Goal: Task Accomplishment & Management: Complete application form

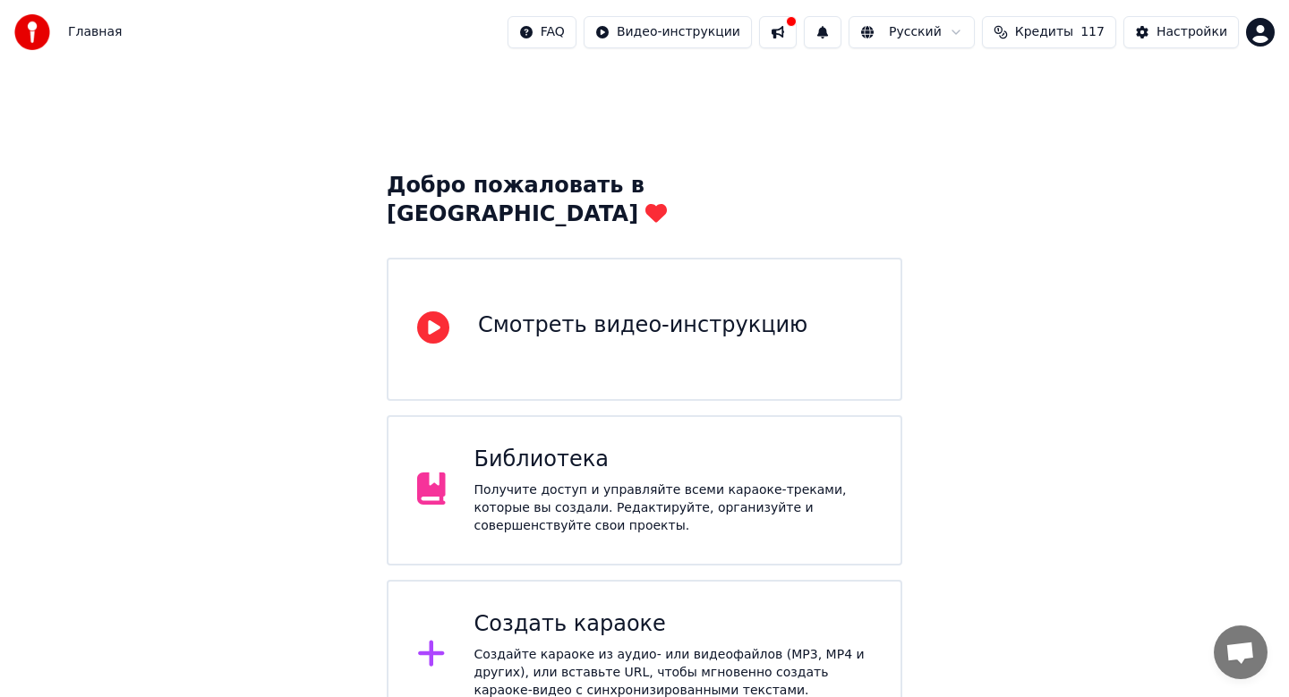
click at [624, 489] on div "Получите доступ и управляйте всеми караоке-треками, которые вы создали. Редакти…" at bounding box center [673, 509] width 398 height 54
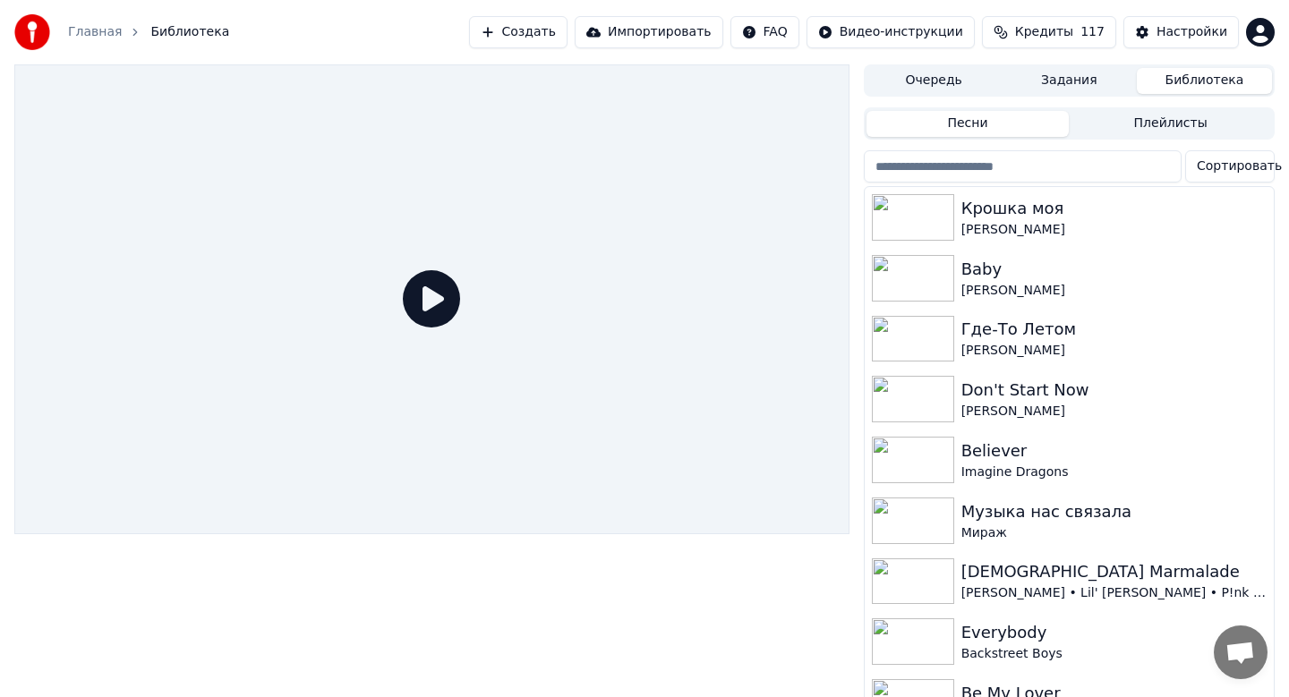
click at [553, 34] on button "Создать" at bounding box center [518, 32] width 98 height 32
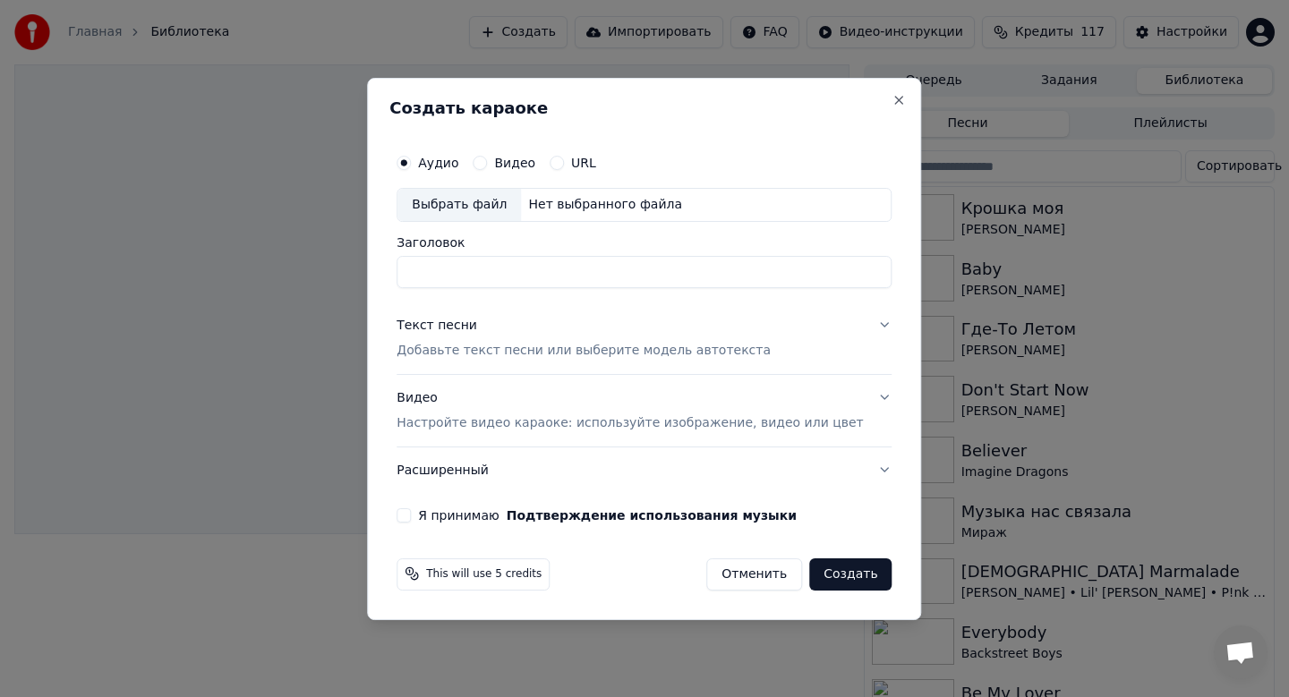
click at [463, 198] on div "Выбрать файл" at bounding box center [459, 205] width 124 height 32
type input "**********"
click at [453, 346] on p "Добавьте текст песни или выберите модель автотекста" at bounding box center [584, 351] width 374 height 18
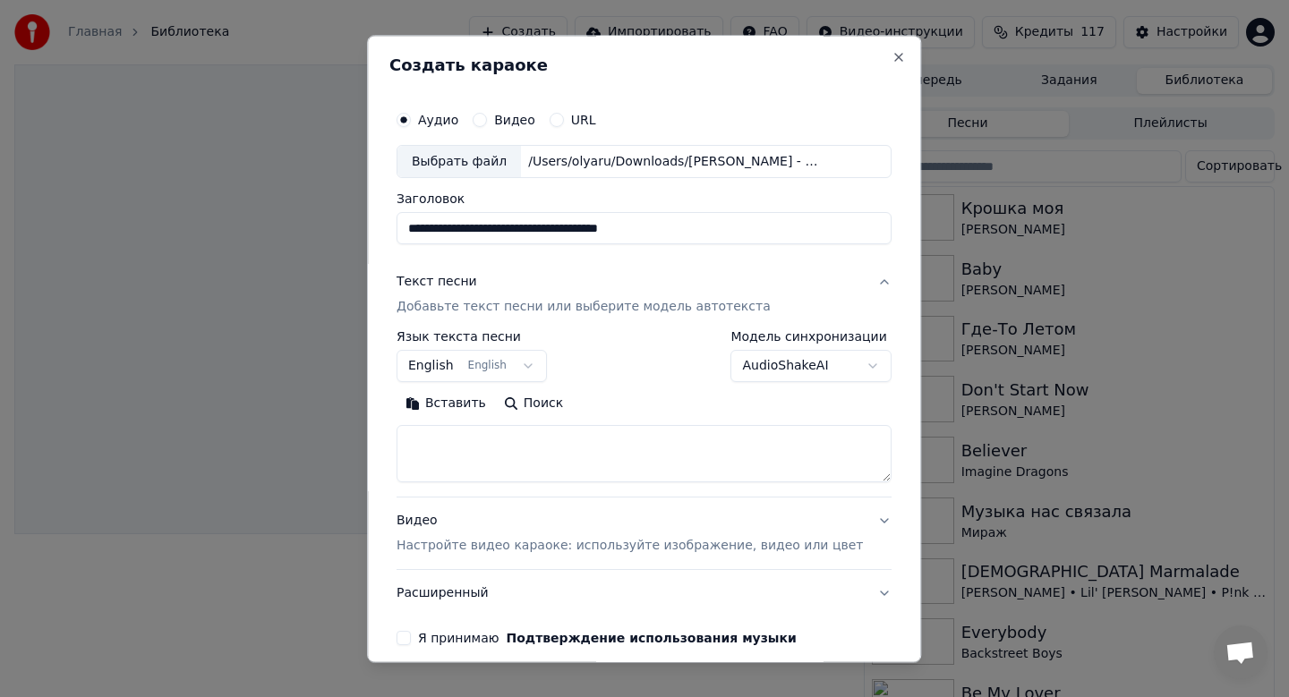
click at [452, 395] on button "Вставить" at bounding box center [446, 404] width 98 height 29
type textarea "**********"
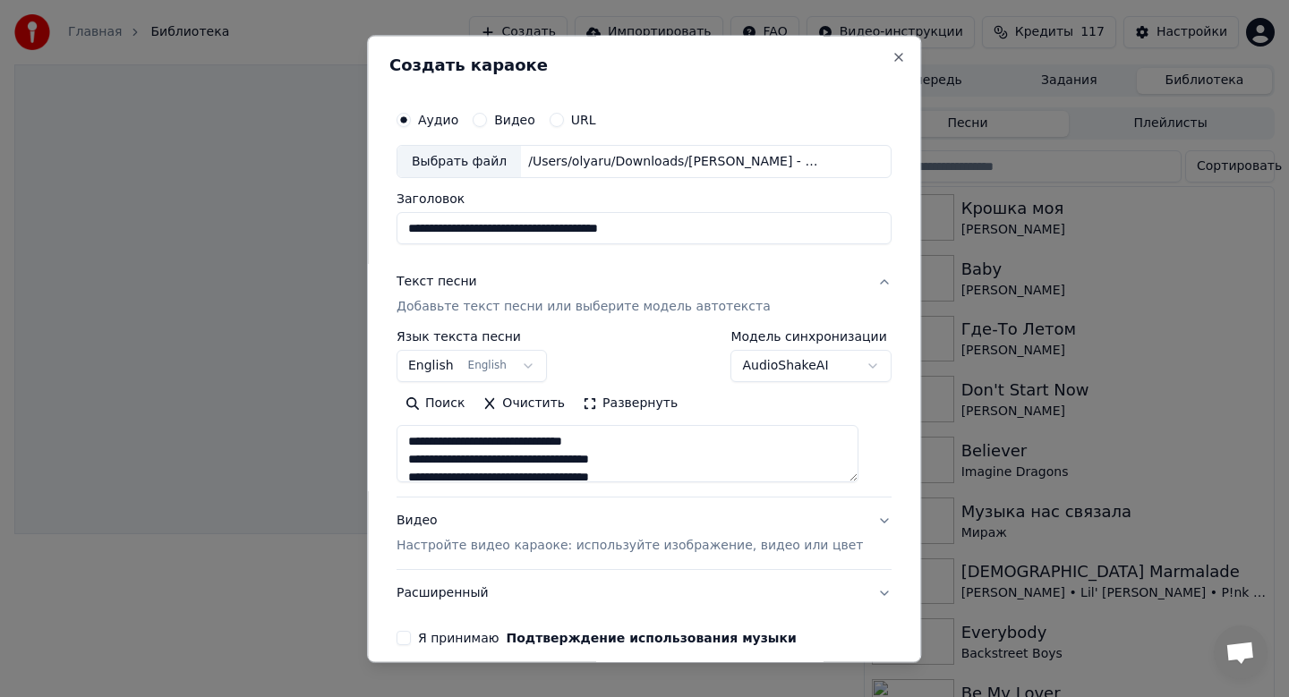
click at [437, 530] on div "Видео Настройте видео караоке: используйте изображение, видео или цвет" at bounding box center [630, 534] width 466 height 43
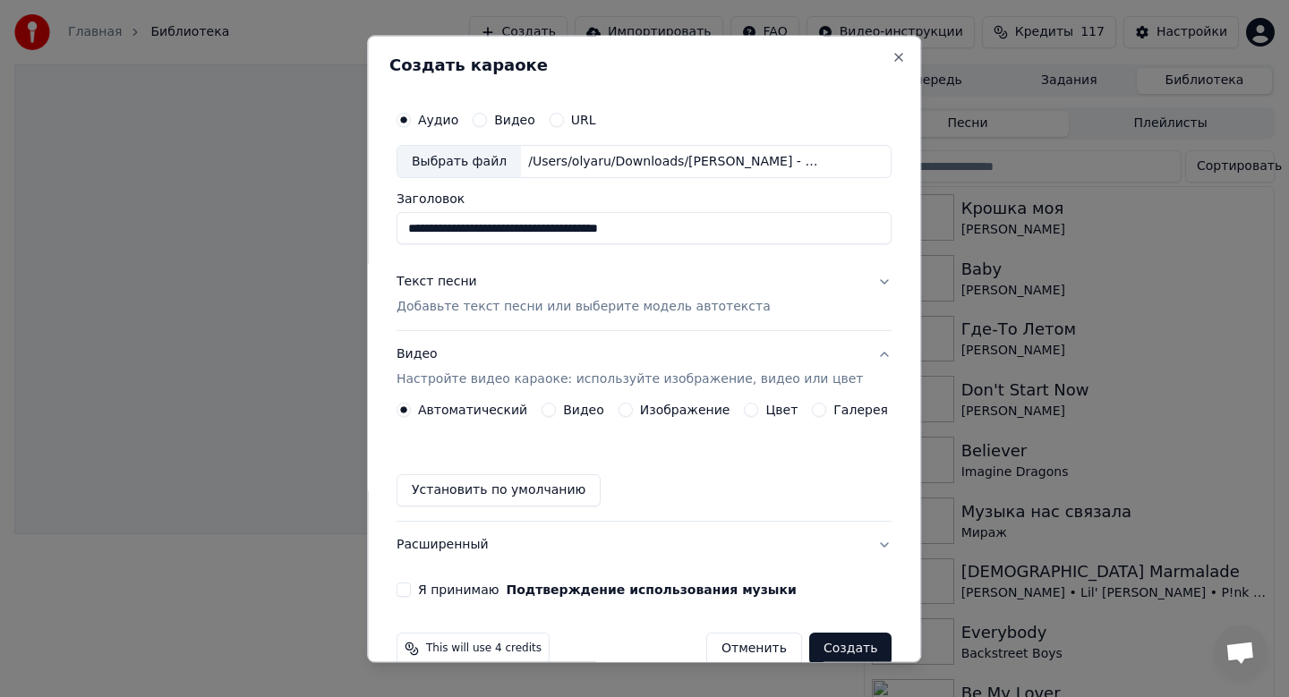
click at [671, 422] on div "Автоматический Видео Изображение Цвет Галерея Установить по умолчанию" at bounding box center [644, 456] width 495 height 104
click at [655, 412] on label "Изображение" at bounding box center [685, 411] width 90 height 13
click at [633, 412] on button "Изображение" at bounding box center [626, 411] width 14 height 14
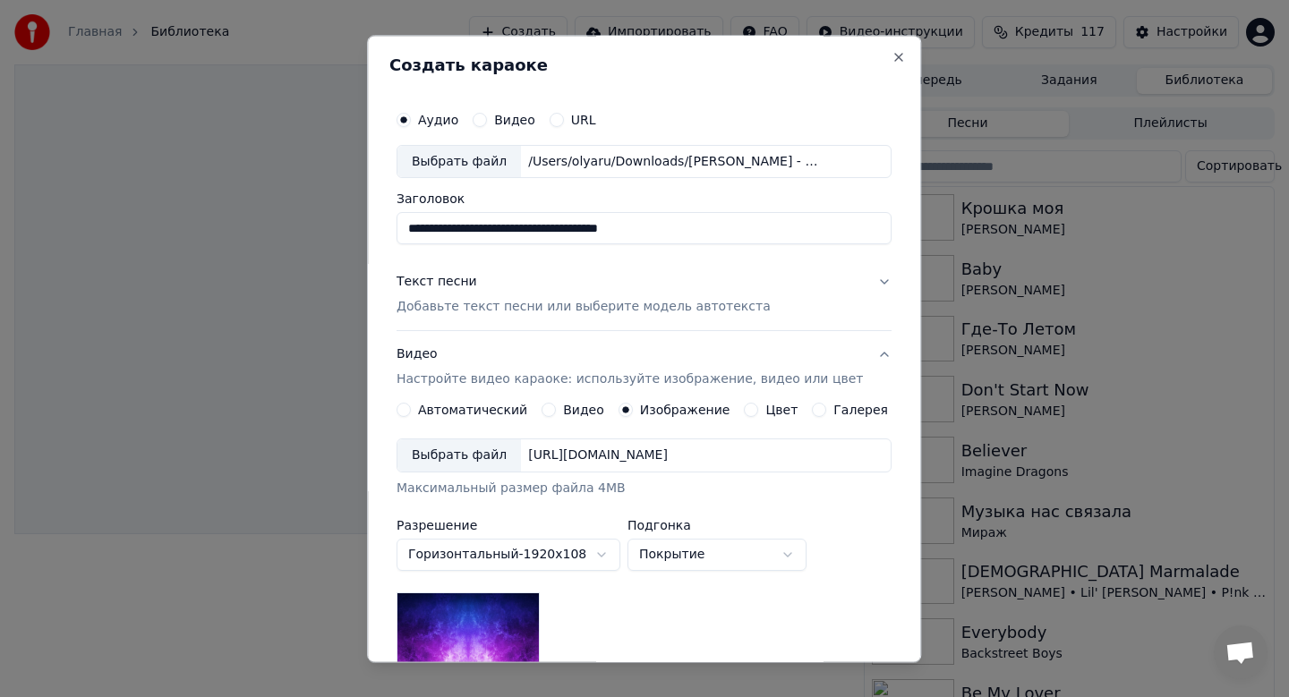
click at [470, 461] on div "Выбрать файл" at bounding box center [459, 456] width 124 height 32
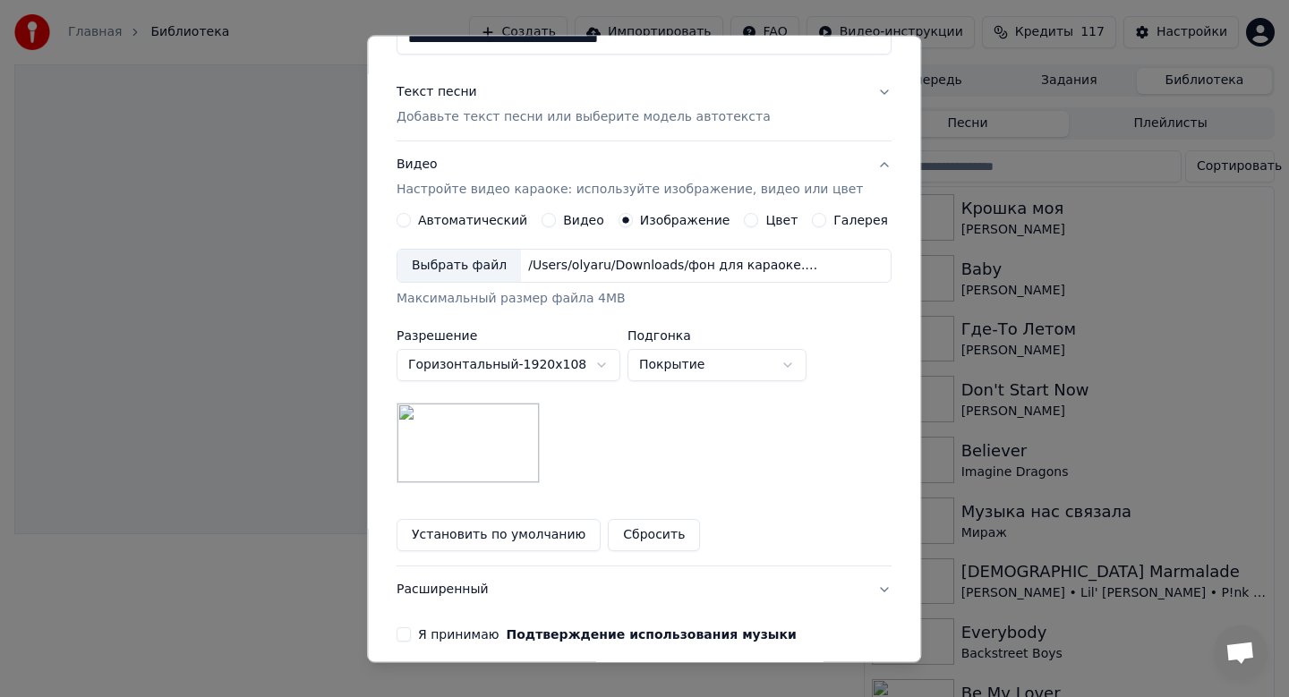
scroll to position [268, 0]
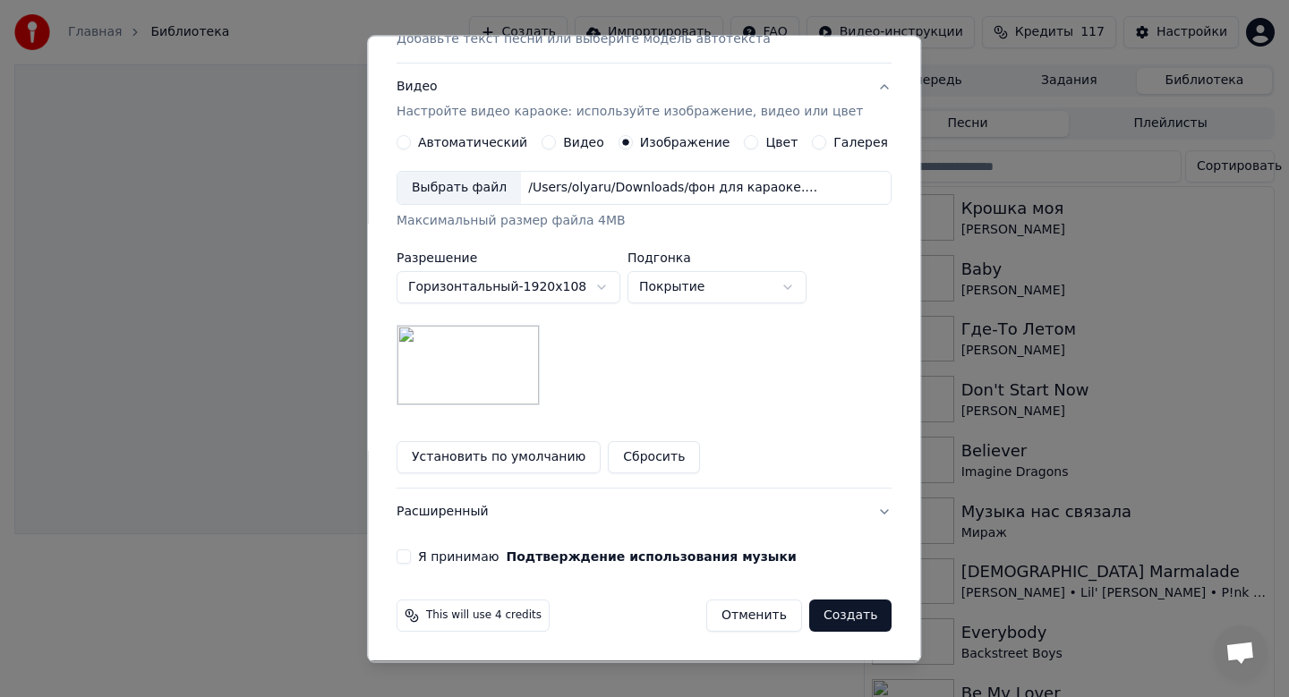
click at [409, 556] on button "Я принимаю Подтверждение использования музыки" at bounding box center [404, 558] width 14 height 14
click at [832, 610] on button "Создать" at bounding box center [850, 617] width 82 height 32
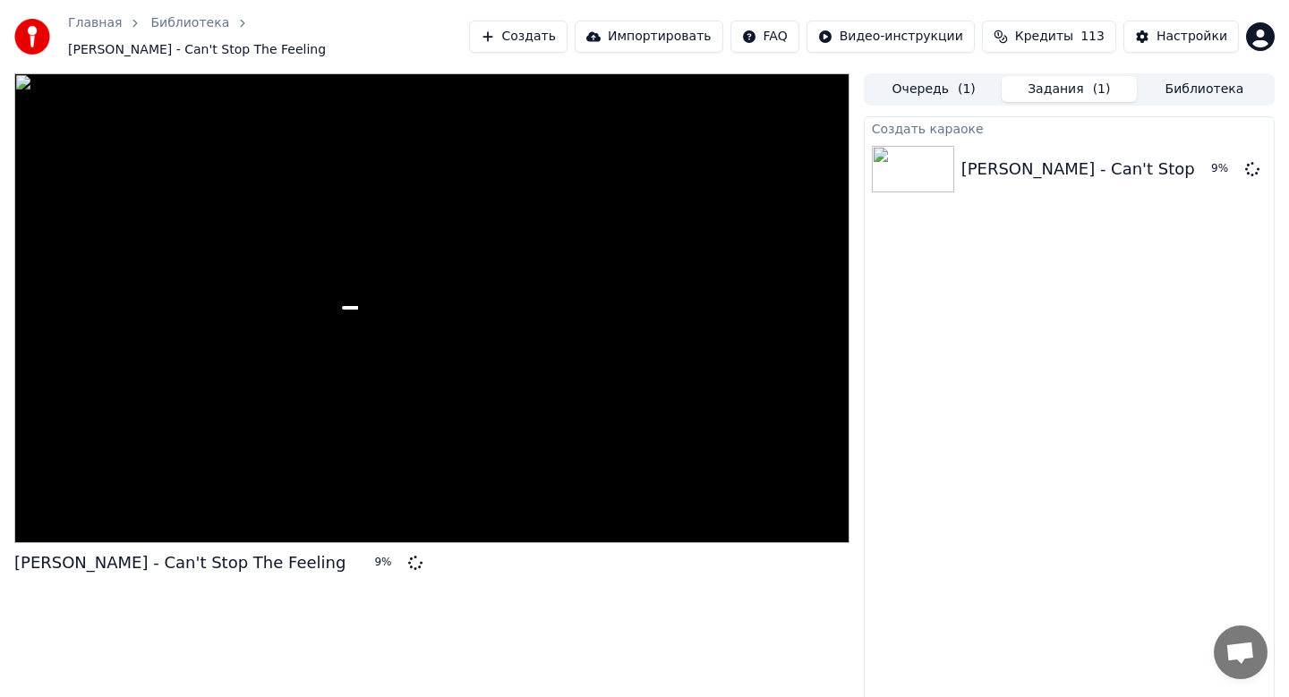
click at [517, 32] on button "Создать" at bounding box center [518, 37] width 98 height 32
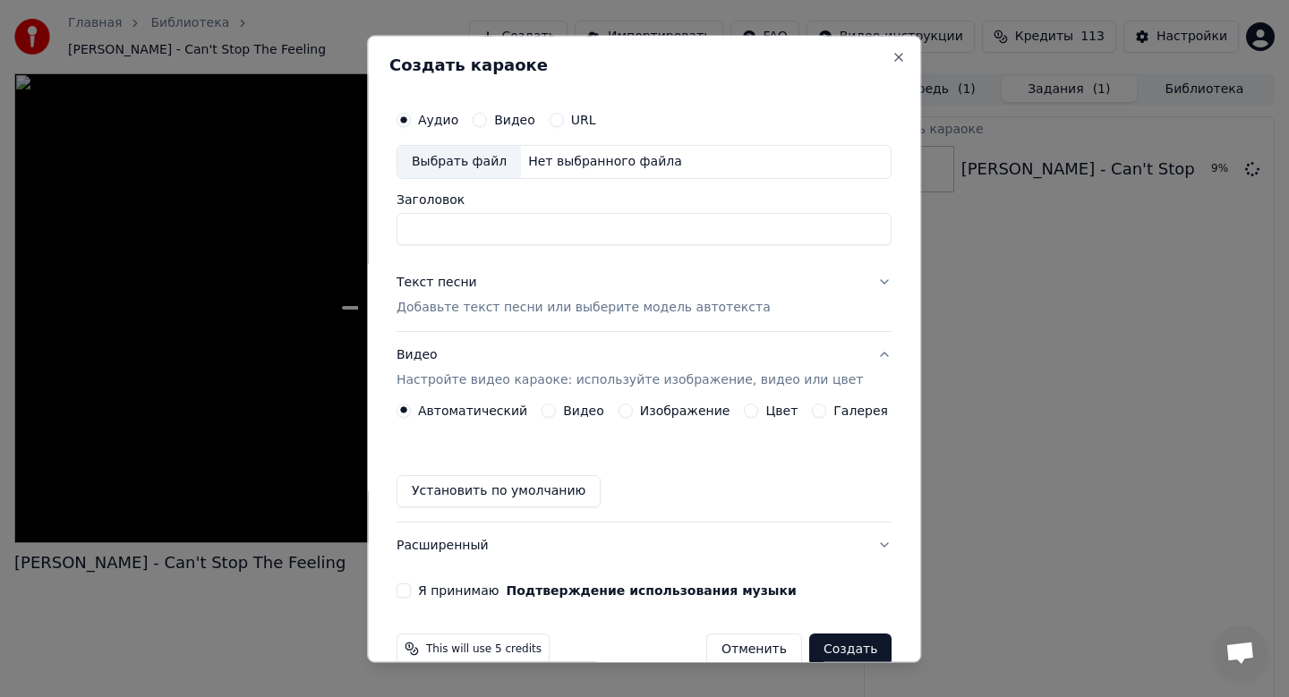
click at [456, 154] on div "Выбрать файл" at bounding box center [459, 162] width 124 height 32
type input "**********"
click at [653, 405] on label "Изображение" at bounding box center [685, 411] width 90 height 13
click at [633, 404] on button "Изображение" at bounding box center [626, 411] width 14 height 14
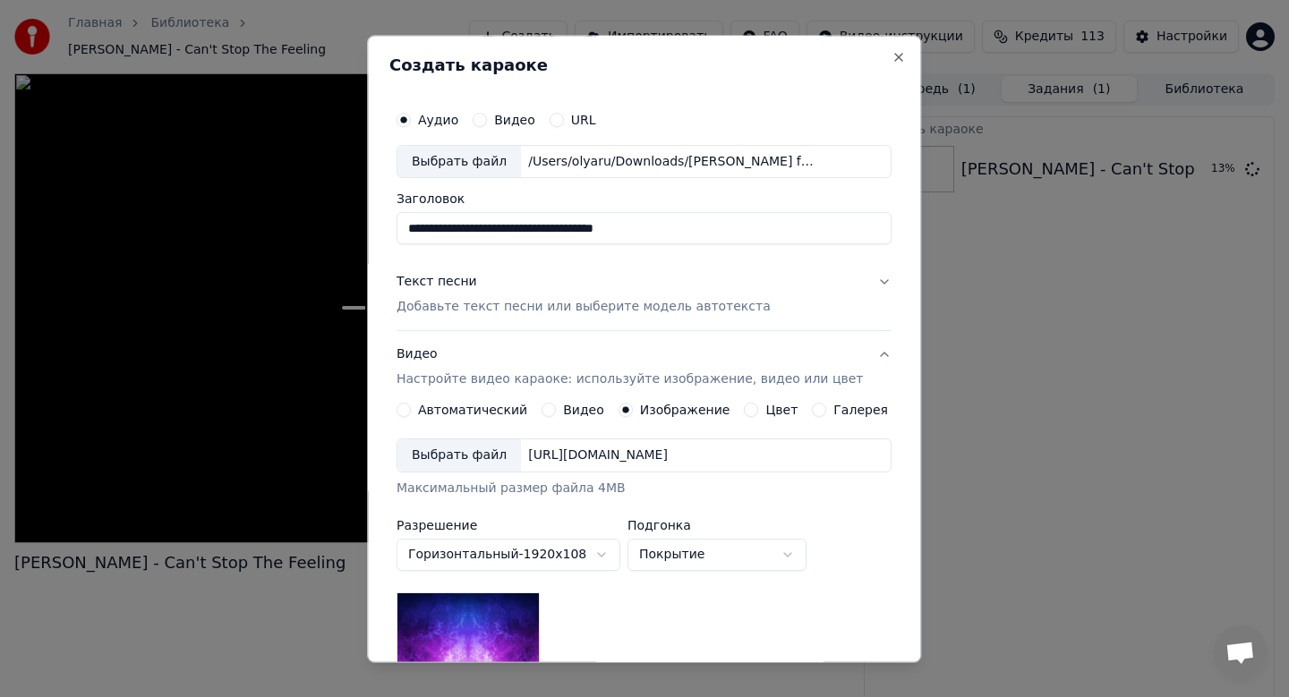
click at [469, 310] on p "Добавьте текст песни или выберите модель автотекста" at bounding box center [584, 308] width 374 height 18
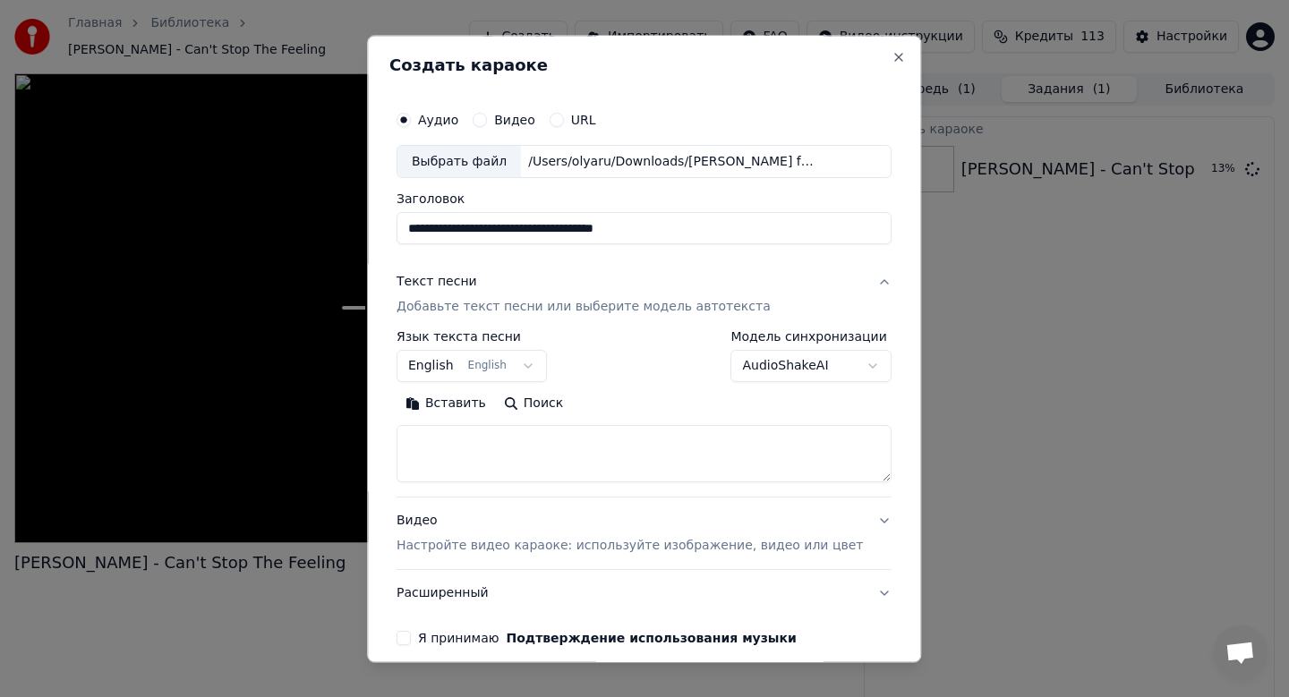
click at [488, 366] on button "English English" at bounding box center [472, 367] width 150 height 32
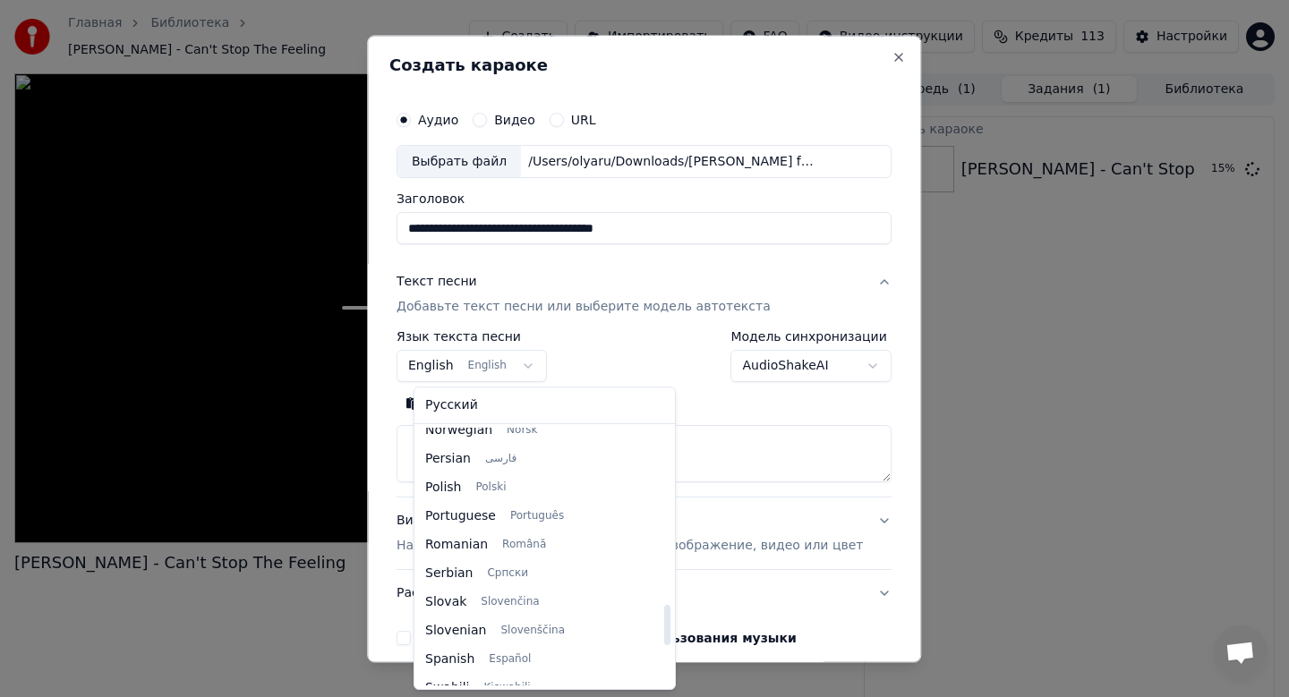
scroll to position [1159, 0]
select select "**"
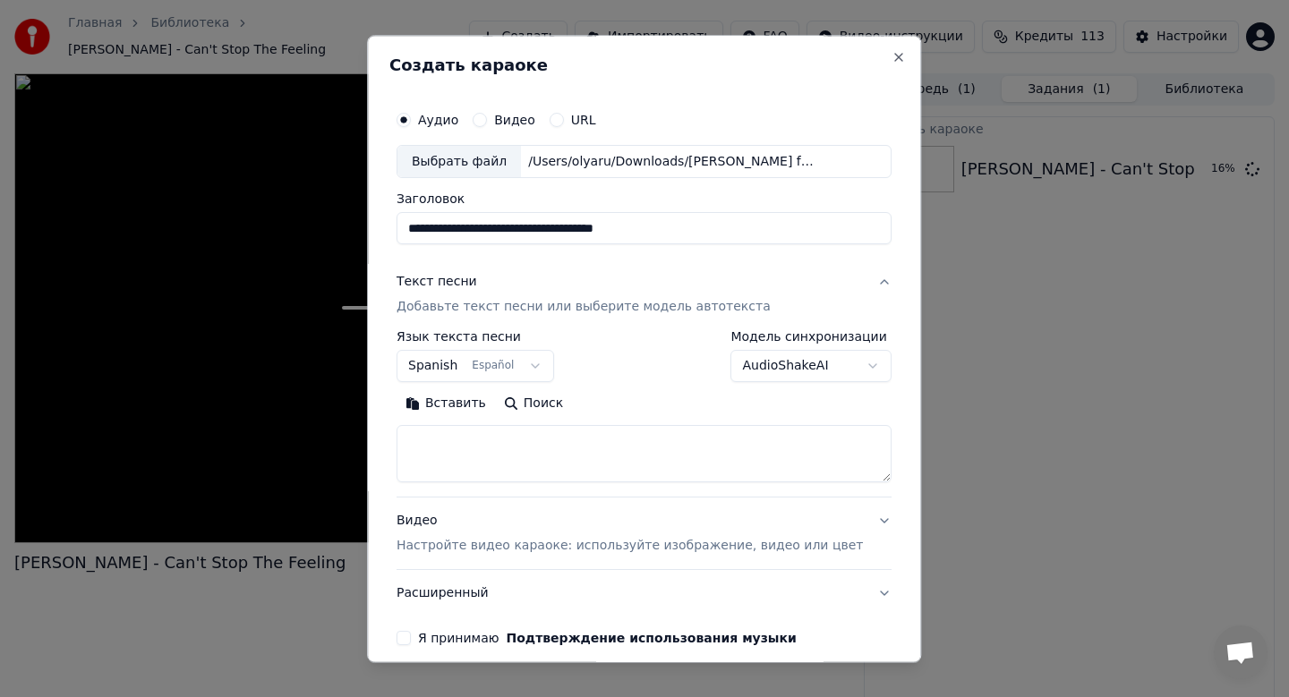
click at [474, 402] on button "Вставить" at bounding box center [446, 404] width 98 height 29
type textarea "**********"
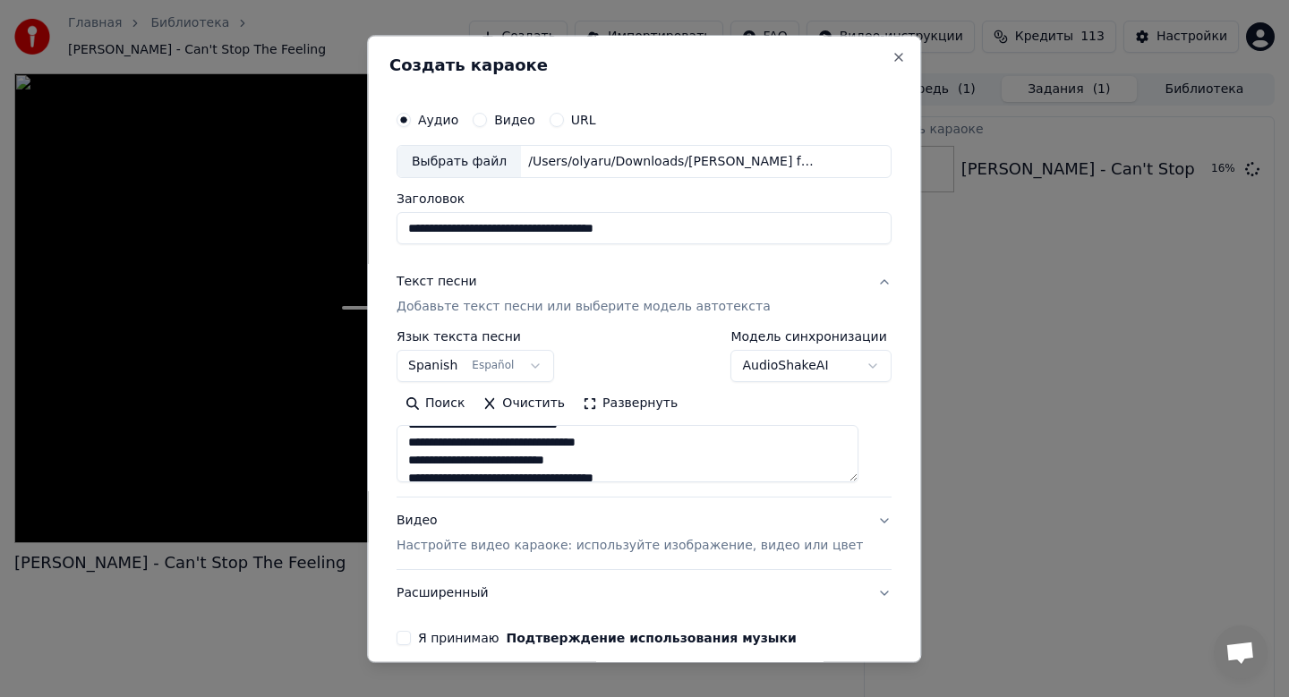
scroll to position [144, 0]
click at [495, 539] on p "Настройте видео караоке: используйте изображение, видео или цвет" at bounding box center [630, 547] width 466 height 18
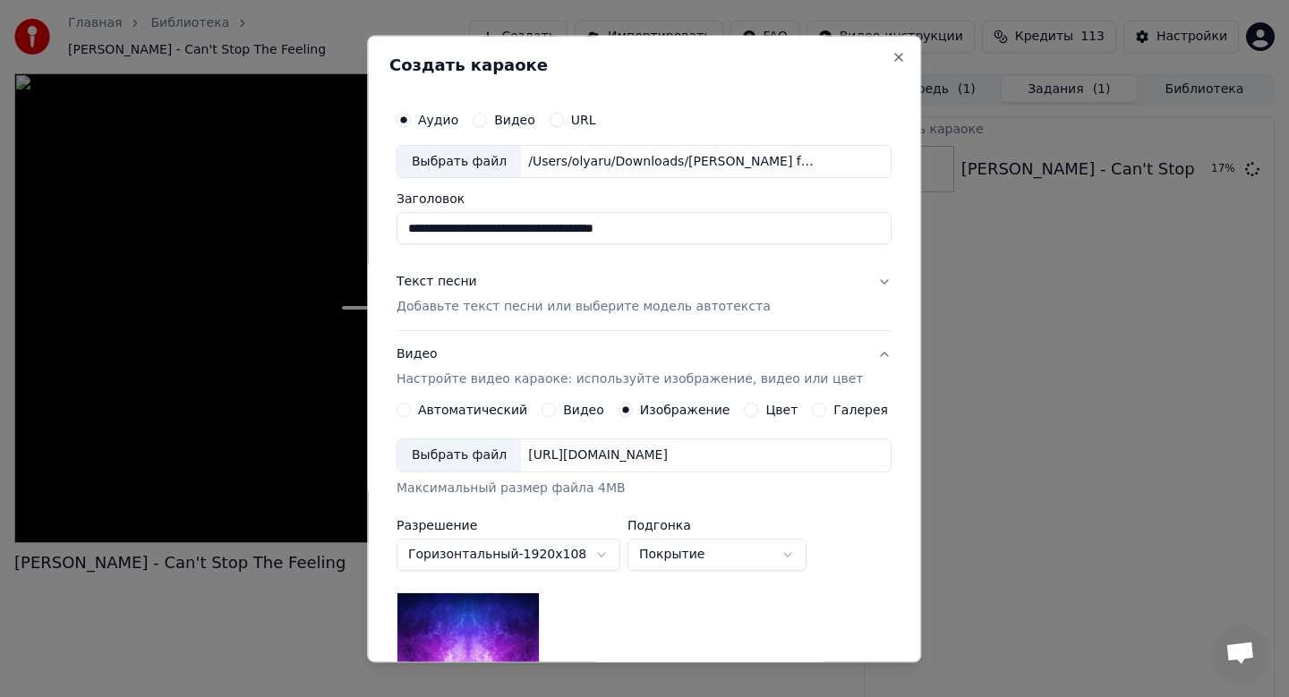
click at [483, 466] on div "Выбрать файл" at bounding box center [459, 456] width 124 height 32
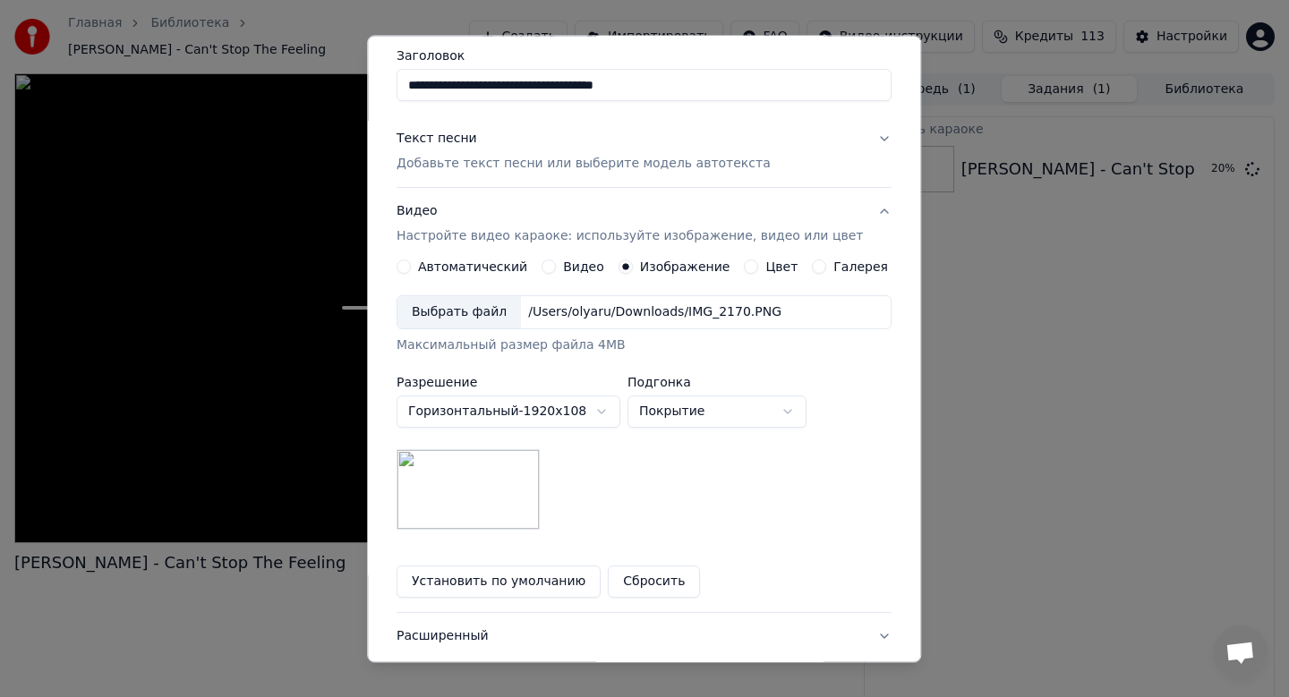
scroll to position [268, 0]
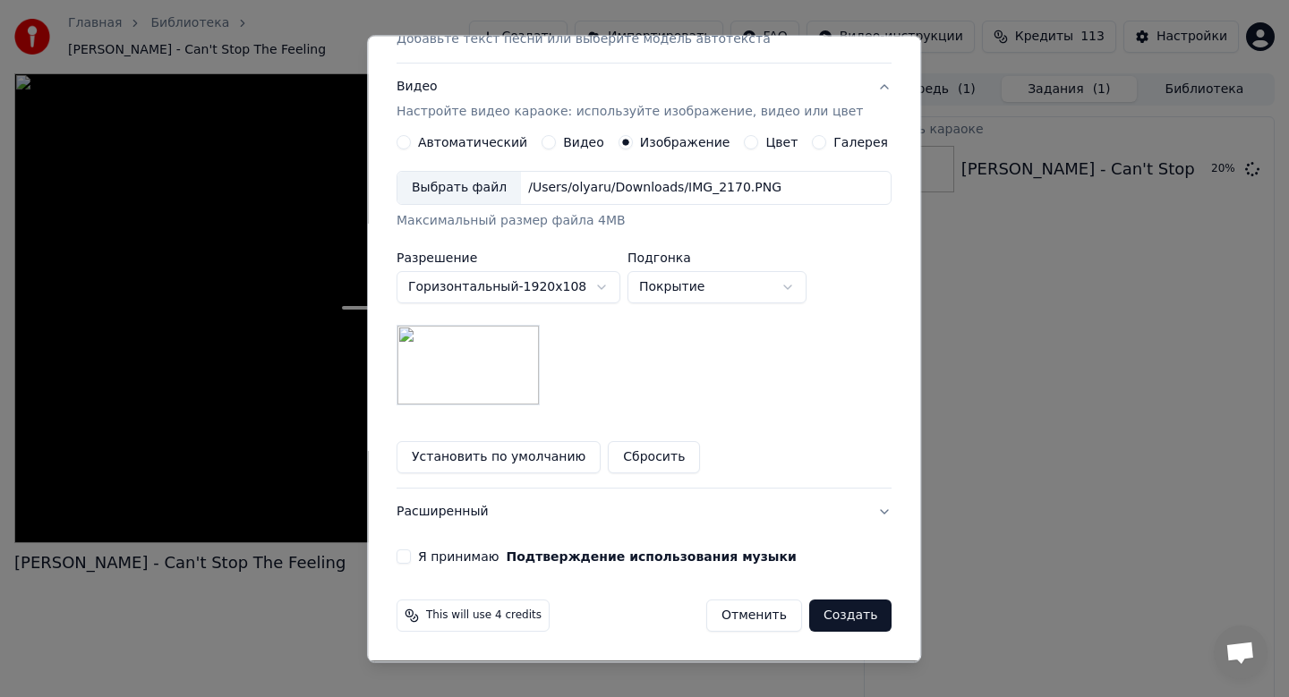
click at [411, 559] on button "Я принимаю Подтверждение использования музыки" at bounding box center [404, 558] width 14 height 14
click at [831, 621] on button "Создать" at bounding box center [850, 617] width 82 height 32
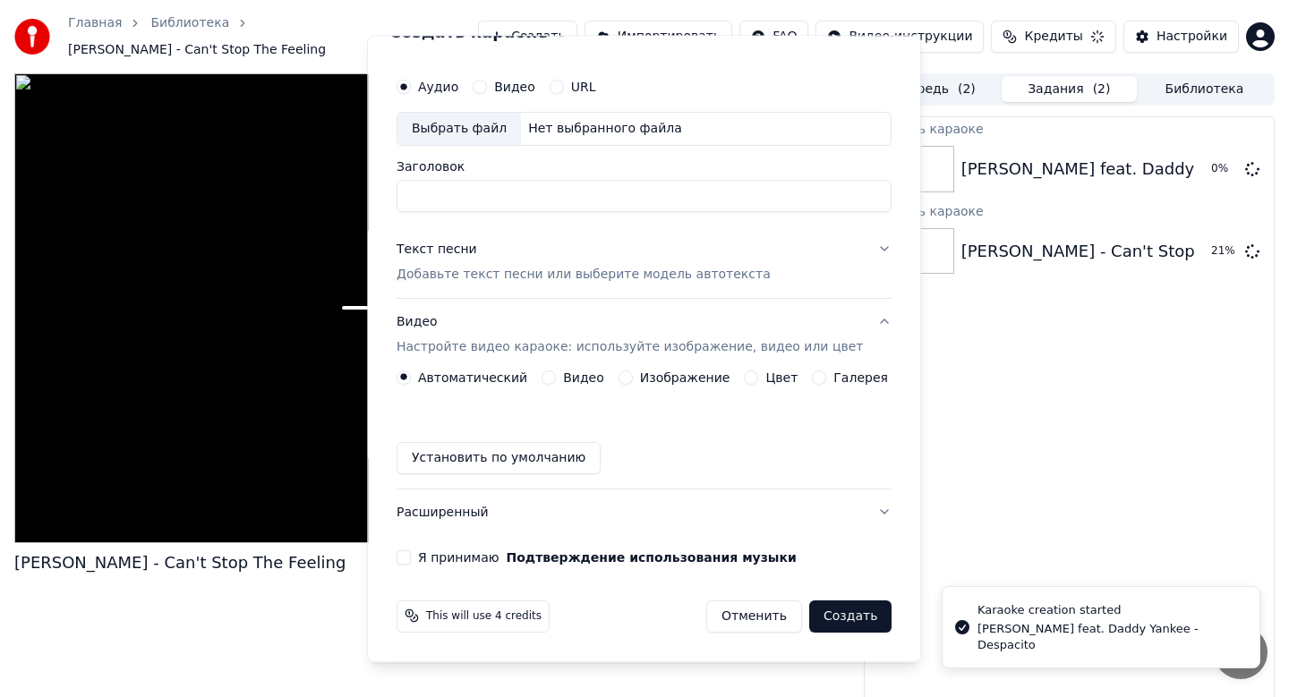
scroll to position [0, 0]
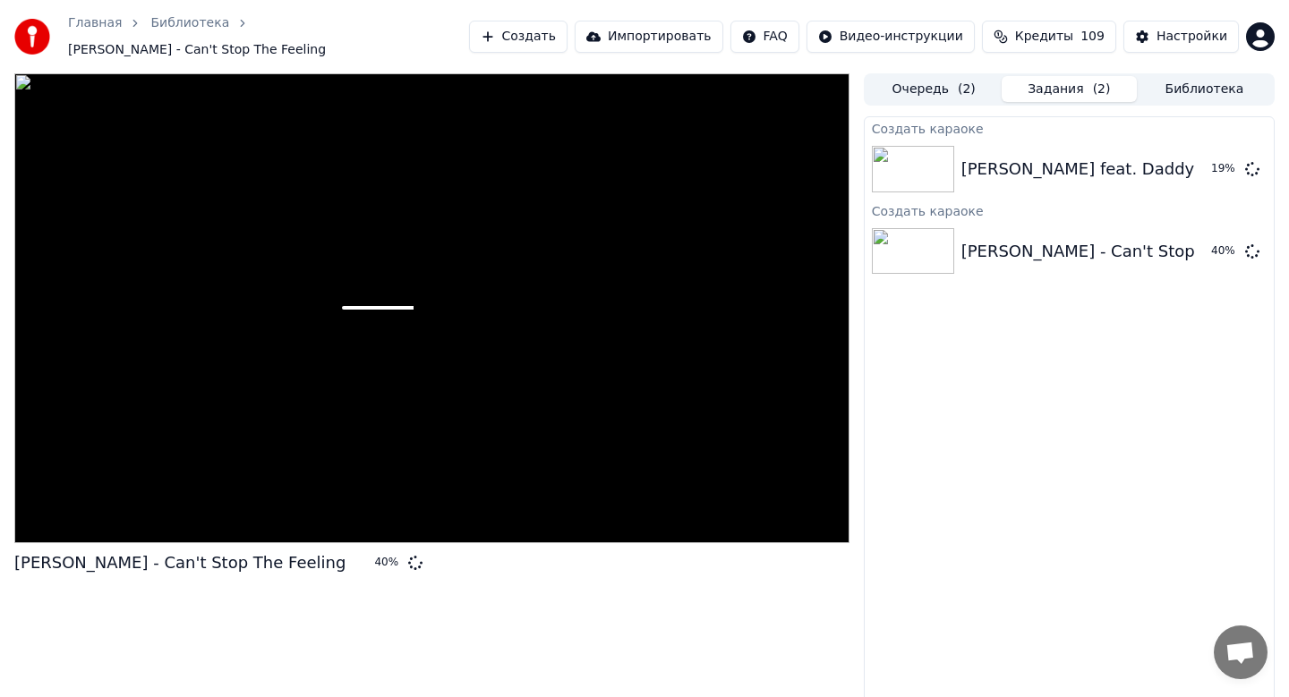
click at [516, 27] on button "Создать" at bounding box center [518, 37] width 98 height 32
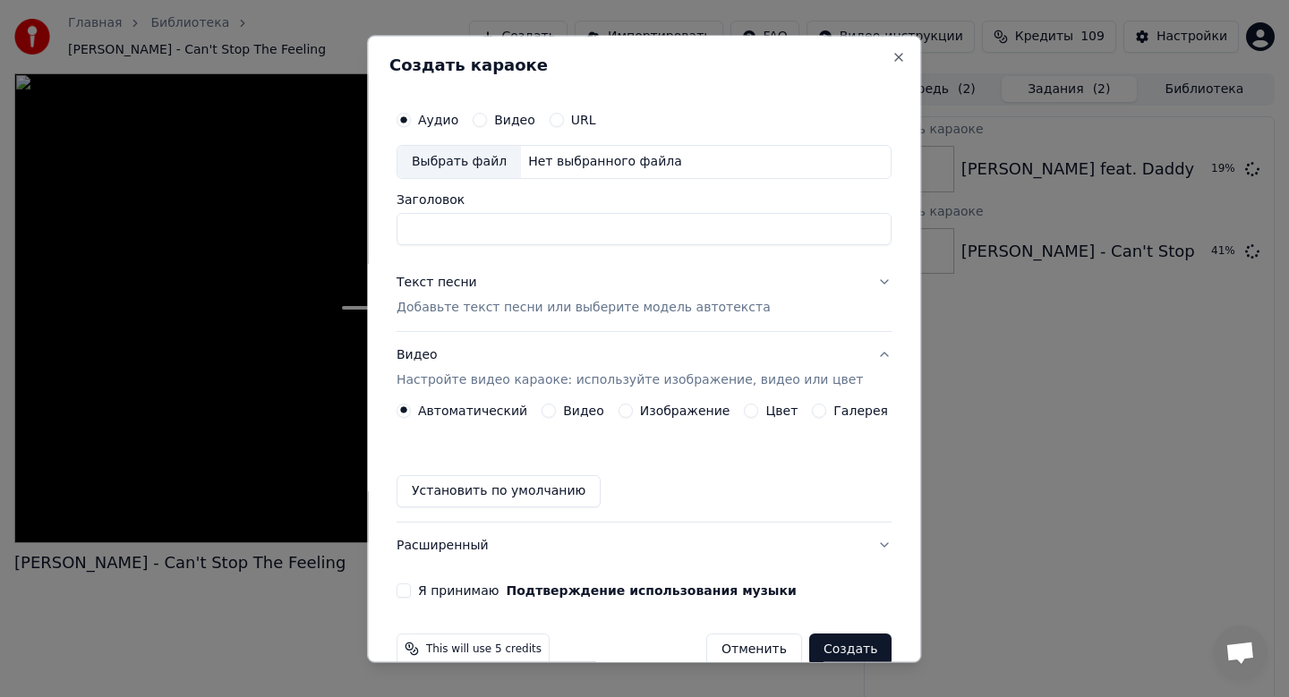
click at [432, 166] on div "Выбрать файл" at bounding box center [459, 162] width 124 height 32
type input "**********"
click at [612, 306] on p "Добавьте текст песни или выберите модель автотекста" at bounding box center [584, 308] width 374 height 18
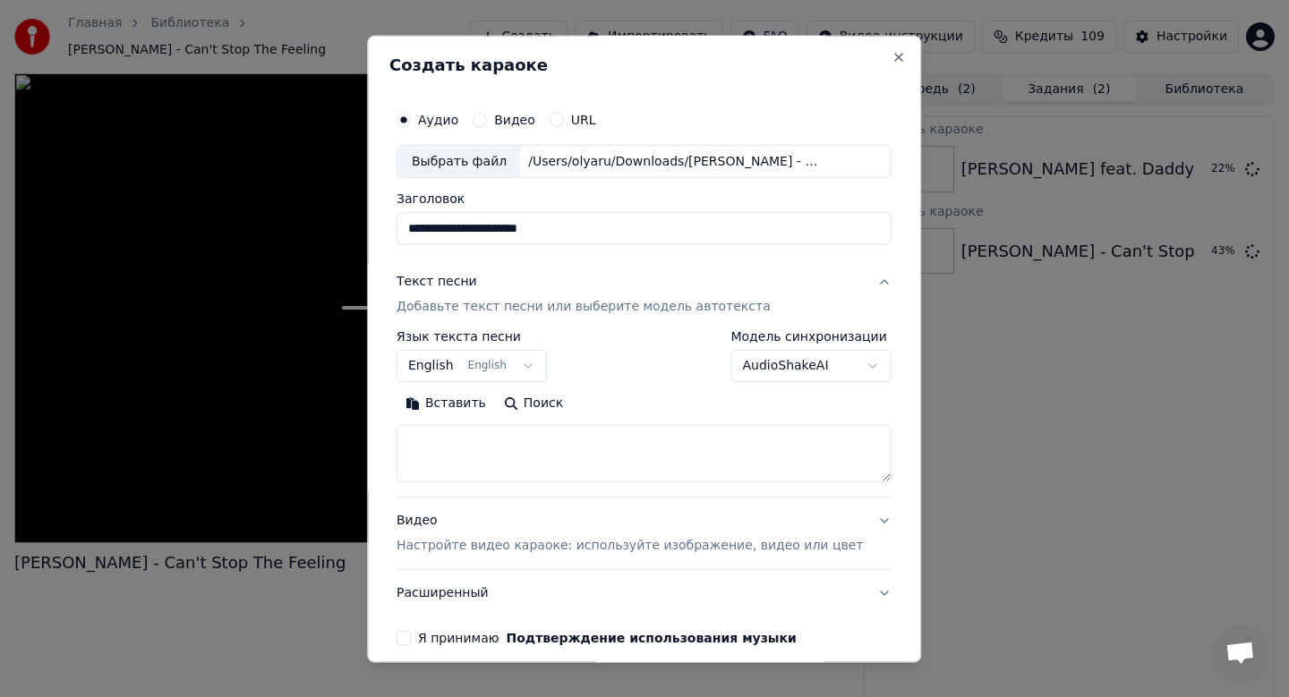
click at [453, 405] on button "Вставить" at bounding box center [446, 404] width 98 height 29
type textarea "**********"
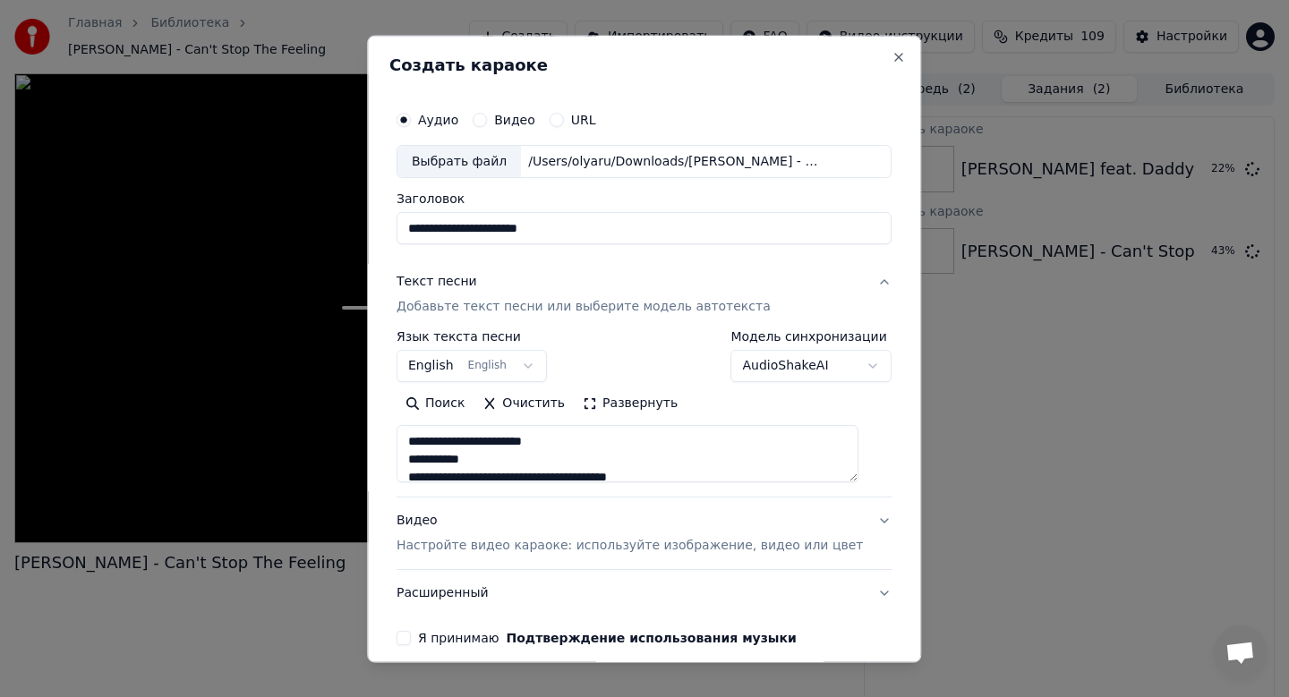
scroll to position [81, 0]
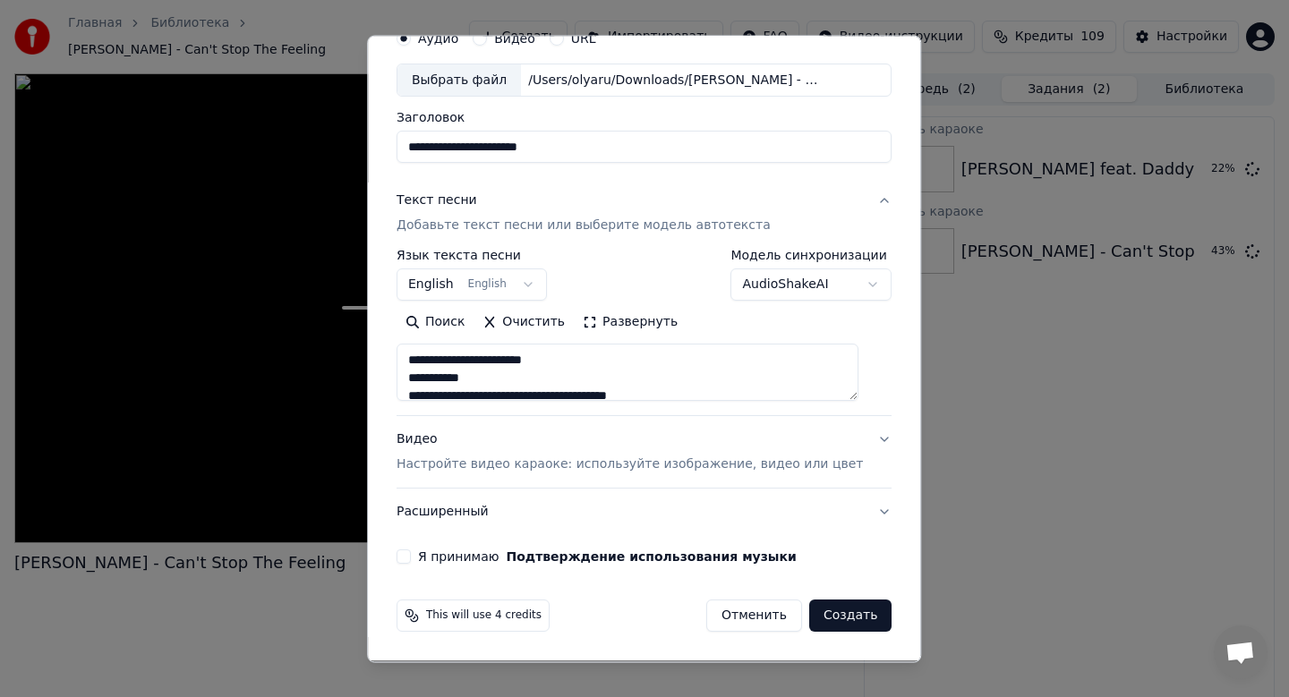
click at [624, 464] on p "Настройте видео караоке: используйте изображение, видео или цвет" at bounding box center [630, 466] width 466 height 18
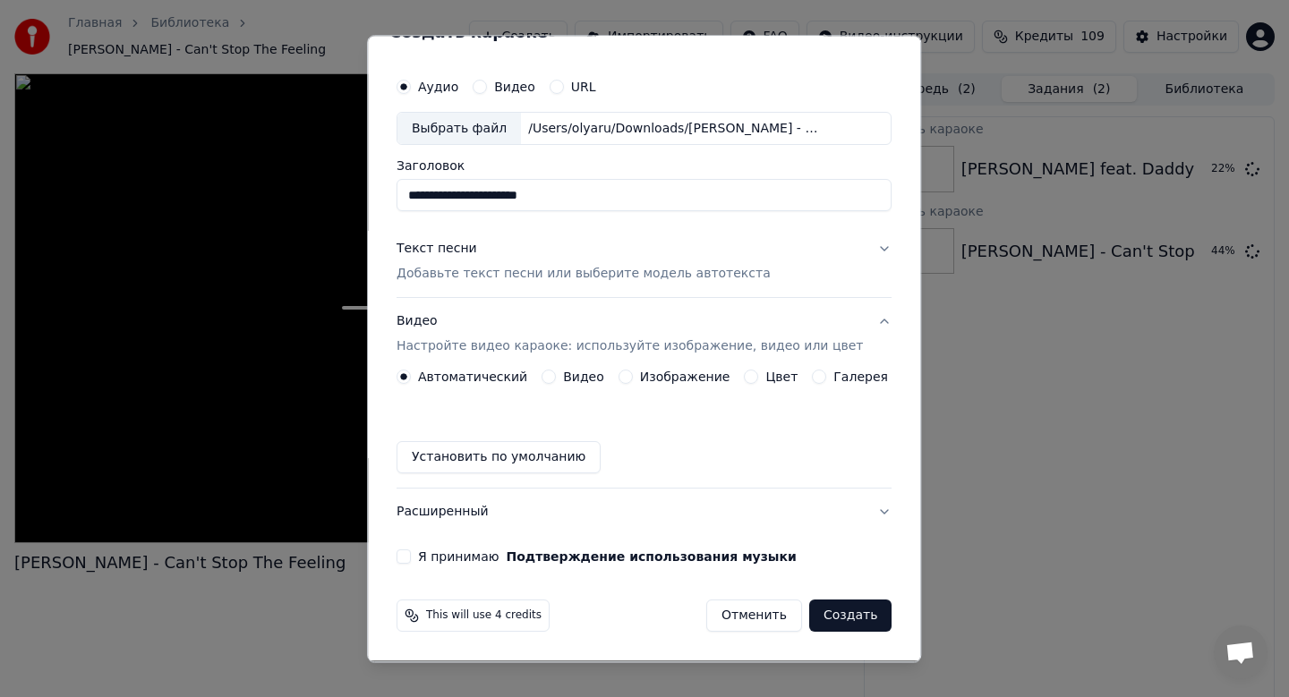
scroll to position [33, 0]
click at [677, 372] on label "Изображение" at bounding box center [685, 378] width 90 height 13
click at [633, 372] on button "Изображение" at bounding box center [626, 378] width 14 height 14
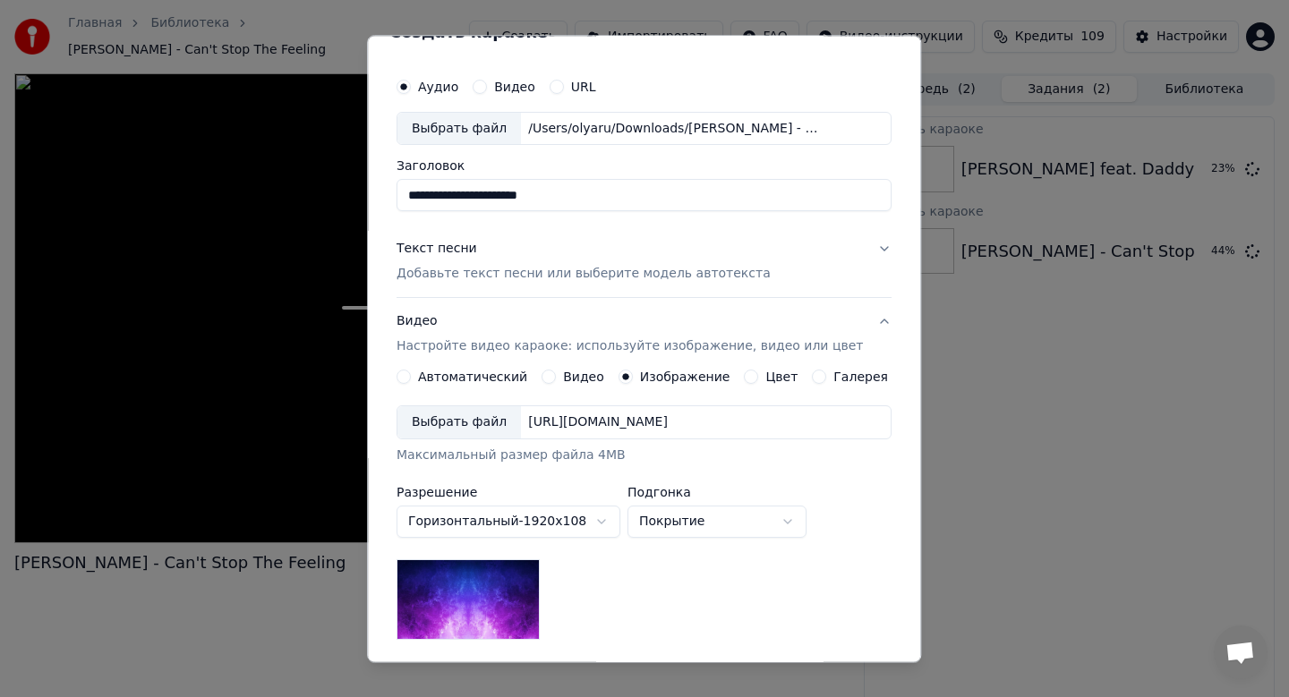
click at [504, 426] on div "Выбрать файл" at bounding box center [459, 423] width 124 height 32
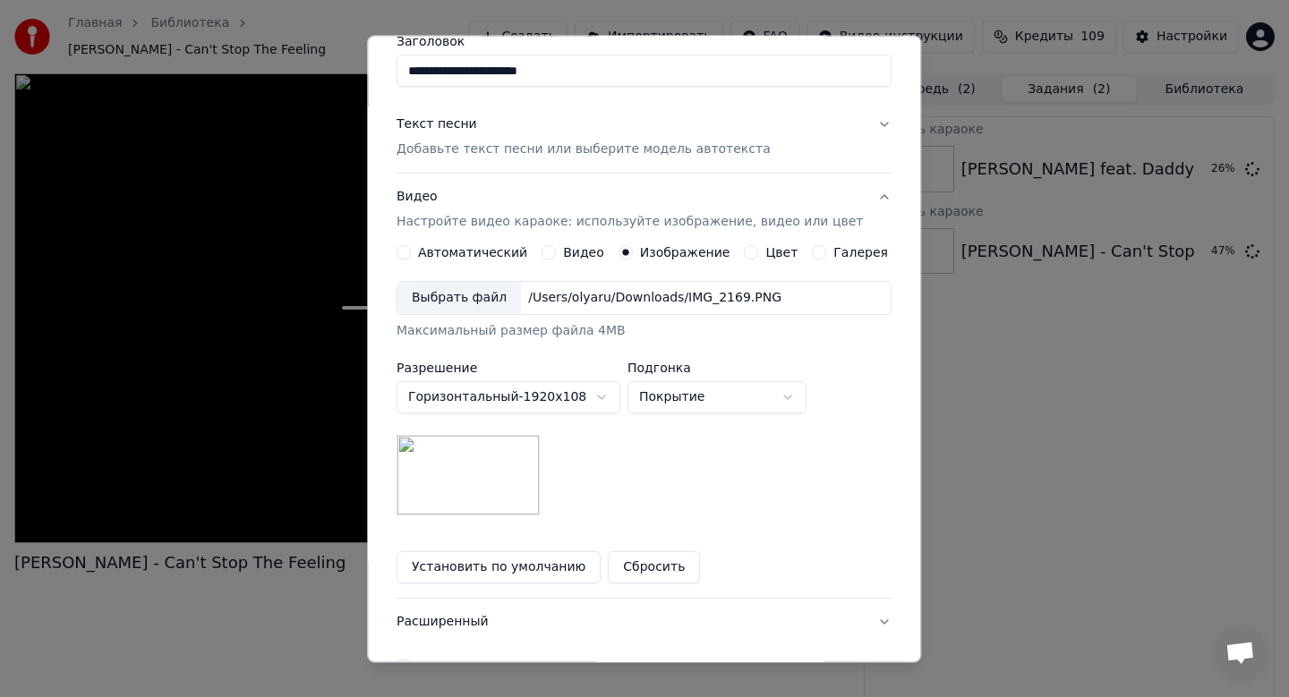
scroll to position [268, 0]
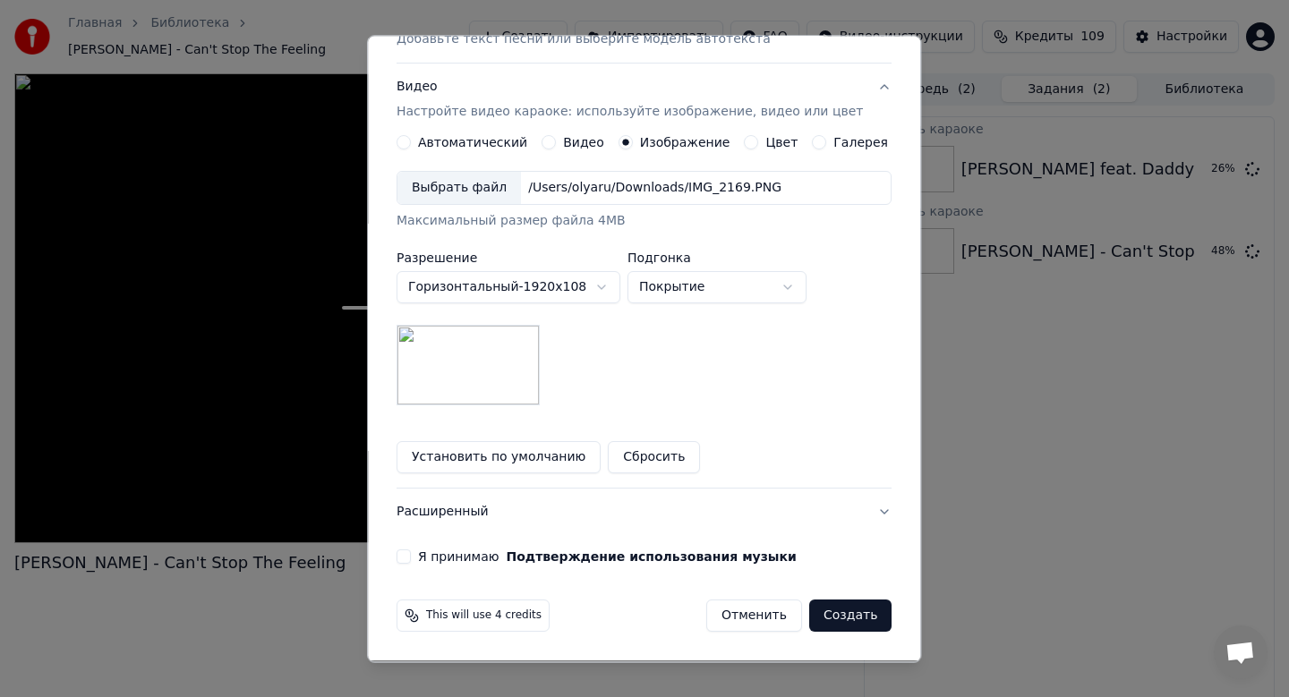
click at [411, 557] on button "Я принимаю Подтверждение использования музыки" at bounding box center [404, 558] width 14 height 14
click at [842, 611] on button "Создать" at bounding box center [850, 617] width 82 height 32
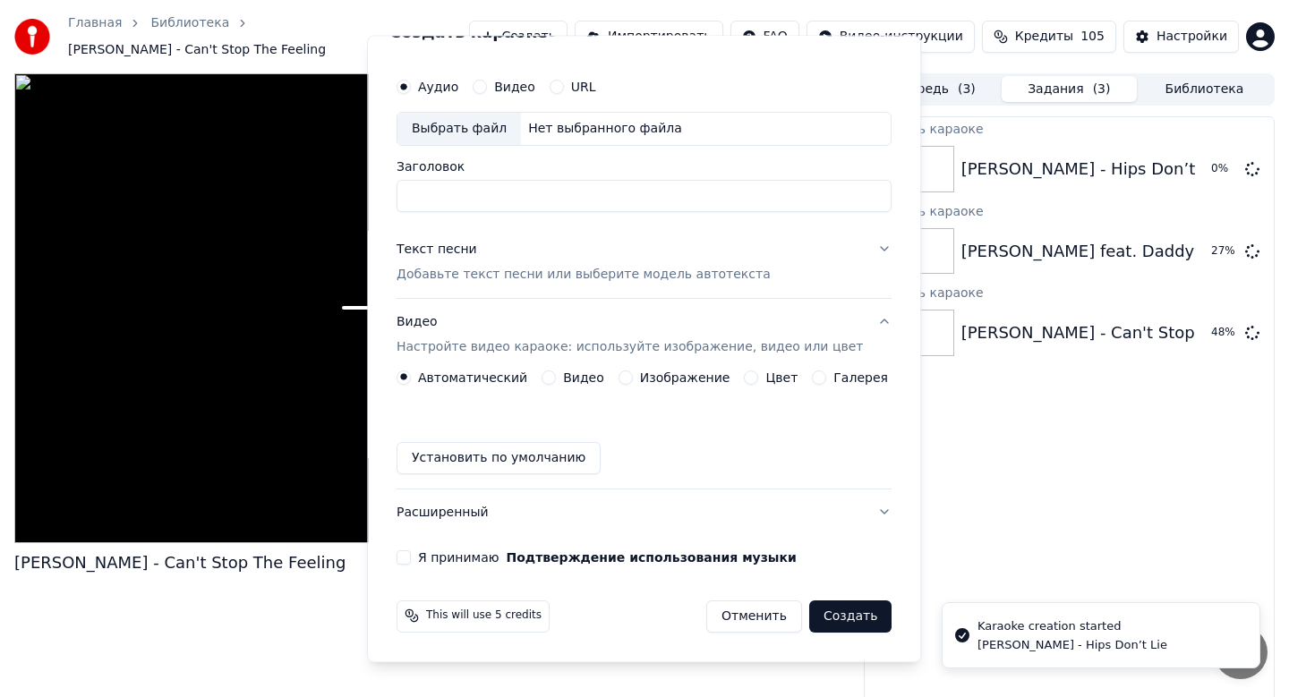
scroll to position [33, 0]
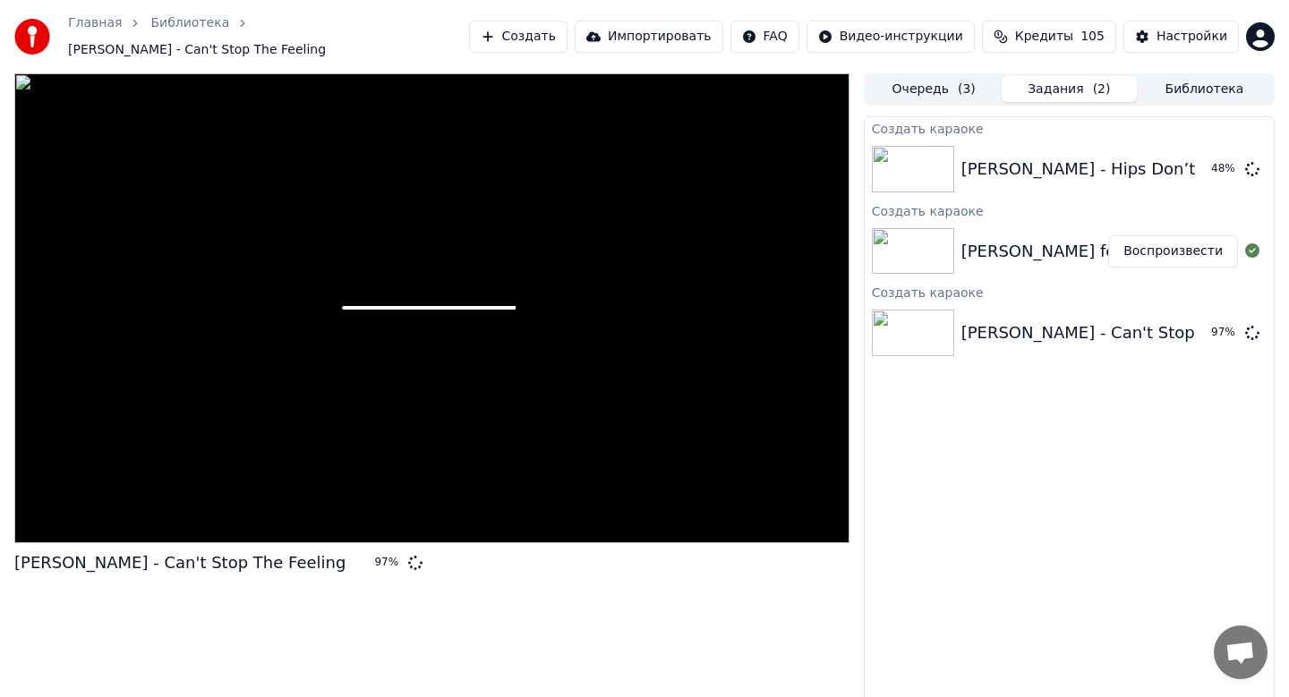
click at [1198, 243] on button "Воспроизвести" at bounding box center [1173, 251] width 130 height 32
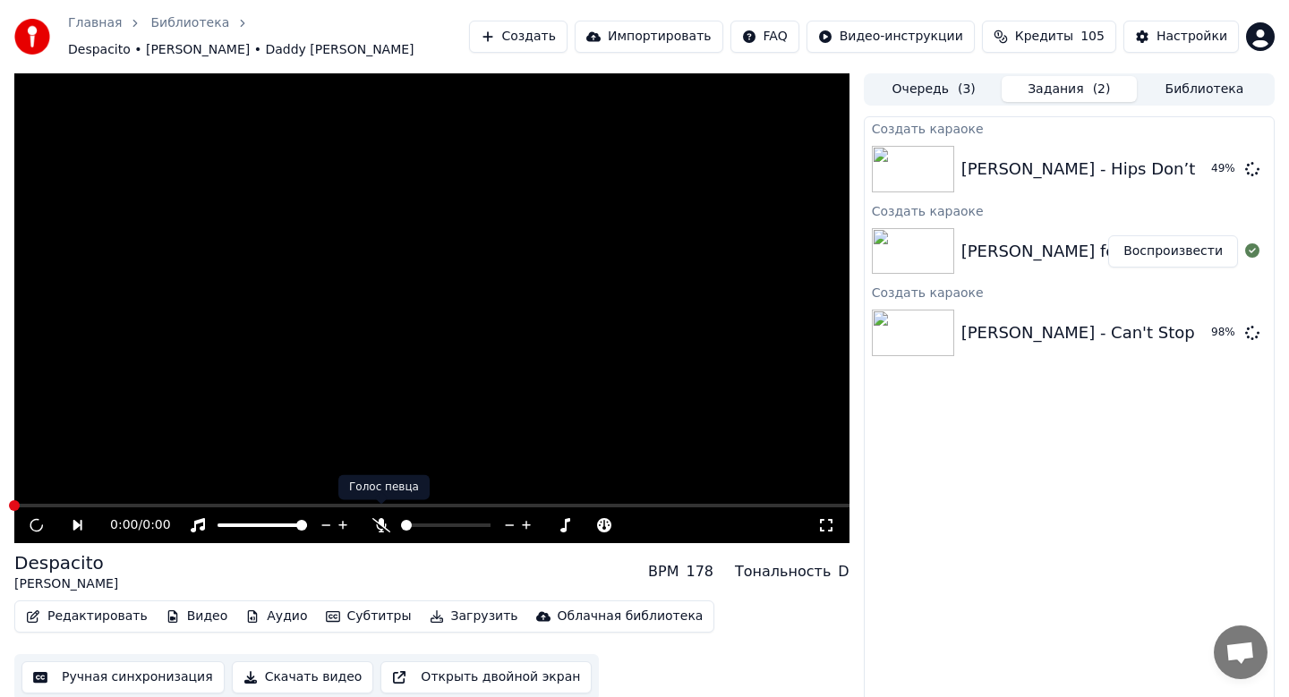
click at [377, 508] on span at bounding box center [381, 504] width 9 height 9
click at [377, 518] on icon at bounding box center [381, 525] width 18 height 14
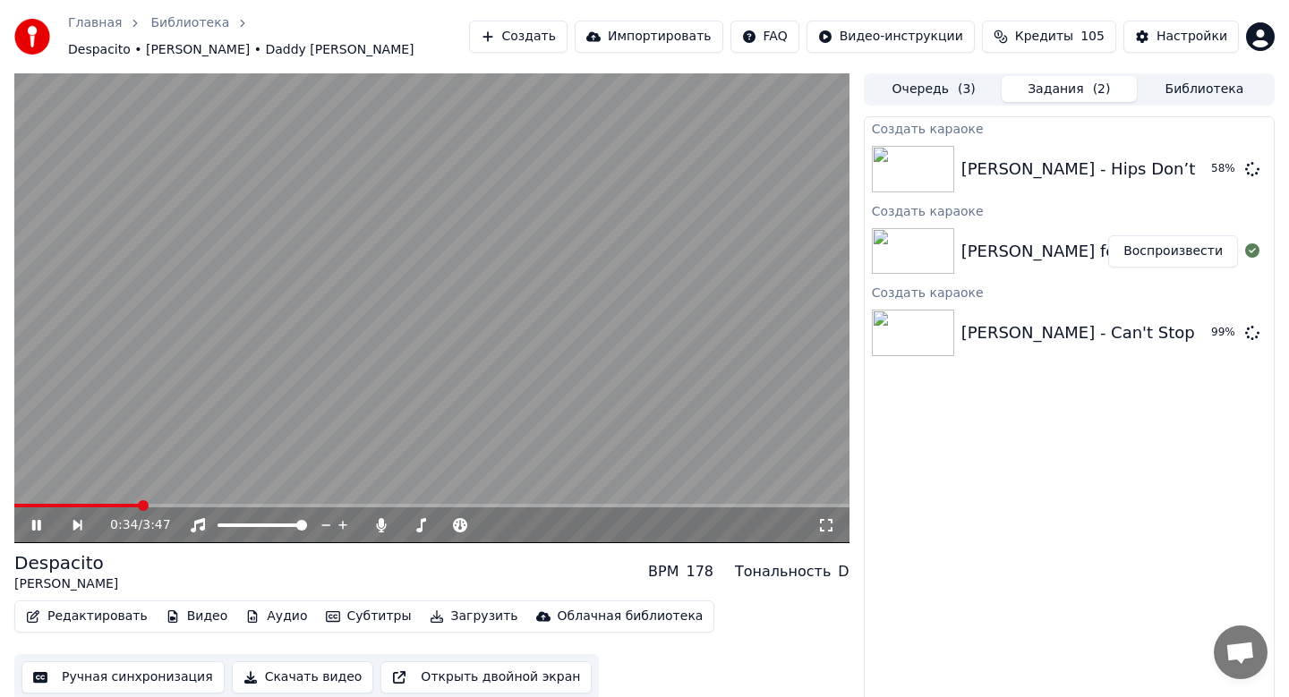
click at [299, 673] on button "Скачать видео" at bounding box center [303, 678] width 142 height 32
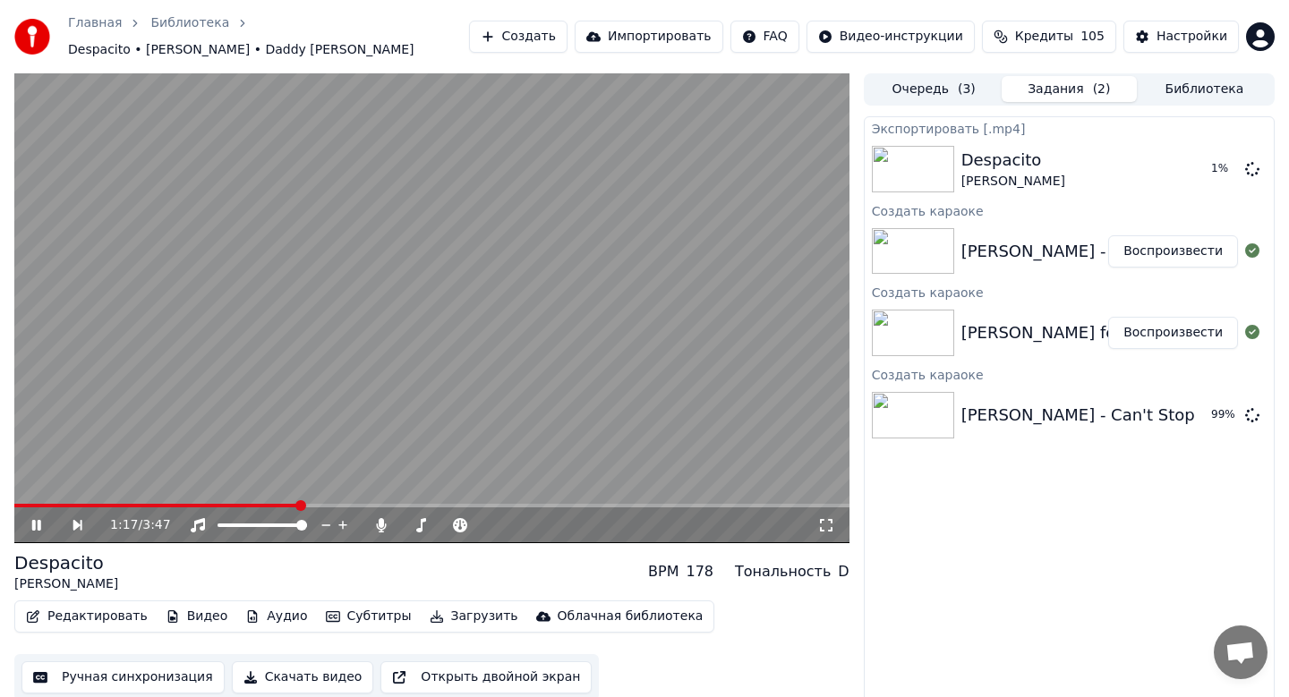
click at [1169, 244] on button "Воспроизвести" at bounding box center [1173, 251] width 130 height 32
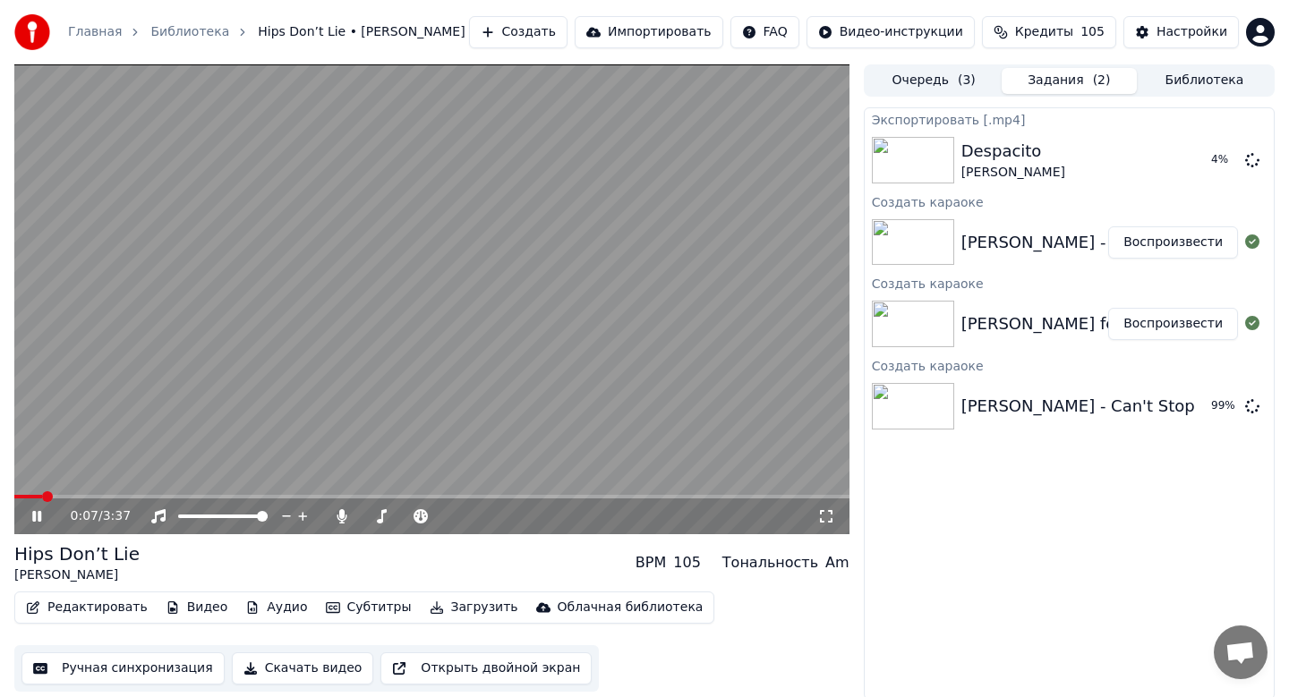
click at [82, 498] on span at bounding box center [431, 497] width 835 height 4
click at [125, 499] on div "0:18 / 3:37" at bounding box center [431, 517] width 835 height 36
click at [126, 492] on video at bounding box center [431, 299] width 835 height 470
click at [157, 496] on span at bounding box center [431, 497] width 835 height 4
click at [37, 518] on icon at bounding box center [36, 516] width 11 height 13
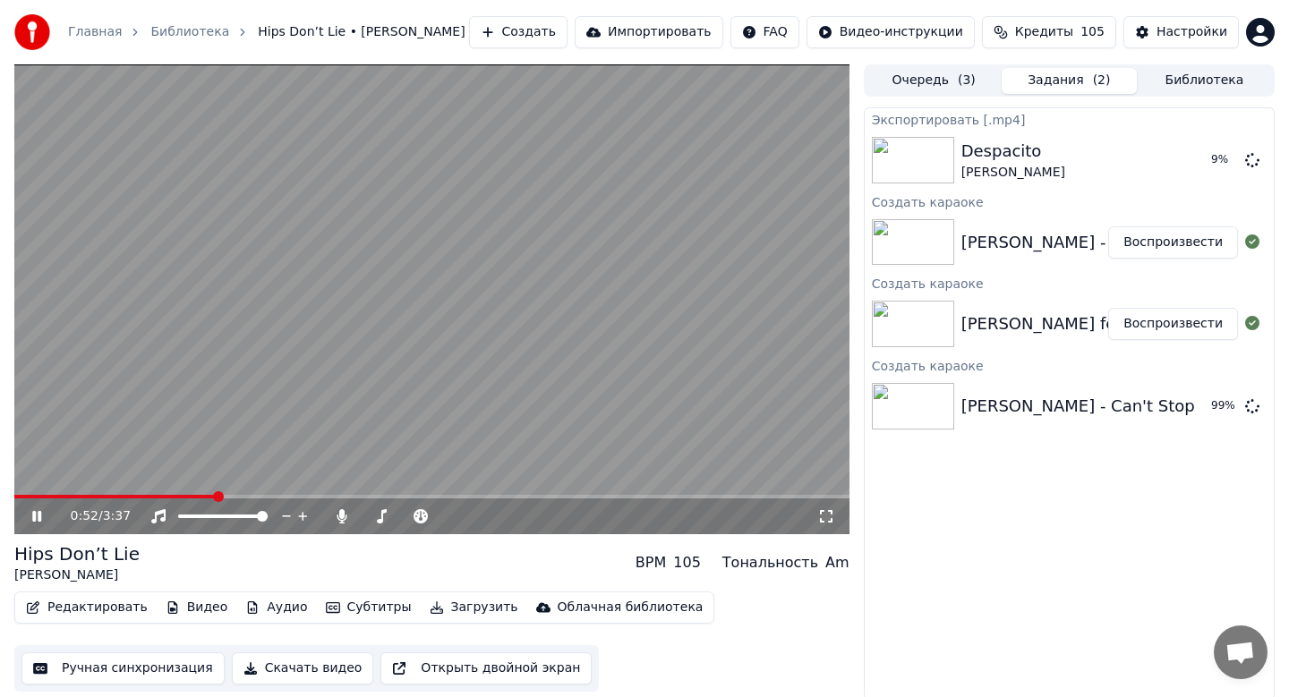
click at [36, 513] on icon at bounding box center [50, 516] width 42 height 14
click at [286, 670] on button "Скачать видео" at bounding box center [303, 669] width 142 height 32
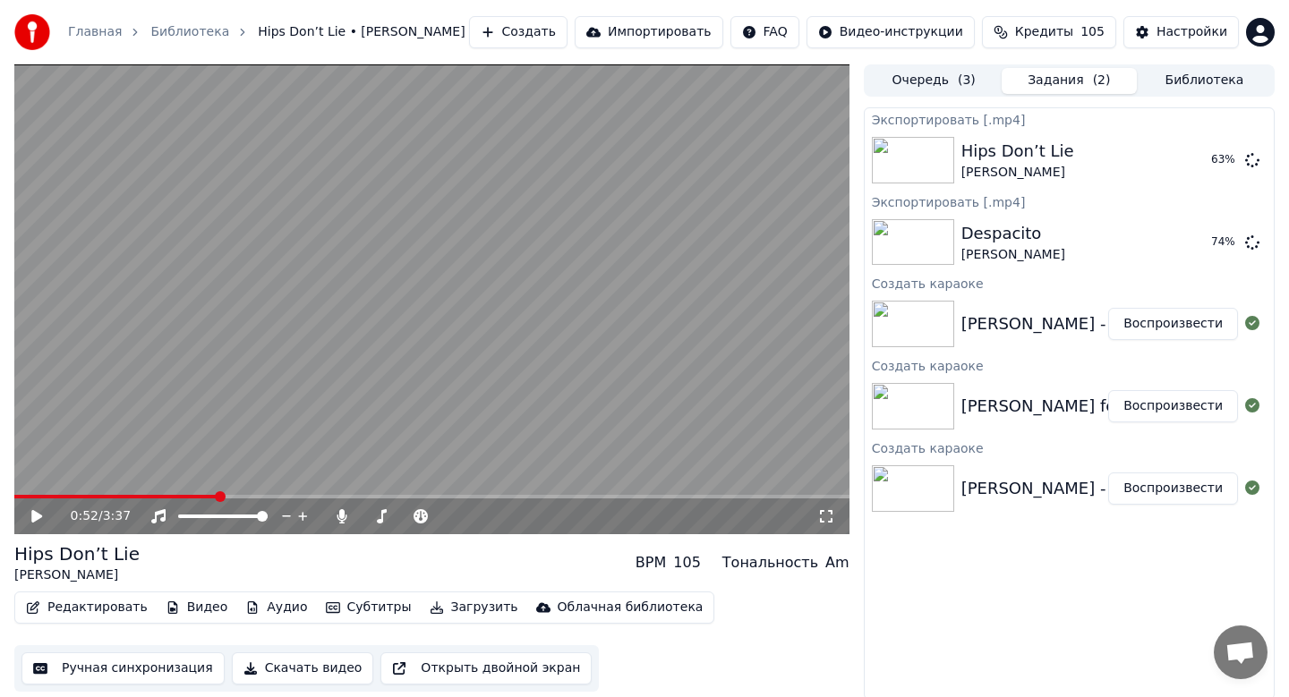
click at [1166, 493] on button "Воспроизвести" at bounding box center [1173, 489] width 130 height 32
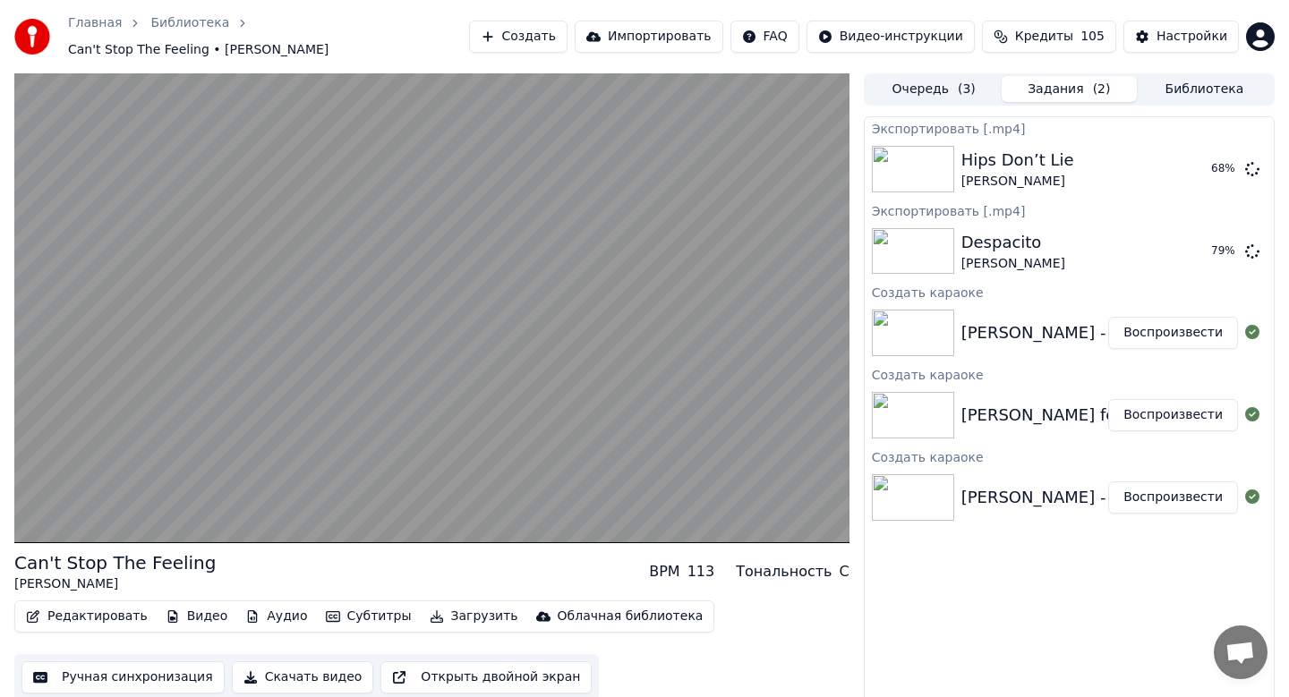
click at [269, 668] on button "Скачать видео" at bounding box center [303, 678] width 142 height 32
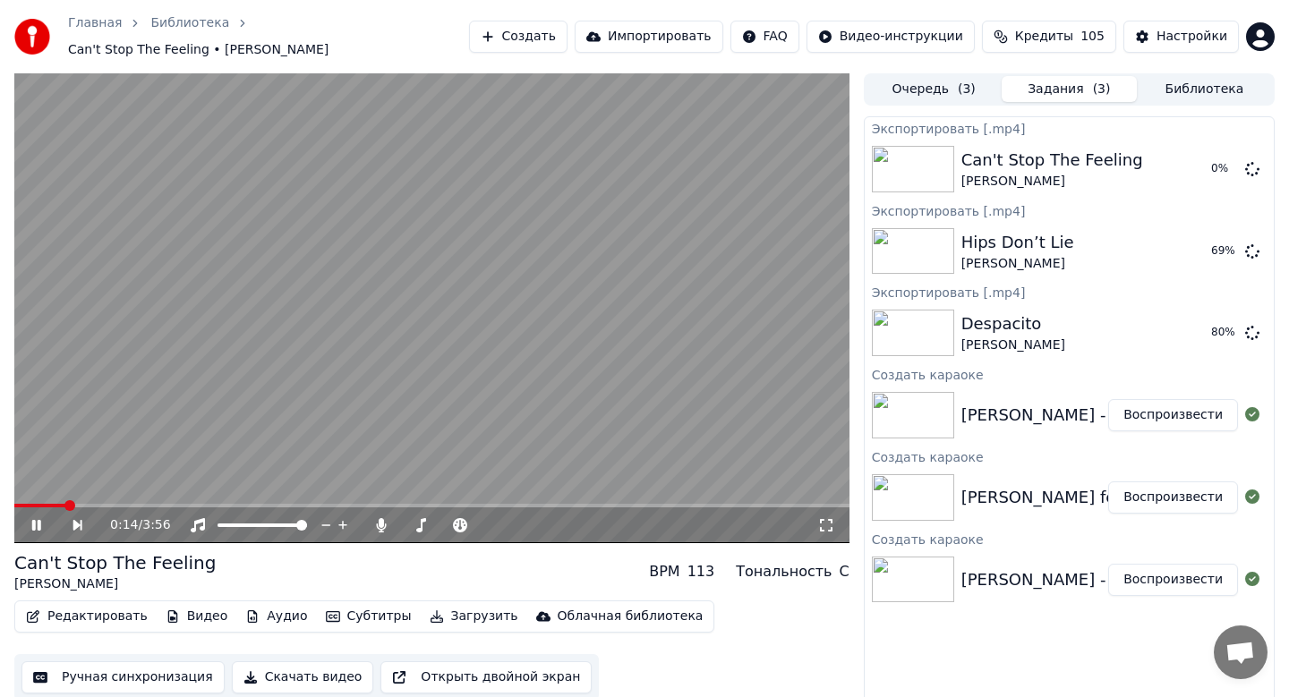
click at [35, 520] on icon at bounding box center [36, 525] width 9 height 11
click at [526, 31] on button "Создать" at bounding box center [518, 37] width 98 height 32
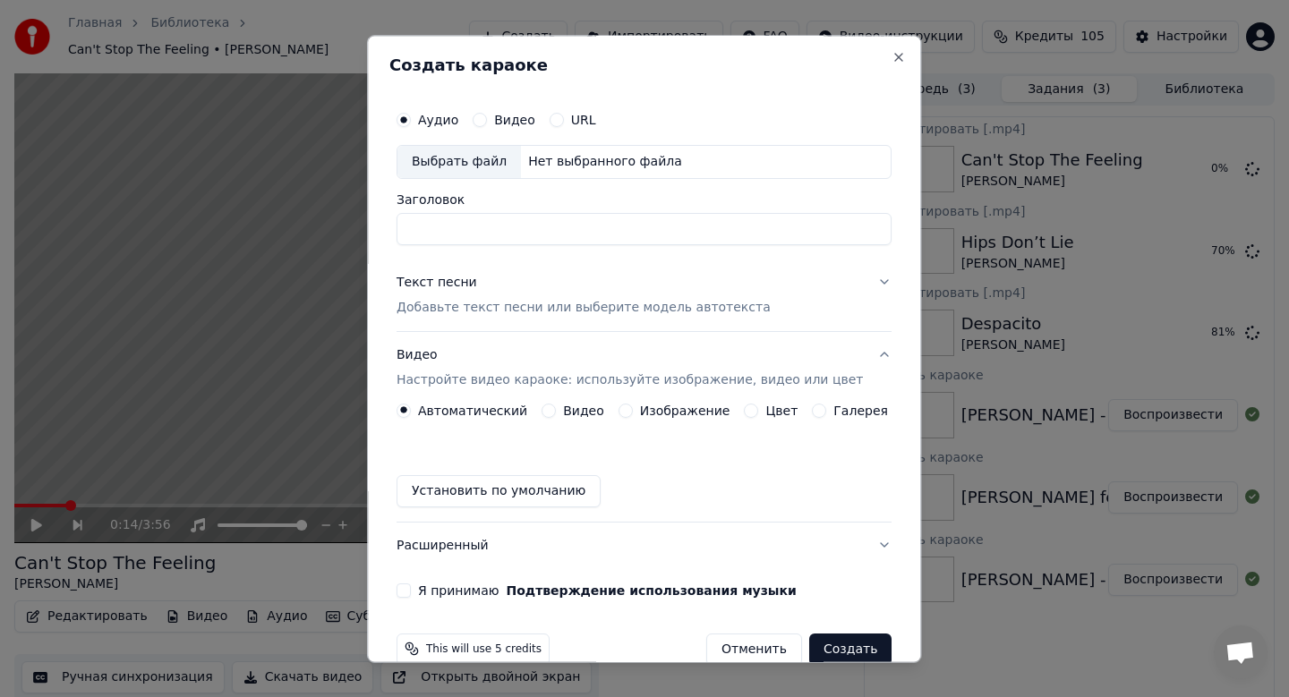
click at [467, 148] on div "Выбрать файл" at bounding box center [459, 162] width 124 height 32
type input "**********"
click at [469, 289] on div "Текст песни" at bounding box center [437, 283] width 81 height 18
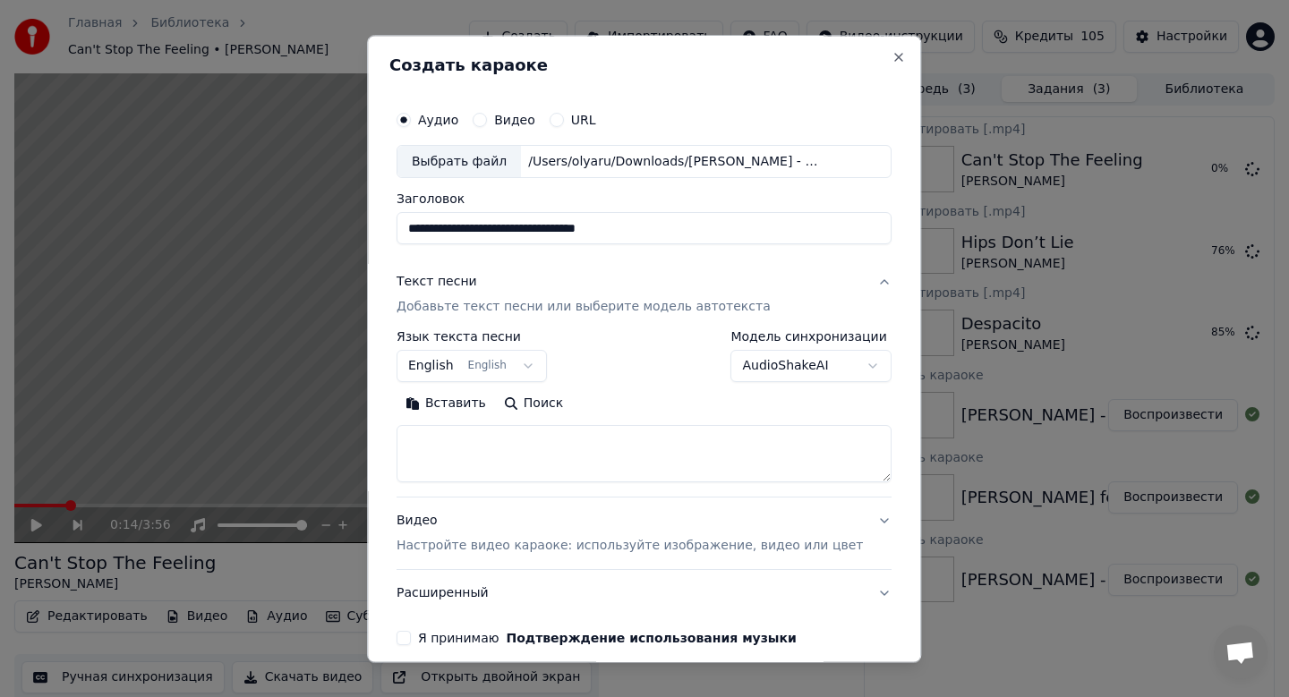
click at [470, 409] on button "Вставить" at bounding box center [446, 404] width 98 height 29
type textarea "**********"
click at [283, 440] on body "Главная Библиотека Can't Stop The Feeling • [PERSON_NAME] Создать Импортировать…" at bounding box center [644, 348] width 1289 height 697
click at [488, 406] on button "Вставить" at bounding box center [446, 404] width 98 height 29
type textarea "**********"
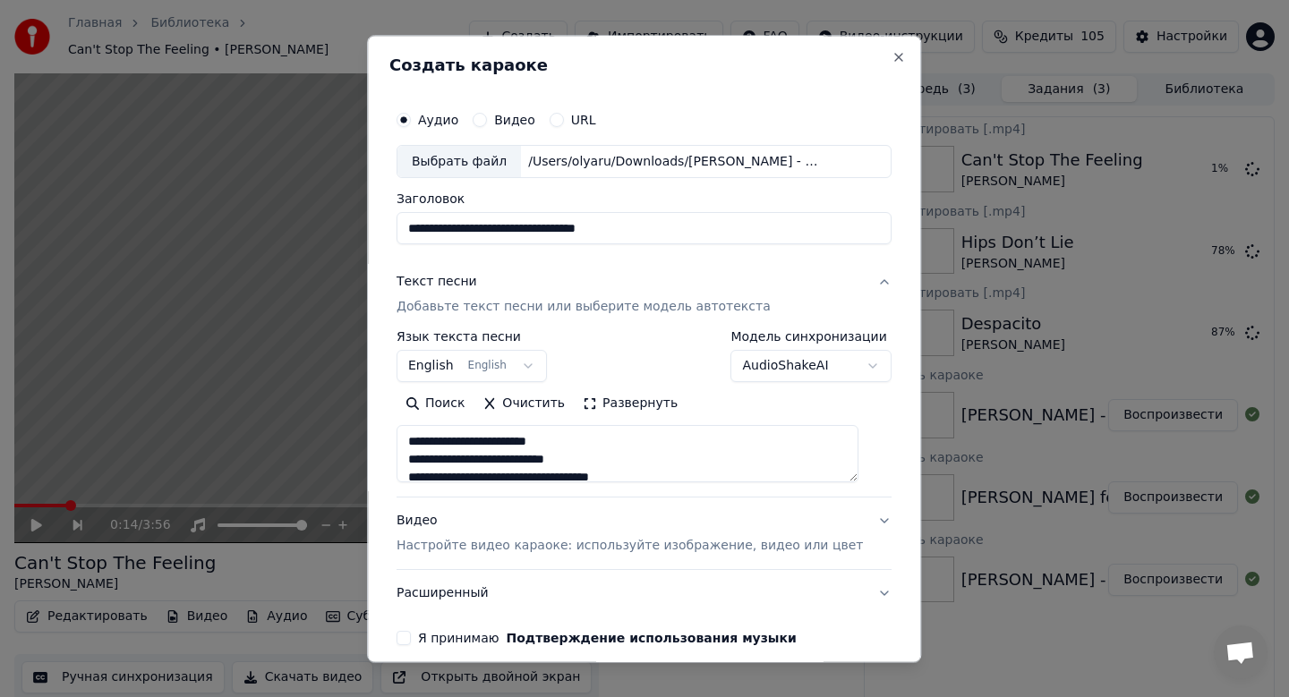
click at [438, 537] on div "Видео Настройте видео караоке: используйте изображение, видео или цвет" at bounding box center [630, 534] width 466 height 43
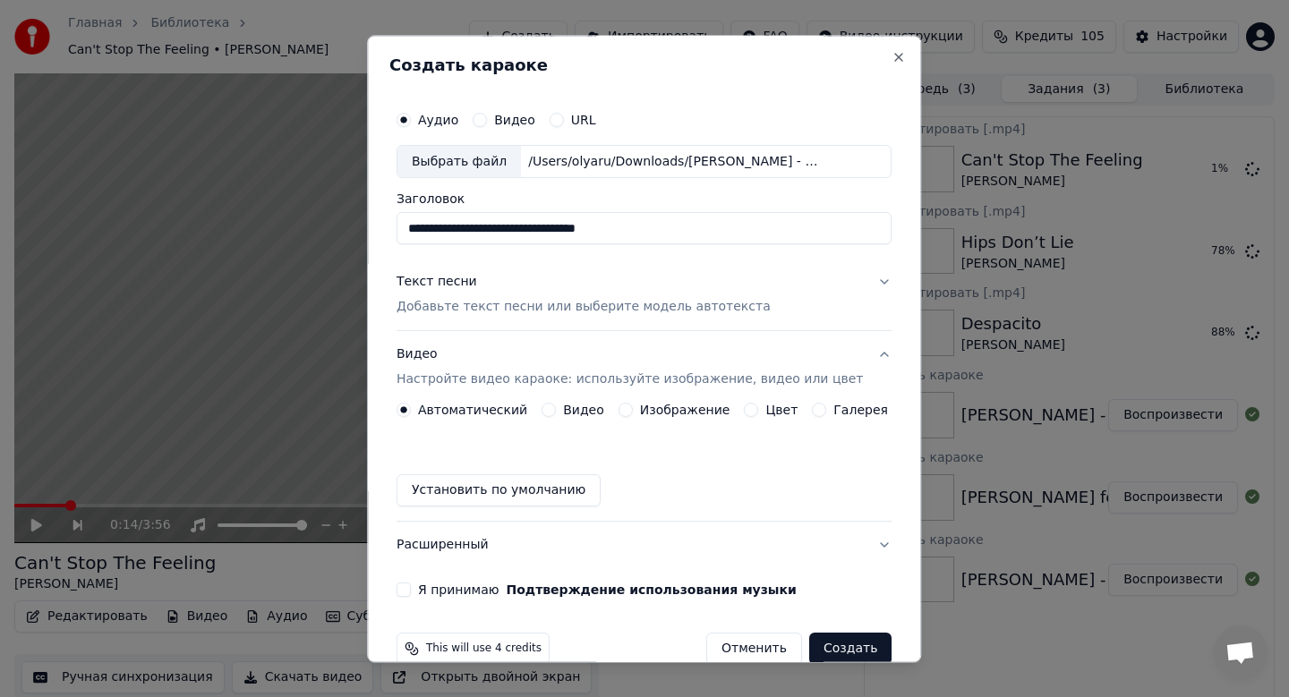
click at [666, 407] on label "Изображение" at bounding box center [685, 411] width 90 height 13
click at [633, 407] on button "Изображение" at bounding box center [626, 411] width 14 height 14
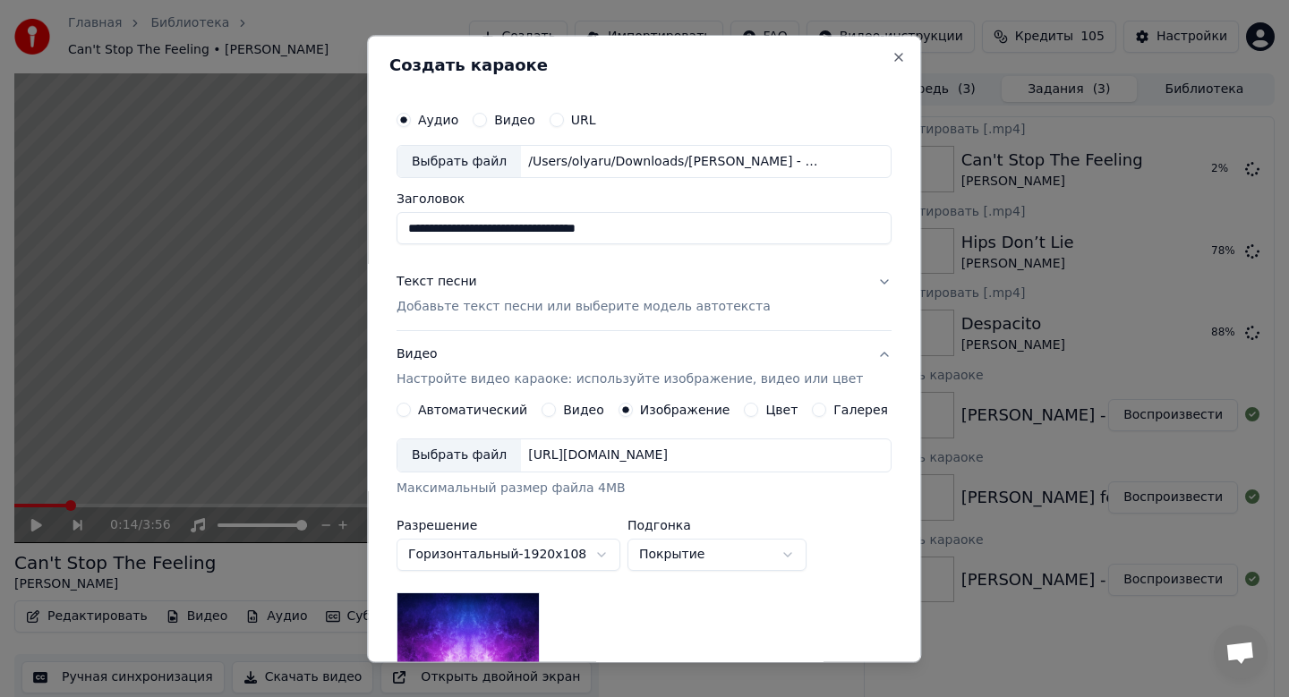
click at [489, 457] on div "Выбрать файл" at bounding box center [459, 456] width 124 height 32
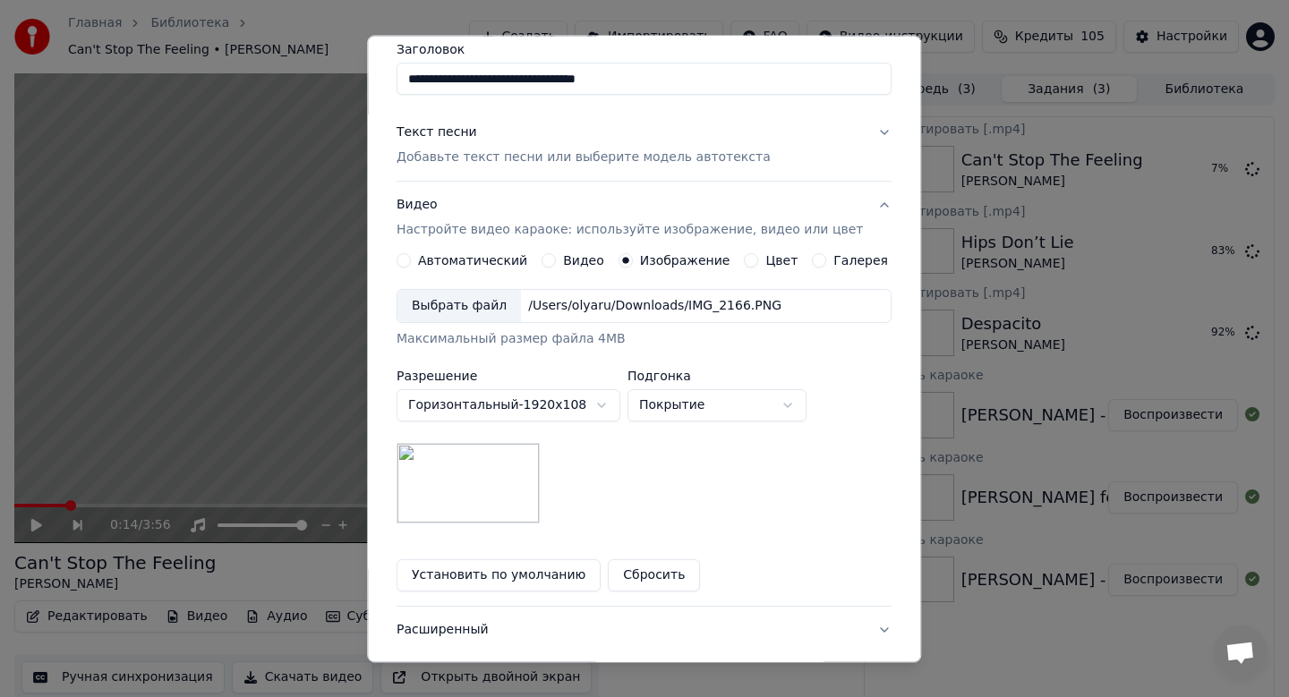
scroll to position [268, 0]
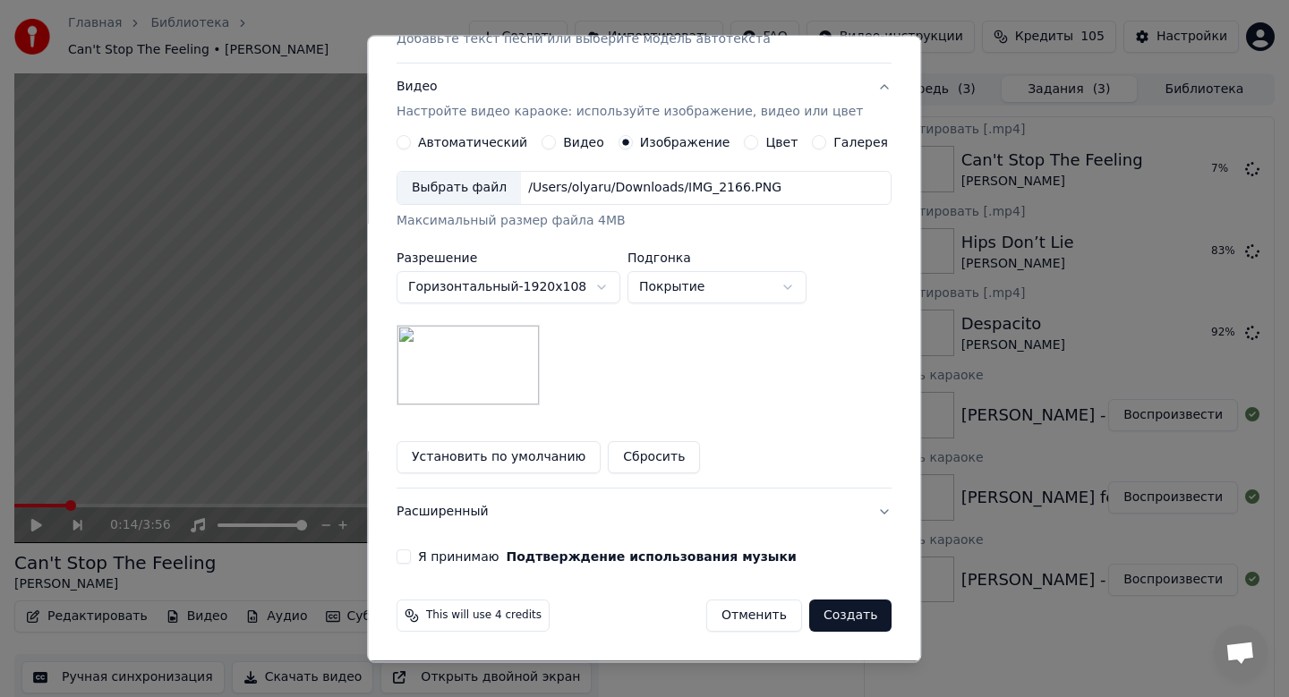
click at [411, 557] on button "Я принимаю Подтверждение использования музыки" at bounding box center [404, 558] width 14 height 14
click at [832, 605] on button "Создать" at bounding box center [850, 617] width 82 height 32
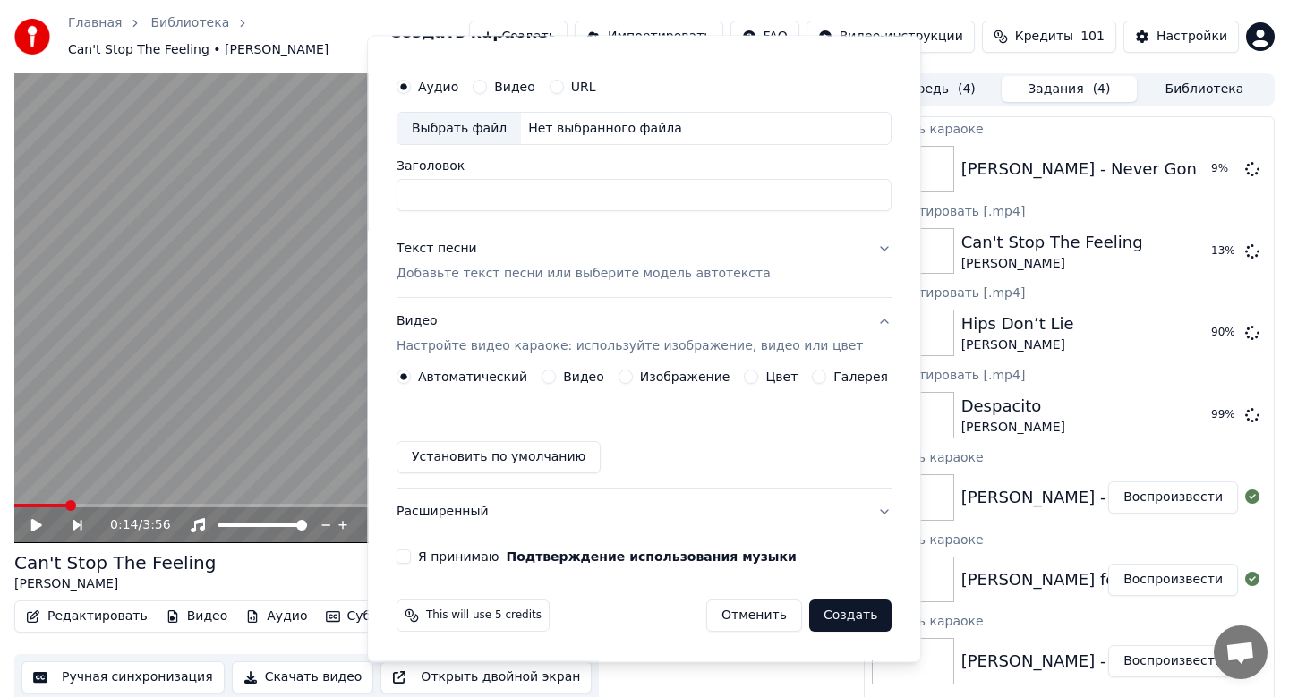
scroll to position [33, 0]
click at [555, 28] on html "Главная Библиотека Can't Stop The Feeling • [PERSON_NAME] Создать Импортировать…" at bounding box center [644, 348] width 1289 height 697
click at [551, 25] on html "Главная Библиотека Can't Stop The Feeling • [PERSON_NAME] Создать Импортировать…" at bounding box center [644, 348] width 1289 height 697
click at [528, 32] on html "Главная Библиотека Can't Stop The Feeling • [PERSON_NAME] Создать Импортировать…" at bounding box center [644, 348] width 1289 height 697
click at [530, 38] on html "Главная Библиотека Can't Stop The Feeling • [PERSON_NAME] Создать Импортировать…" at bounding box center [644, 348] width 1289 height 697
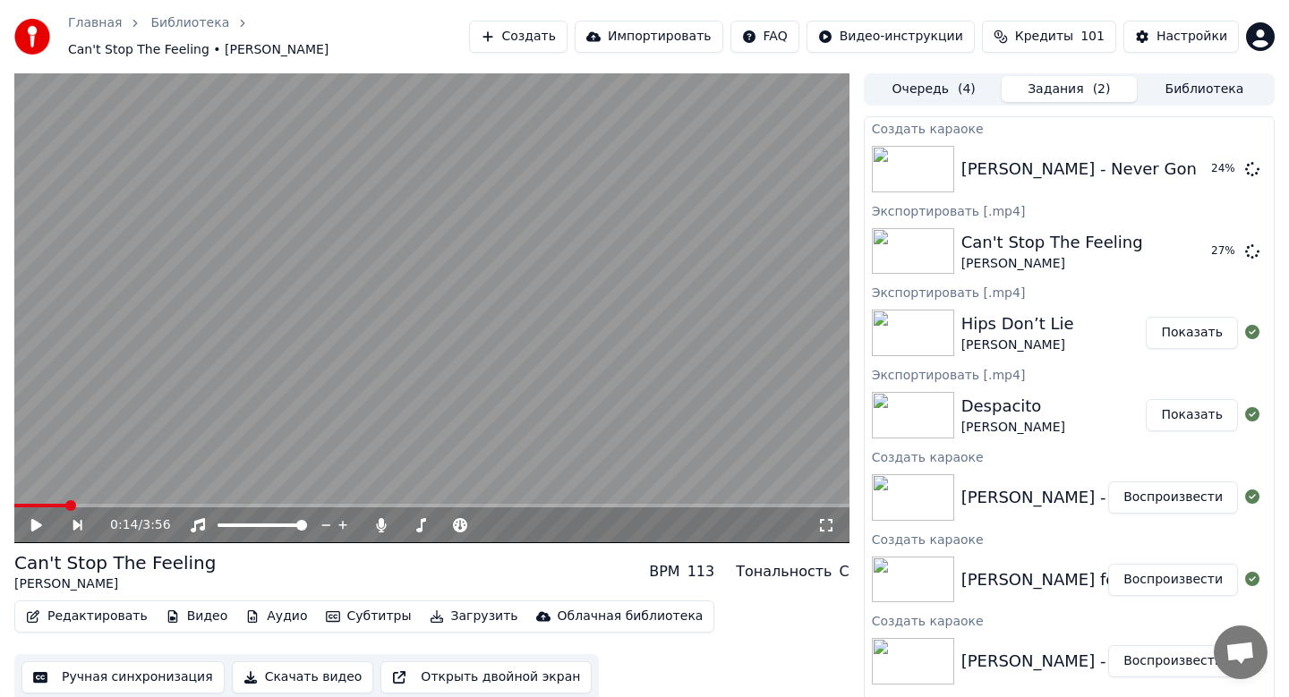
click at [534, 30] on button "Создать" at bounding box center [518, 37] width 98 height 32
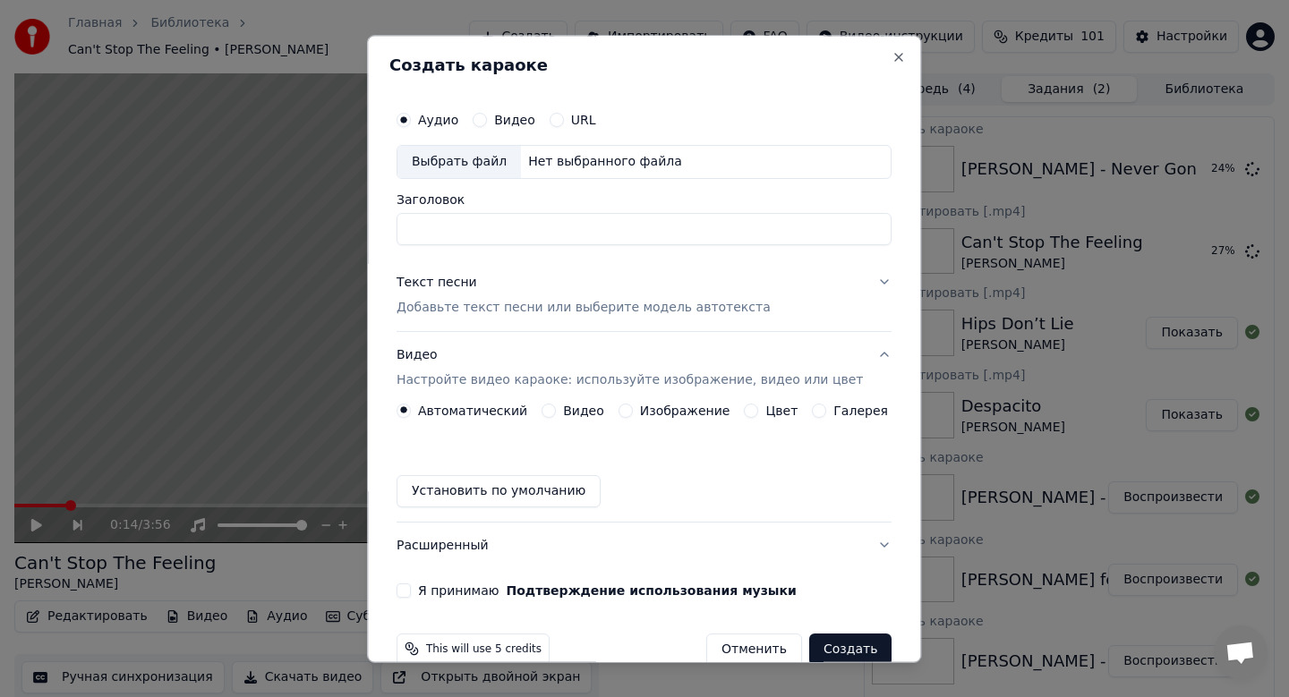
click at [477, 159] on div "Выбрать файл" at bounding box center [459, 162] width 124 height 32
type input "**********"
click at [530, 303] on p "Добавьте текст песни или выберите модель автотекста" at bounding box center [584, 308] width 374 height 18
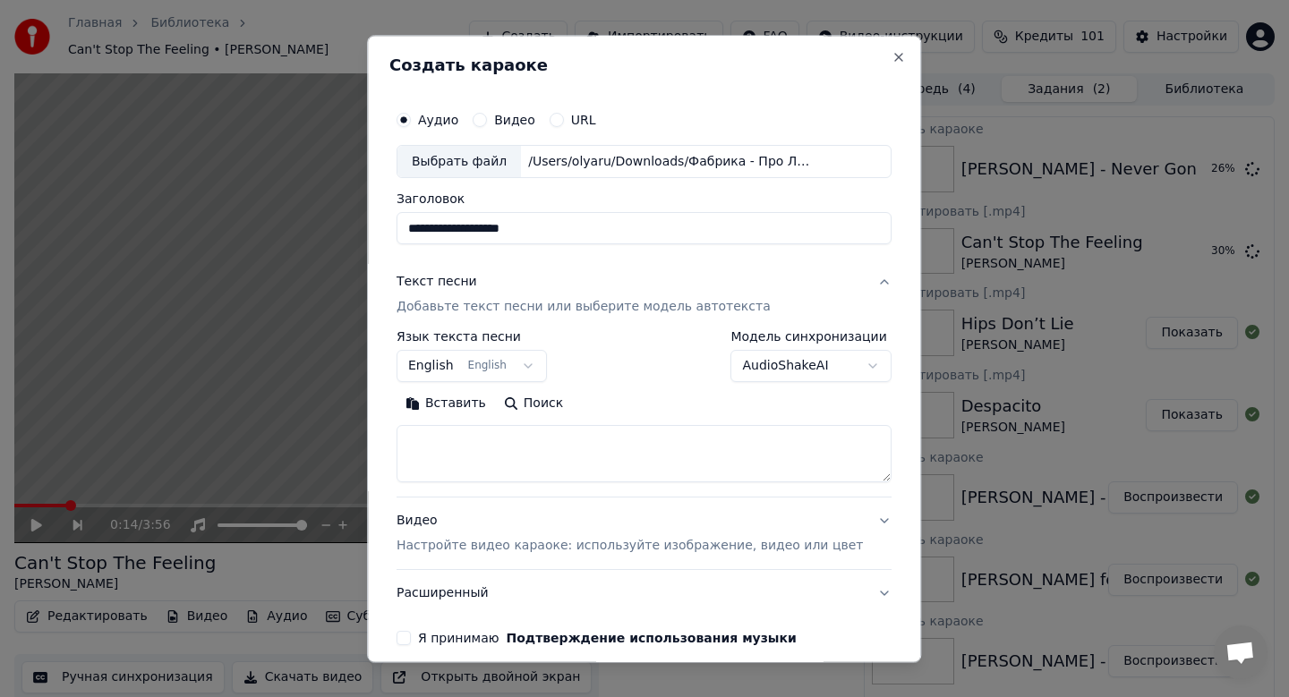
click at [465, 366] on button "English English" at bounding box center [472, 367] width 150 height 32
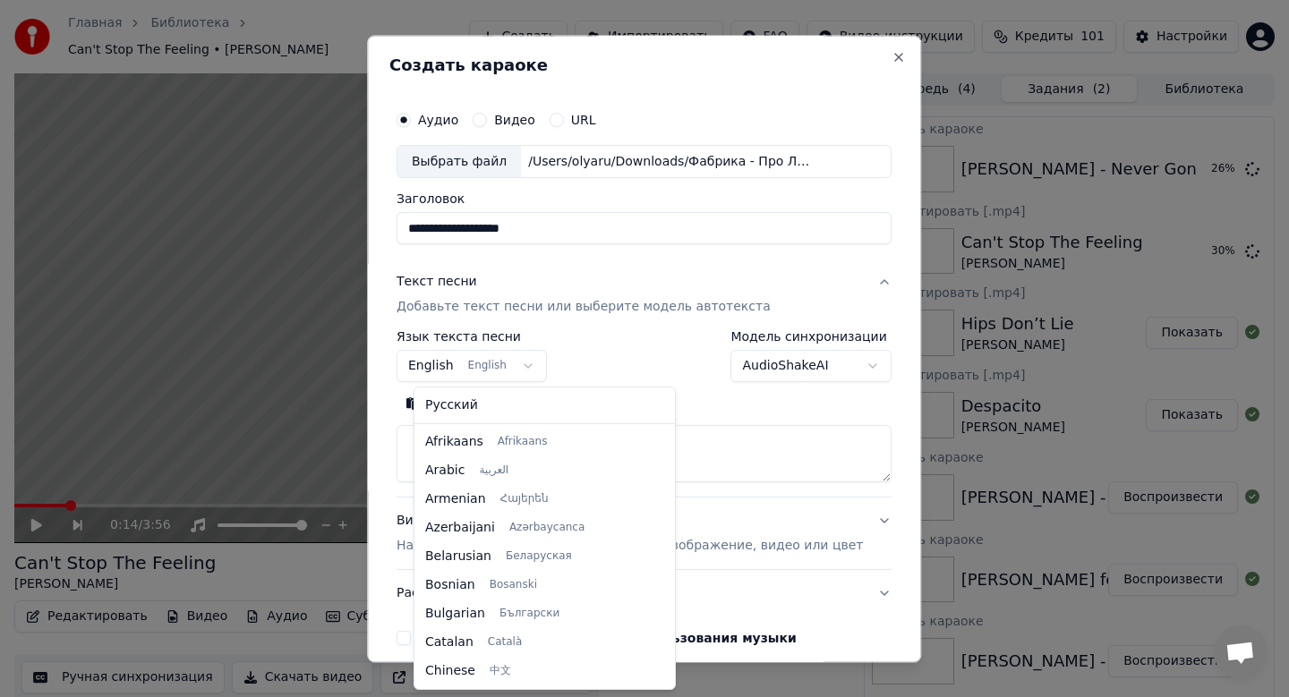
scroll to position [143, 0]
select select "**"
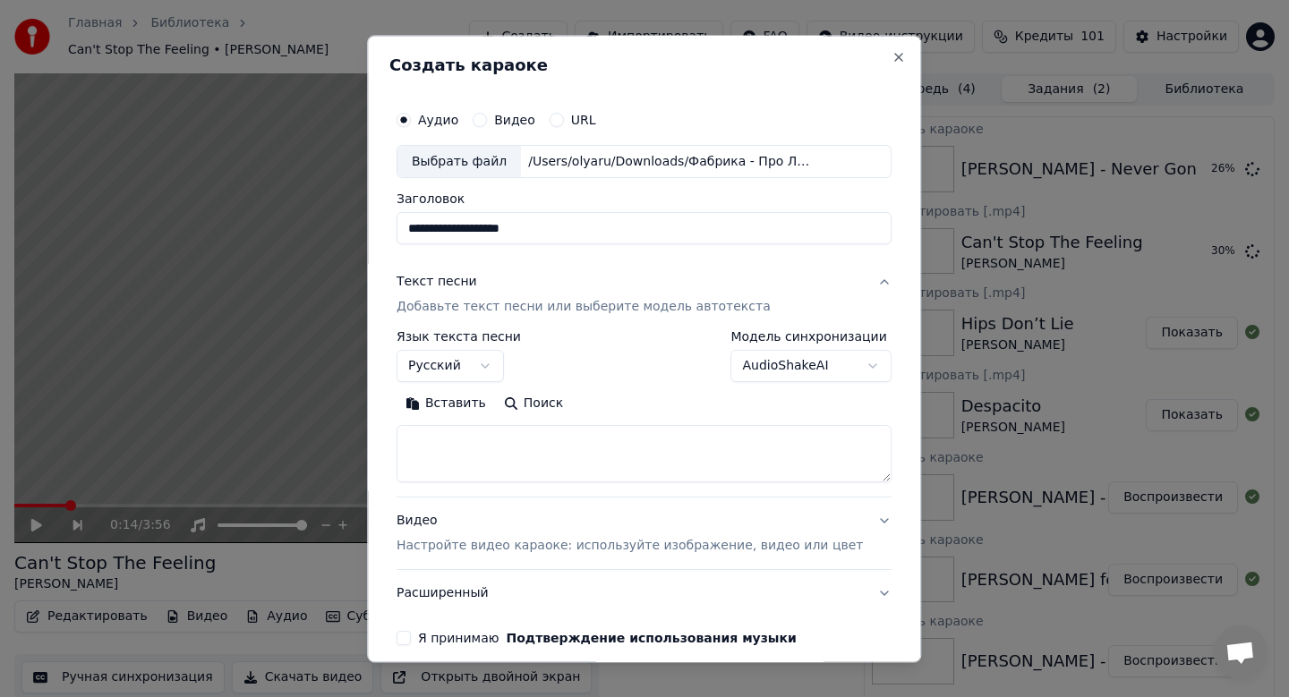
click at [453, 405] on button "Вставить" at bounding box center [446, 404] width 98 height 29
type textarea "**********"
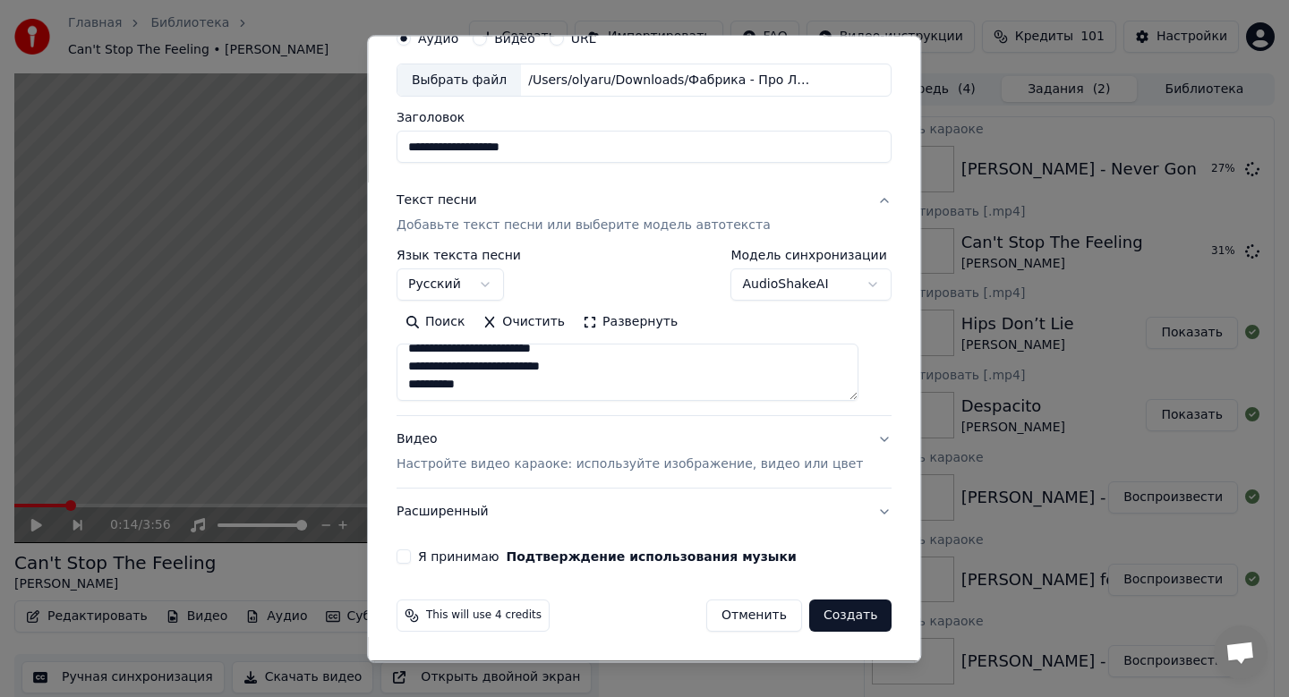
click at [493, 470] on p "Настройте видео караоке: используйте изображение, видео или цвет" at bounding box center [630, 466] width 466 height 18
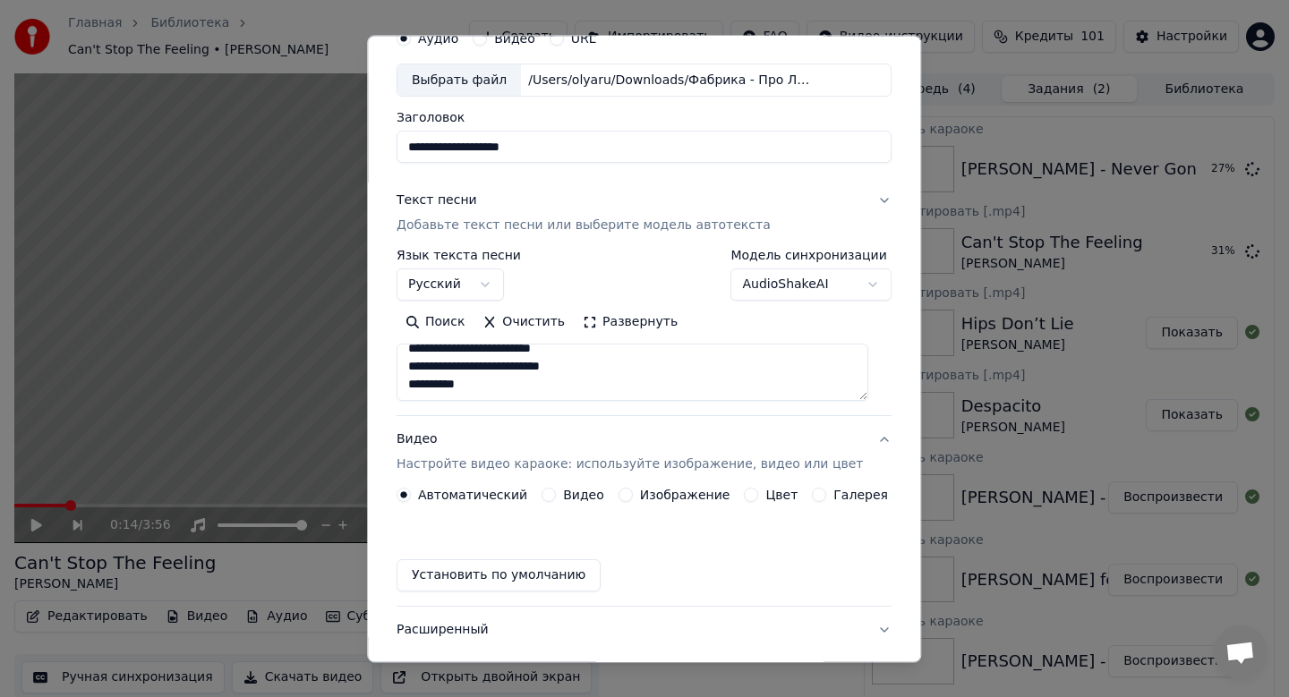
scroll to position [33, 0]
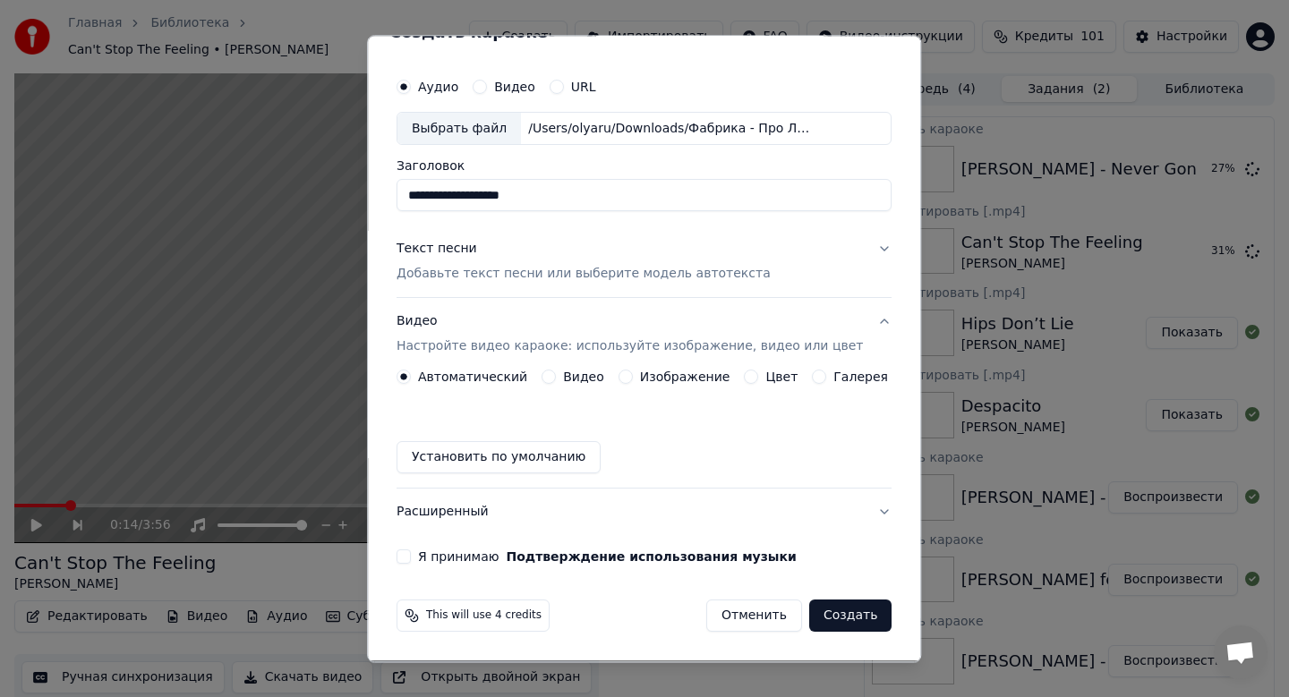
click at [697, 374] on label "Изображение" at bounding box center [685, 378] width 90 height 13
click at [633, 374] on button "Изображение" at bounding box center [626, 378] width 14 height 14
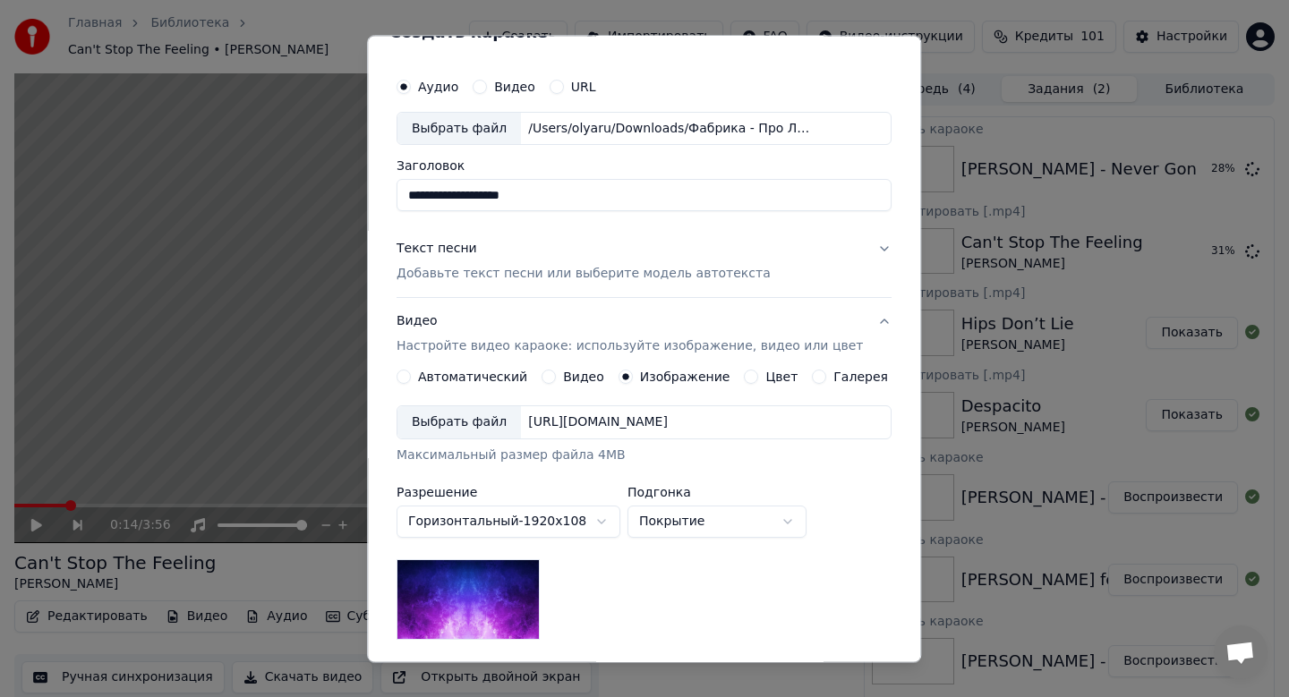
click at [498, 417] on div "Выбрать файл" at bounding box center [459, 423] width 124 height 32
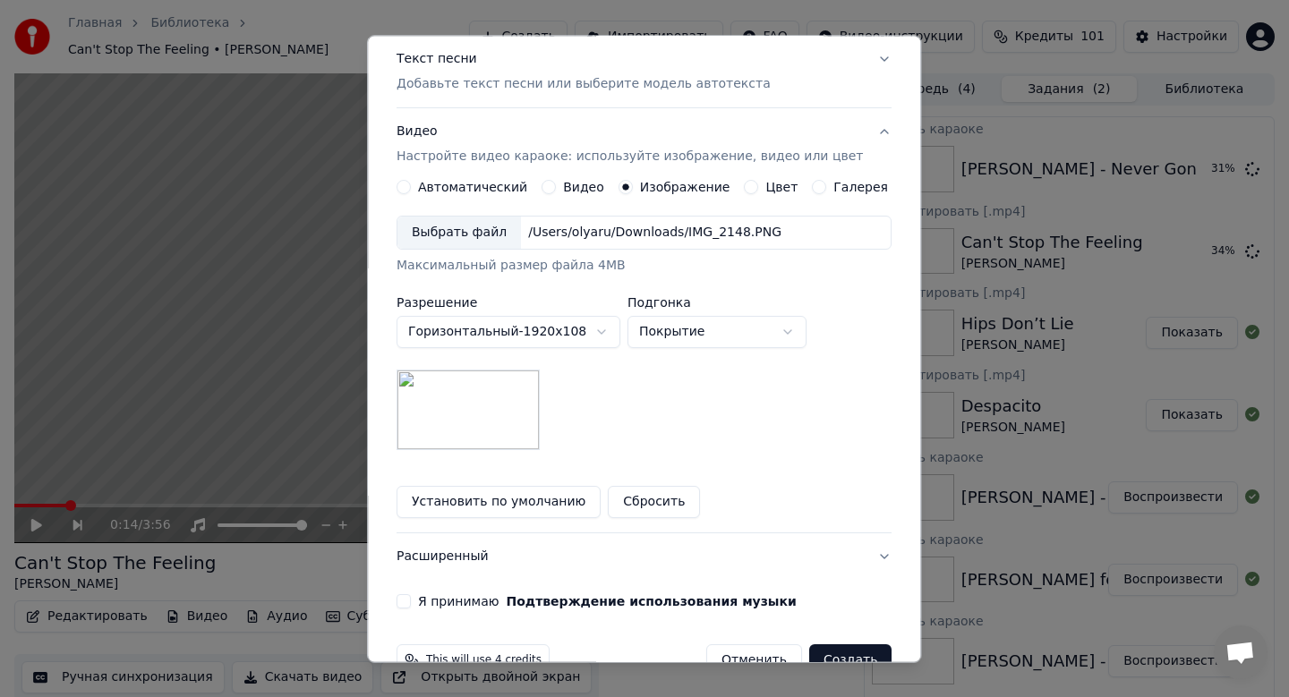
scroll to position [268, 0]
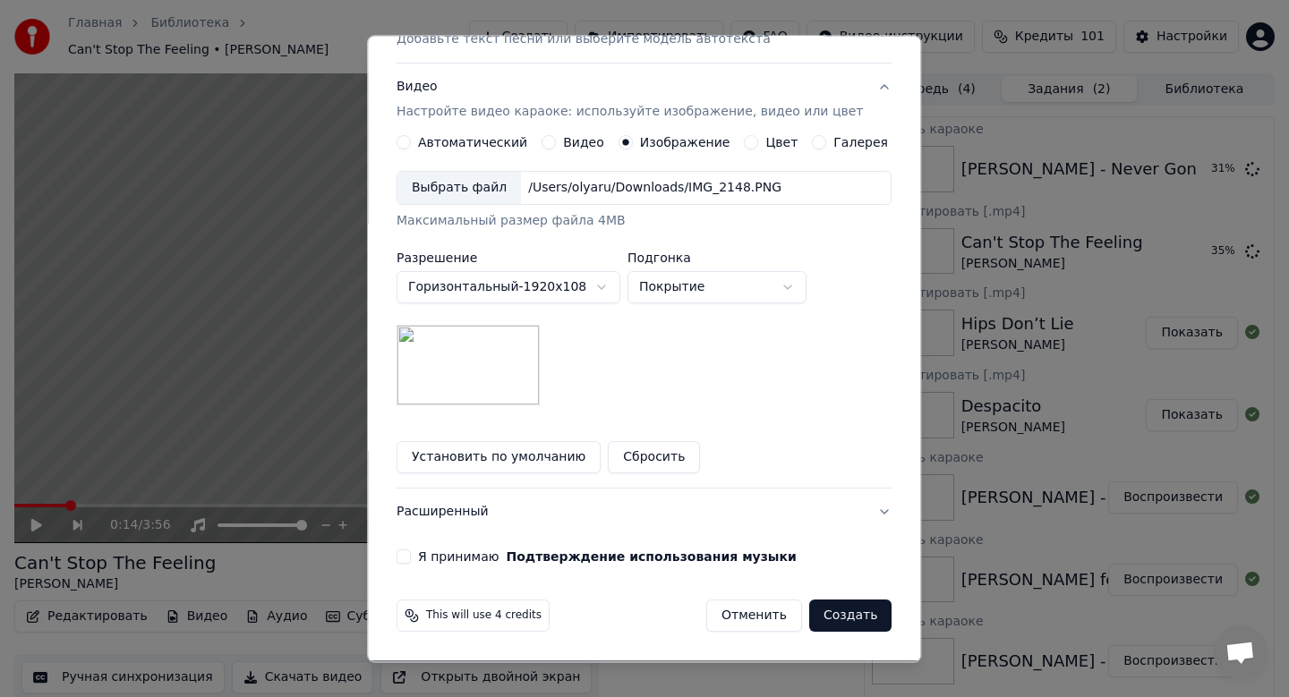
click at [411, 553] on button "Я принимаю Подтверждение использования музыки" at bounding box center [404, 558] width 14 height 14
click at [833, 611] on button "Создать" at bounding box center [850, 617] width 82 height 32
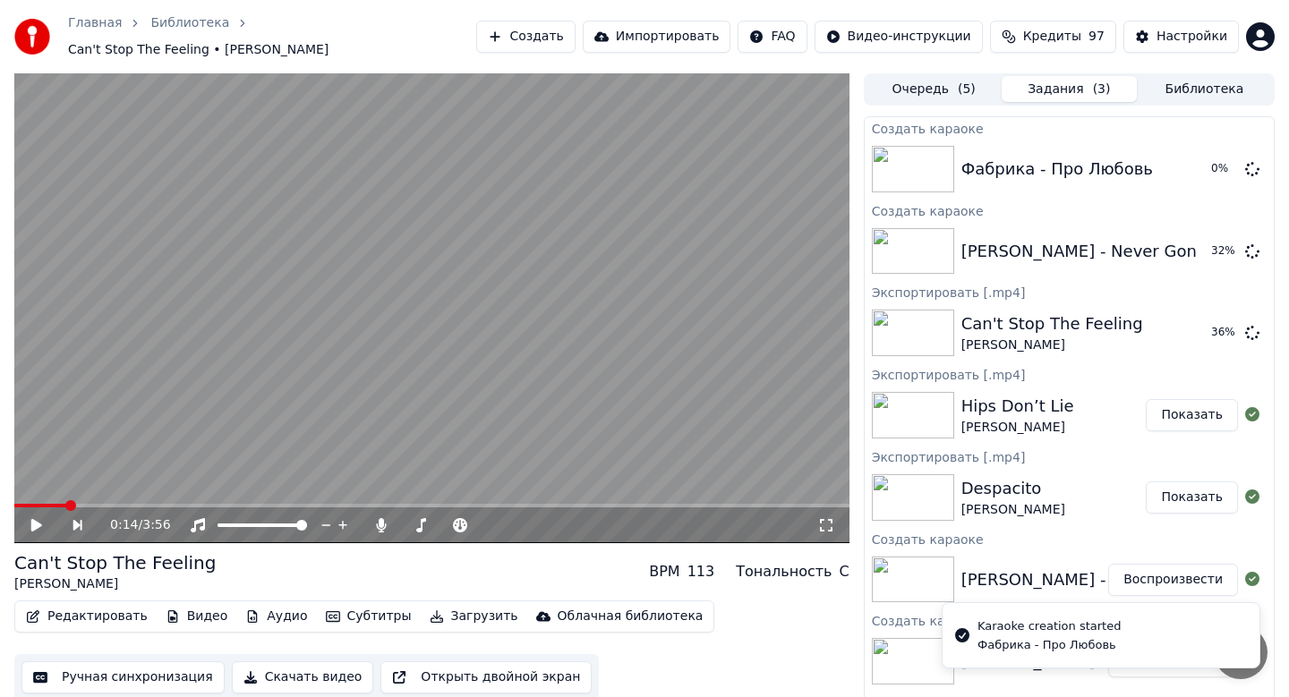
scroll to position [0, 0]
click at [541, 40] on button "Создать" at bounding box center [525, 37] width 98 height 32
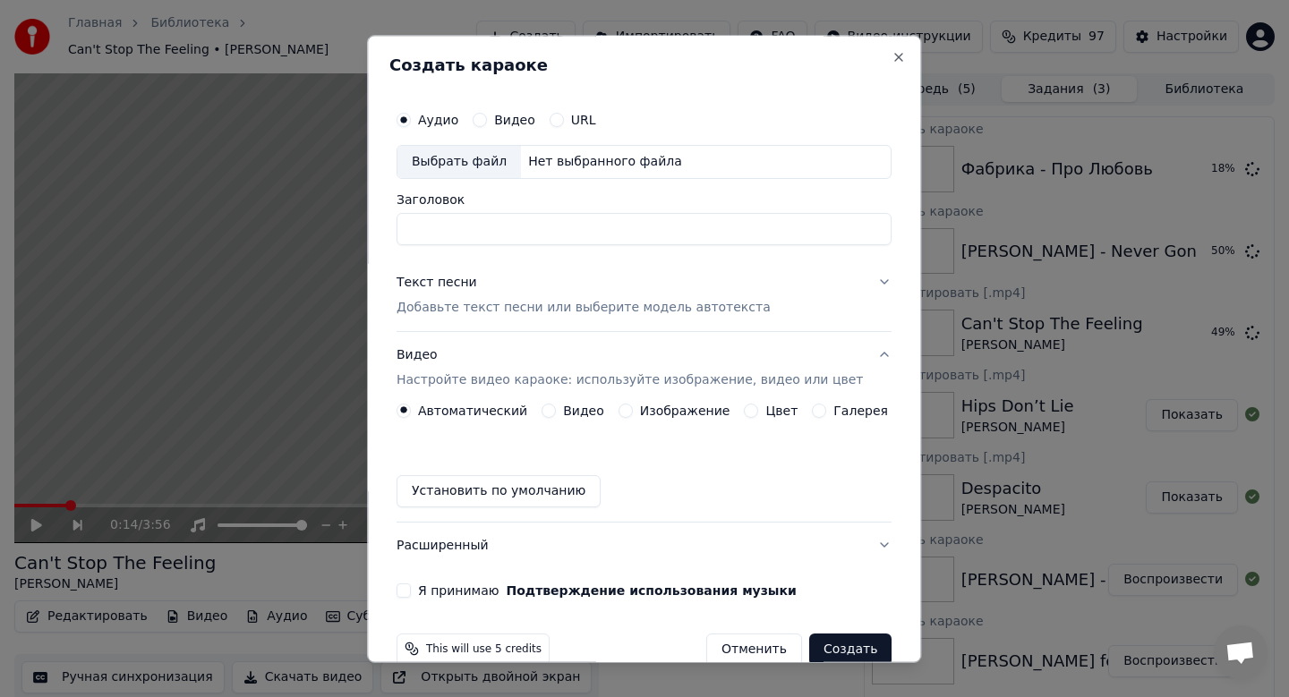
click at [497, 167] on div "Выбрать файл" at bounding box center [459, 162] width 124 height 32
type input "**********"
click at [519, 297] on div "Текст песни Добавьте текст песни или выберите модель автотекста" at bounding box center [584, 295] width 374 height 43
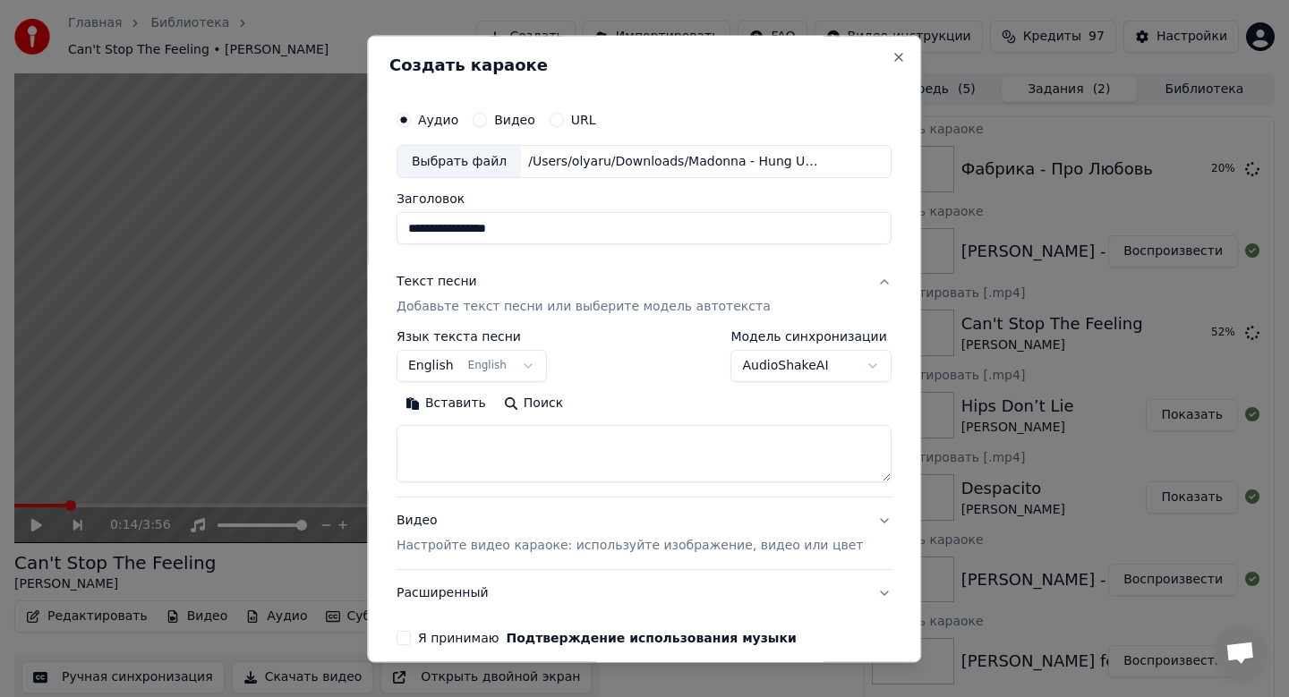
click at [487, 362] on button "English English" at bounding box center [472, 367] width 150 height 32
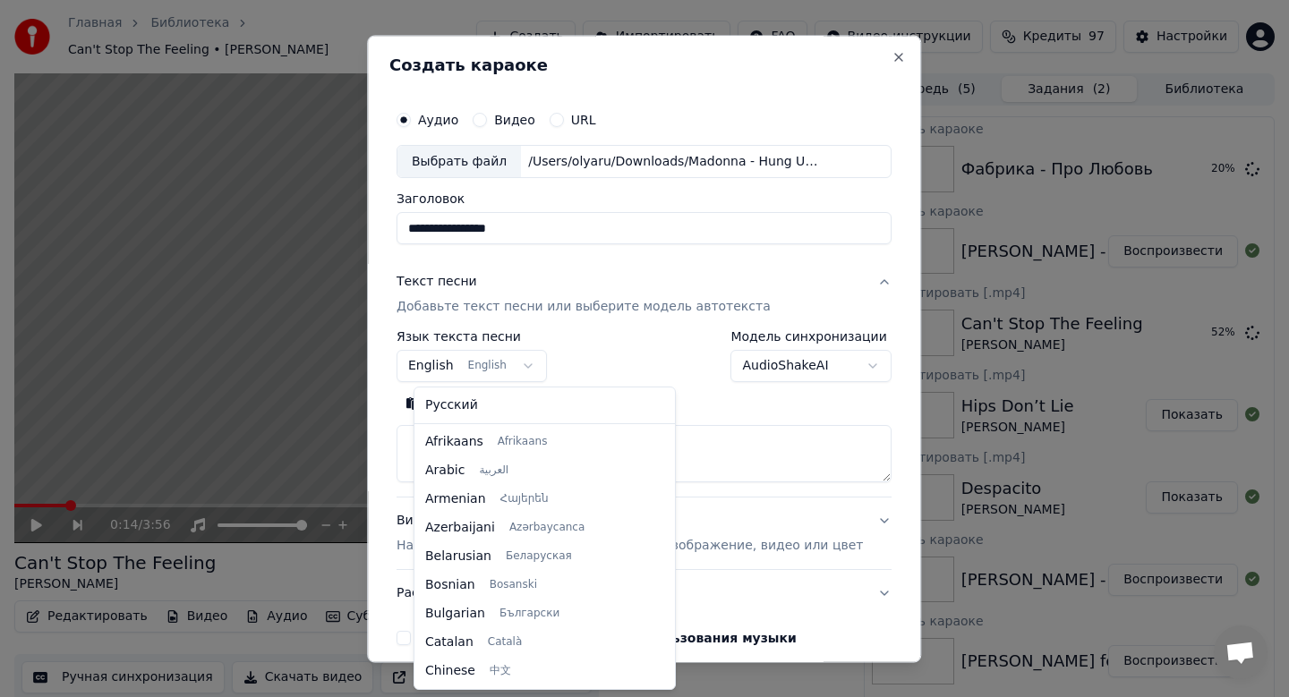
scroll to position [143, 0]
click at [487, 362] on body "Главная Библиотека Can't Stop The Feeling • [PERSON_NAME] Создать Импортировать…" at bounding box center [644, 348] width 1289 height 697
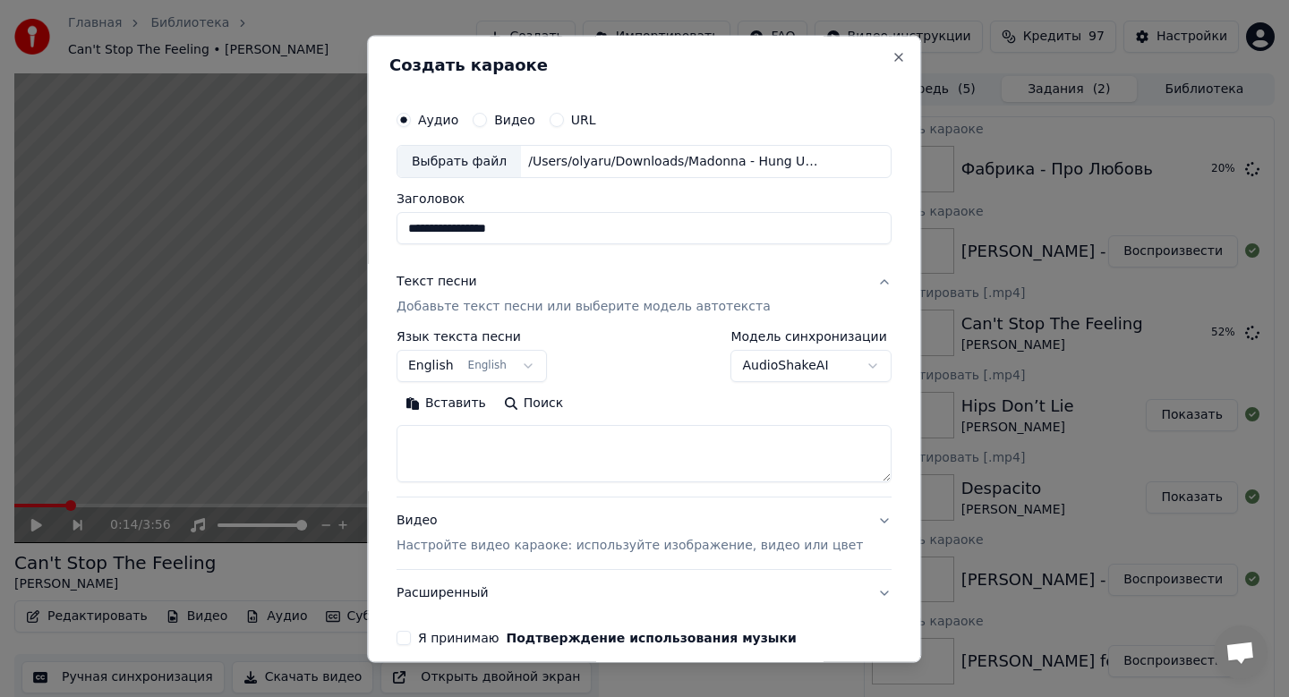
click at [467, 406] on button "Вставить" at bounding box center [446, 404] width 98 height 29
type textarea "**********"
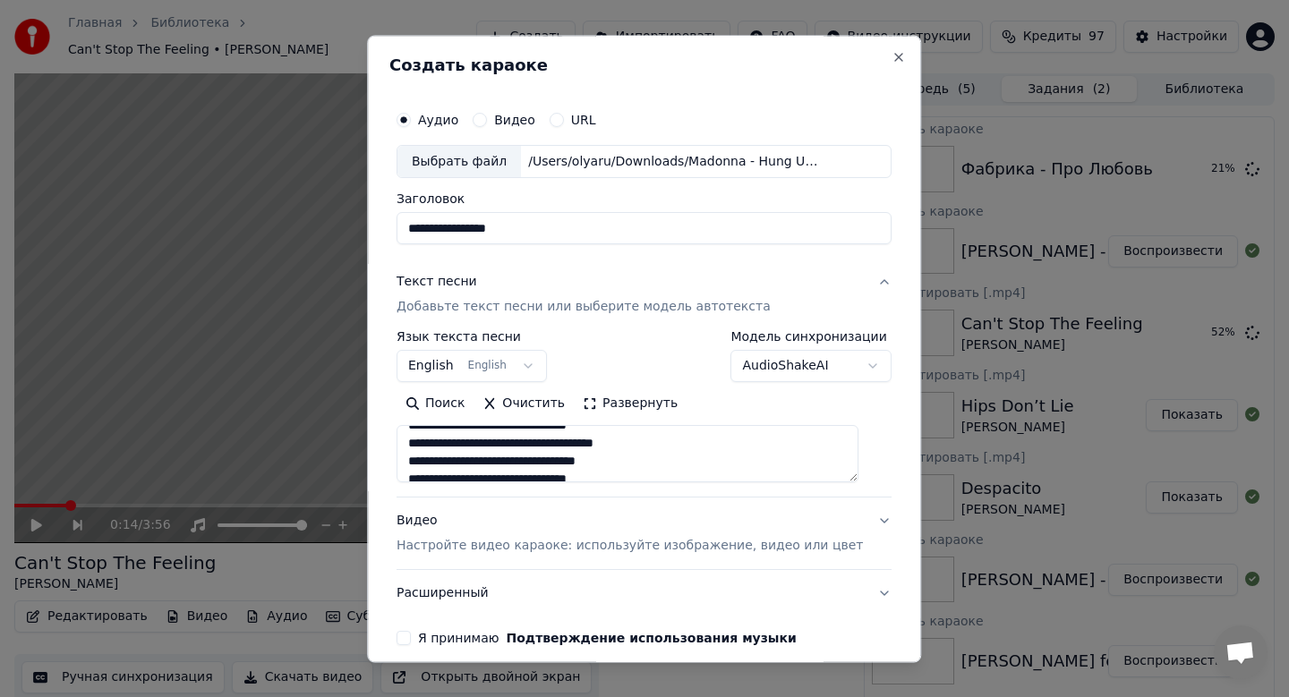
click at [535, 542] on p "Настройте видео караоке: используйте изображение, видео или цвет" at bounding box center [630, 547] width 466 height 18
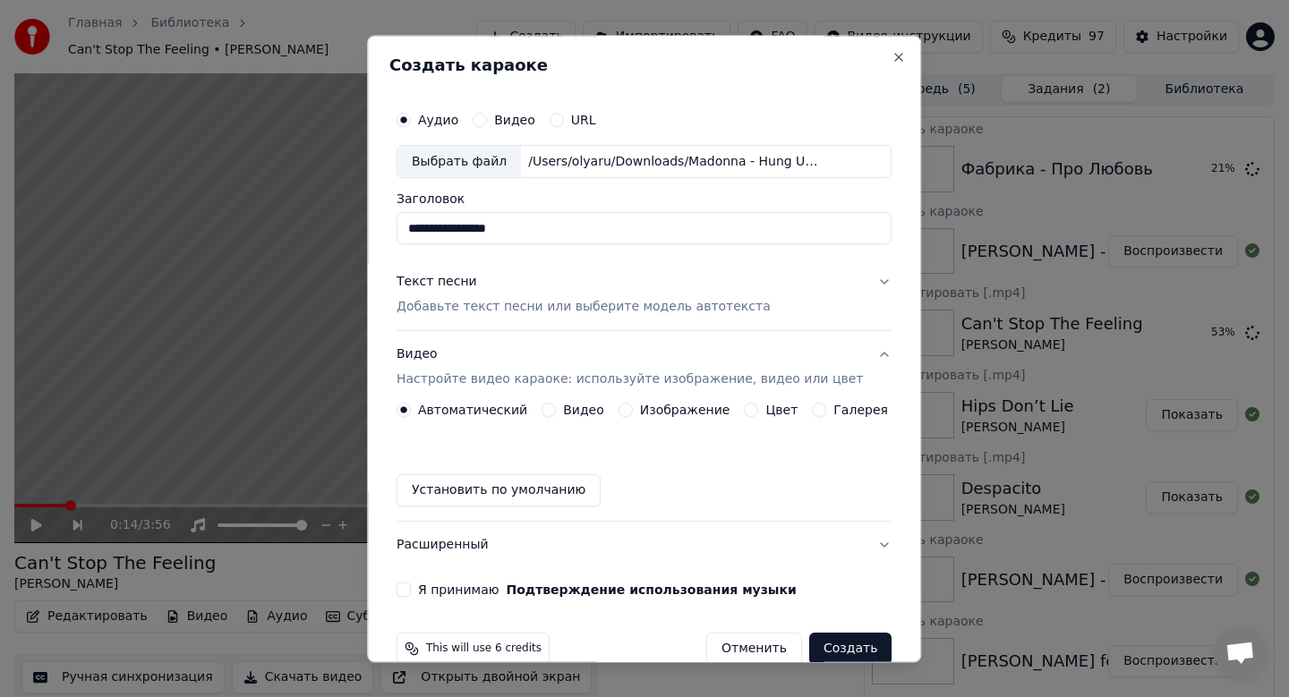
click at [688, 418] on div "Автоматический Видео Изображение Цвет Галерея Установить по умолчанию" at bounding box center [644, 456] width 495 height 104
click at [681, 411] on label "Изображение" at bounding box center [685, 411] width 90 height 13
click at [633, 411] on button "Изображение" at bounding box center [626, 411] width 14 height 14
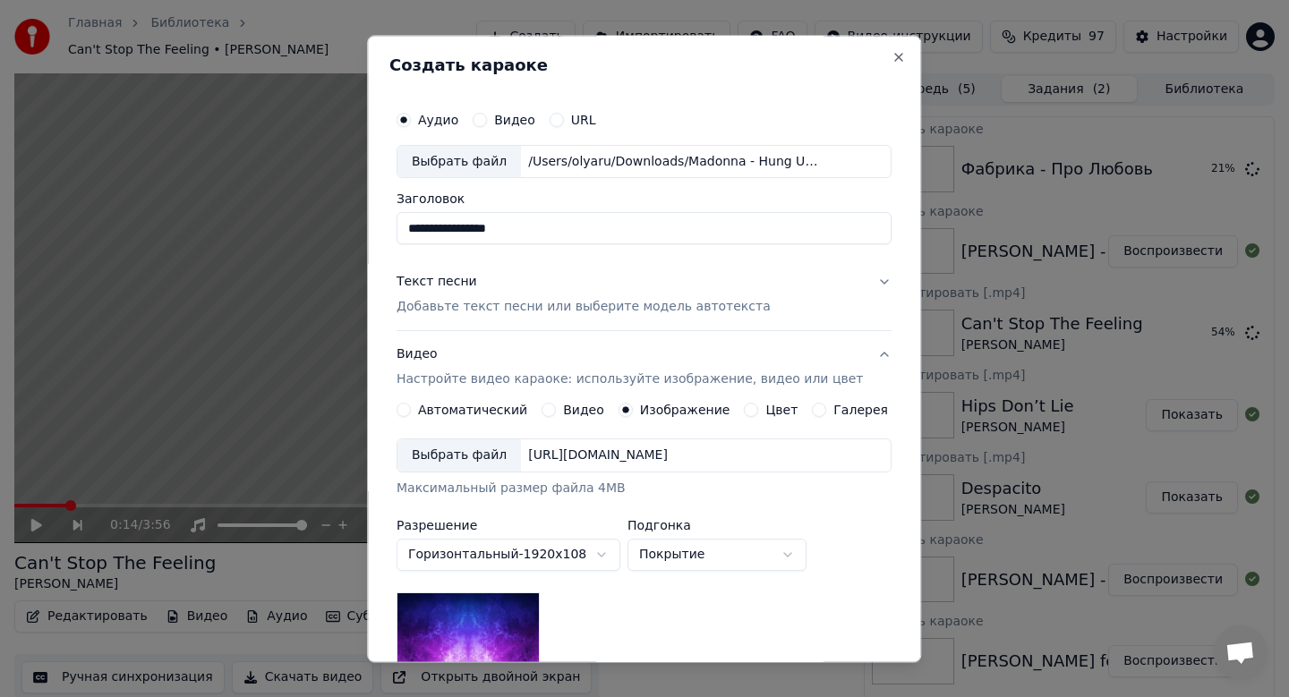
click at [483, 449] on div "Выбрать файл" at bounding box center [459, 456] width 124 height 32
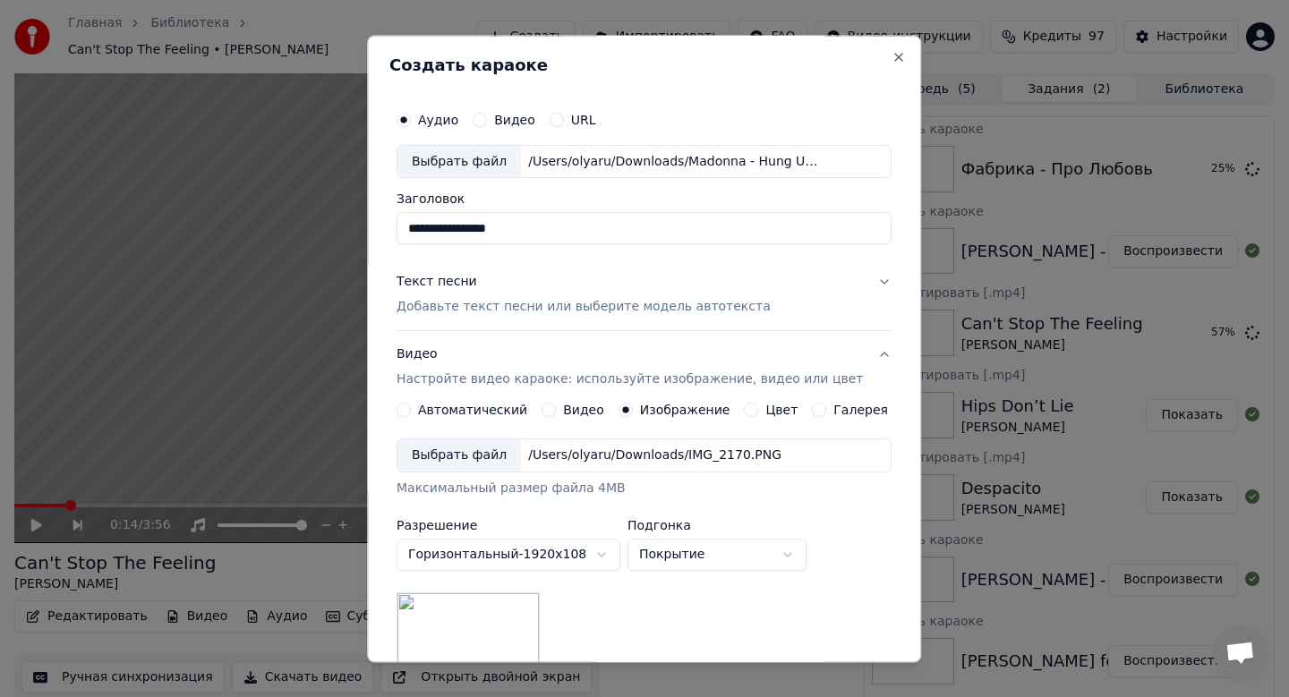
scroll to position [268, 0]
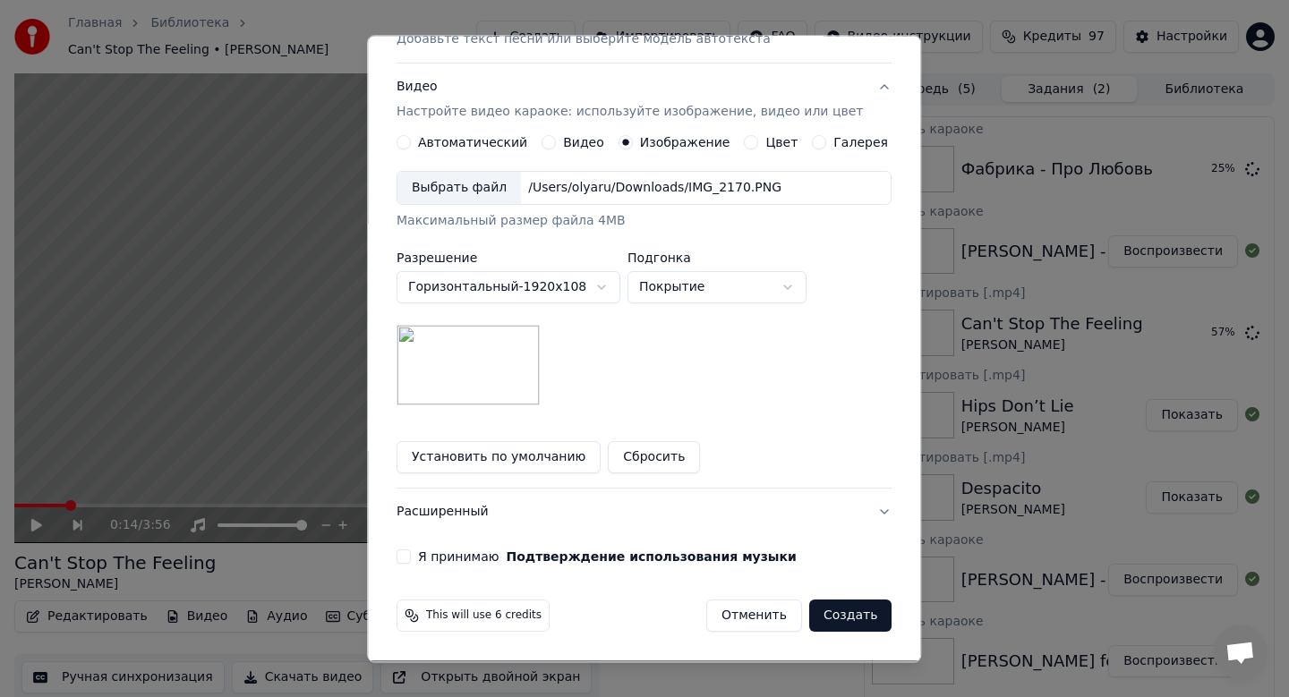
click at [445, 554] on label "Я принимаю Подтверждение использования музыки" at bounding box center [607, 557] width 379 height 13
click at [411, 554] on button "Я принимаю Подтверждение использования музыки" at bounding box center [404, 558] width 14 height 14
click at [850, 615] on button "Создать" at bounding box center [850, 617] width 82 height 32
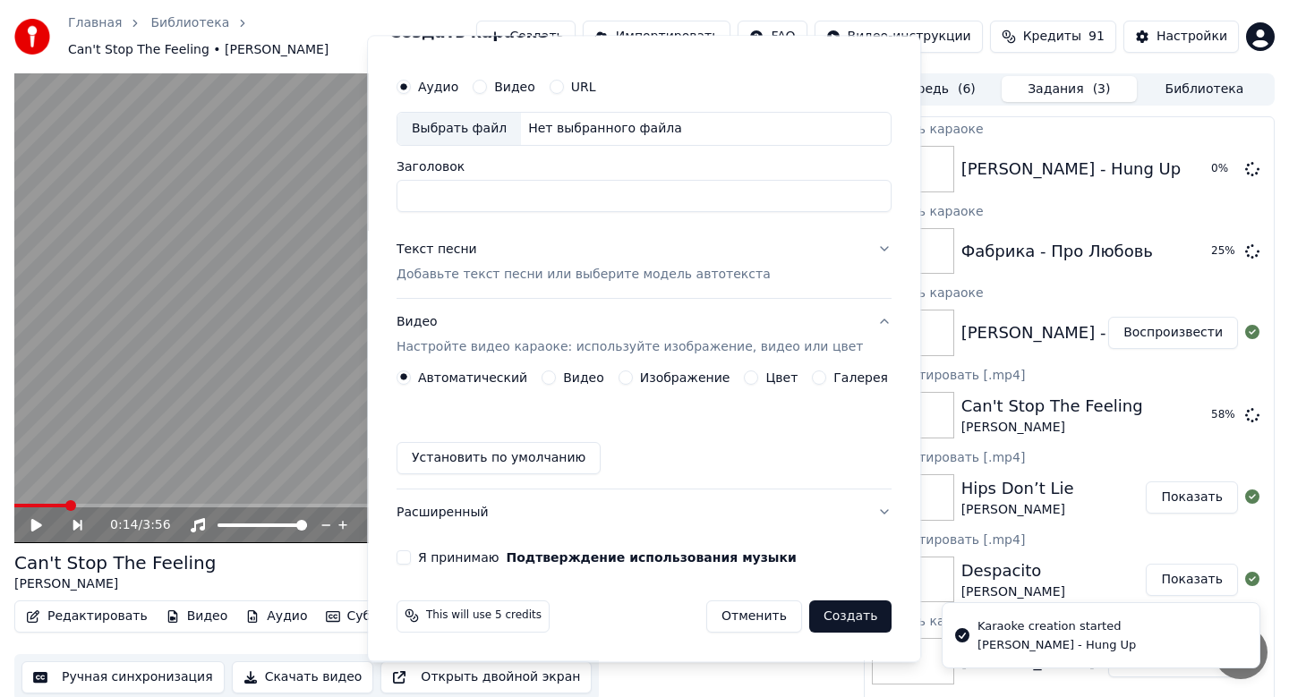
scroll to position [33, 0]
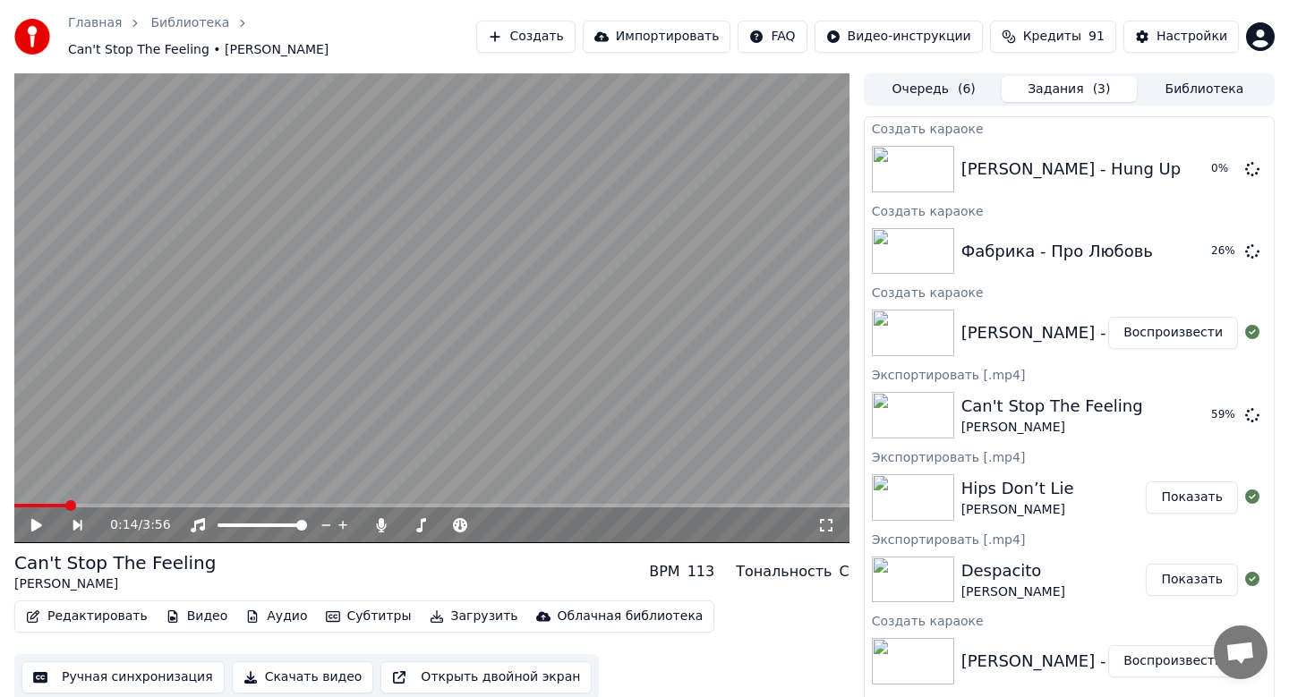
click at [1142, 326] on button "Воспроизвести" at bounding box center [1173, 333] width 130 height 32
click at [39, 520] on icon at bounding box center [36, 525] width 9 height 11
click at [283, 671] on button "Скачать видео" at bounding box center [303, 678] width 142 height 32
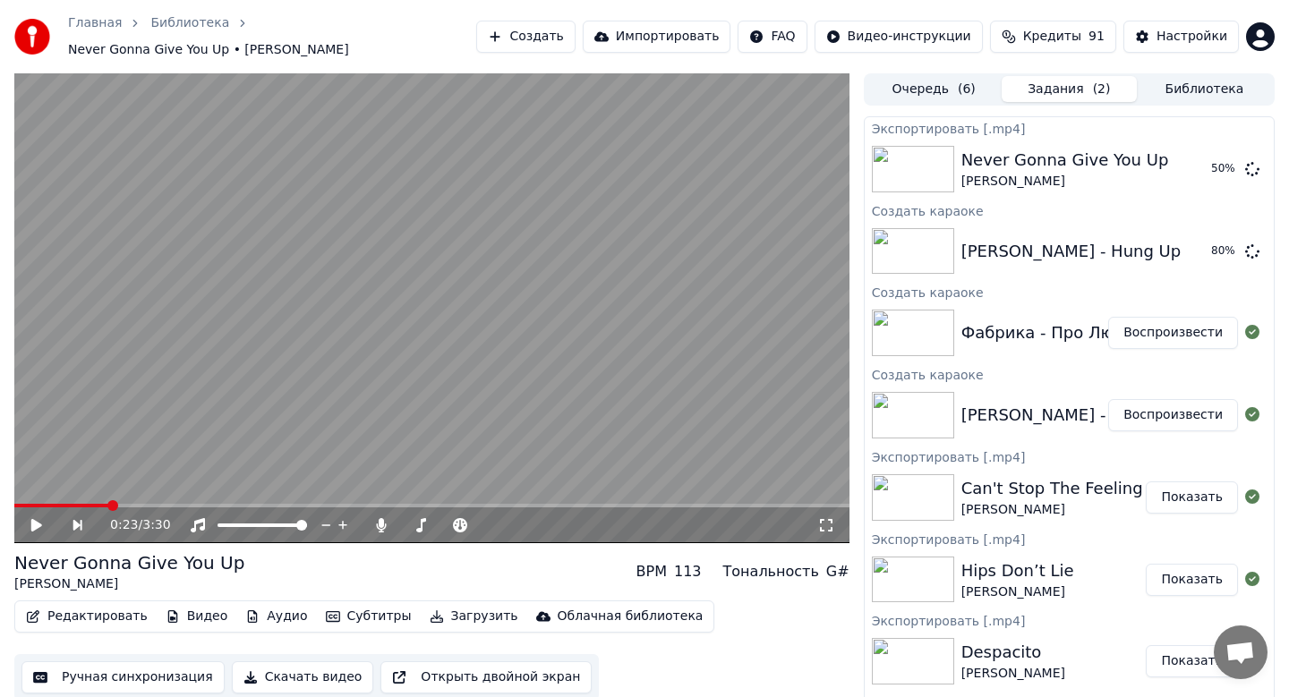
click at [1158, 320] on button "Воспроизвести" at bounding box center [1173, 333] width 130 height 32
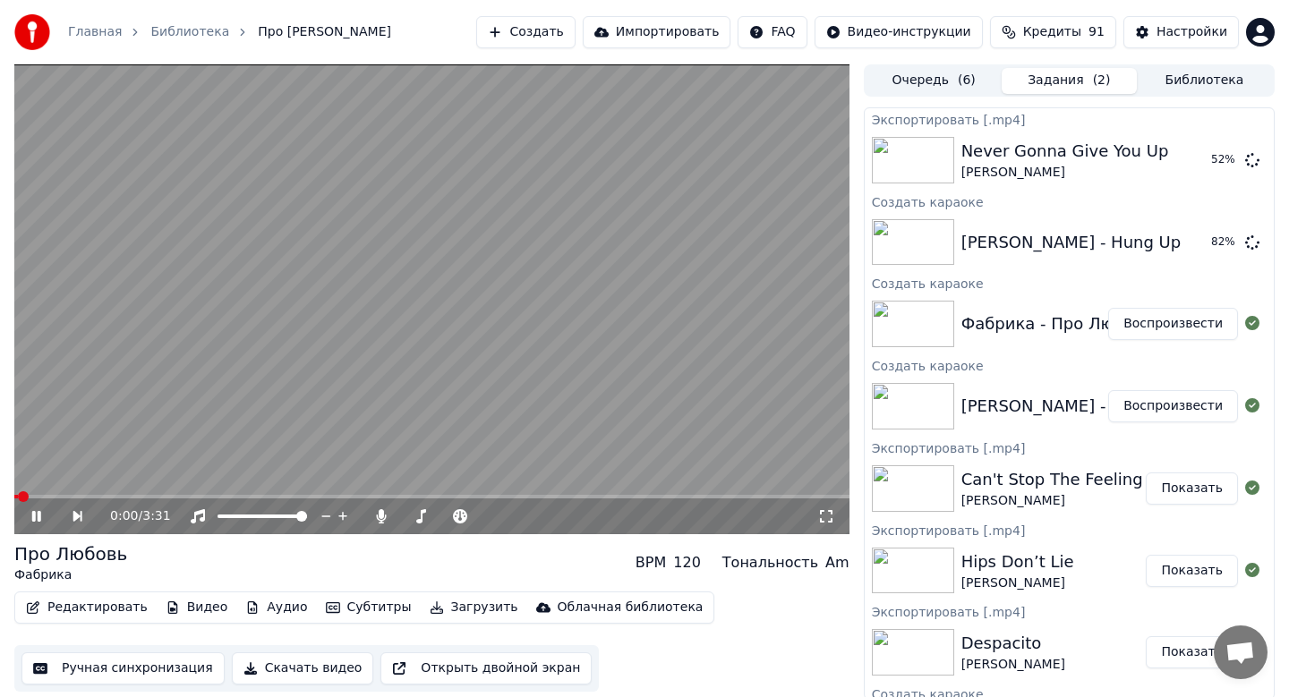
click at [276, 671] on button "Скачать видео" at bounding box center [303, 669] width 142 height 32
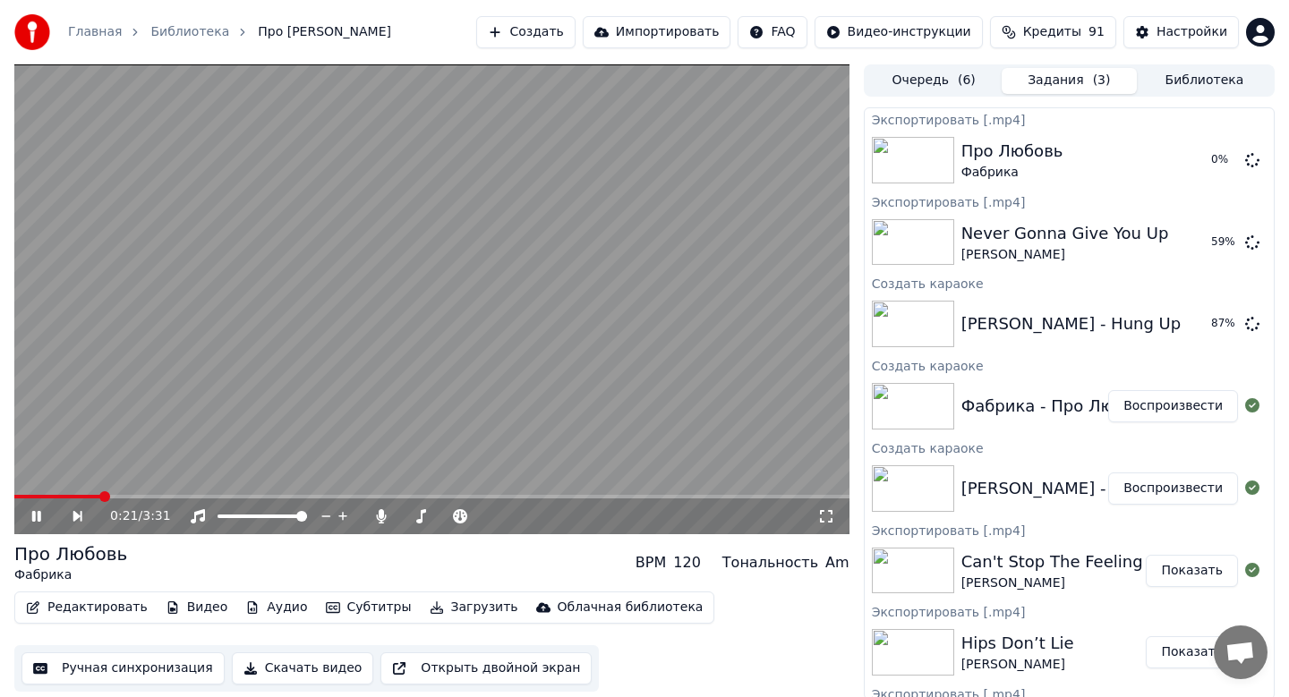
click at [30, 530] on div "0:21 / 3:31" at bounding box center [431, 517] width 835 height 36
click at [35, 511] on icon at bounding box center [36, 516] width 9 height 11
click at [547, 32] on button "Создать" at bounding box center [525, 32] width 98 height 32
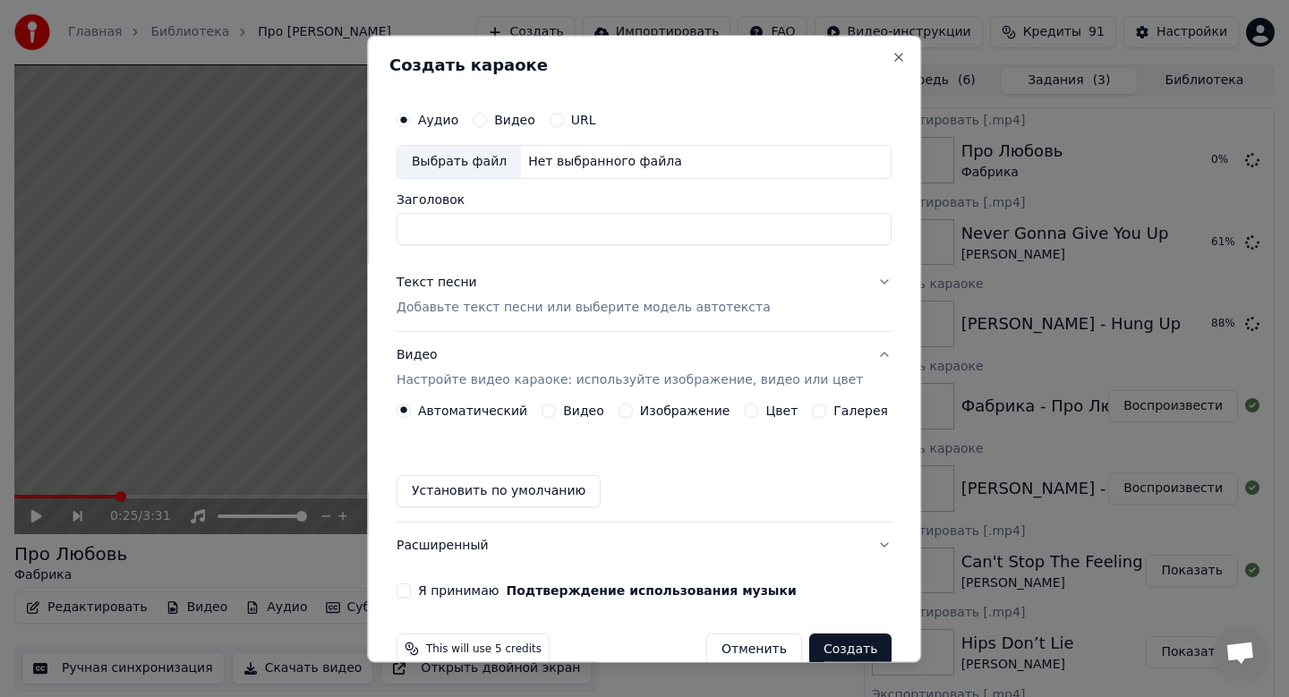
click at [480, 153] on div "Выбрать файл" at bounding box center [459, 162] width 124 height 32
type input "**********"
click at [526, 297] on div "Текст песни Добавьте текст песни или выберите модель автотекста" at bounding box center [584, 295] width 374 height 43
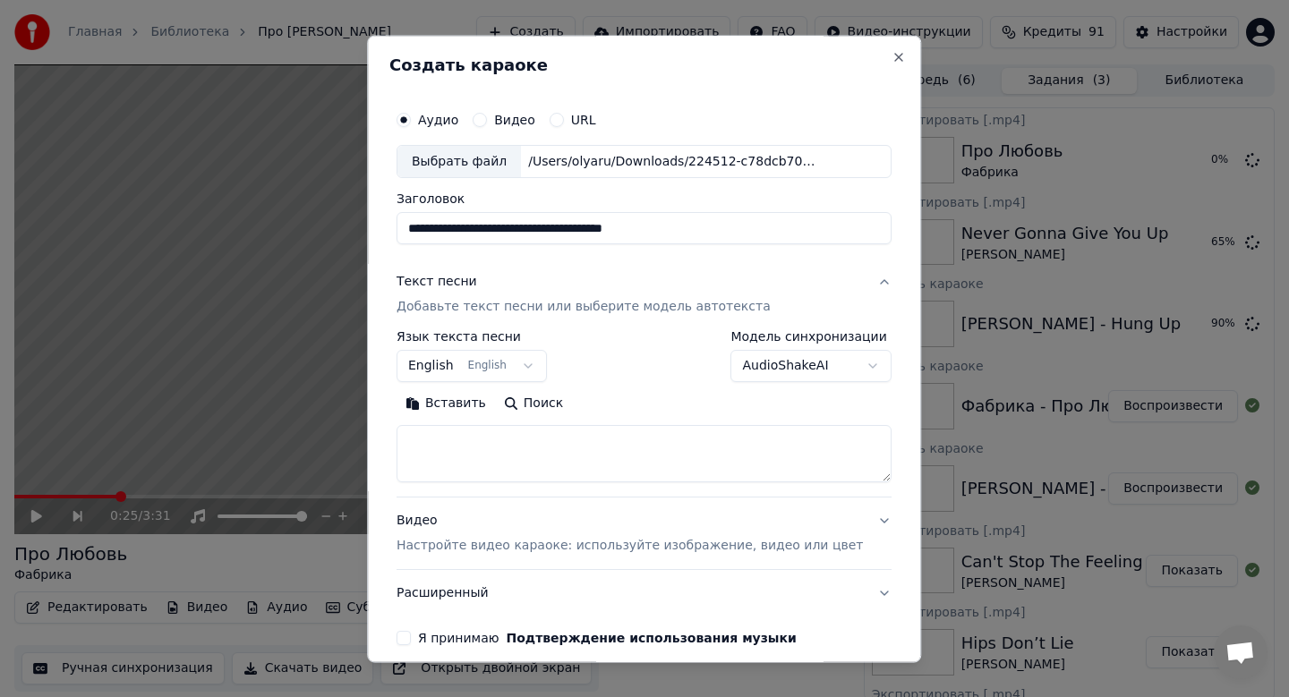
click at [452, 401] on button "Вставить" at bounding box center [446, 404] width 98 height 29
type textarea "**********"
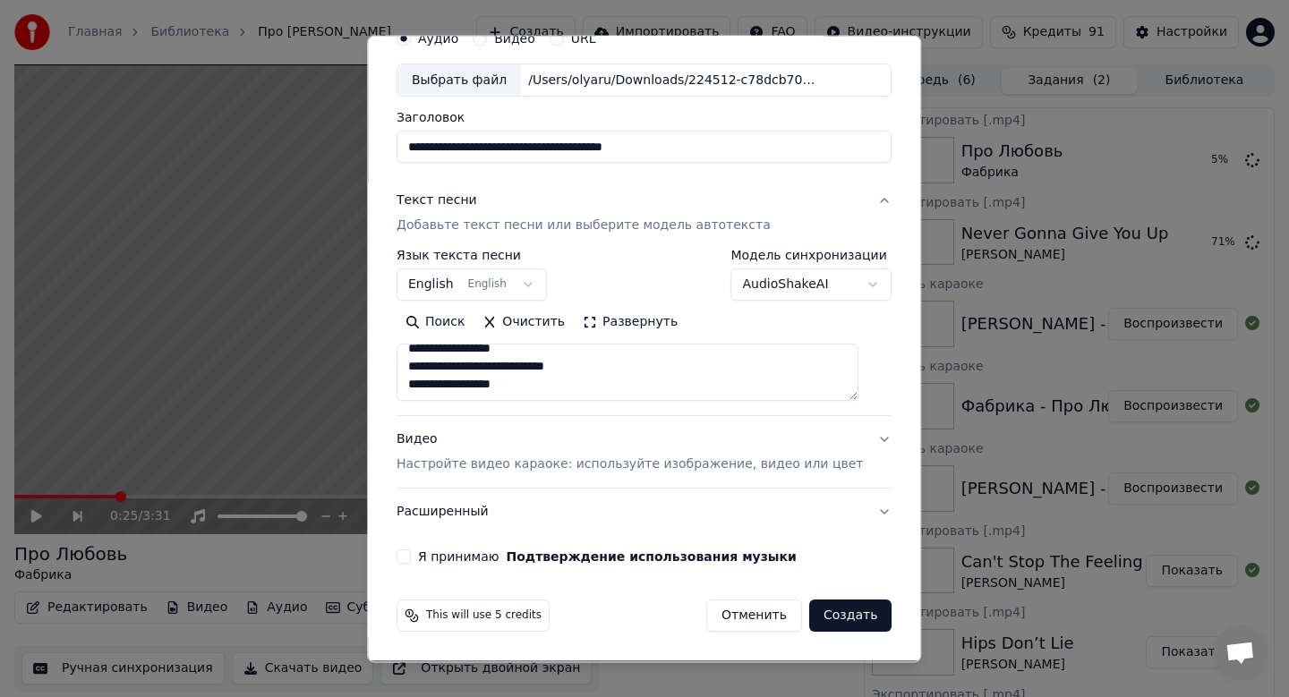
drag, startPoint x: 740, startPoint y: 148, endPoint x: 373, endPoint y: 148, distance: 367.0
click at [373, 148] on body "Главная Библиотека Про Любовь • Фабрика Создать Импортировать FAQ Видео-инструк…" at bounding box center [644, 348] width 1289 height 697
paste input
type input "**********"
click at [477, 466] on p "Настройте видео караоке: используйте изображение, видео или цвет" at bounding box center [630, 466] width 466 height 18
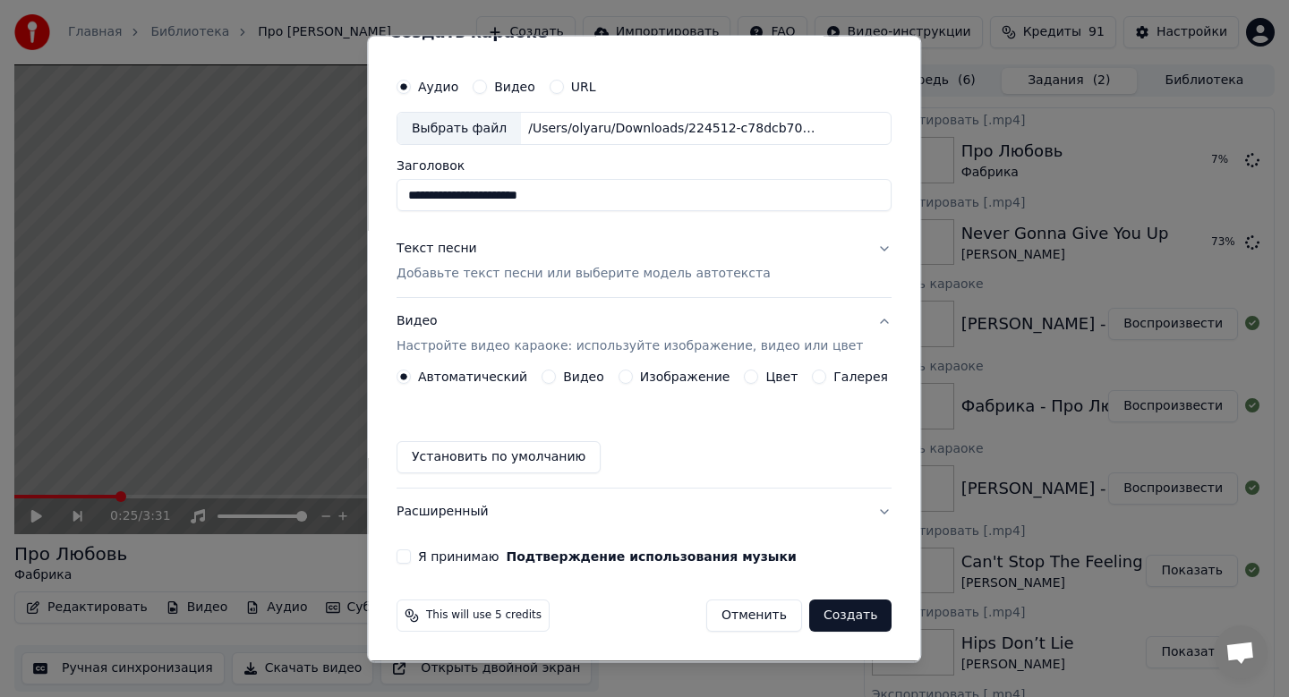
scroll to position [33, 0]
click at [690, 372] on label "Изображение" at bounding box center [685, 378] width 90 height 13
click at [633, 372] on button "Изображение" at bounding box center [626, 378] width 14 height 14
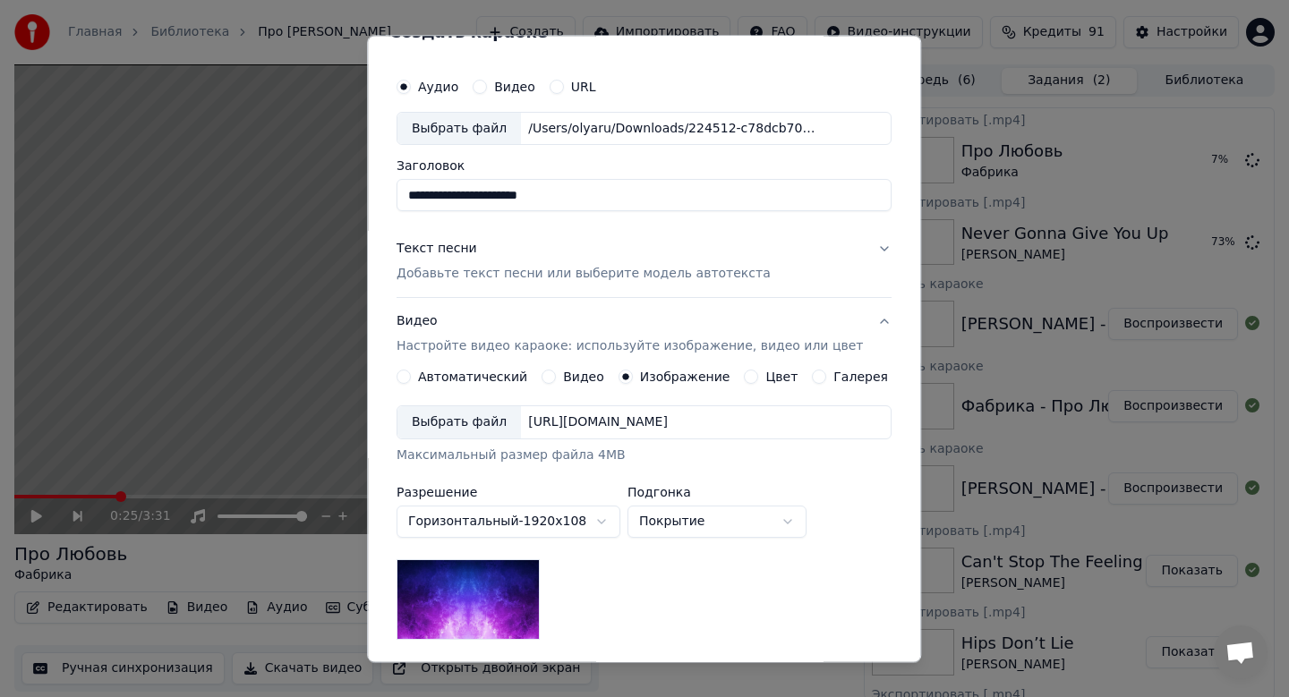
click at [464, 425] on div "Выбрать файл" at bounding box center [459, 423] width 124 height 32
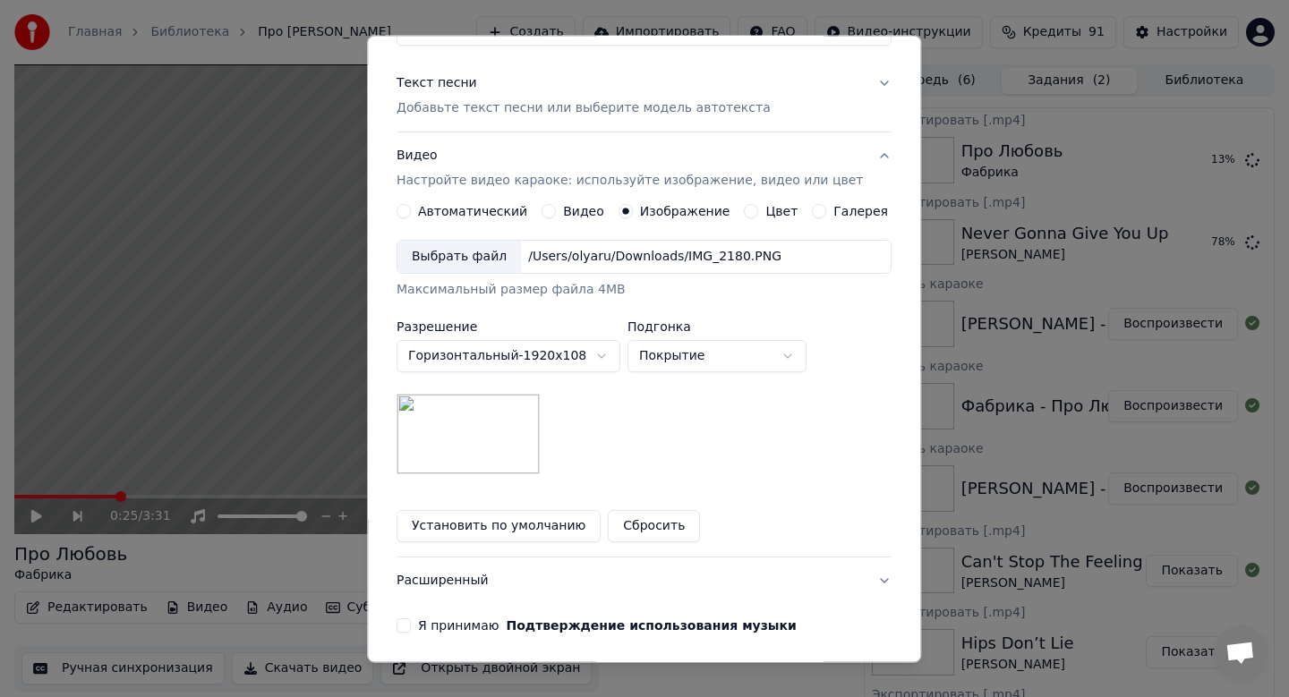
scroll to position [268, 0]
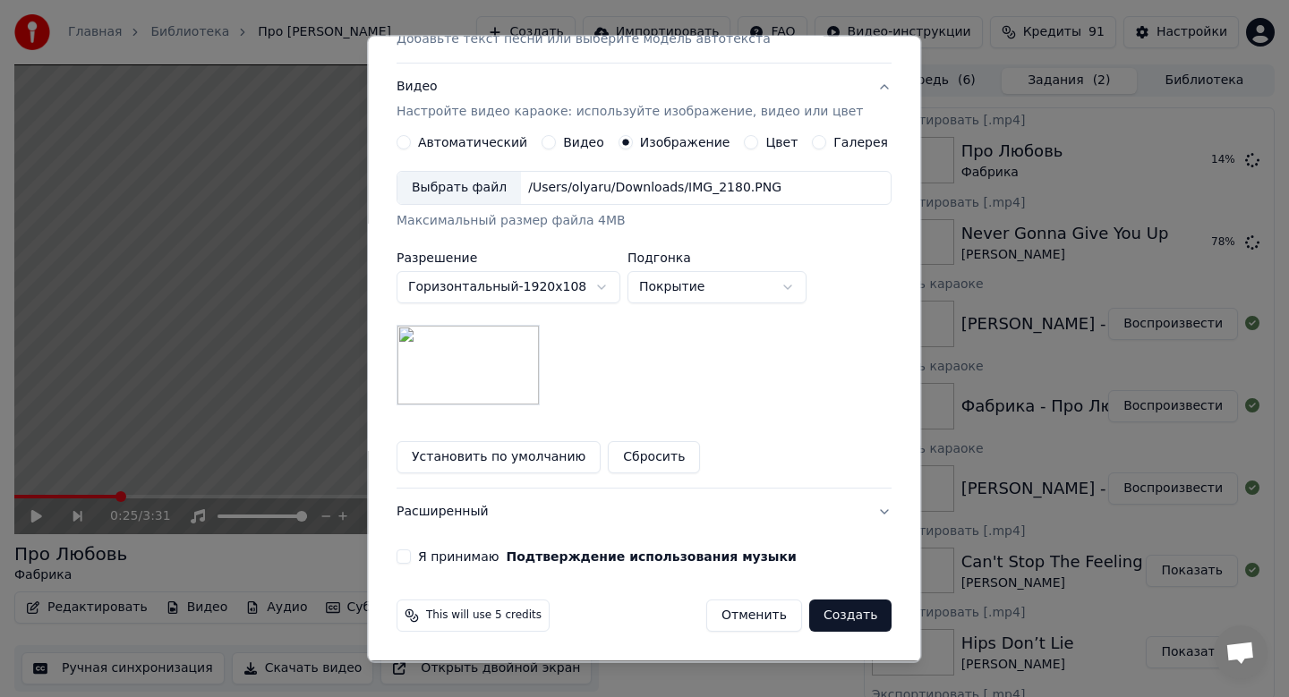
click at [411, 553] on button "Я принимаю Подтверждение использования музыки" at bounding box center [404, 558] width 14 height 14
click at [822, 614] on button "Создать" at bounding box center [850, 617] width 82 height 32
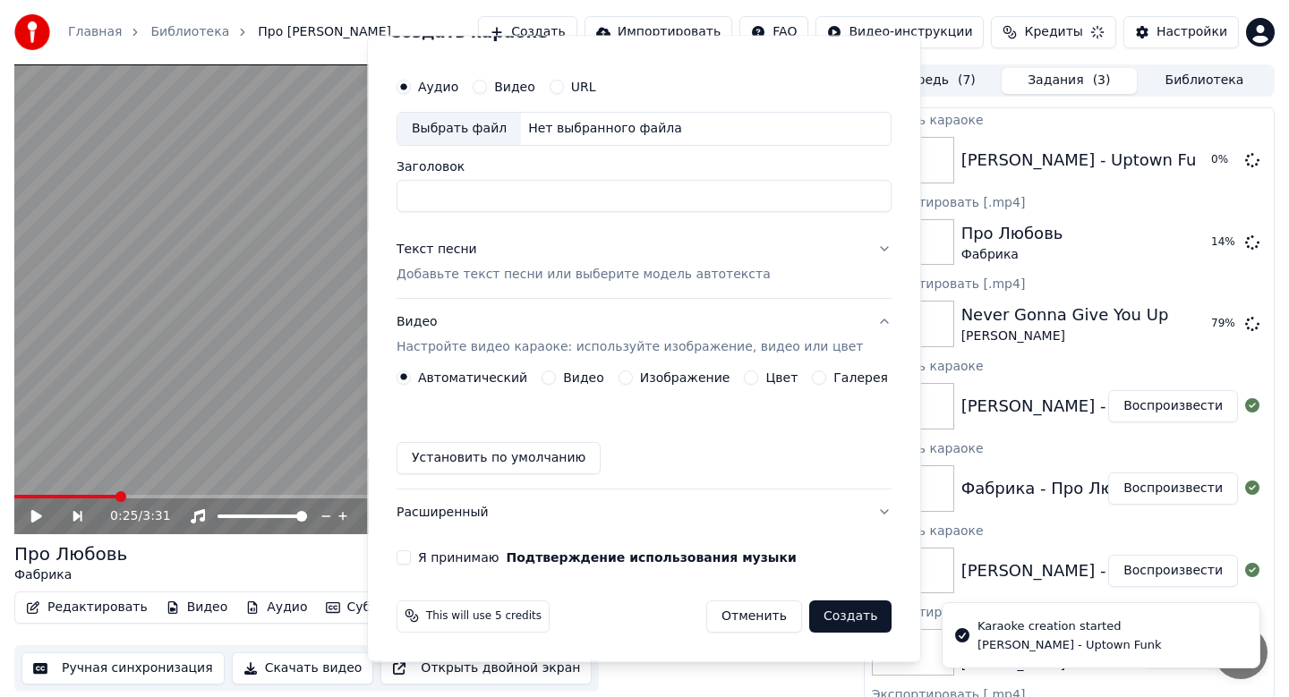
scroll to position [33, 0]
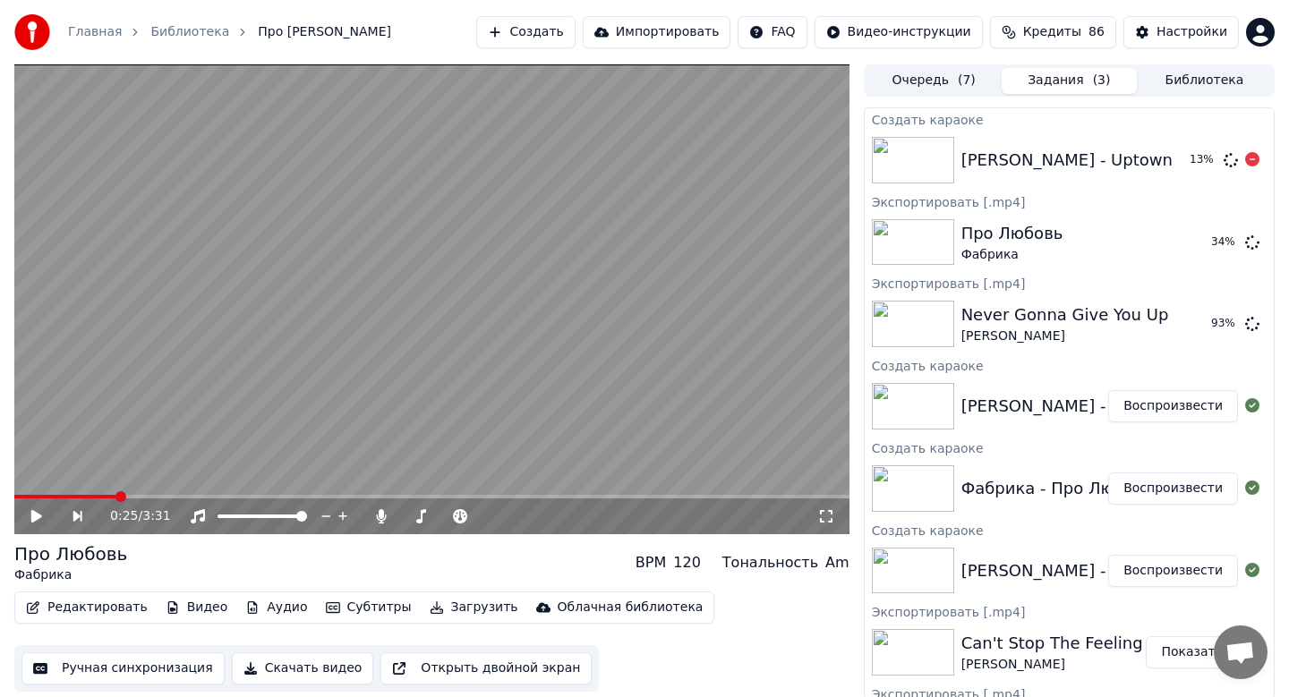
click at [1140, 405] on button "Воспроизвести" at bounding box center [1173, 406] width 130 height 32
click at [310, 668] on button "Скачать видео" at bounding box center [303, 669] width 142 height 32
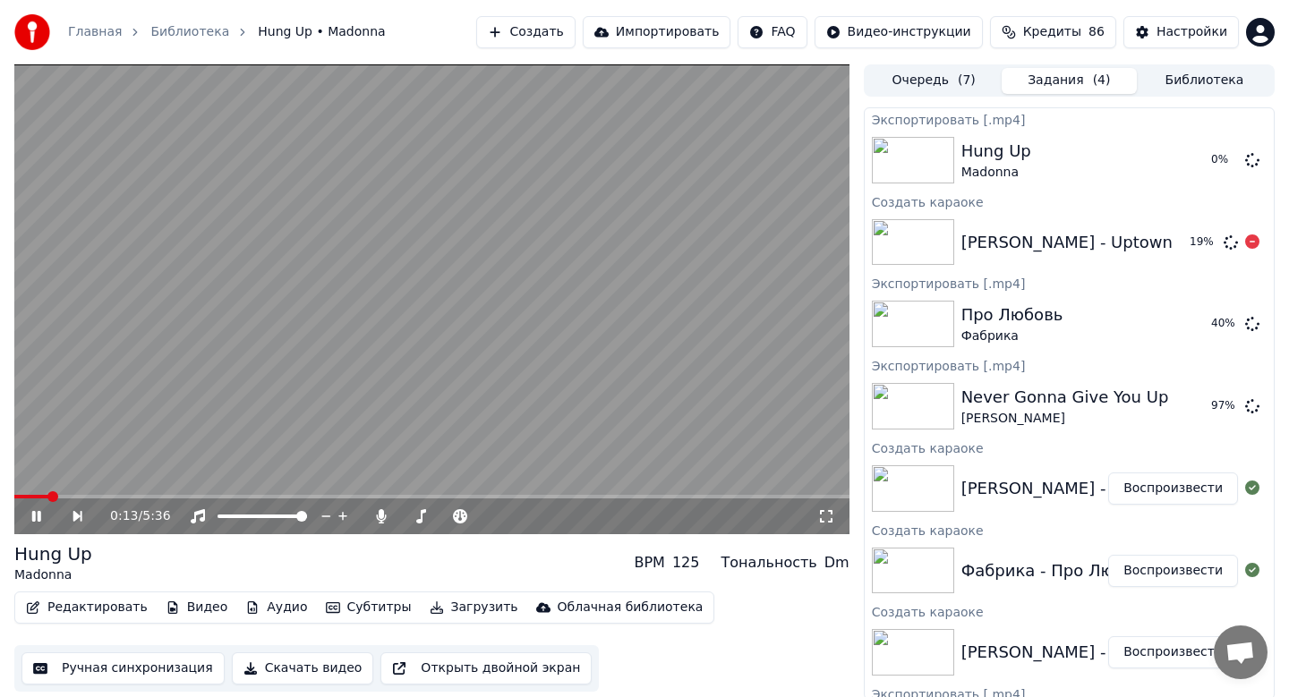
click at [35, 517] on icon at bounding box center [36, 516] width 9 height 11
click at [546, 32] on button "Создать" at bounding box center [525, 32] width 98 height 32
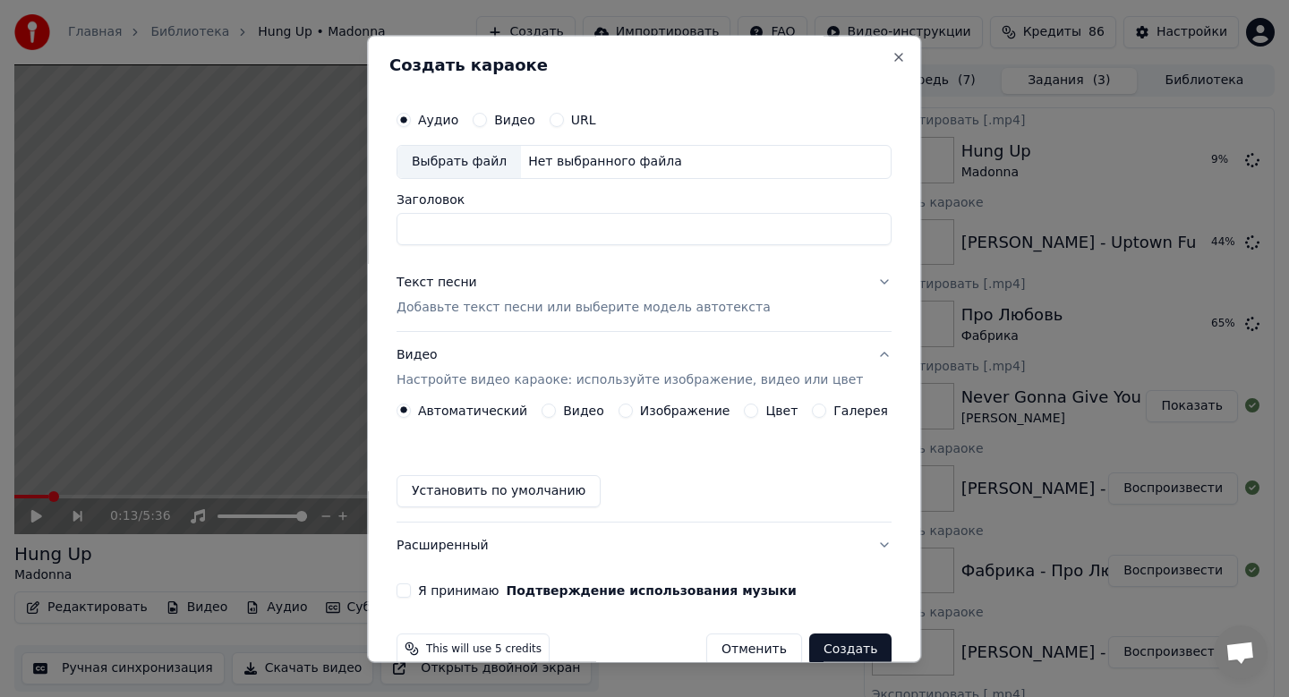
click at [483, 171] on div "Выбрать файл" at bounding box center [459, 162] width 124 height 32
drag, startPoint x: 673, startPoint y: 231, endPoint x: 561, endPoint y: 235, distance: 112.0
click at [561, 235] on input "**********" at bounding box center [644, 229] width 495 height 32
type input "**********"
click at [583, 296] on div "Текст песни Добавьте текст песни или выберите модель автотекста" at bounding box center [584, 295] width 374 height 43
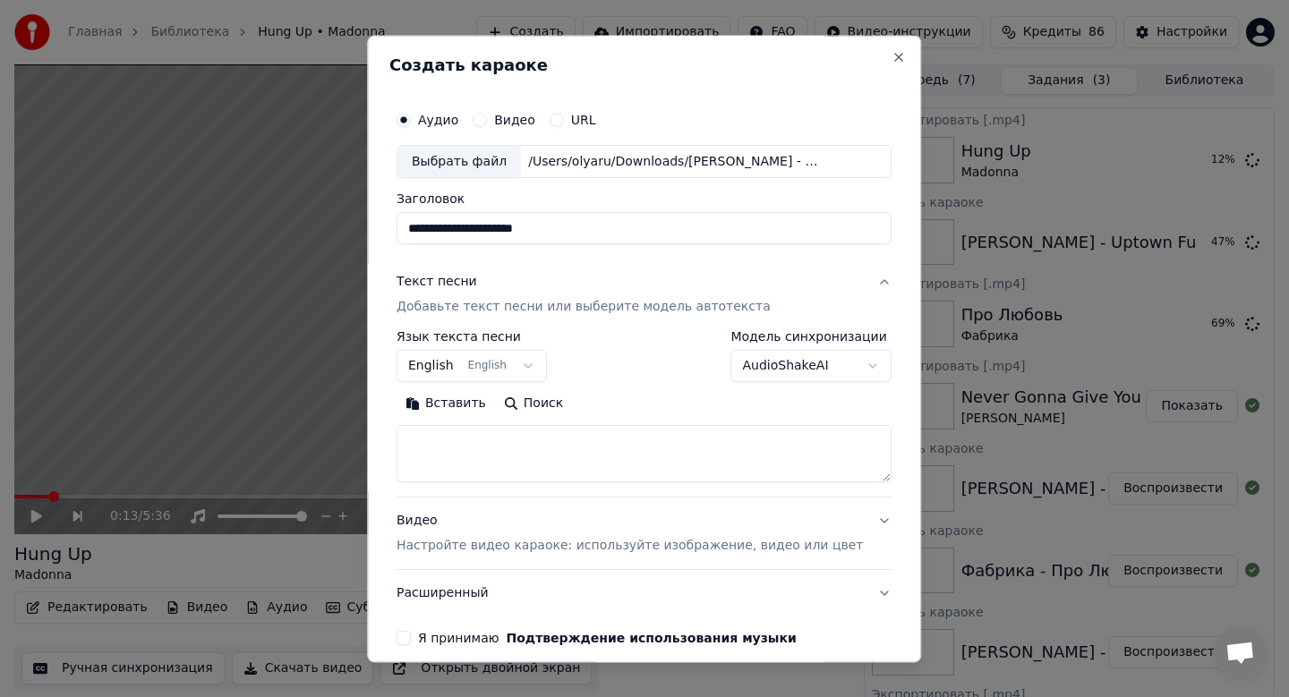
click at [443, 367] on button "English English" at bounding box center [472, 367] width 150 height 32
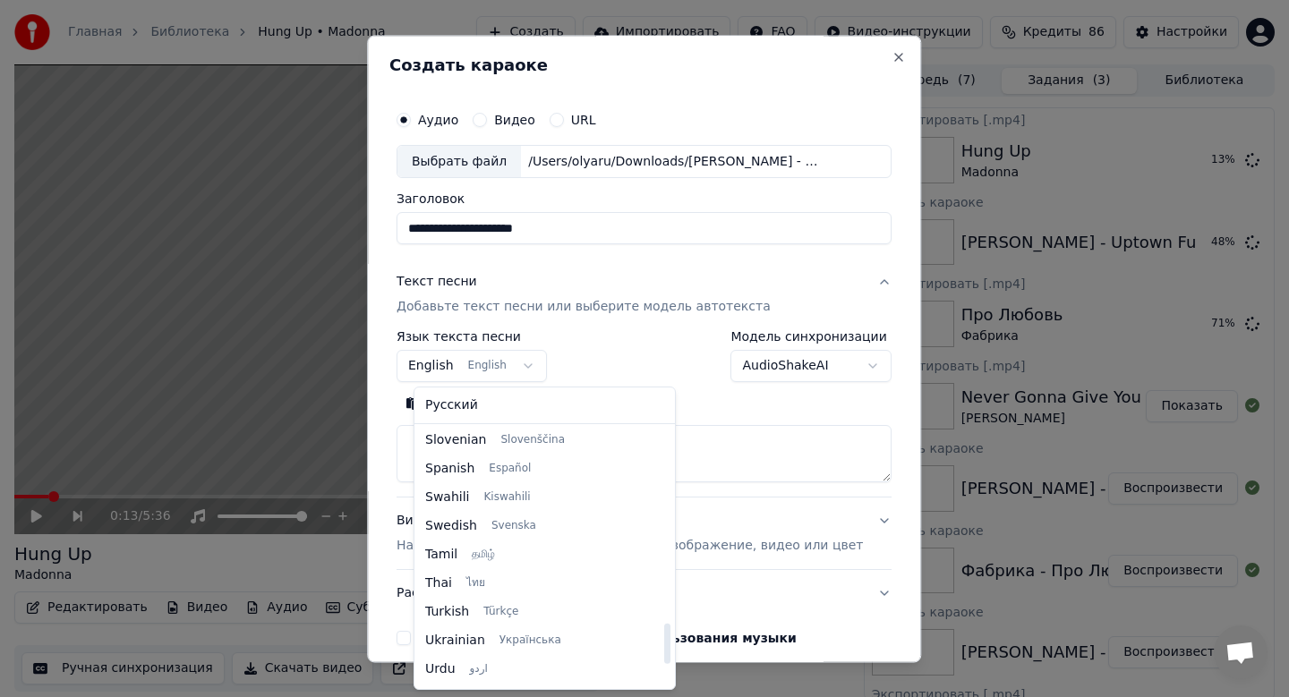
scroll to position [1233, 0]
select select "**"
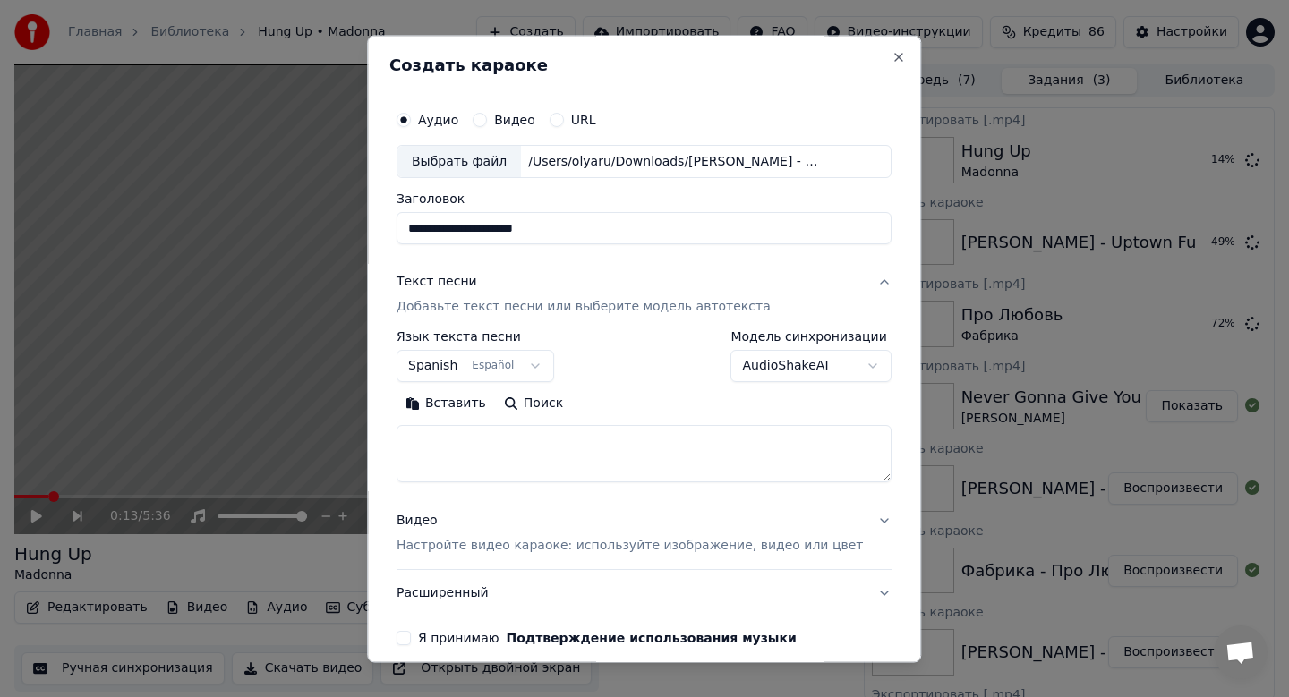
click at [461, 409] on button "Вставить" at bounding box center [446, 404] width 98 height 29
type textarea "**********"
click at [463, 536] on div "Видео Настройте видео караоке: используйте изображение, видео или цвет" at bounding box center [630, 534] width 466 height 43
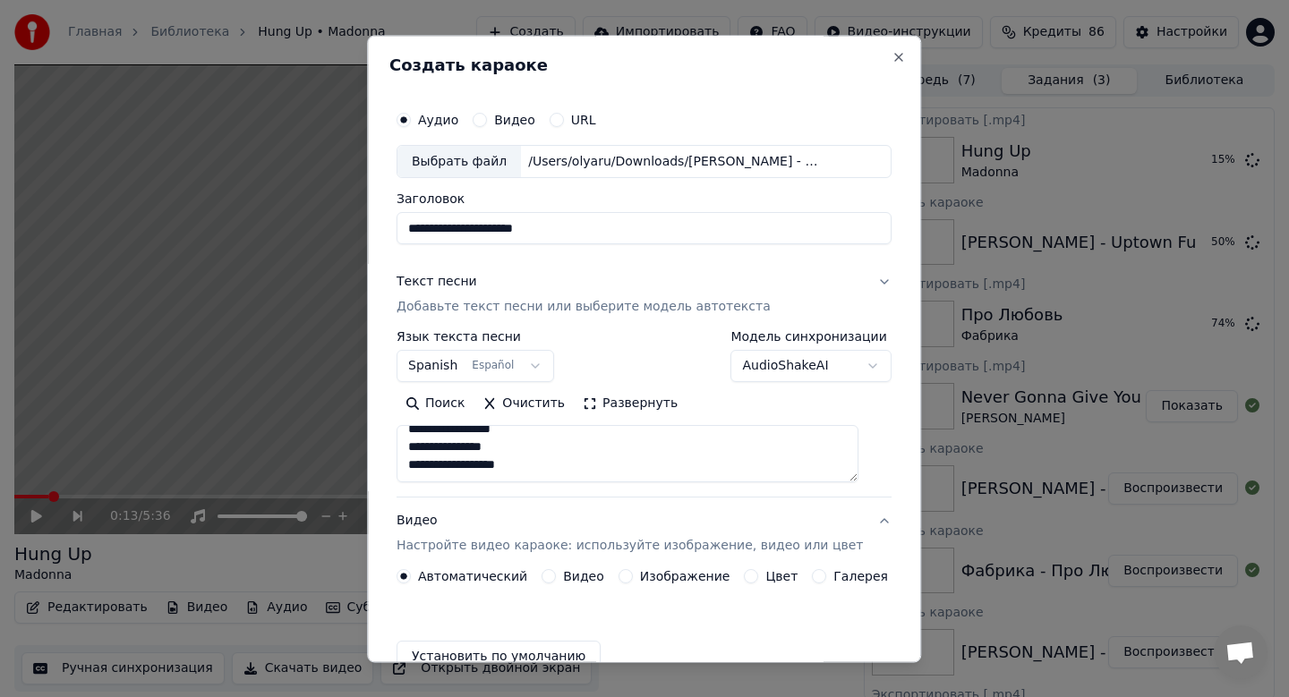
click at [463, 536] on div "Видео Настройте видео караоке: используйте изображение, видео или цвет" at bounding box center [630, 534] width 466 height 43
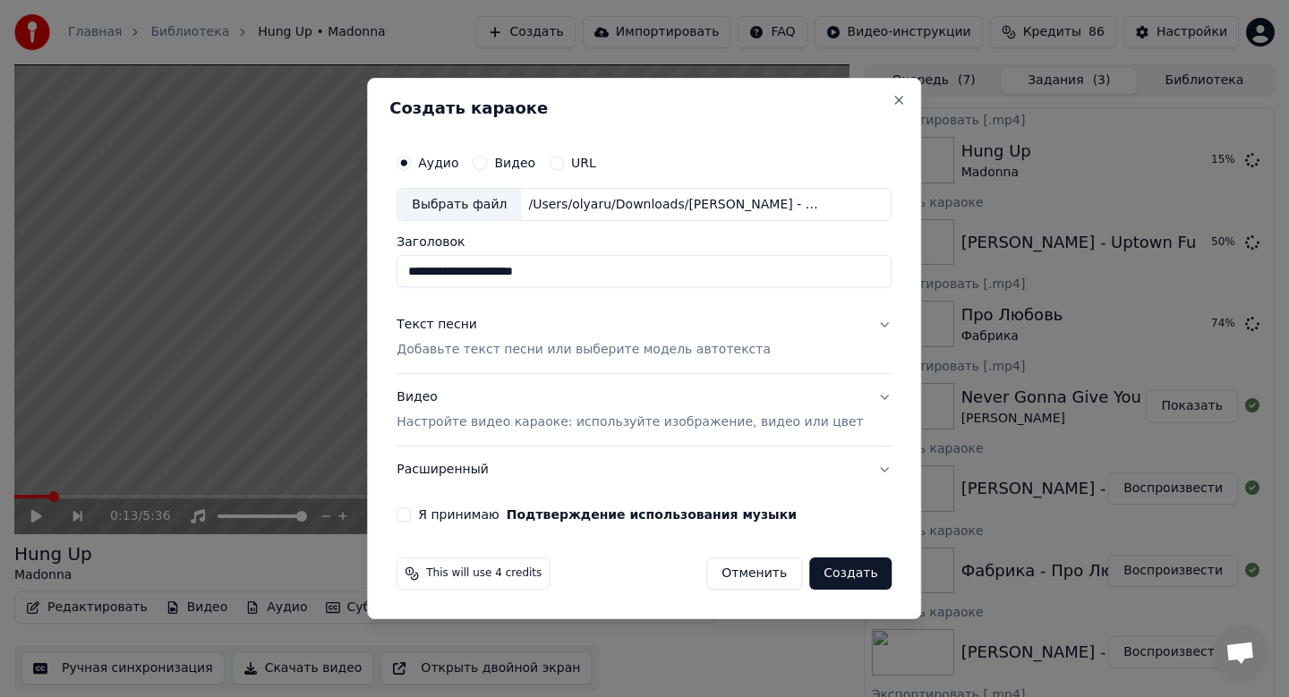
click at [560, 427] on p "Настройте видео караоке: используйте изображение, видео или цвет" at bounding box center [630, 423] width 466 height 18
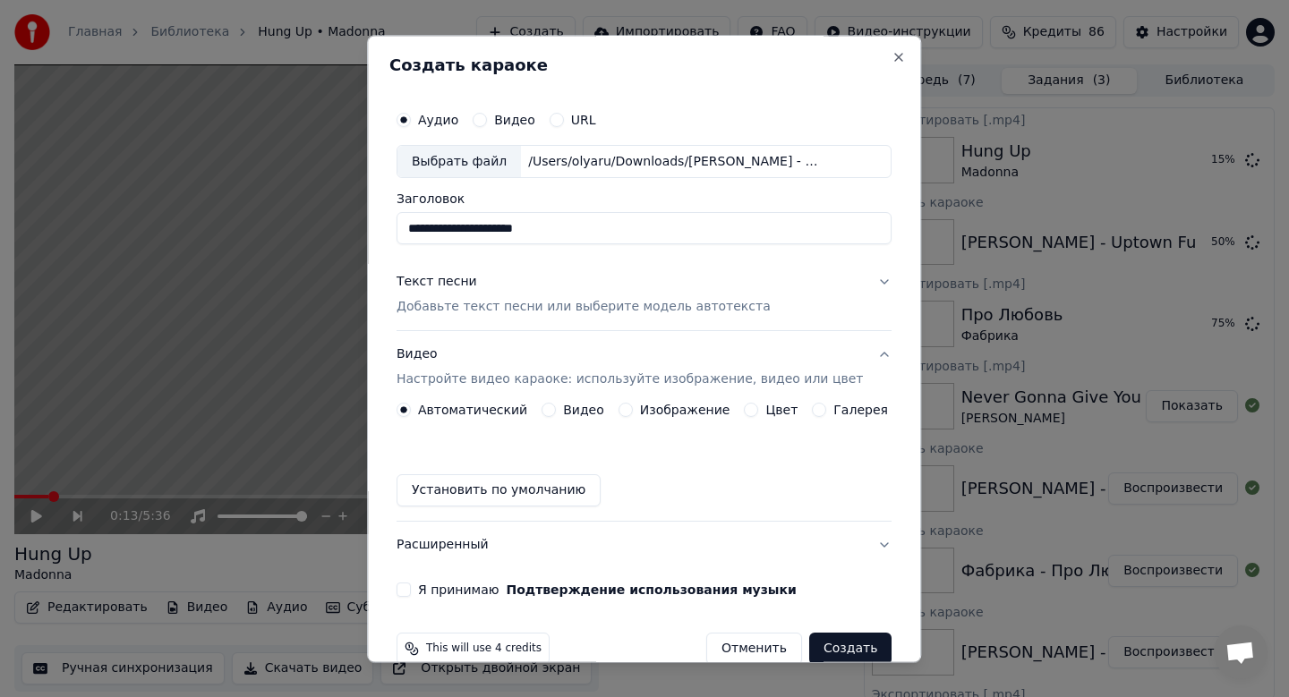
click at [675, 410] on label "Изображение" at bounding box center [685, 411] width 90 height 13
click at [633, 410] on button "Изображение" at bounding box center [626, 411] width 14 height 14
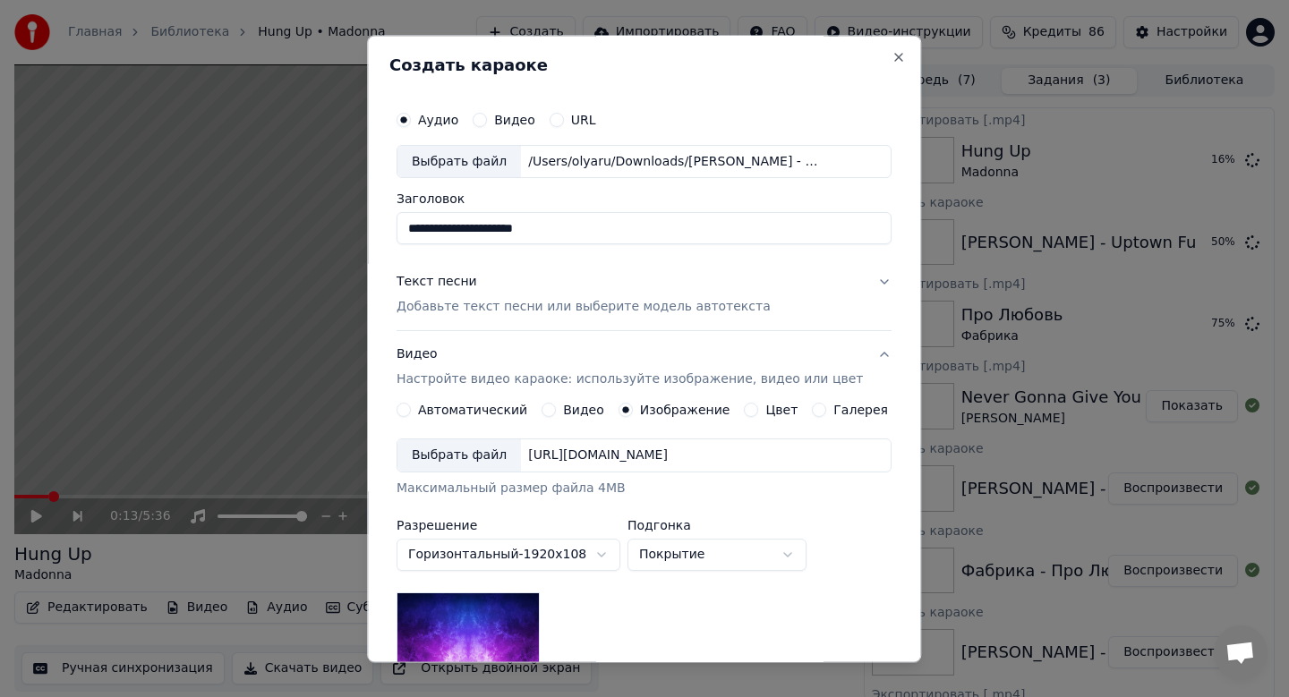
click at [466, 461] on div "Выбрать файл" at bounding box center [459, 456] width 124 height 32
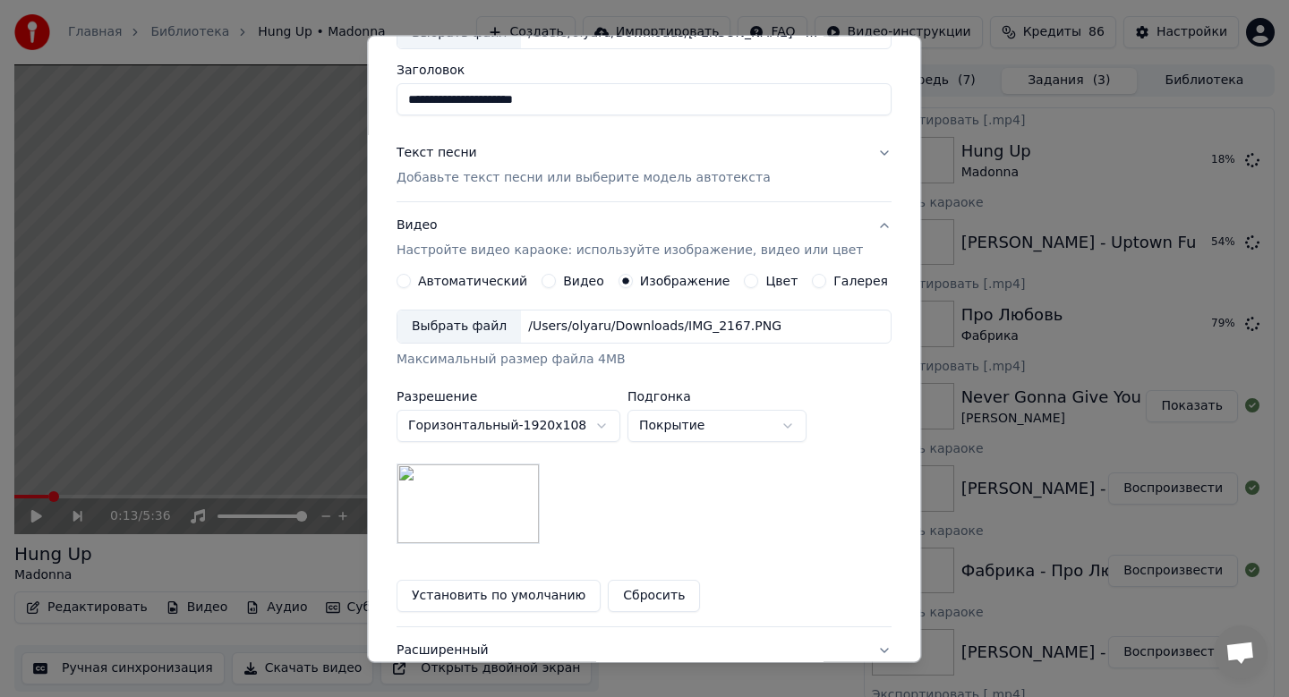
scroll to position [268, 0]
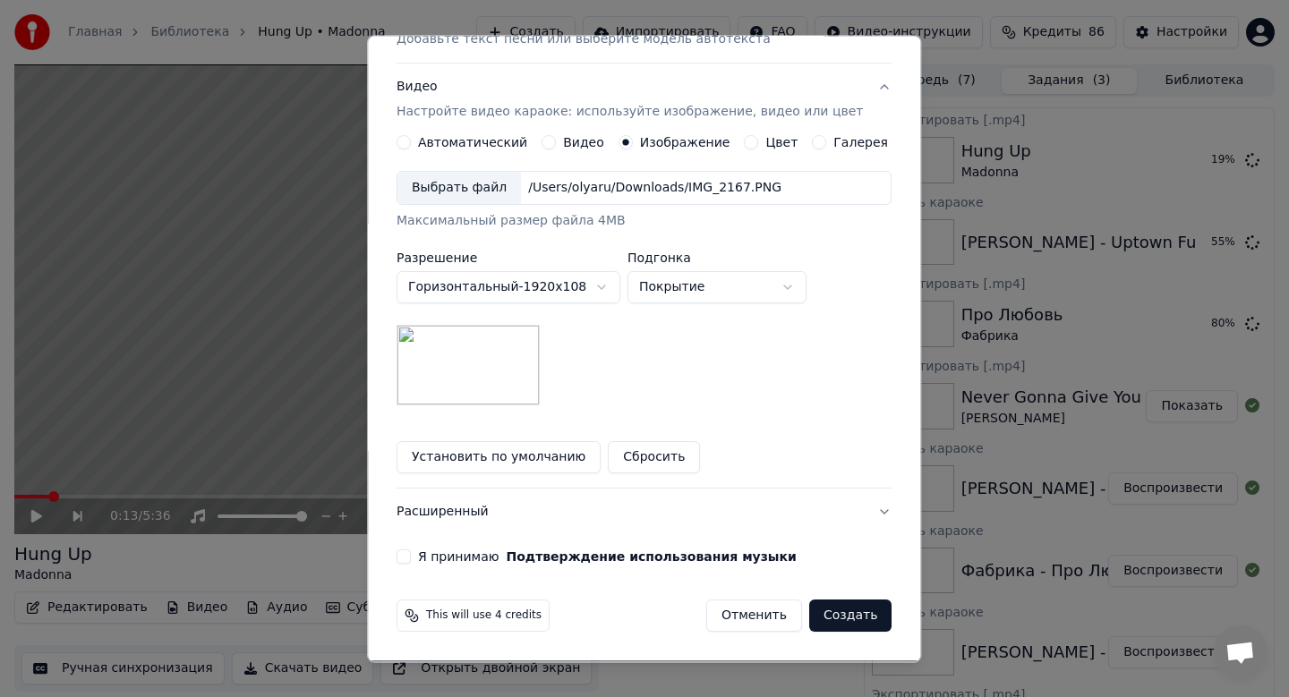
click at [411, 563] on button "Я принимаю Подтверждение использования музыки" at bounding box center [404, 558] width 14 height 14
click at [856, 611] on button "Создать" at bounding box center [850, 617] width 82 height 32
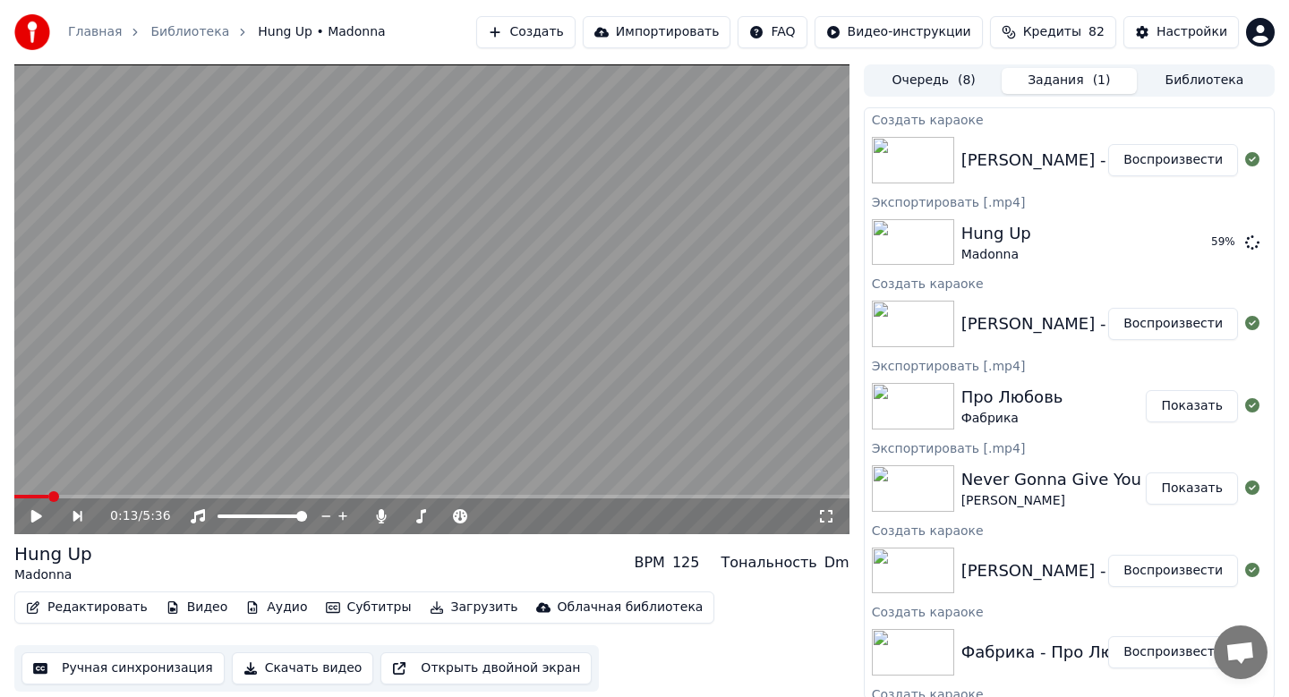
click at [1160, 316] on button "Воспроизвести" at bounding box center [1173, 324] width 130 height 32
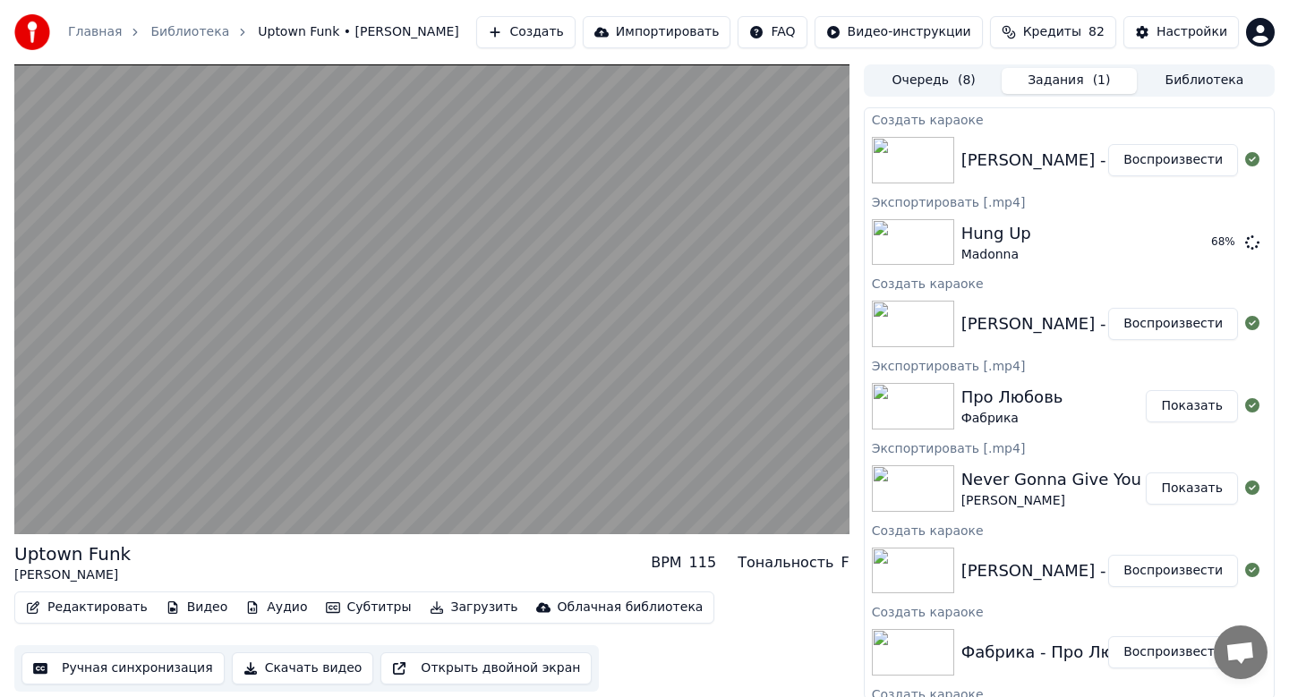
click at [336, 666] on button "Скачать видео" at bounding box center [303, 669] width 142 height 32
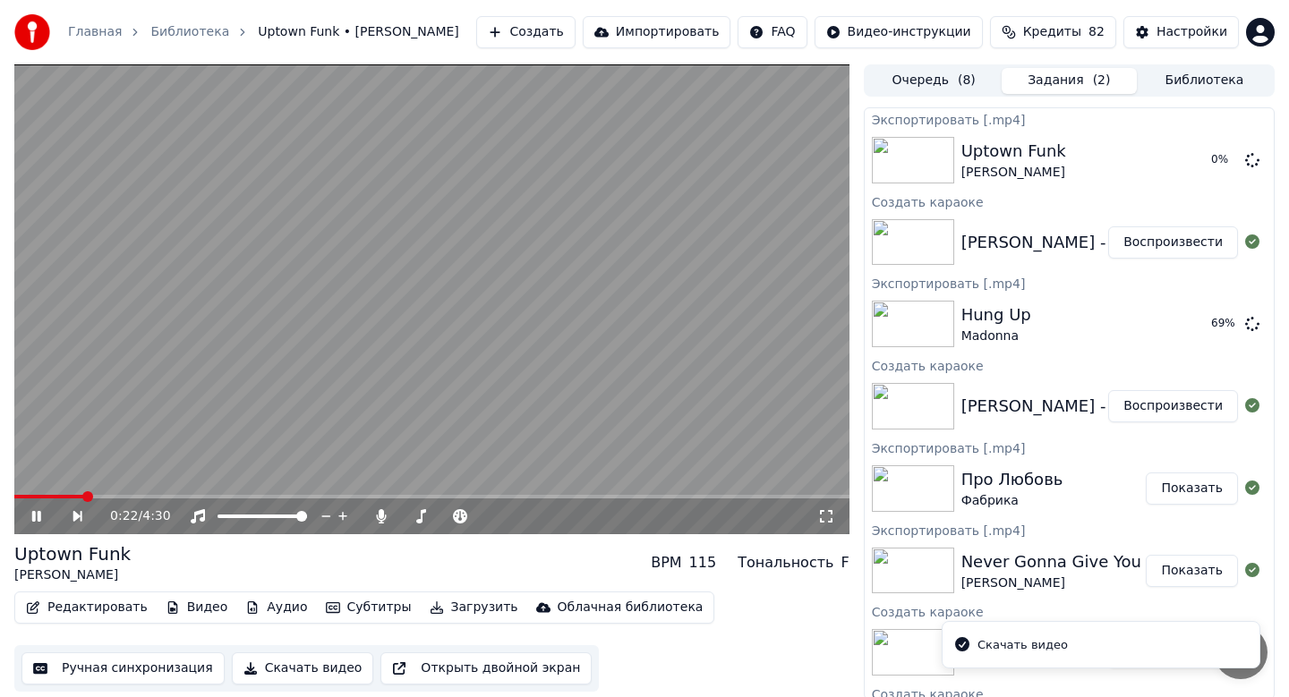
click at [31, 517] on icon at bounding box center [49, 516] width 41 height 14
click at [520, 24] on button "Создать" at bounding box center [525, 32] width 98 height 32
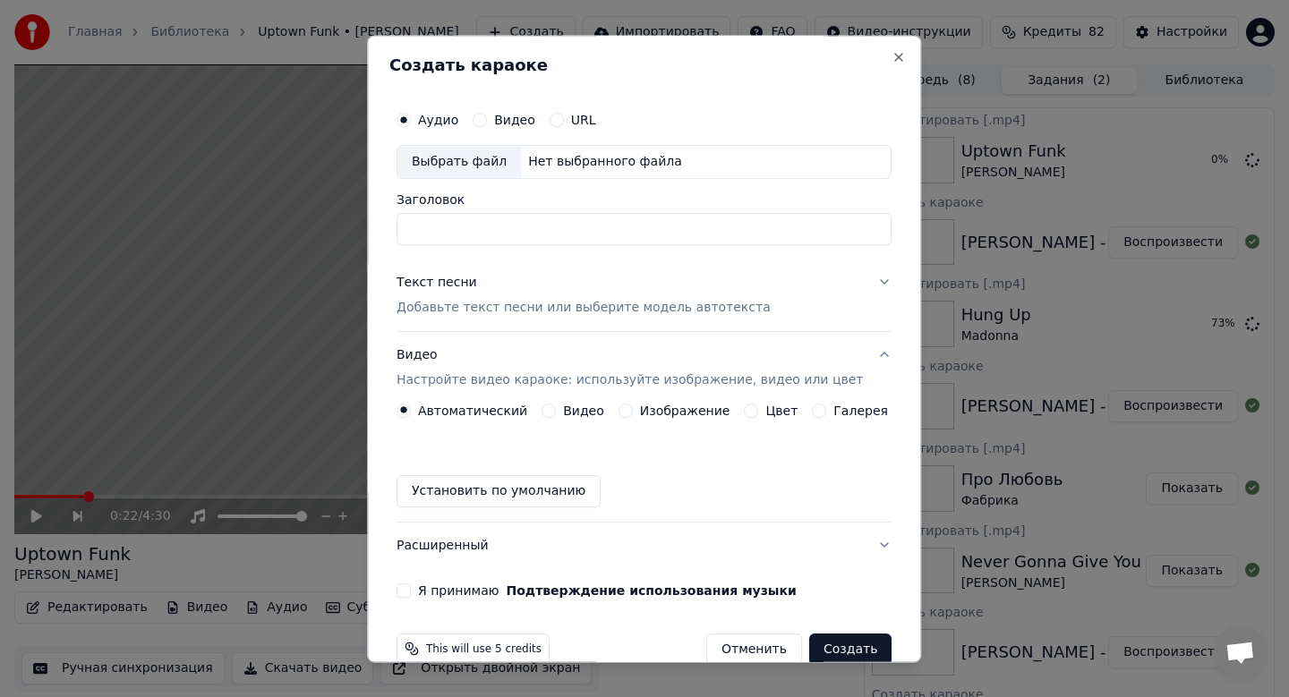
click at [440, 164] on div "Выбрать файл" at bounding box center [459, 162] width 124 height 32
type input "**********"
click at [505, 293] on div "Текст песни Добавьте текст песни или выберите модель автотекста" at bounding box center [584, 295] width 374 height 43
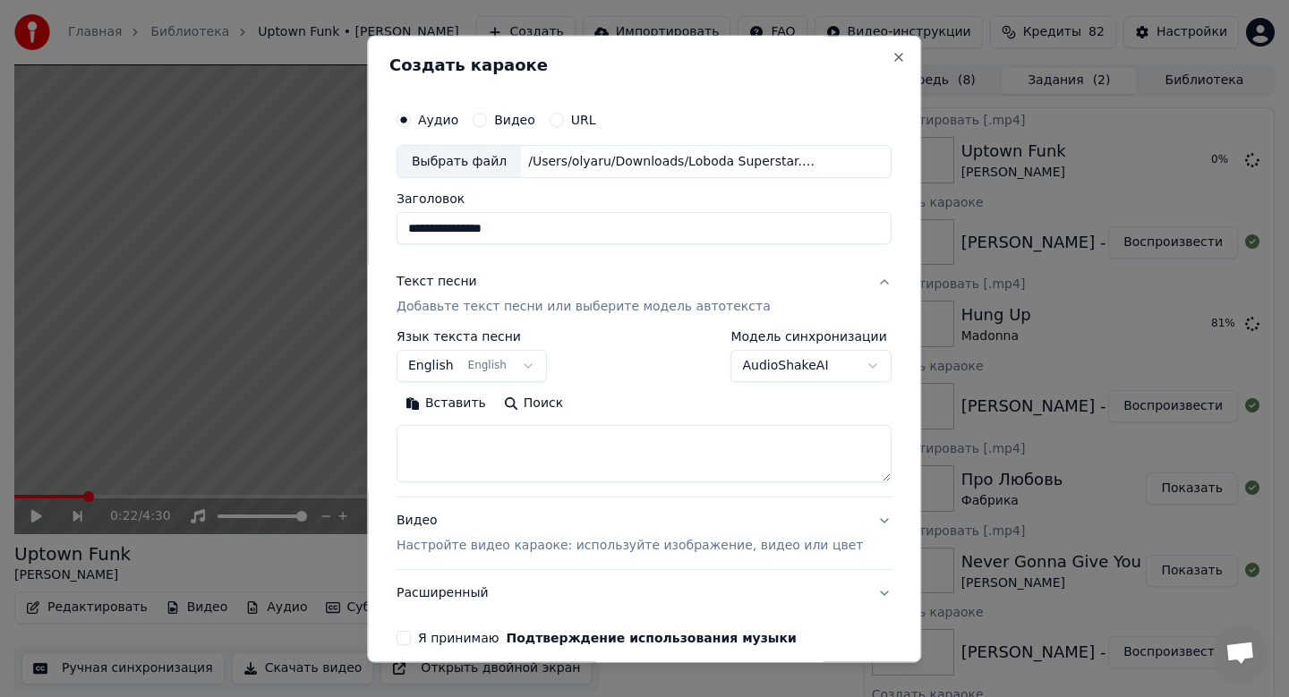
click at [432, 362] on button "English English" at bounding box center [472, 367] width 150 height 32
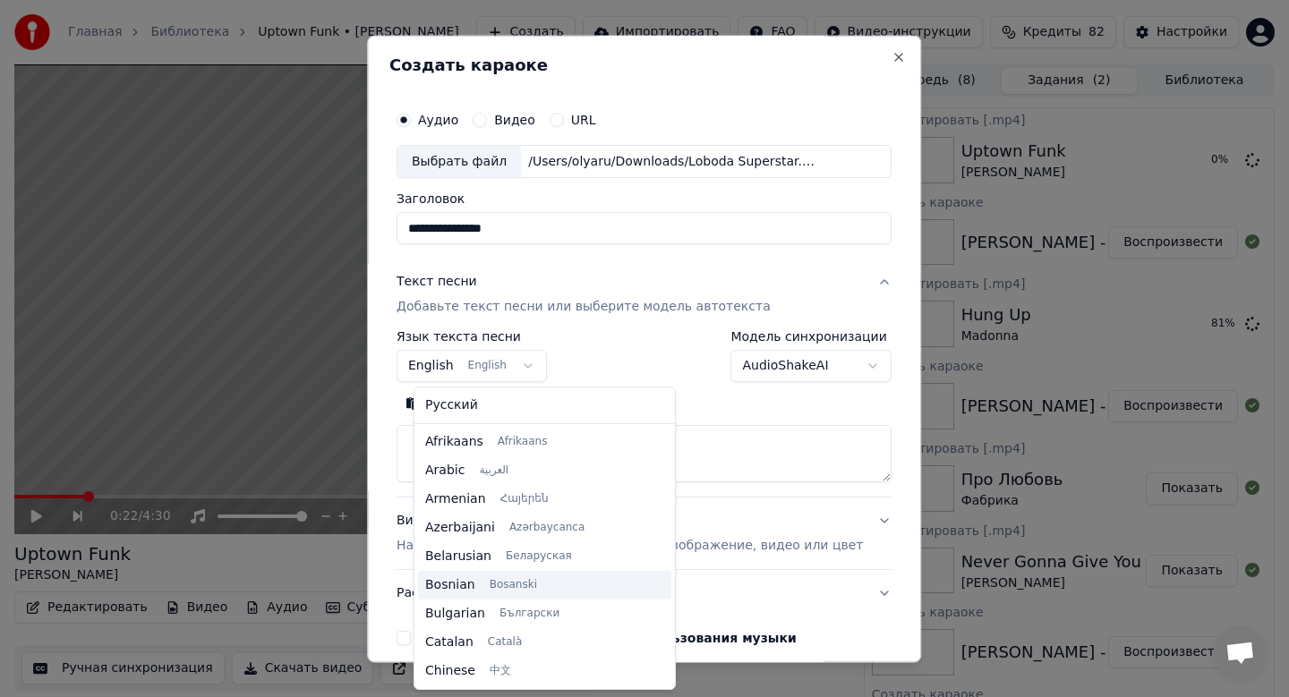
scroll to position [143, 0]
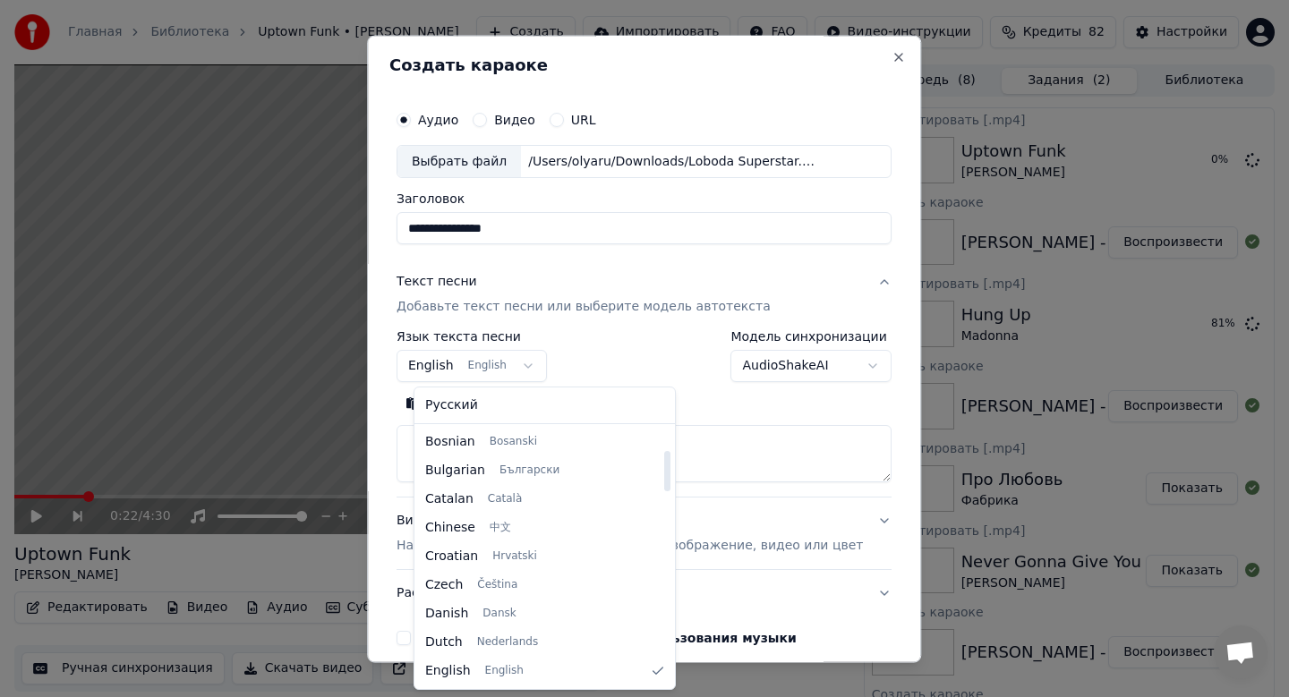
select select "**"
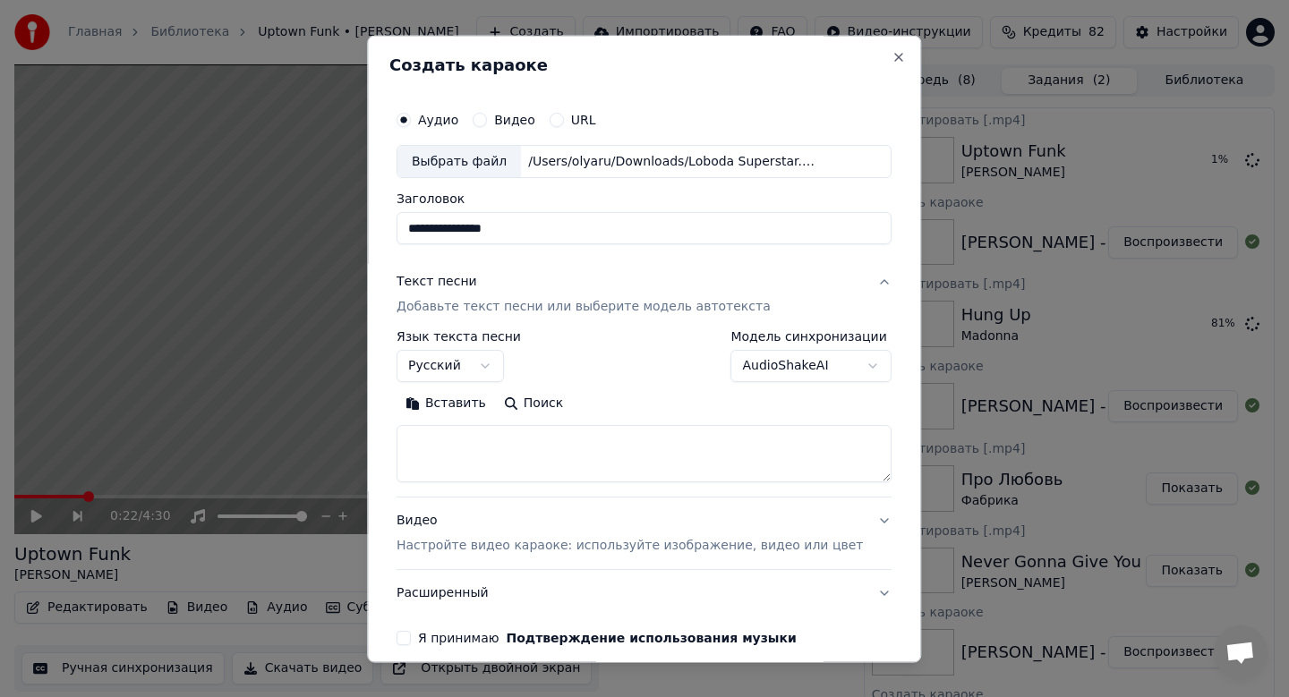
click at [449, 407] on button "Вставить" at bounding box center [446, 404] width 98 height 29
type textarea "**********"
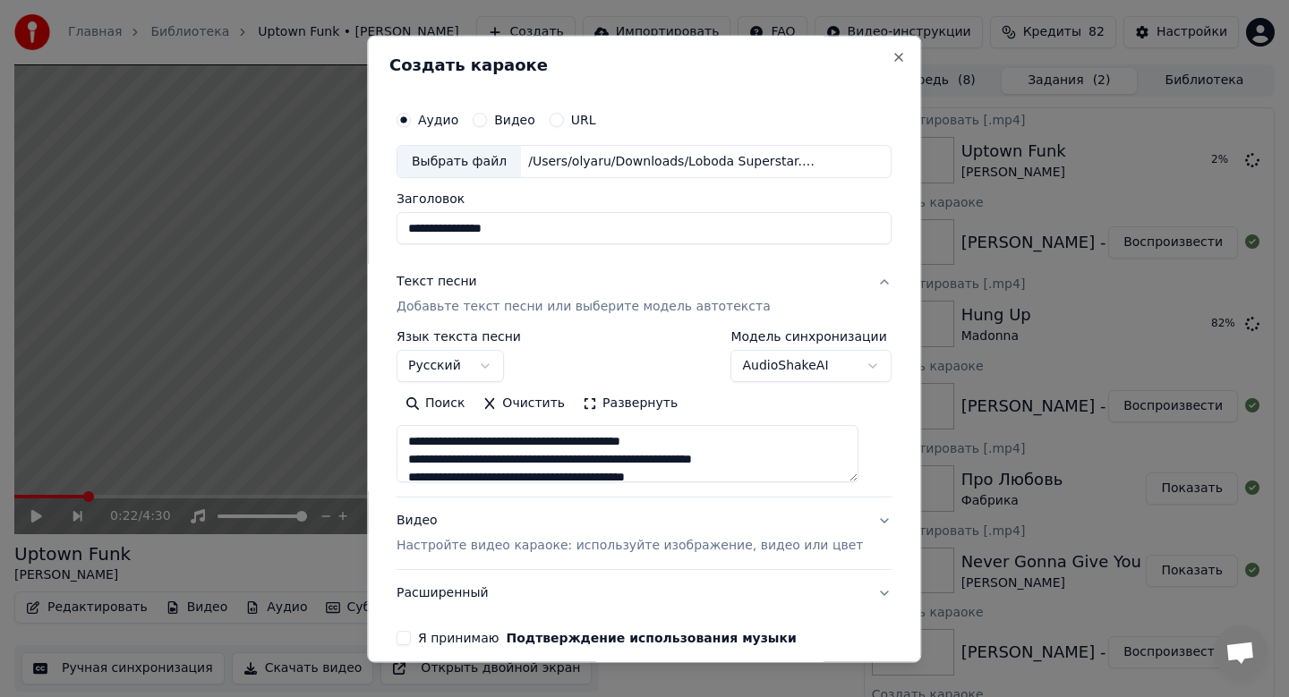
scroll to position [385, 0]
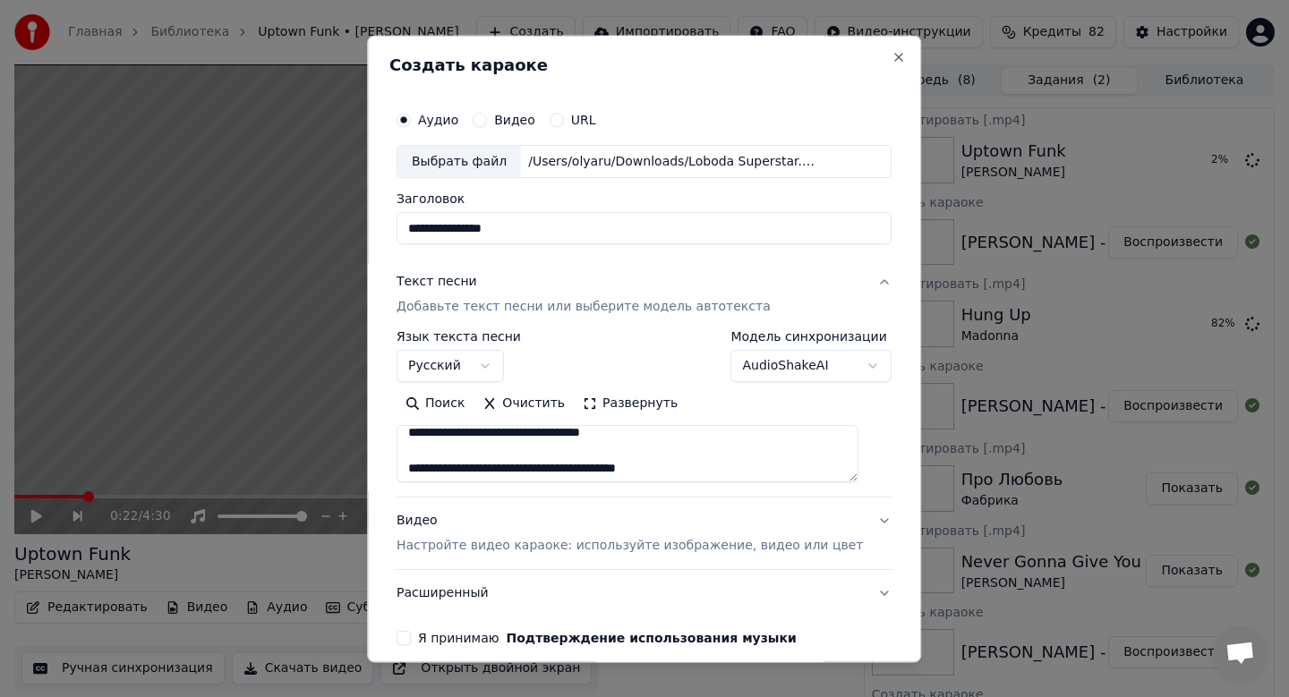
click at [440, 553] on p "Настройте видео караоке: используйте изображение, видео или цвет" at bounding box center [630, 547] width 466 height 18
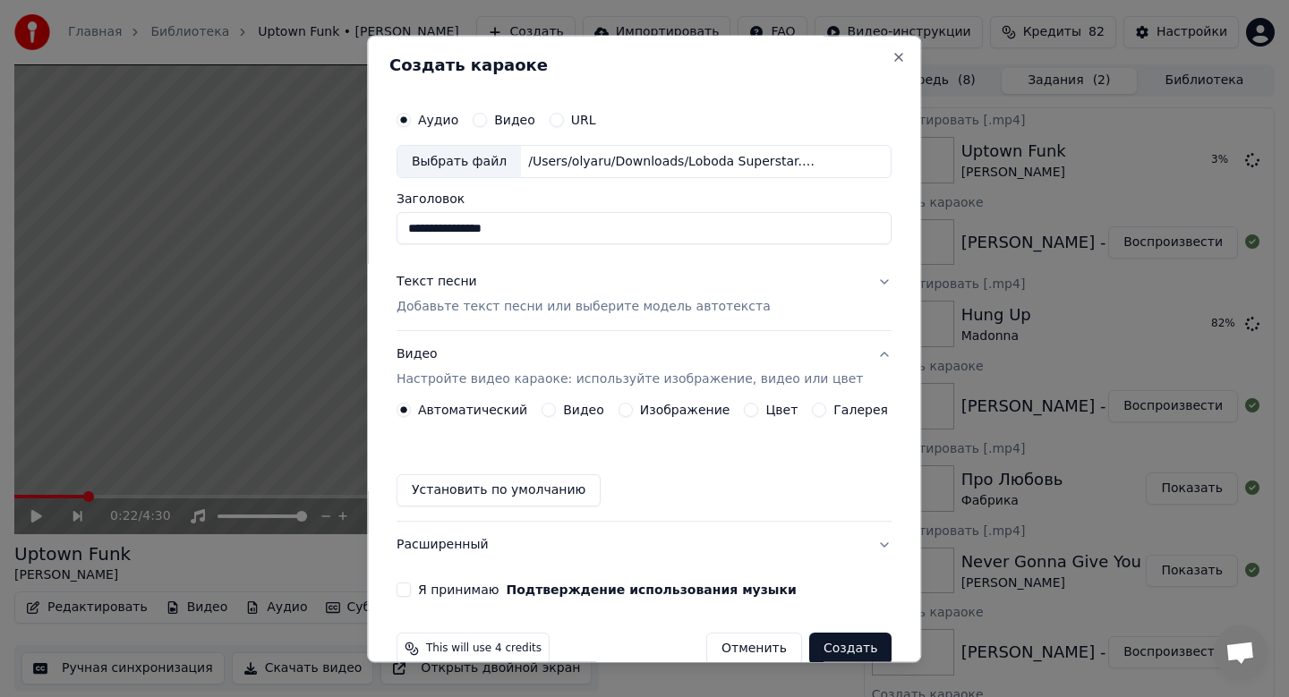
click at [688, 414] on label "Изображение" at bounding box center [685, 411] width 90 height 13
click at [633, 414] on button "Изображение" at bounding box center [626, 411] width 14 height 14
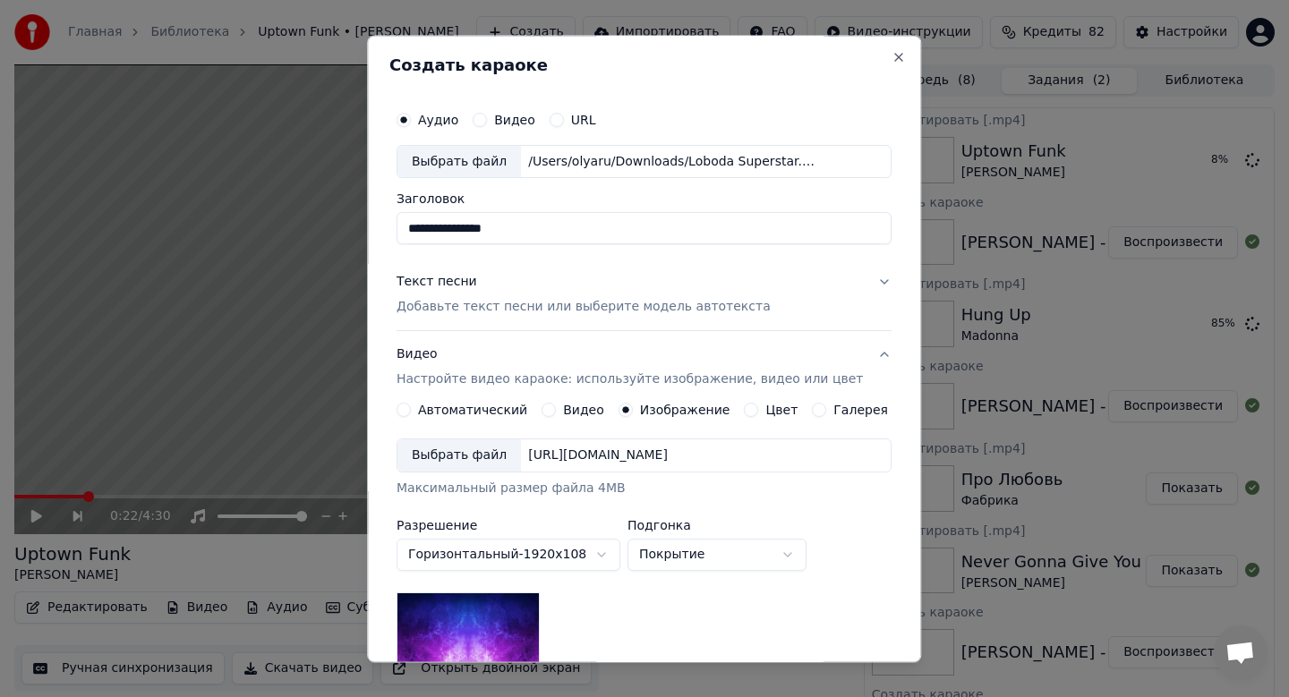
click at [500, 449] on div "Выбрать файл" at bounding box center [459, 456] width 124 height 32
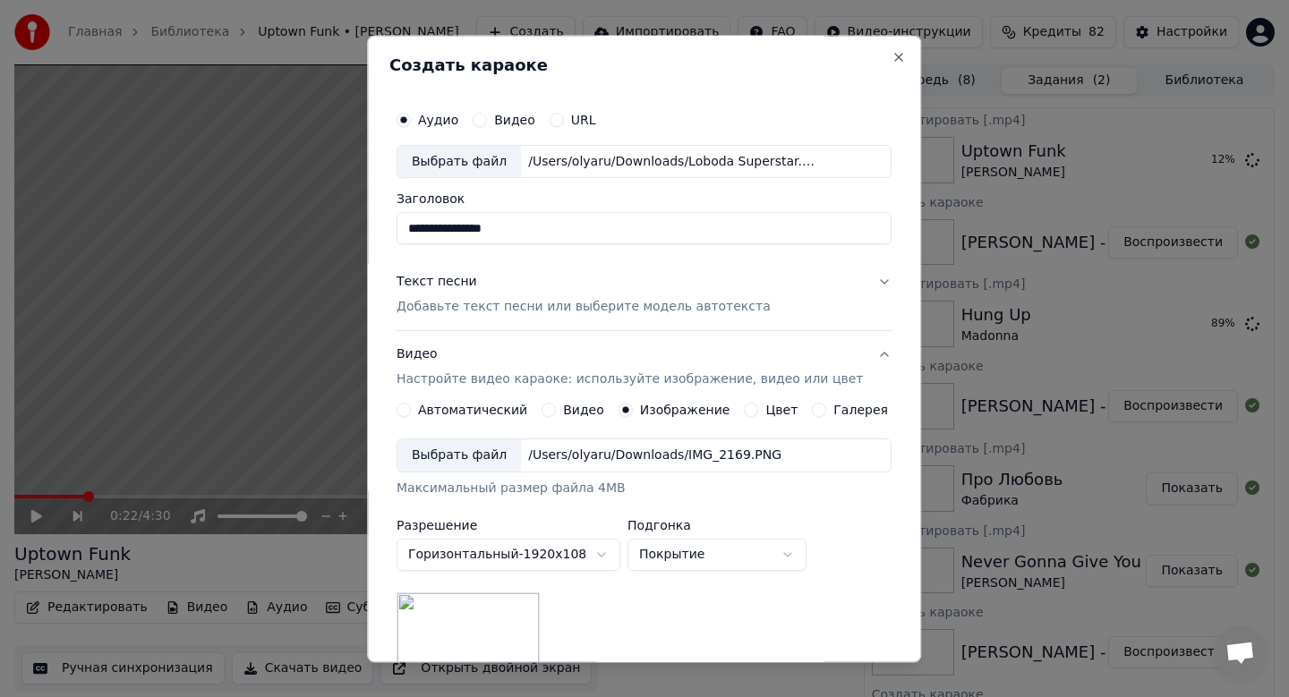
scroll to position [268, 0]
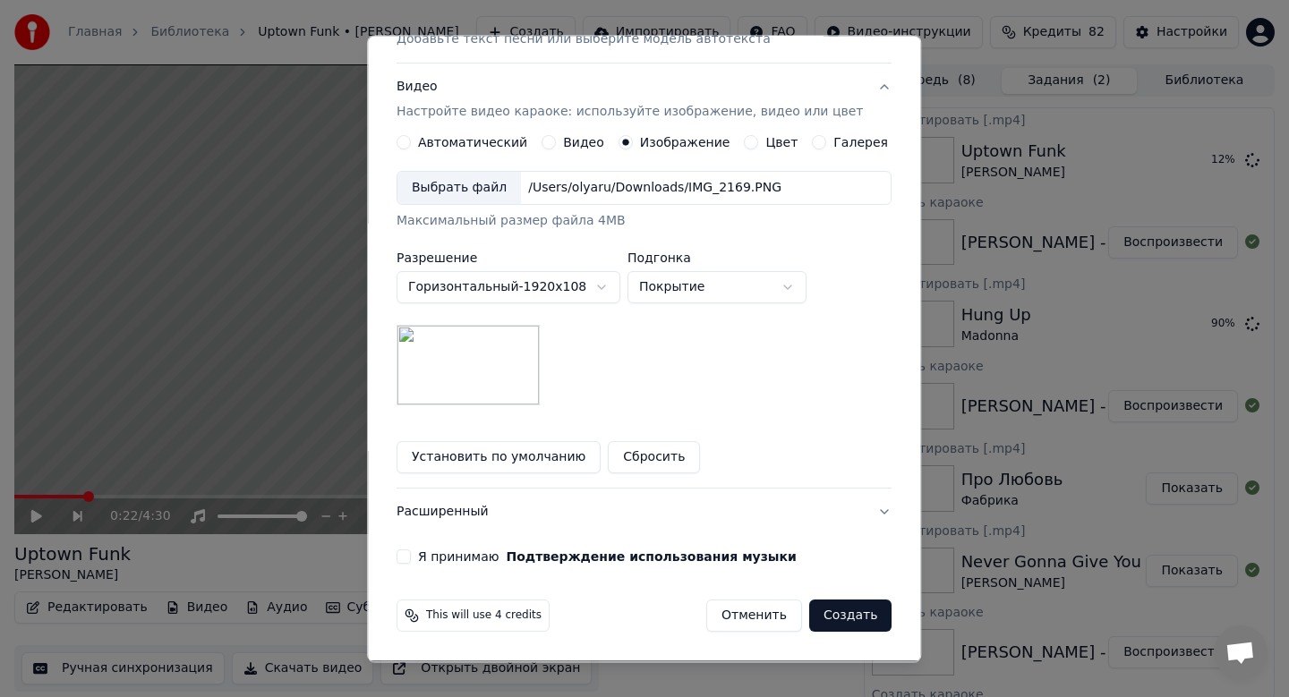
click at [411, 561] on button "Я принимаю Подтверждение использования музыки" at bounding box center [404, 558] width 14 height 14
click at [842, 610] on button "Создать" at bounding box center [850, 617] width 82 height 32
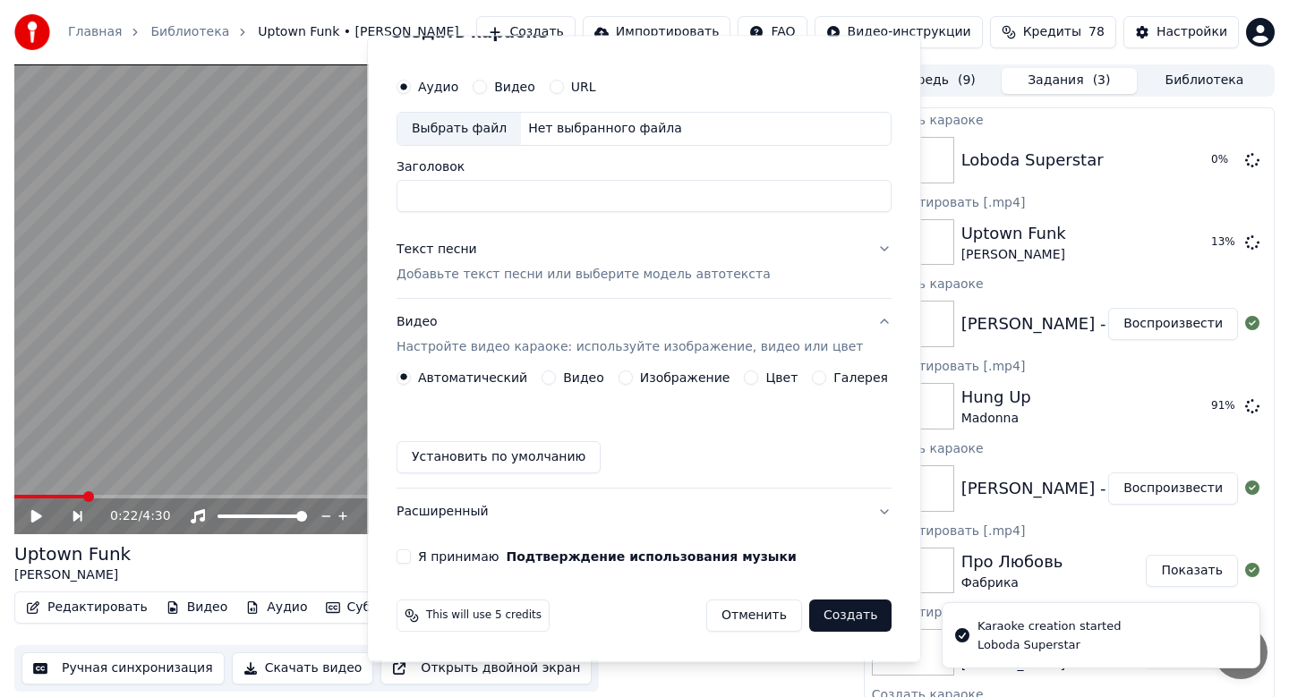
scroll to position [33, 0]
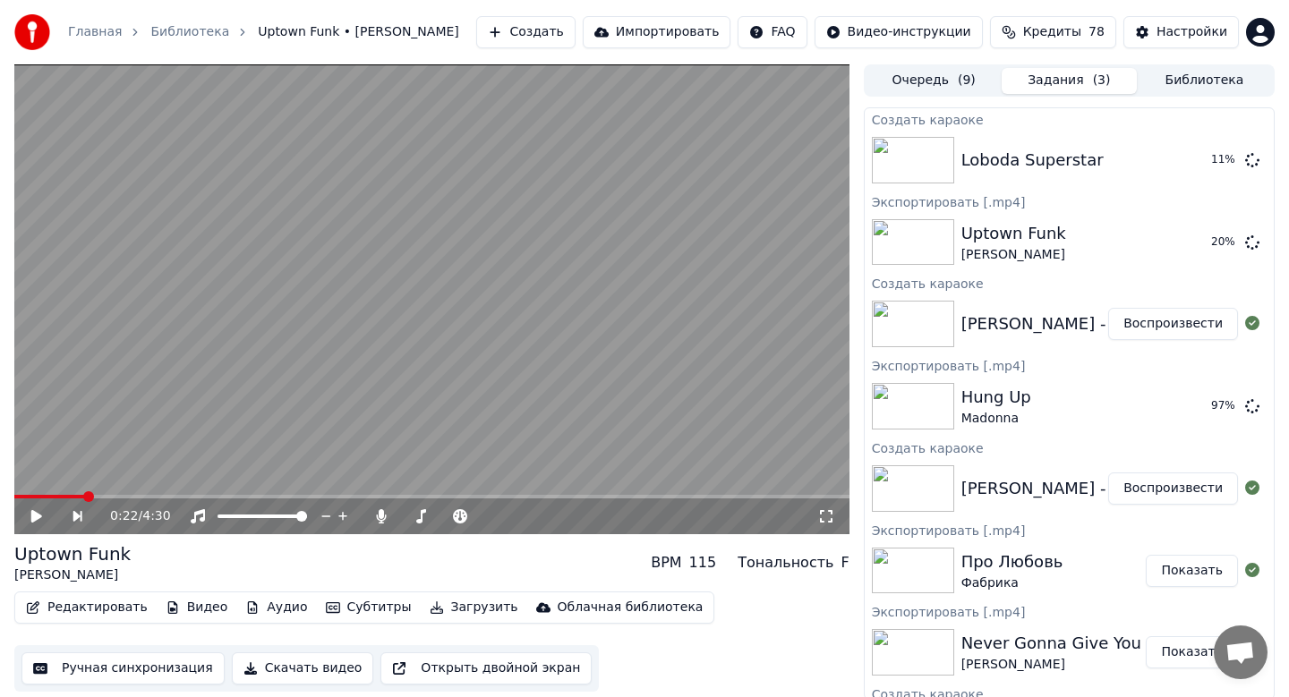
click at [1150, 333] on button "Воспроизвести" at bounding box center [1173, 324] width 130 height 32
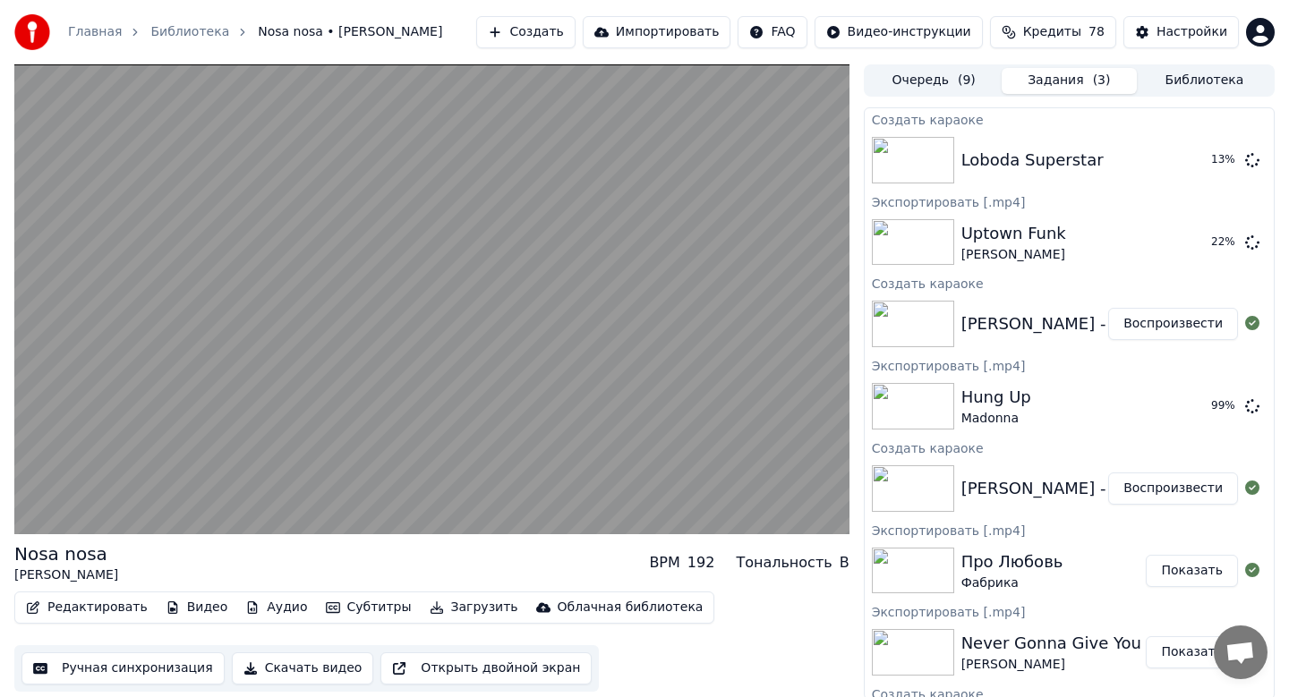
click at [279, 682] on button "Скачать видео" at bounding box center [303, 669] width 142 height 32
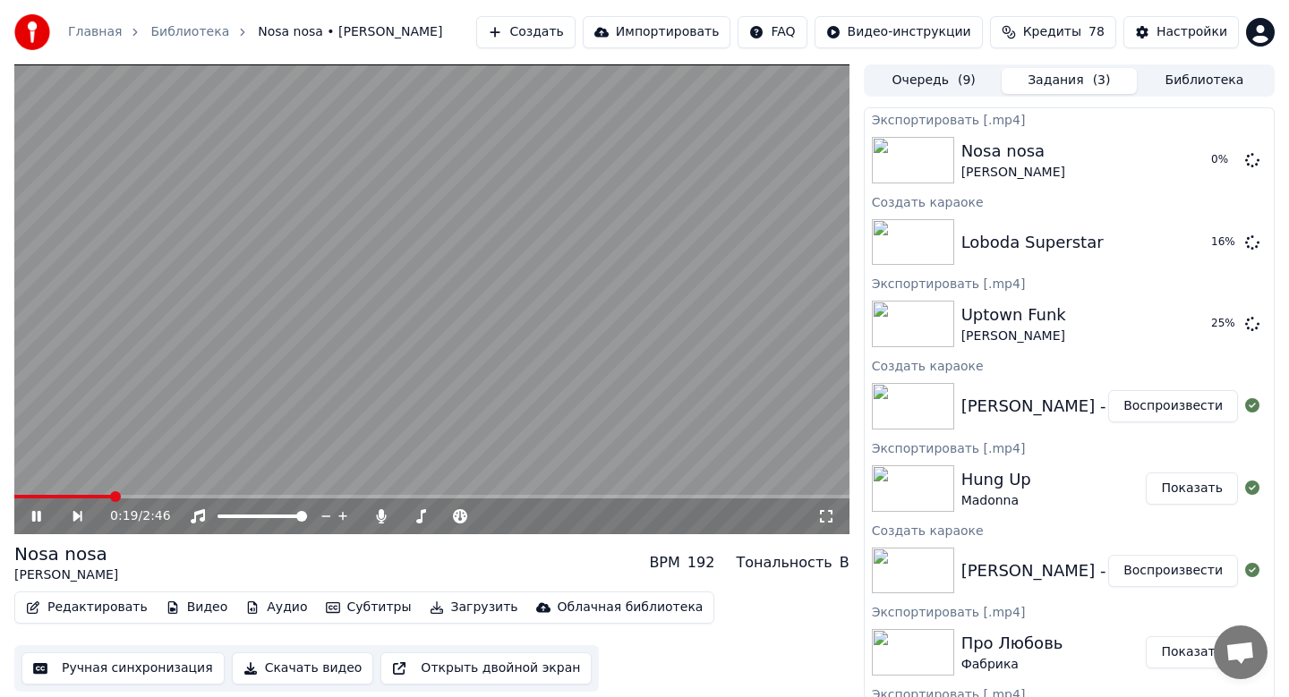
click at [32, 516] on icon at bounding box center [36, 516] width 9 height 11
click at [556, 30] on button "Создать" at bounding box center [525, 32] width 98 height 32
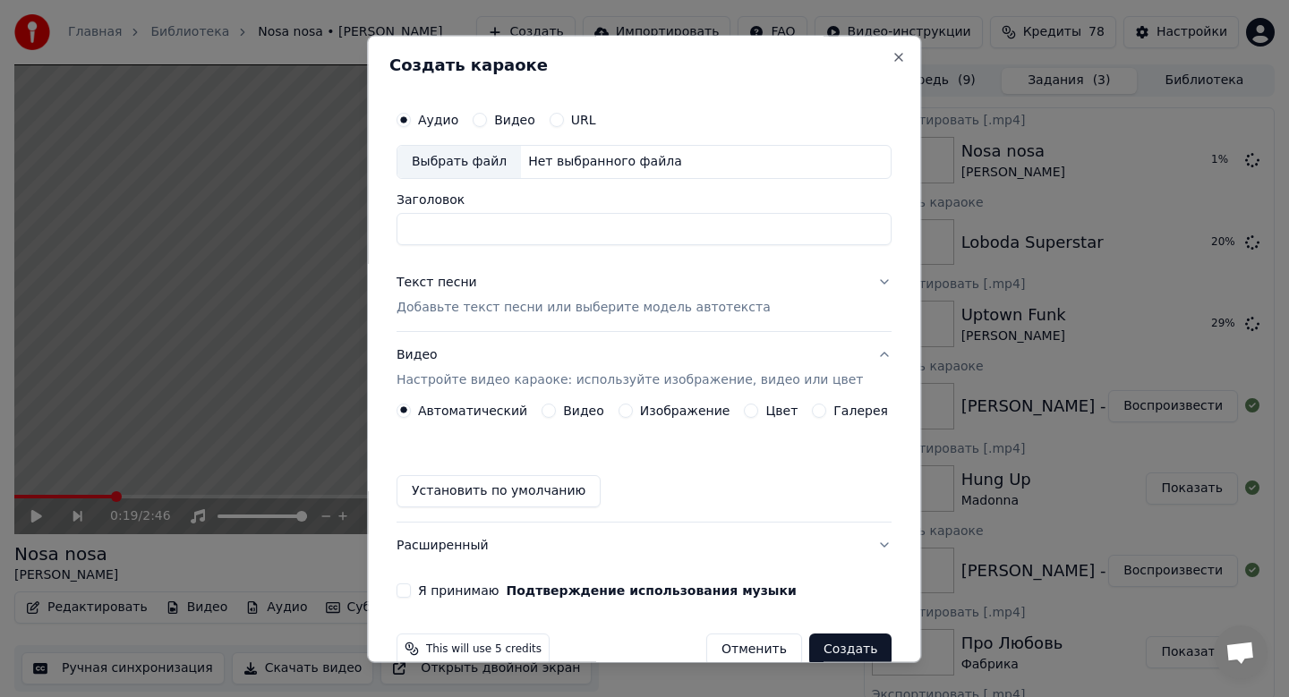
click at [447, 165] on div "Выбрать файл" at bounding box center [459, 162] width 124 height 32
click at [458, 303] on p "Добавьте текст песни или выберите модель автотекста" at bounding box center [584, 308] width 374 height 18
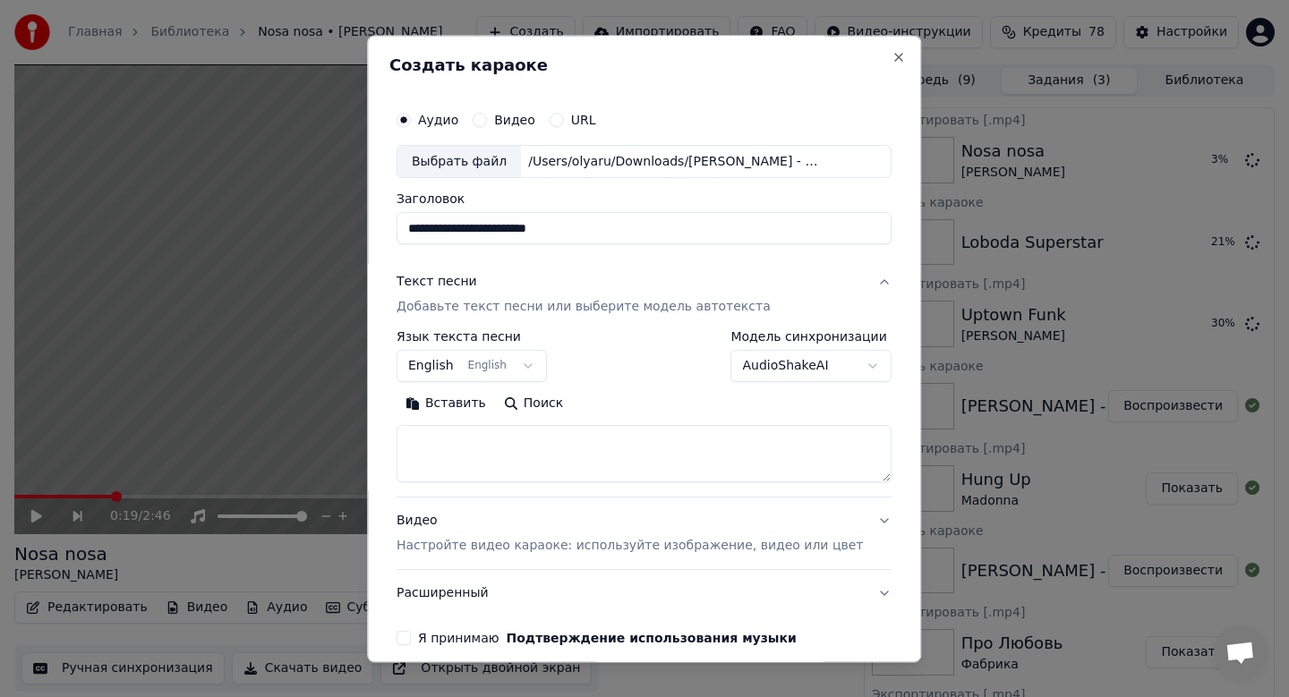
type input "**********"
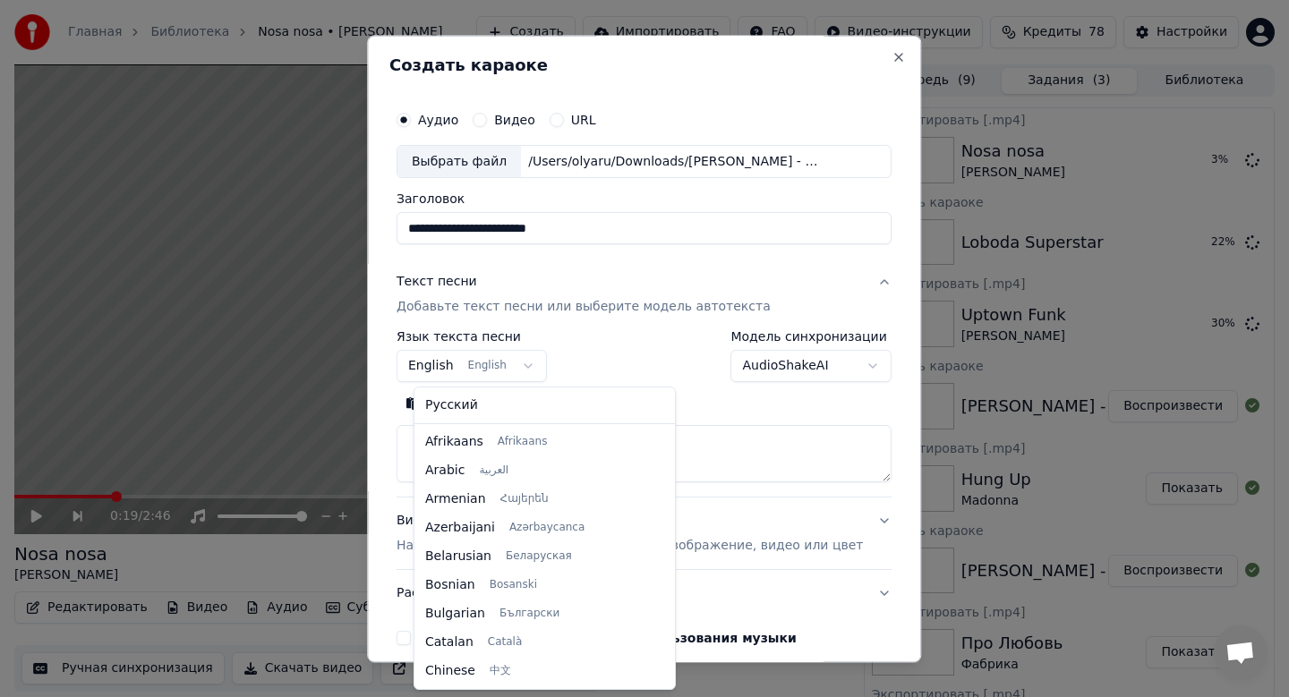
click at [451, 355] on button "English English" at bounding box center [472, 367] width 150 height 32
select select "**"
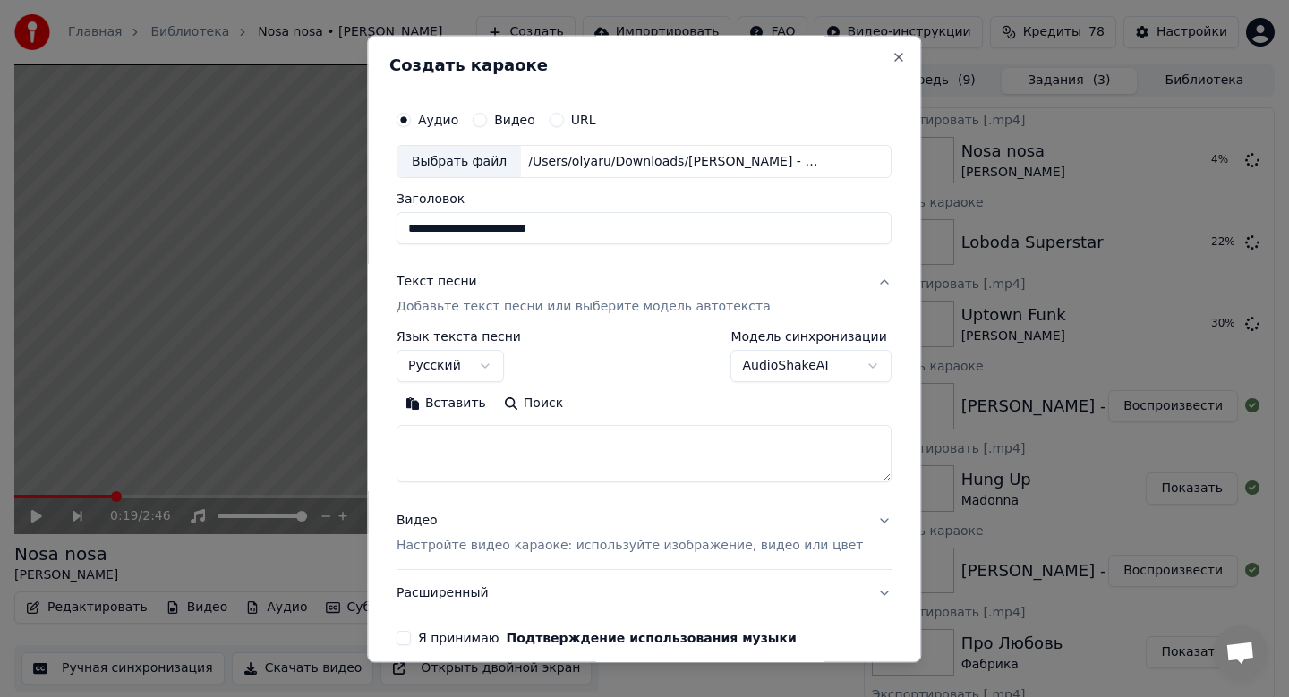
click at [441, 409] on button "Вставить" at bounding box center [446, 404] width 98 height 29
type textarea "**********"
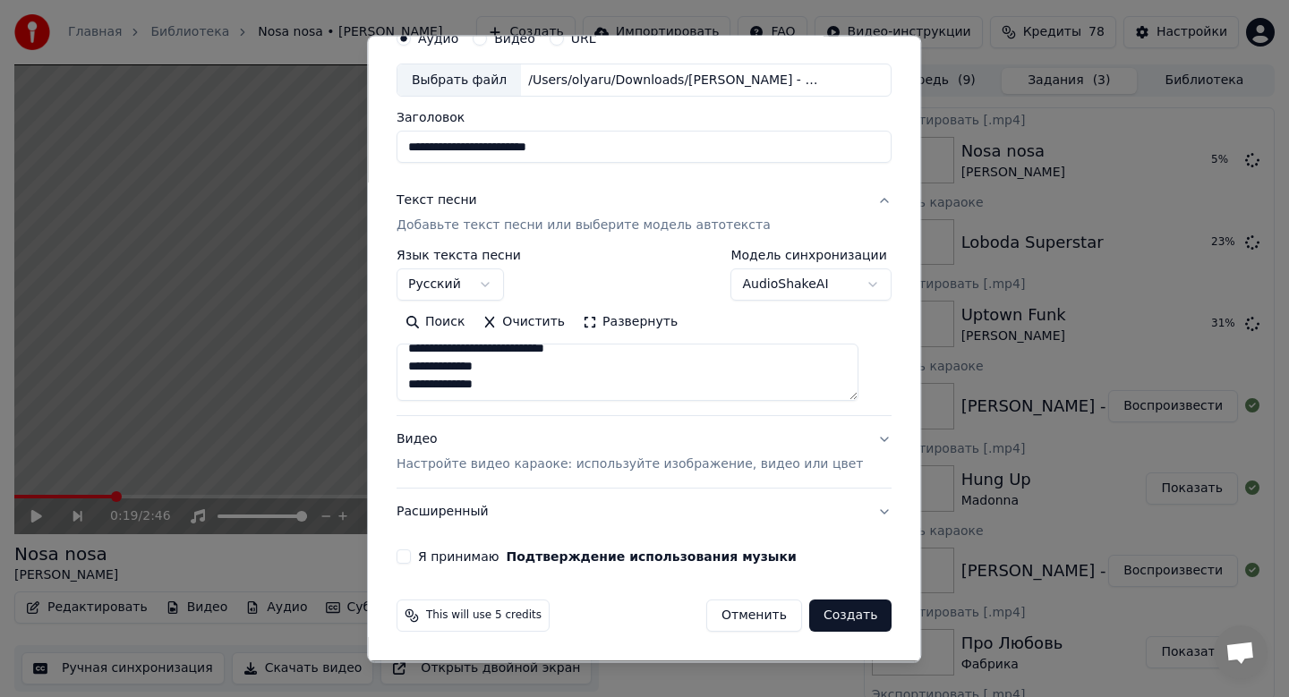
click at [587, 458] on p "Настройте видео караоке: используйте изображение, видео или цвет" at bounding box center [630, 466] width 466 height 18
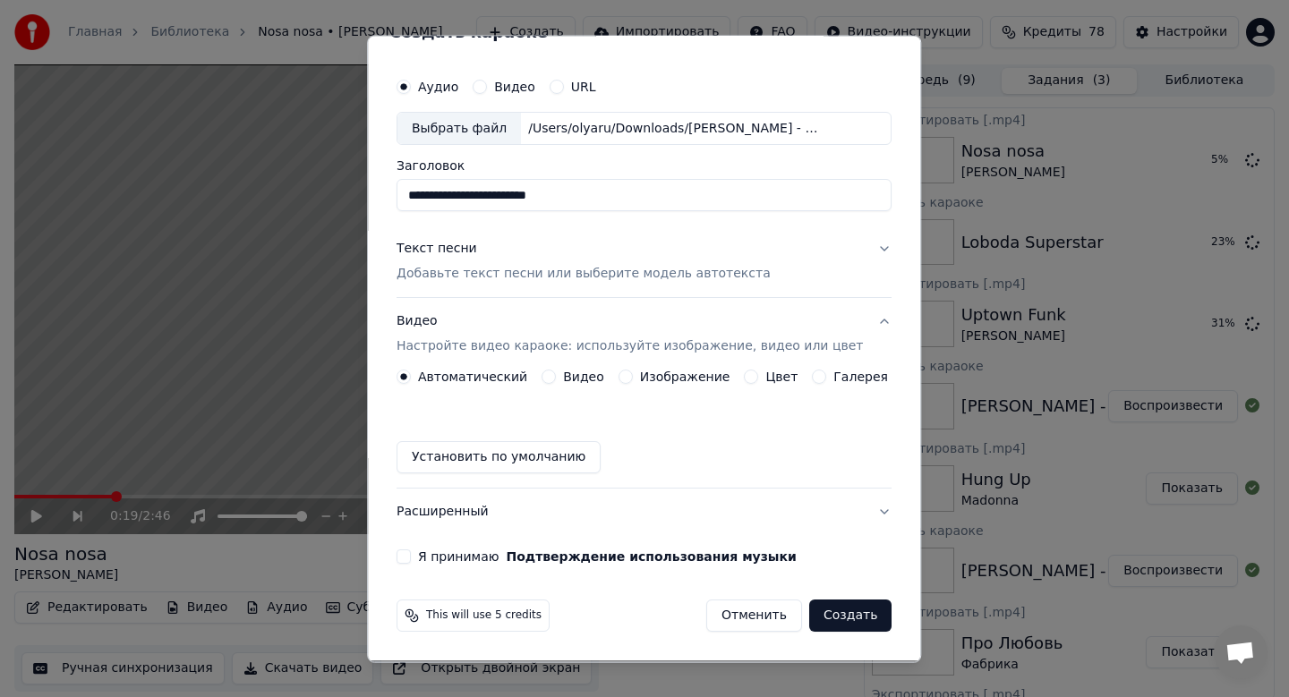
scroll to position [33, 0]
click at [647, 383] on label "Изображение" at bounding box center [685, 378] width 90 height 13
click at [633, 383] on button "Изображение" at bounding box center [626, 378] width 14 height 14
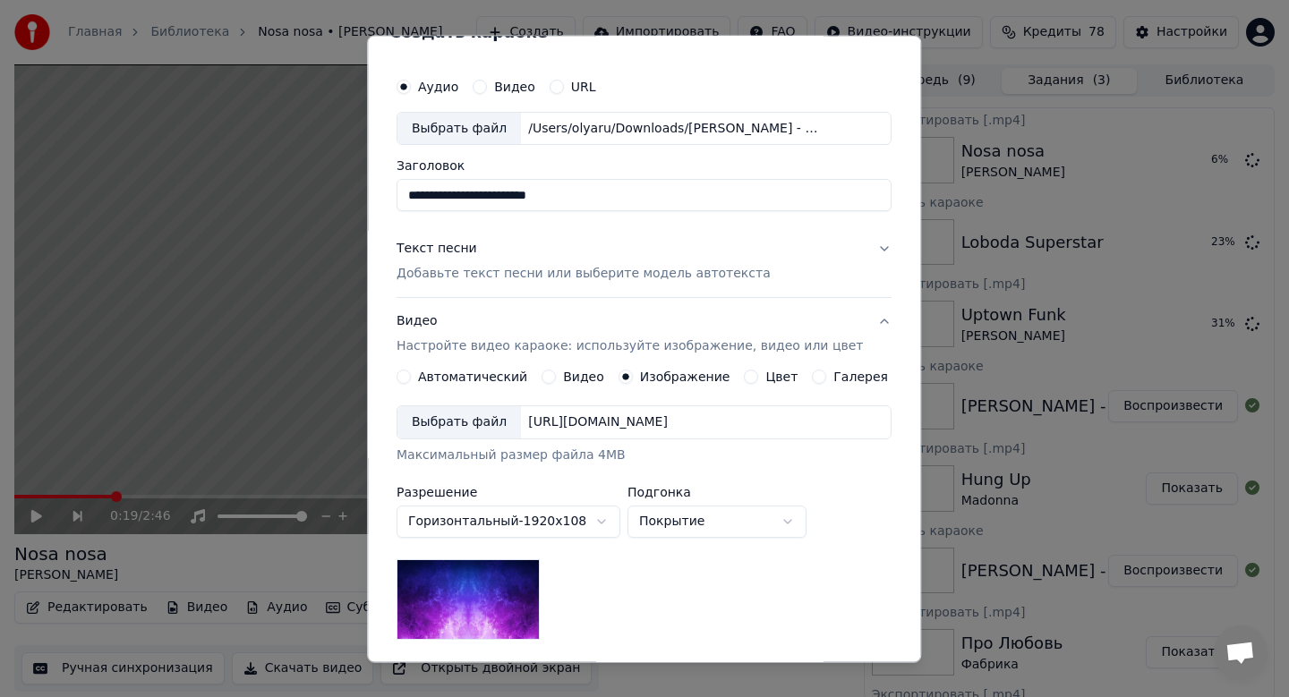
click at [484, 431] on div "Выбрать файл" at bounding box center [459, 423] width 124 height 32
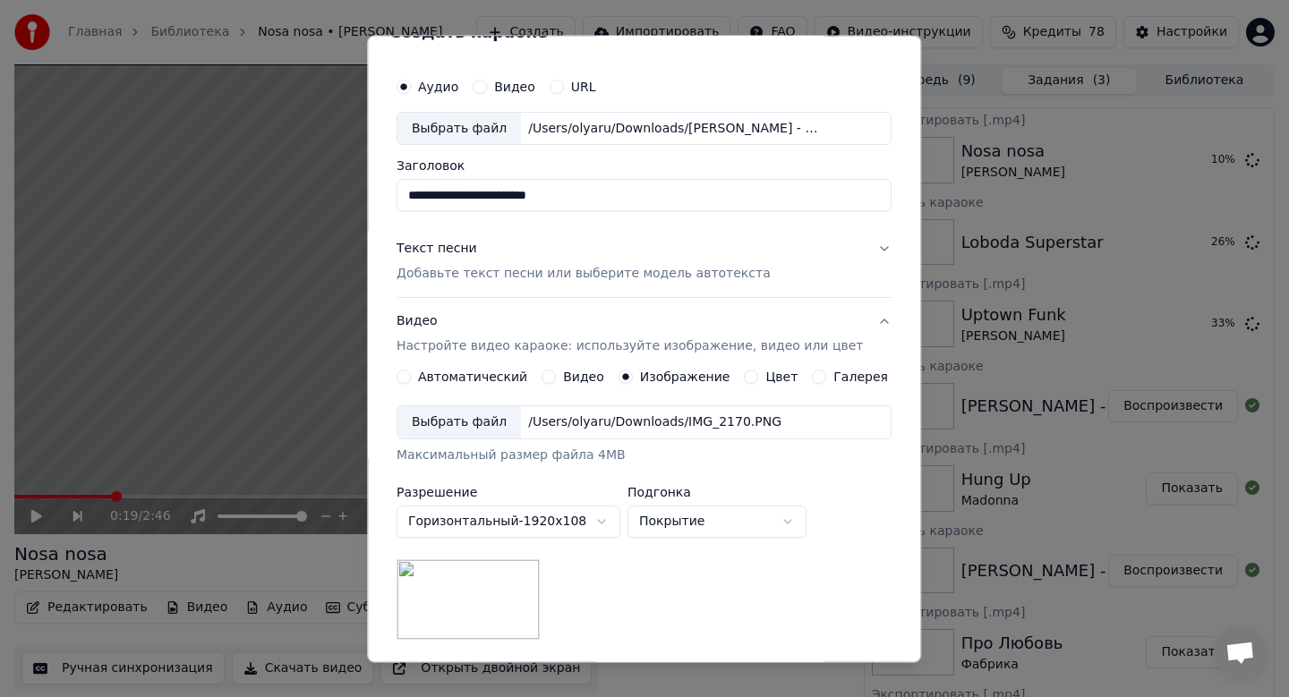
scroll to position [268, 0]
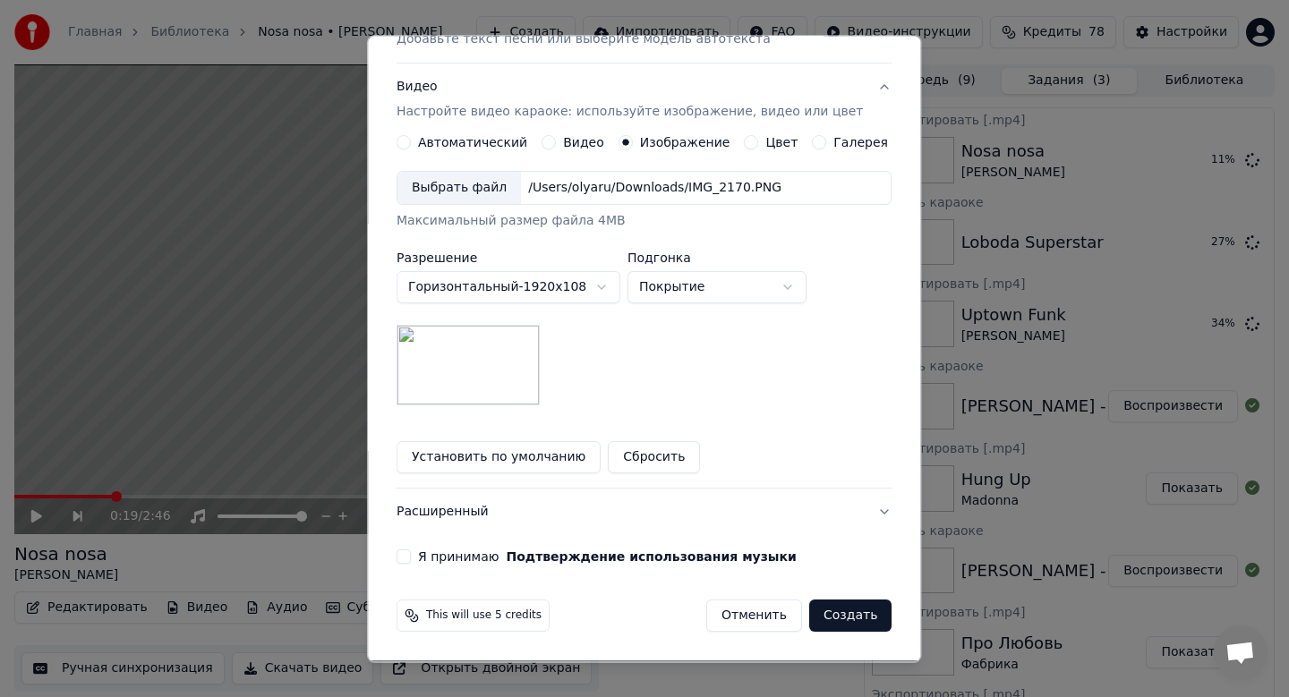
click at [411, 559] on button "Я принимаю Подтверждение использования музыки" at bounding box center [404, 558] width 14 height 14
click at [825, 611] on button "Создать" at bounding box center [850, 617] width 82 height 32
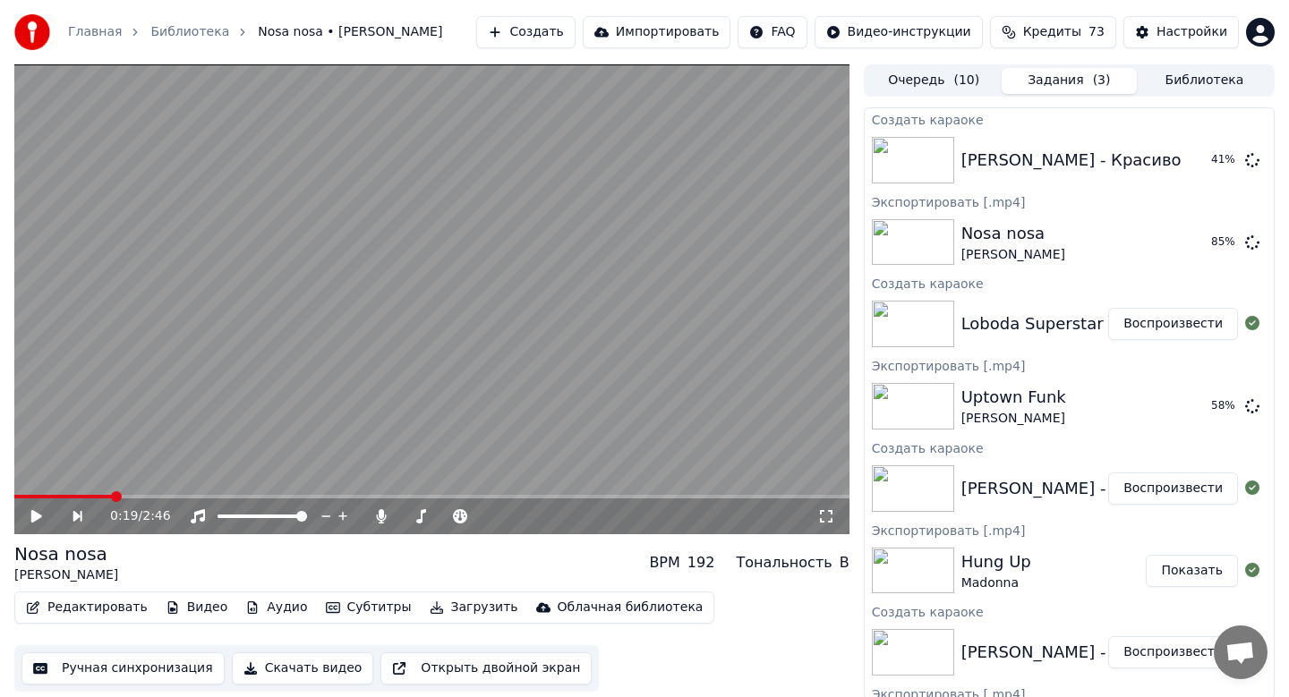
click at [1143, 326] on button "Воспроизвести" at bounding box center [1173, 324] width 130 height 32
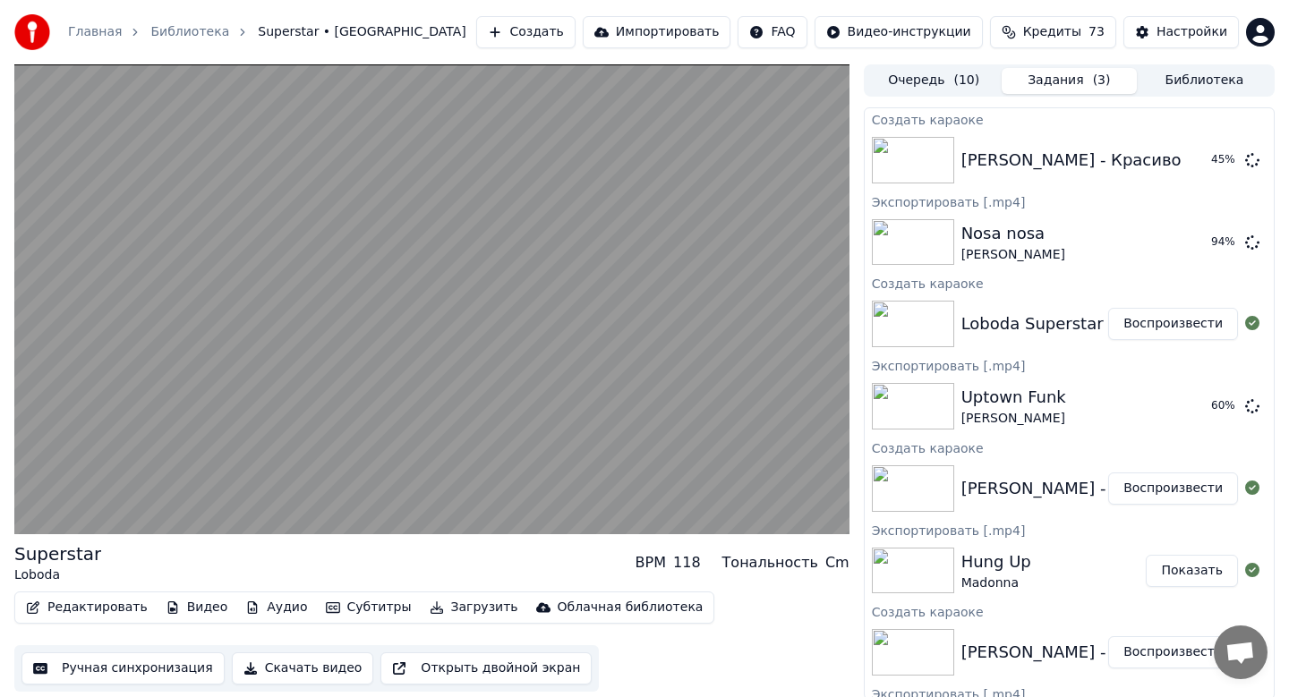
click at [312, 663] on button "Скачать видео" at bounding box center [303, 669] width 142 height 32
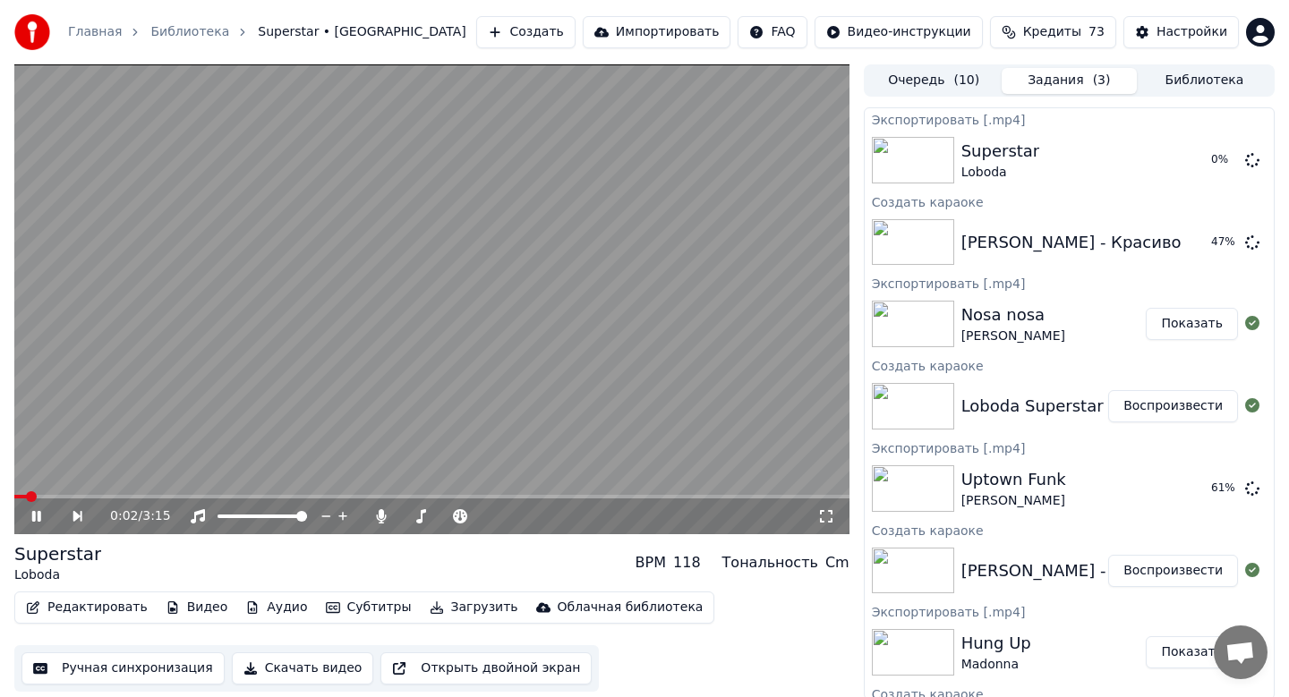
click at [28, 523] on div "0:02 / 3:15" at bounding box center [431, 517] width 821 height 18
click at [31, 513] on icon at bounding box center [49, 516] width 41 height 14
click at [537, 30] on button "Создать" at bounding box center [525, 32] width 98 height 32
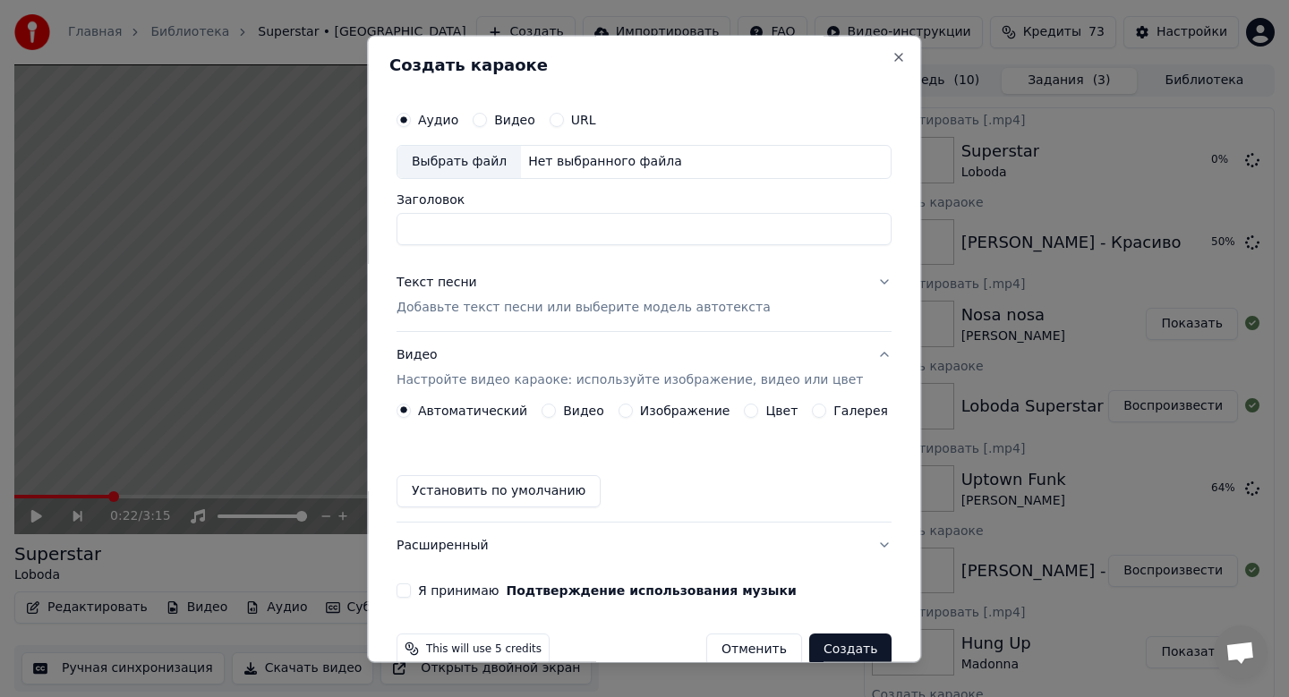
click at [468, 162] on div "Выбрать файл" at bounding box center [459, 162] width 124 height 32
type input "**********"
click at [449, 300] on p "Добавьте текст песни или выберите модель автотекста" at bounding box center [584, 308] width 374 height 18
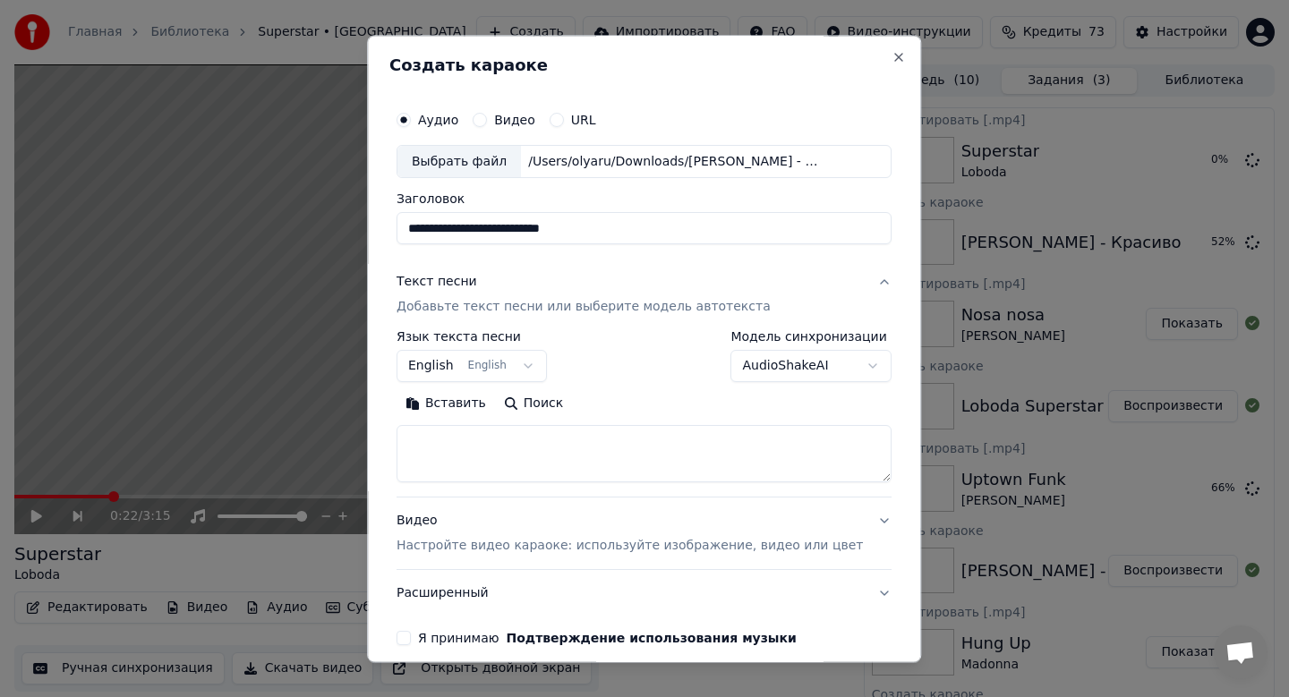
click at [448, 389] on div "**********" at bounding box center [644, 407] width 495 height 152
click at [448, 411] on button "Вставить" at bounding box center [446, 404] width 98 height 29
type textarea "**********"
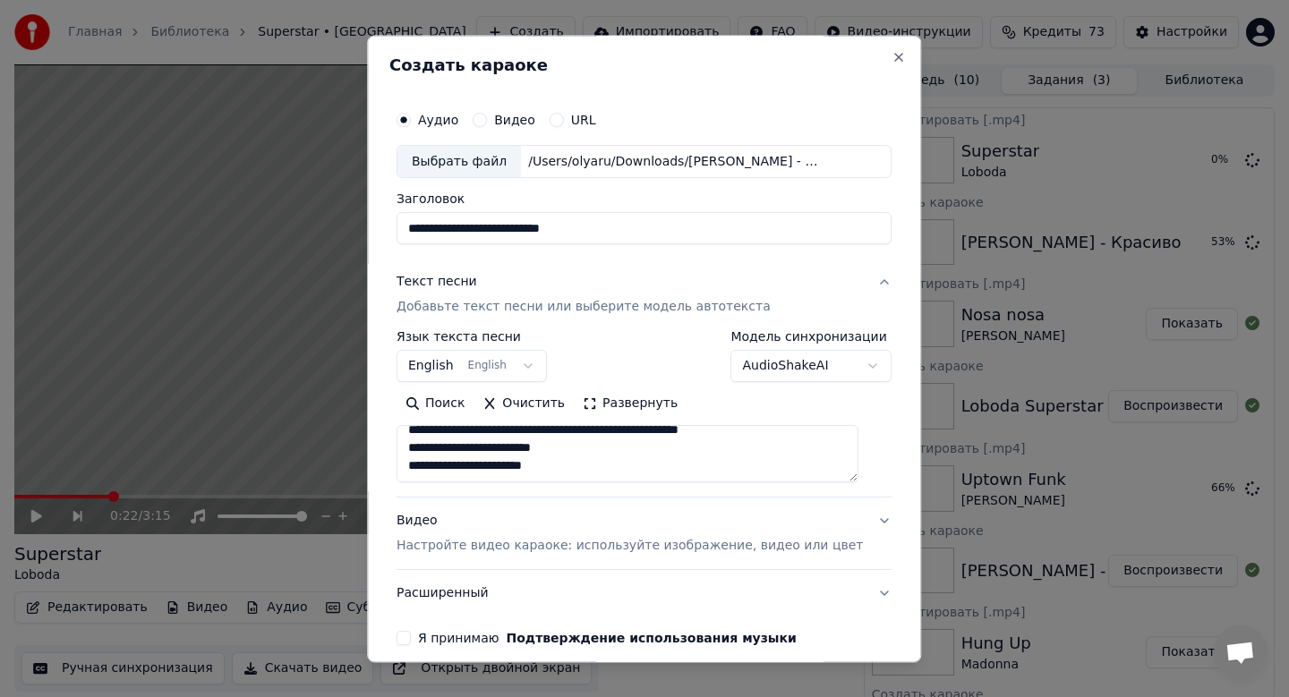
scroll to position [81, 0]
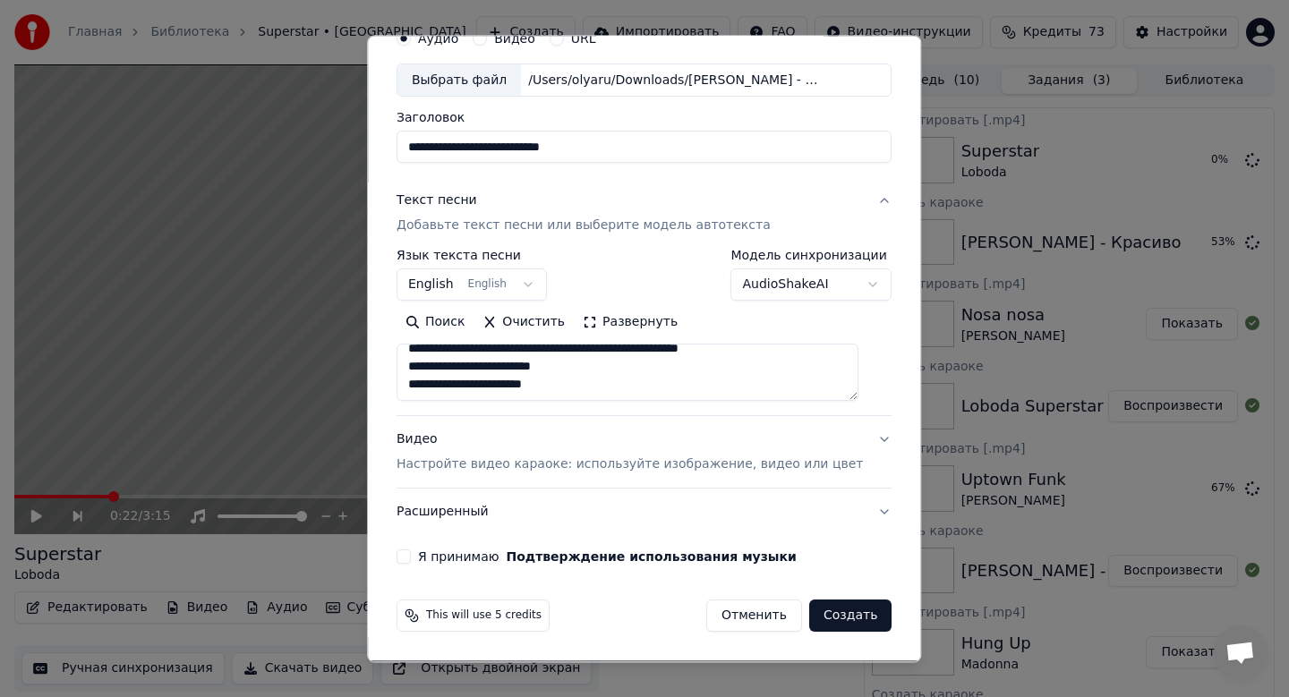
click at [427, 554] on div "Я принимаю Подтверждение использования музыки" at bounding box center [644, 558] width 495 height 14
click at [411, 557] on button "Я принимаю Подтверждение использования музыки" at bounding box center [404, 558] width 14 height 14
click at [432, 460] on p "Настройте видео караоке: используйте изображение, видео или цвет" at bounding box center [630, 466] width 466 height 18
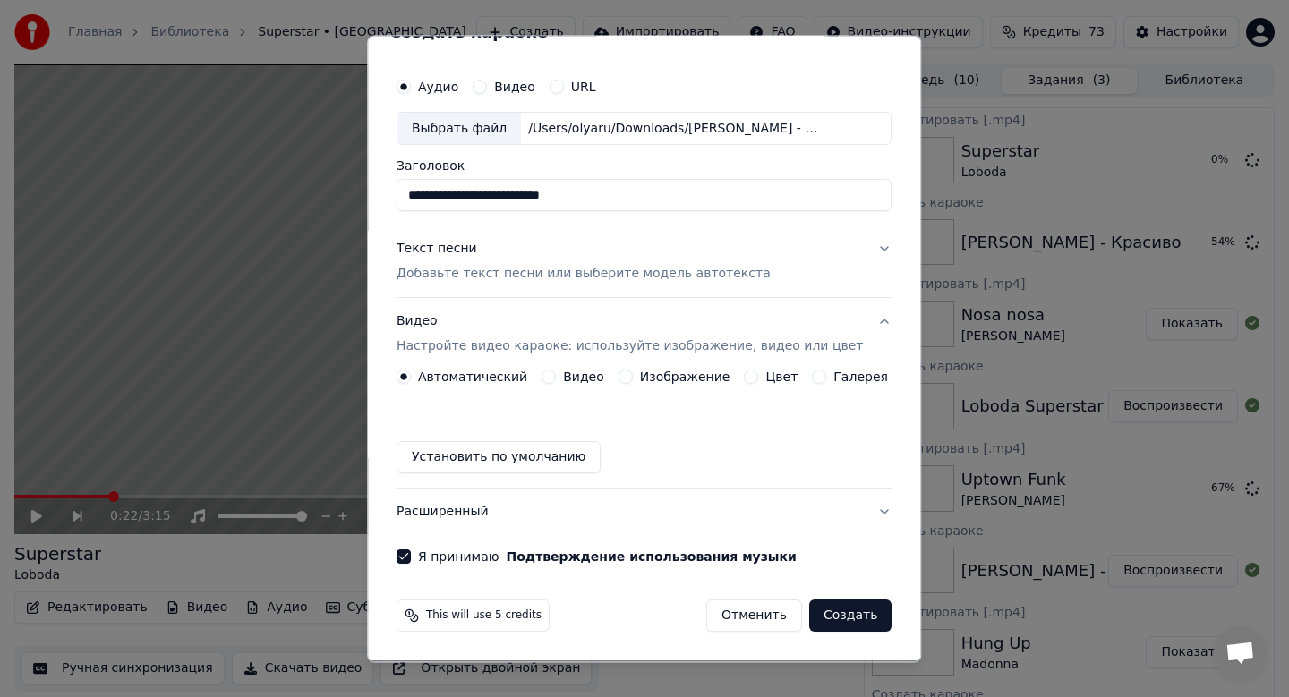
scroll to position [33, 0]
click at [656, 380] on label "Изображение" at bounding box center [685, 378] width 90 height 13
click at [633, 380] on button "Изображение" at bounding box center [626, 378] width 14 height 14
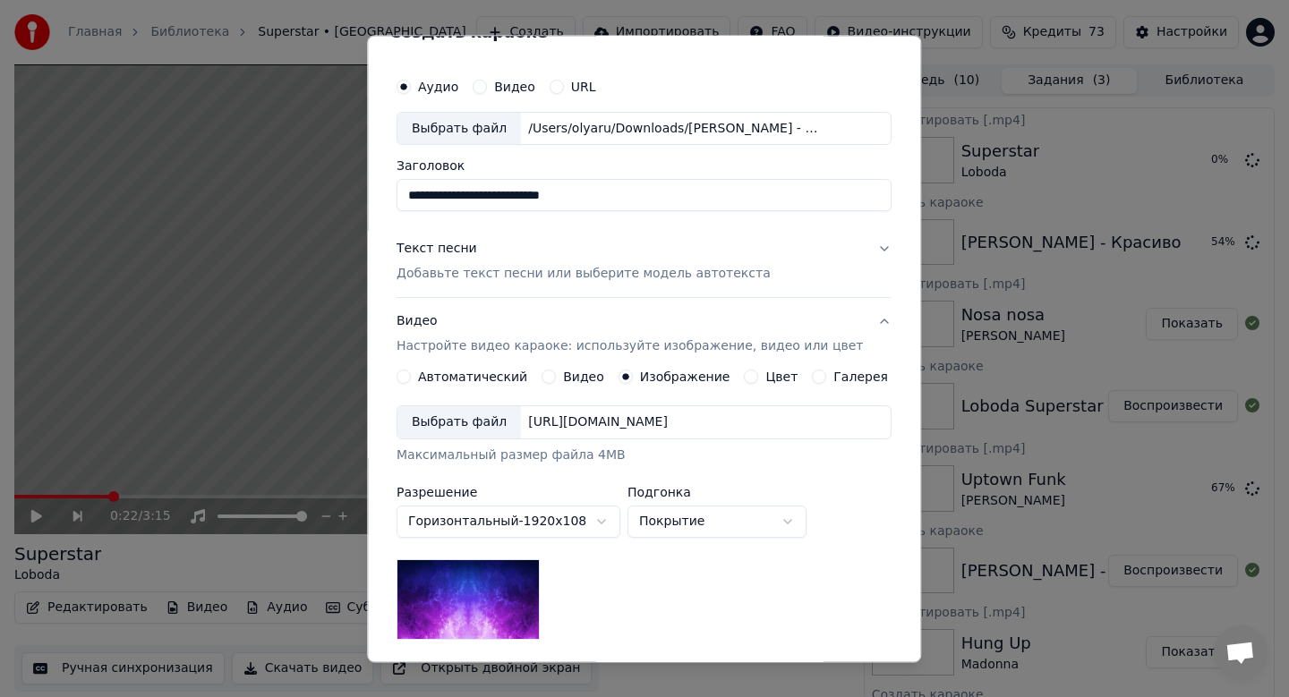
click at [474, 440] on div "Выбрать файл [URL][DOMAIN_NAME]" at bounding box center [644, 423] width 495 height 34
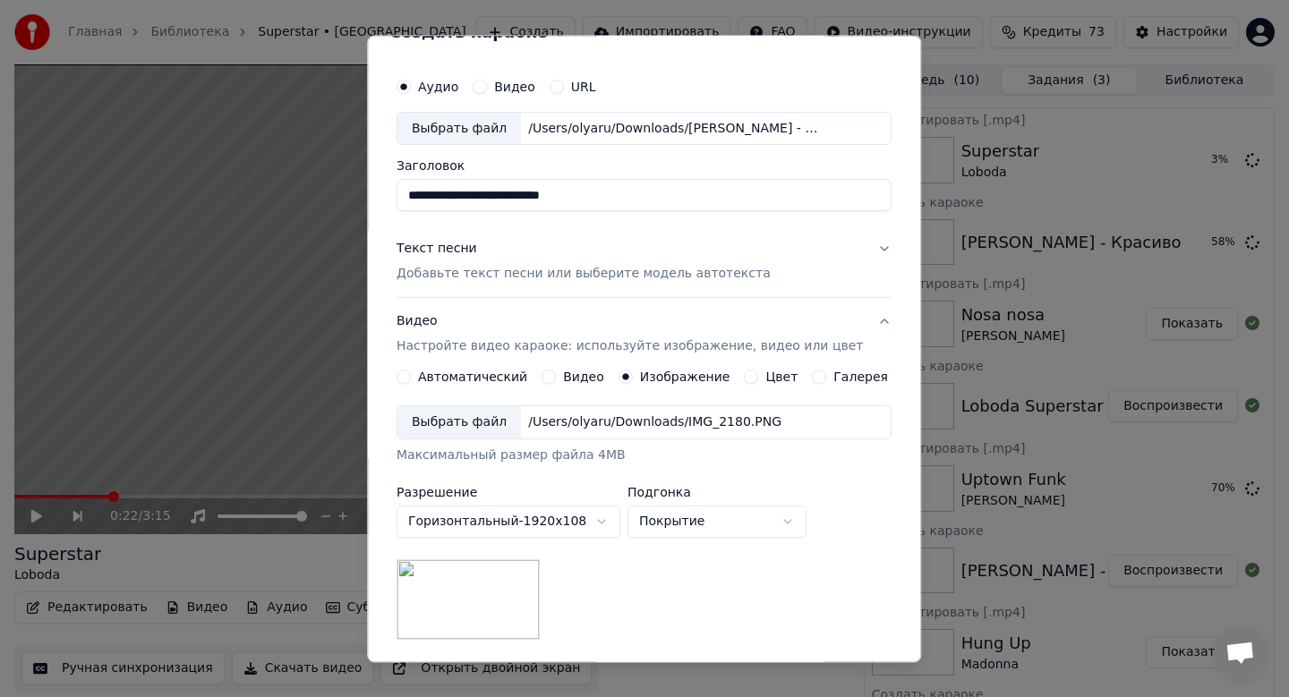
scroll to position [268, 0]
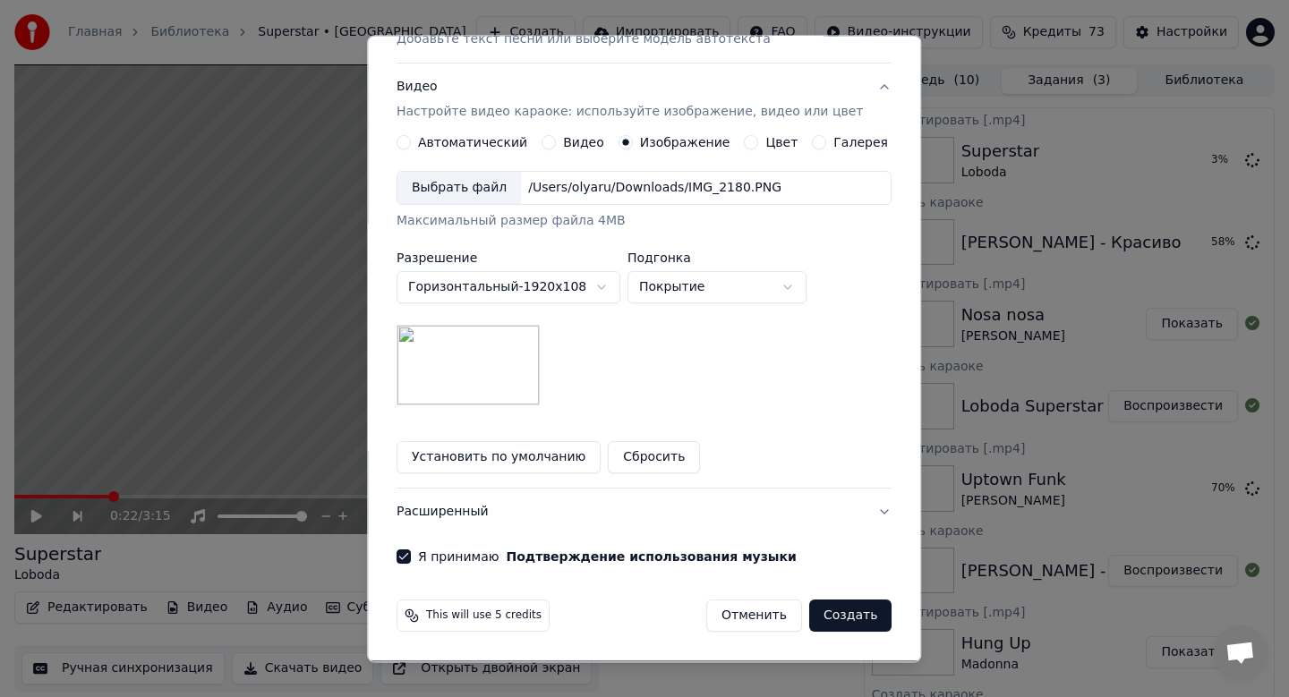
click at [844, 612] on button "Создать" at bounding box center [850, 617] width 82 height 32
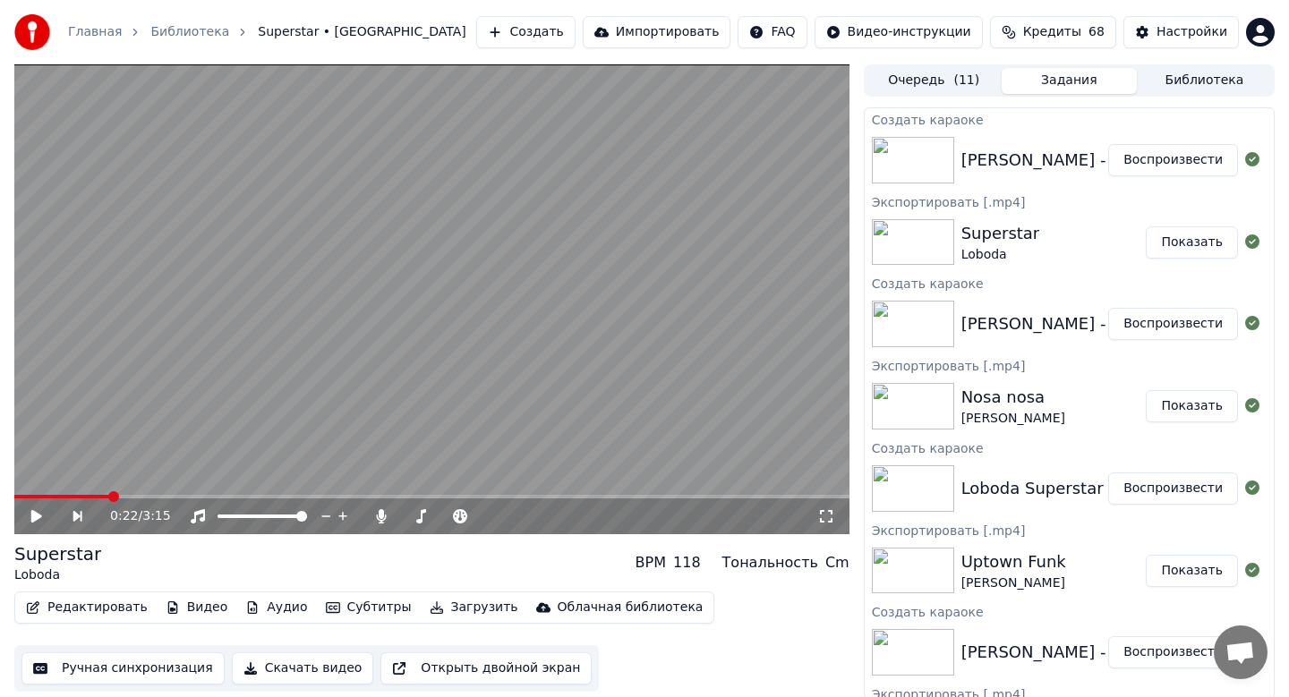
click at [1177, 161] on button "Воспроизвести" at bounding box center [1173, 160] width 130 height 32
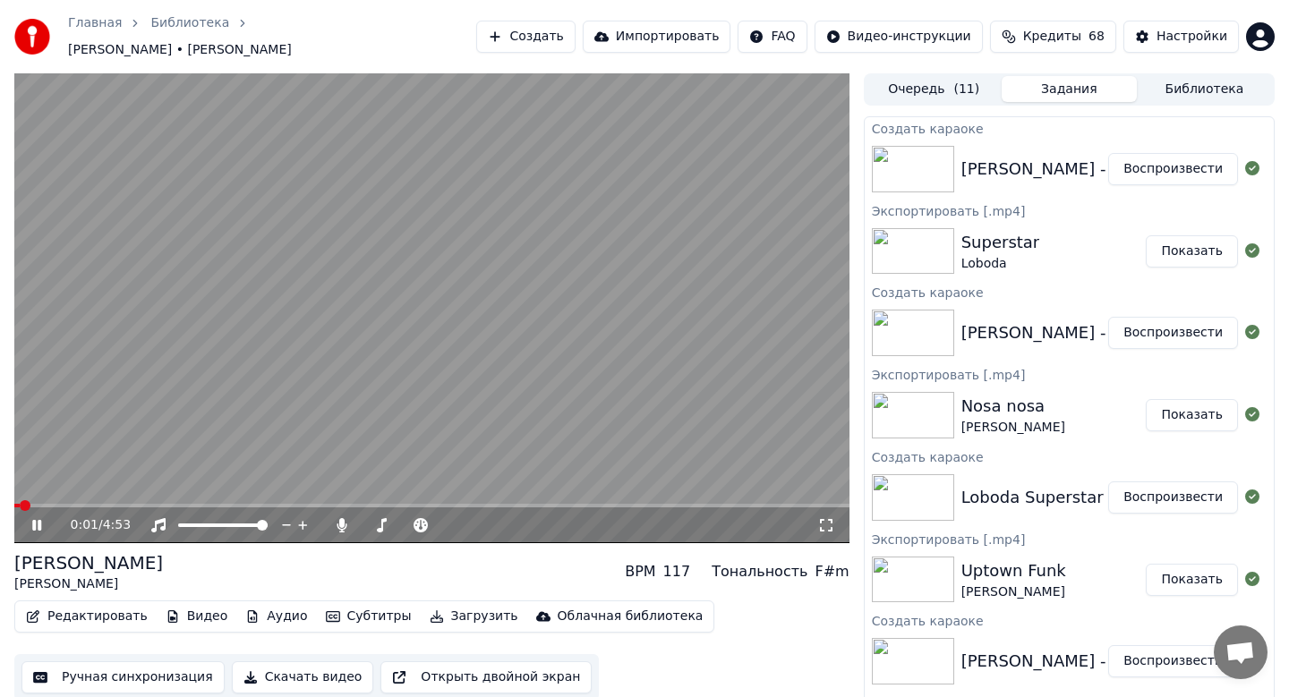
click at [269, 670] on button "Скачать видео" at bounding box center [303, 678] width 142 height 32
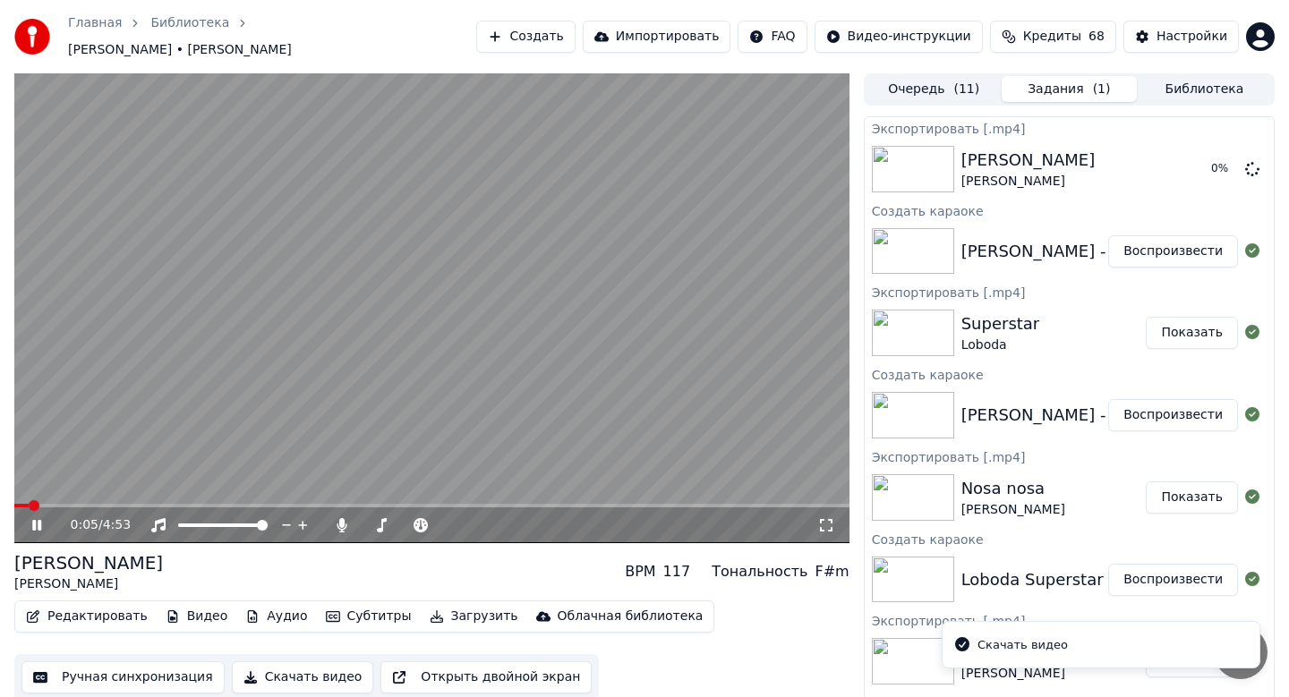
click at [193, 489] on video at bounding box center [431, 308] width 835 height 470
click at [191, 504] on span at bounding box center [431, 506] width 835 height 4
click at [44, 518] on icon at bounding box center [50, 525] width 42 height 14
click at [39, 520] on icon at bounding box center [36, 525] width 9 height 11
click at [1148, 405] on button "Воспроизвести" at bounding box center [1173, 415] width 130 height 32
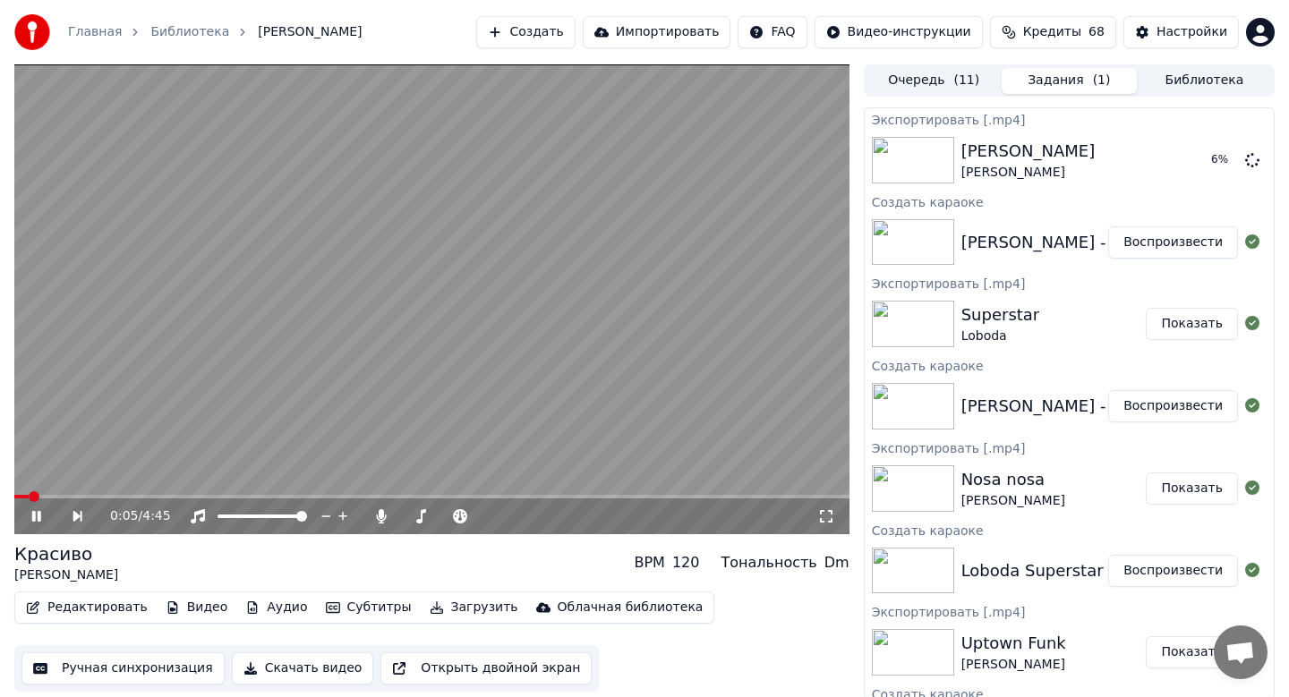
click at [268, 667] on button "Скачать видео" at bounding box center [303, 669] width 142 height 32
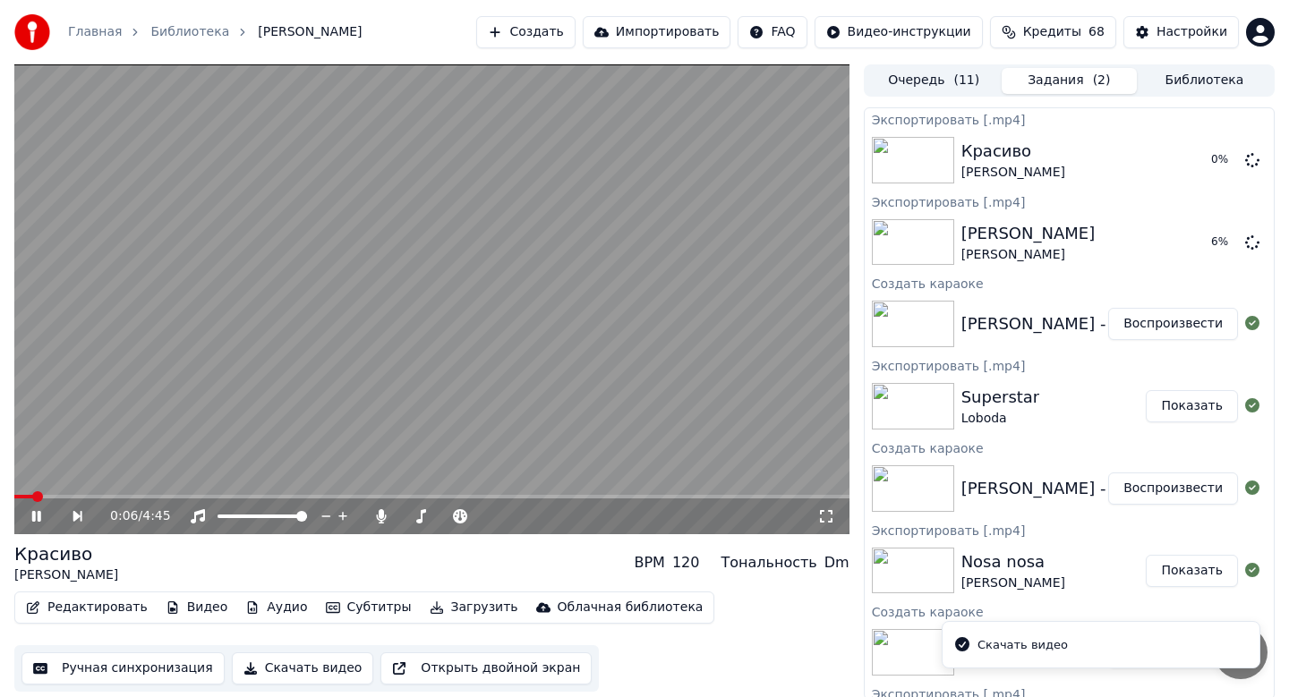
click at [43, 514] on icon at bounding box center [49, 516] width 41 height 14
click at [547, 25] on button "Создать" at bounding box center [525, 32] width 98 height 32
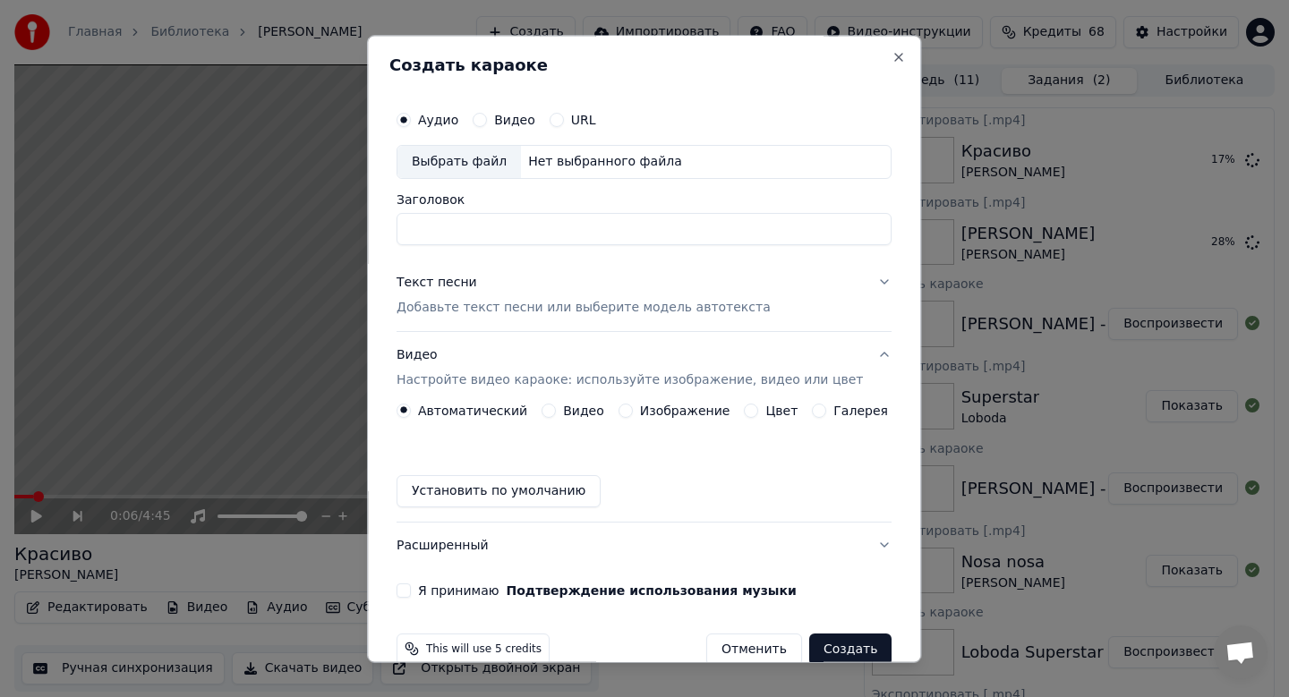
click at [451, 169] on div "Выбрать файл" at bounding box center [459, 162] width 124 height 32
type input "**********"
click at [584, 310] on p "Добавьте текст песни или выберите модель автотекста" at bounding box center [584, 308] width 374 height 18
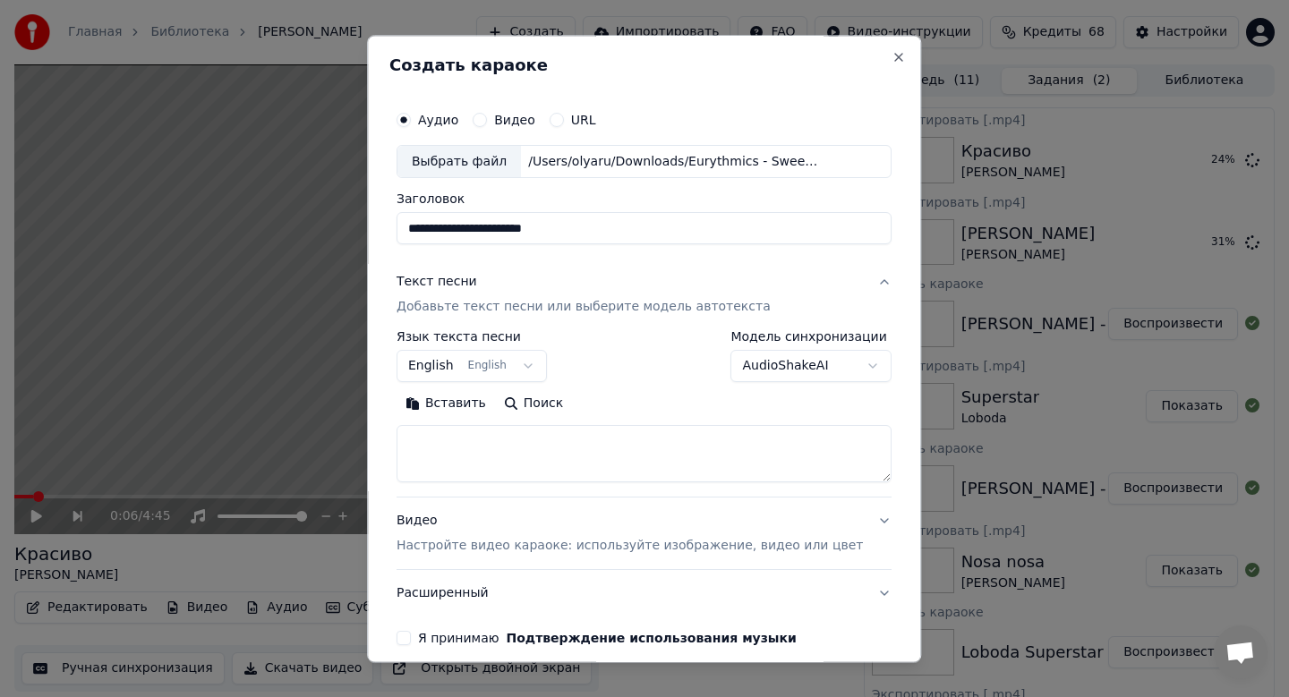
click at [439, 405] on button "Вставить" at bounding box center [446, 404] width 98 height 29
type textarea "**********"
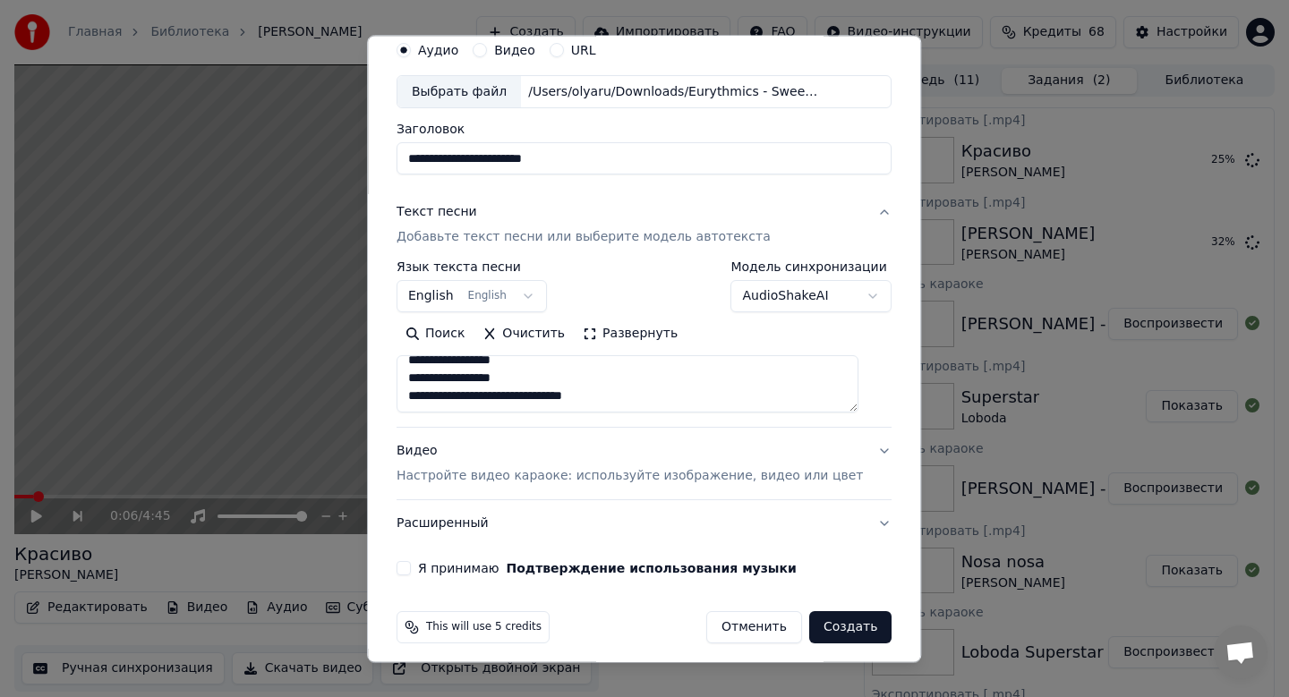
scroll to position [81, 0]
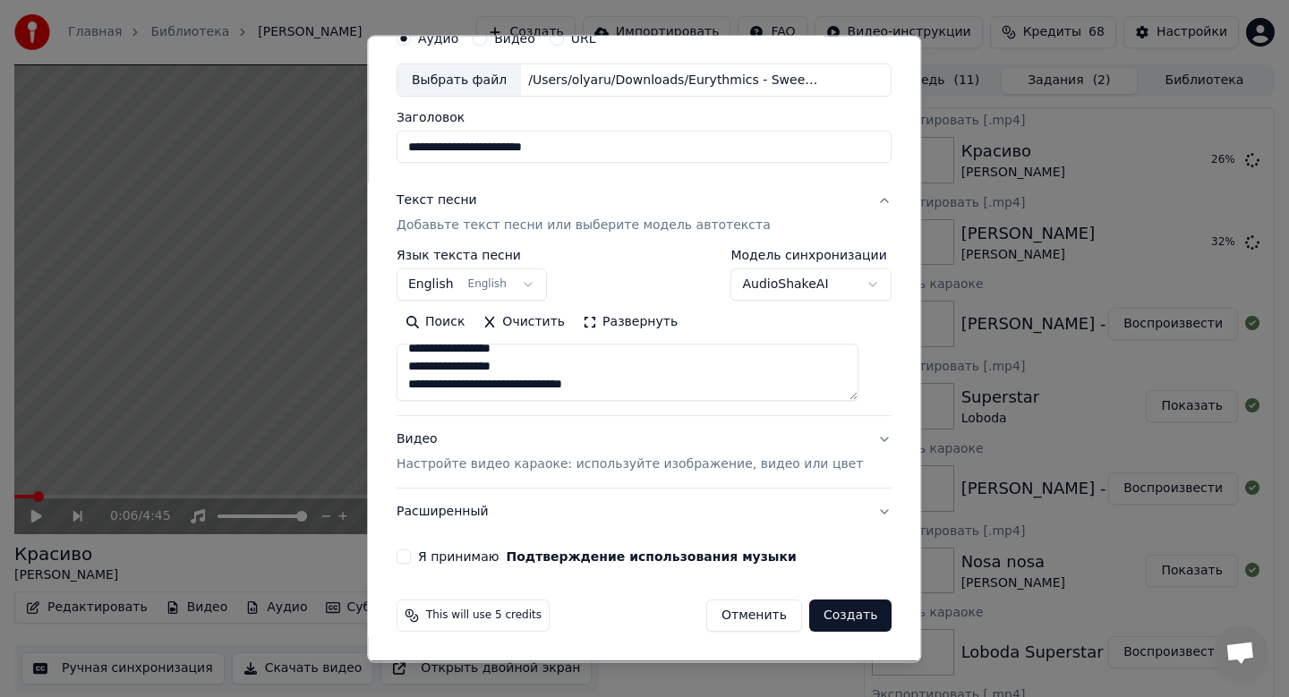
click at [543, 474] on p "Настройте видео караоке: используйте изображение, видео или цвет" at bounding box center [630, 466] width 466 height 18
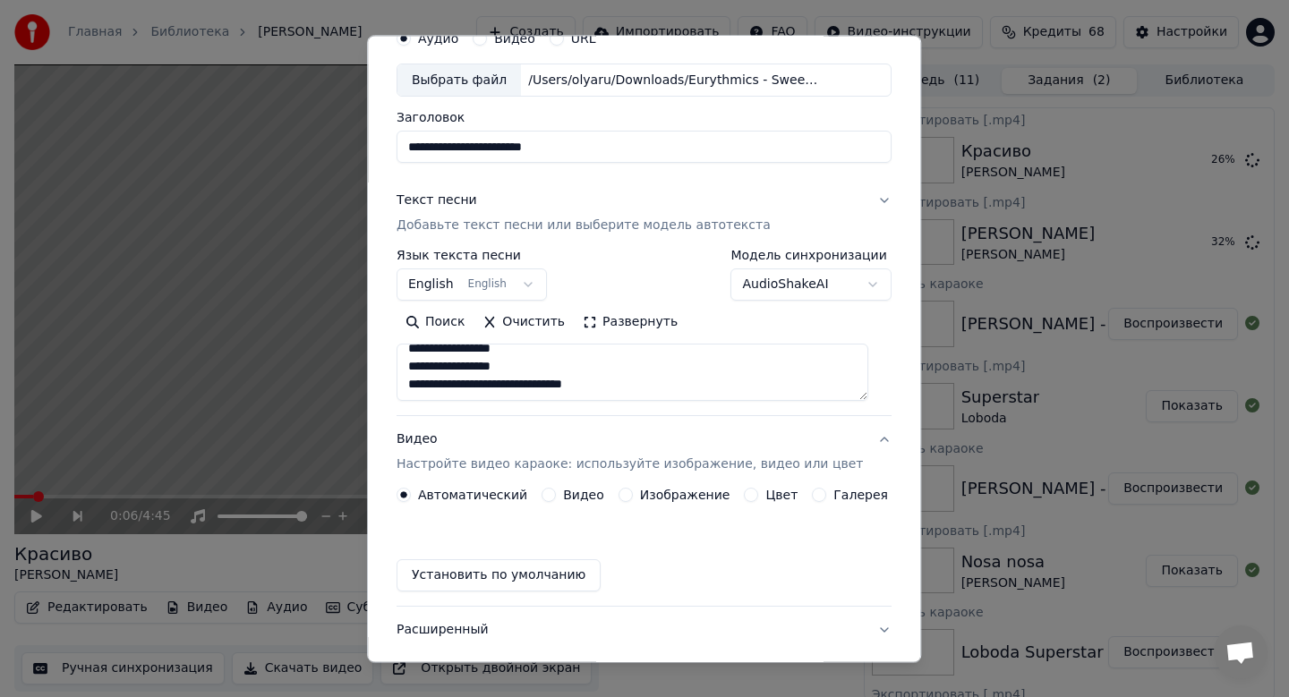
scroll to position [33, 0]
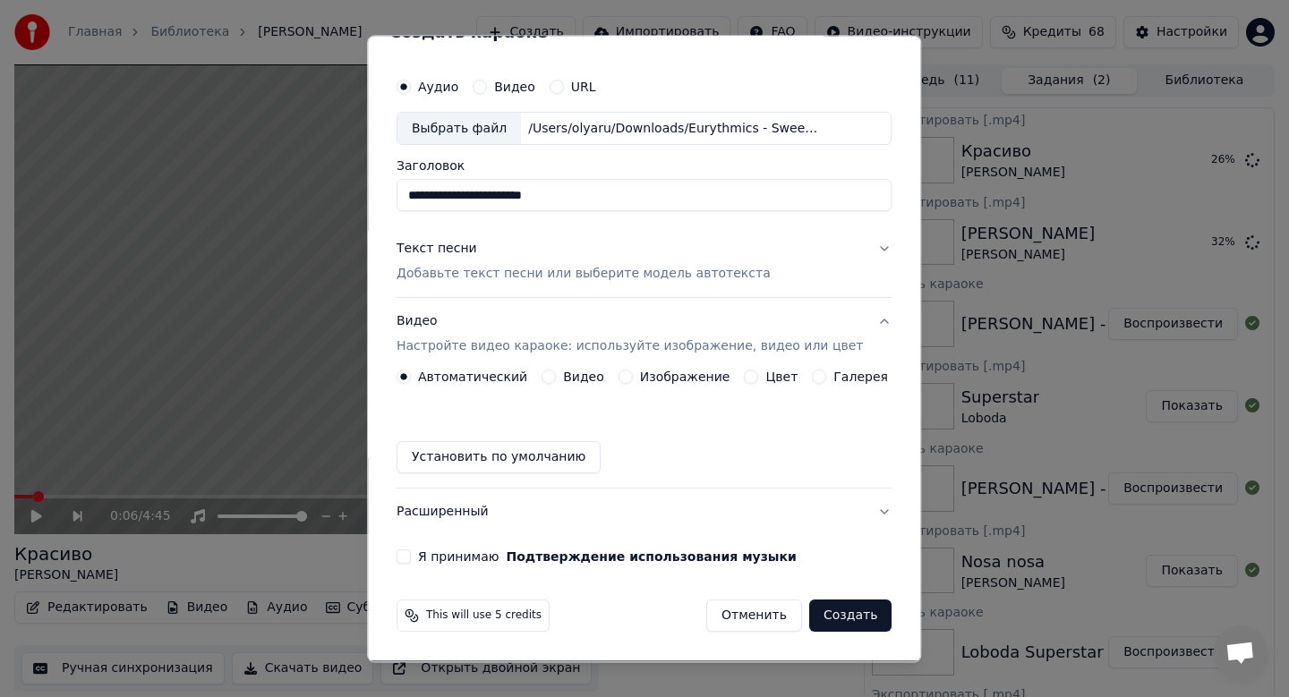
click at [652, 382] on label "Изображение" at bounding box center [685, 378] width 90 height 13
click at [633, 382] on button "Изображение" at bounding box center [626, 378] width 14 height 14
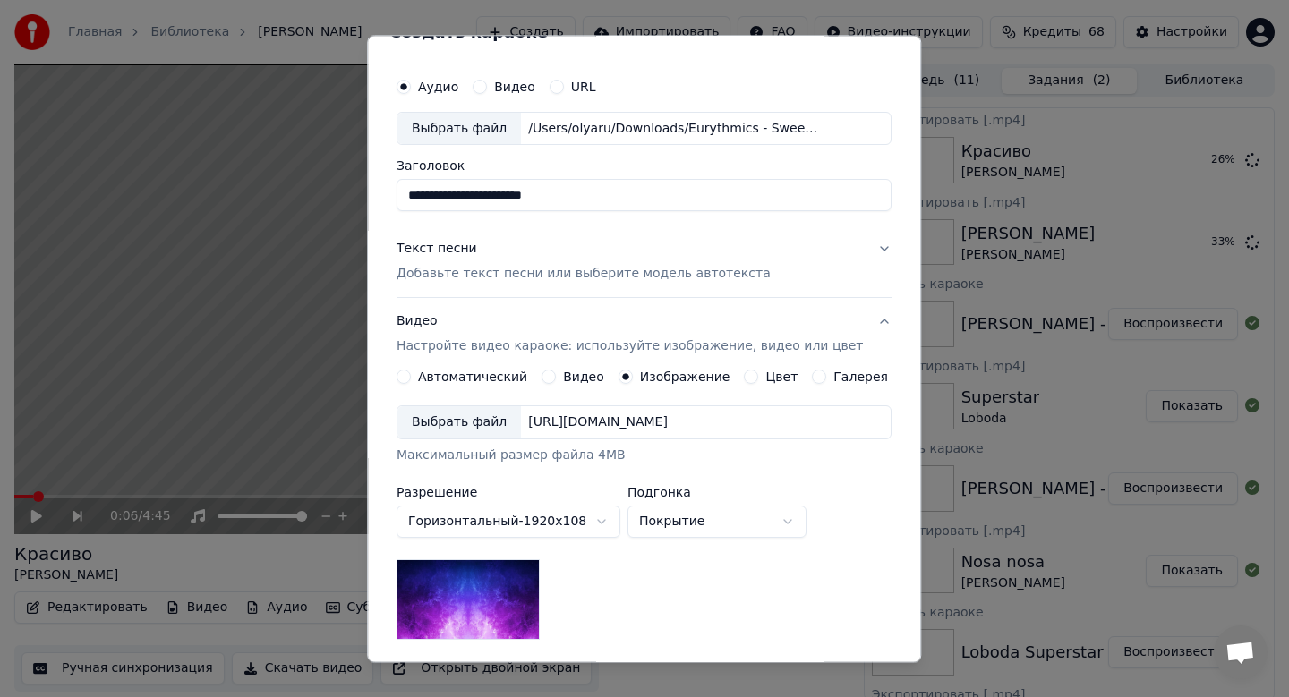
click at [491, 432] on div "Выбрать файл" at bounding box center [459, 423] width 124 height 32
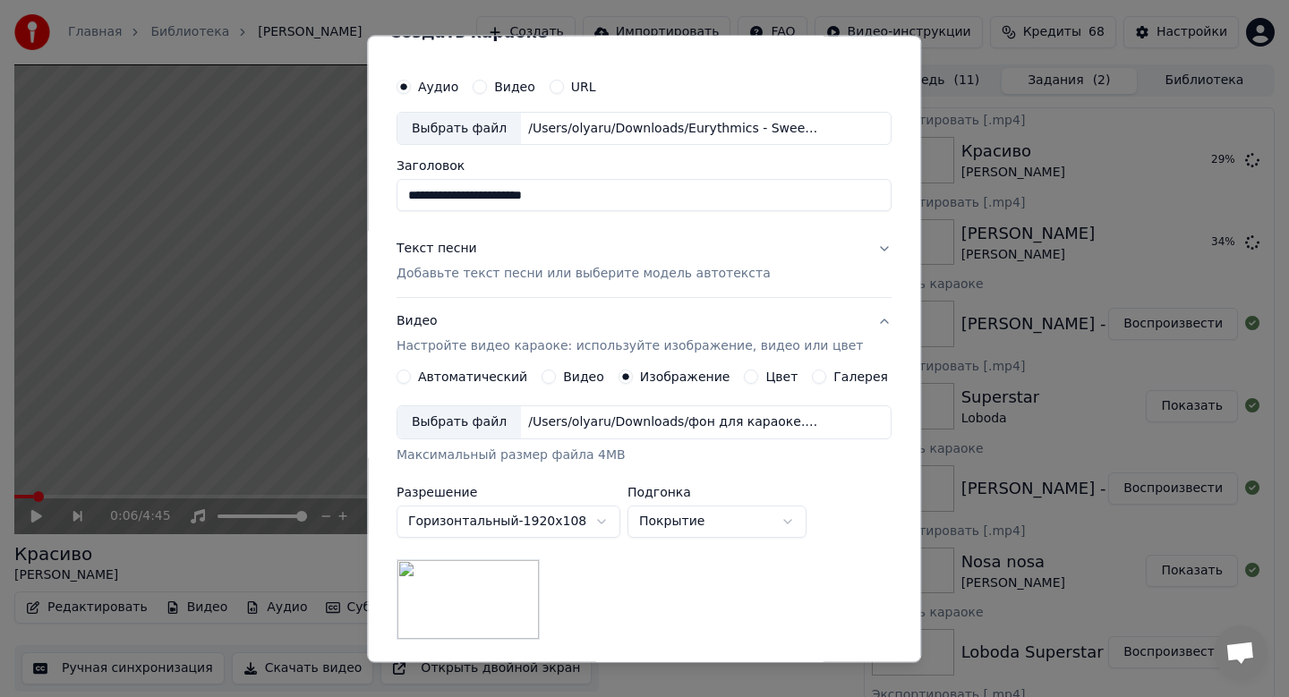
scroll to position [268, 0]
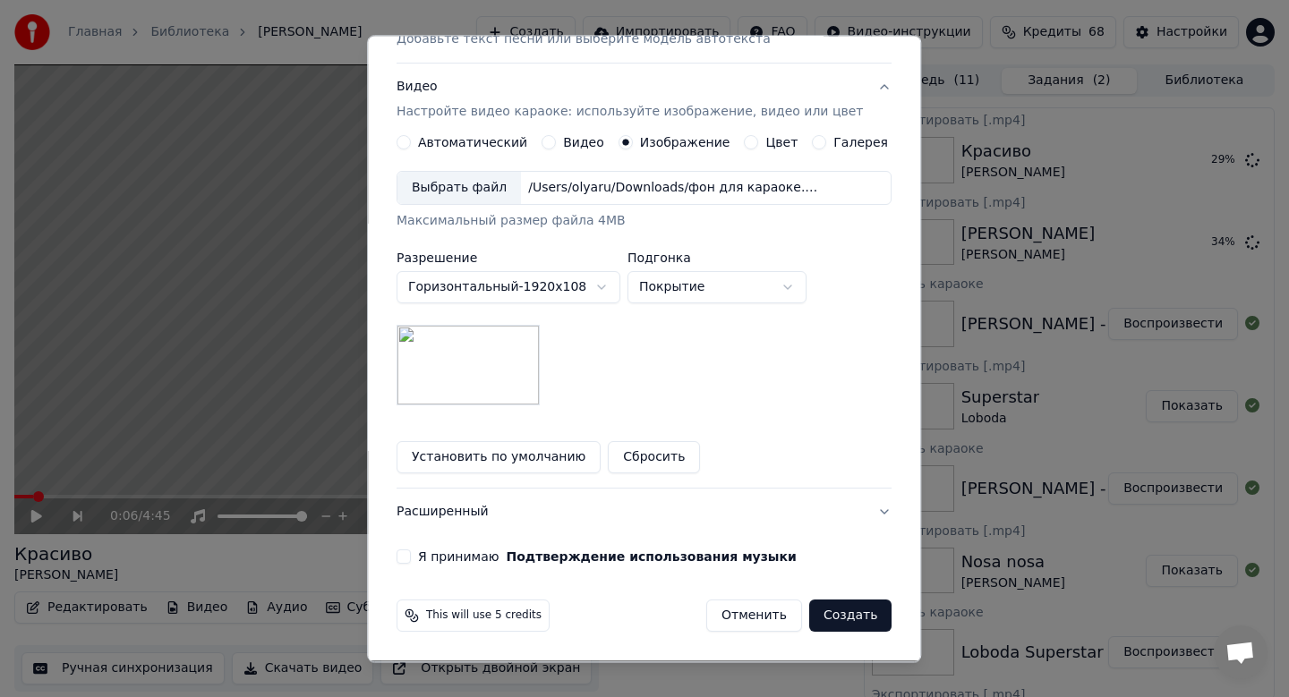
click at [411, 556] on button "Я принимаю Подтверждение использования музыки" at bounding box center [404, 558] width 14 height 14
click at [840, 619] on button "Создать" at bounding box center [850, 617] width 82 height 32
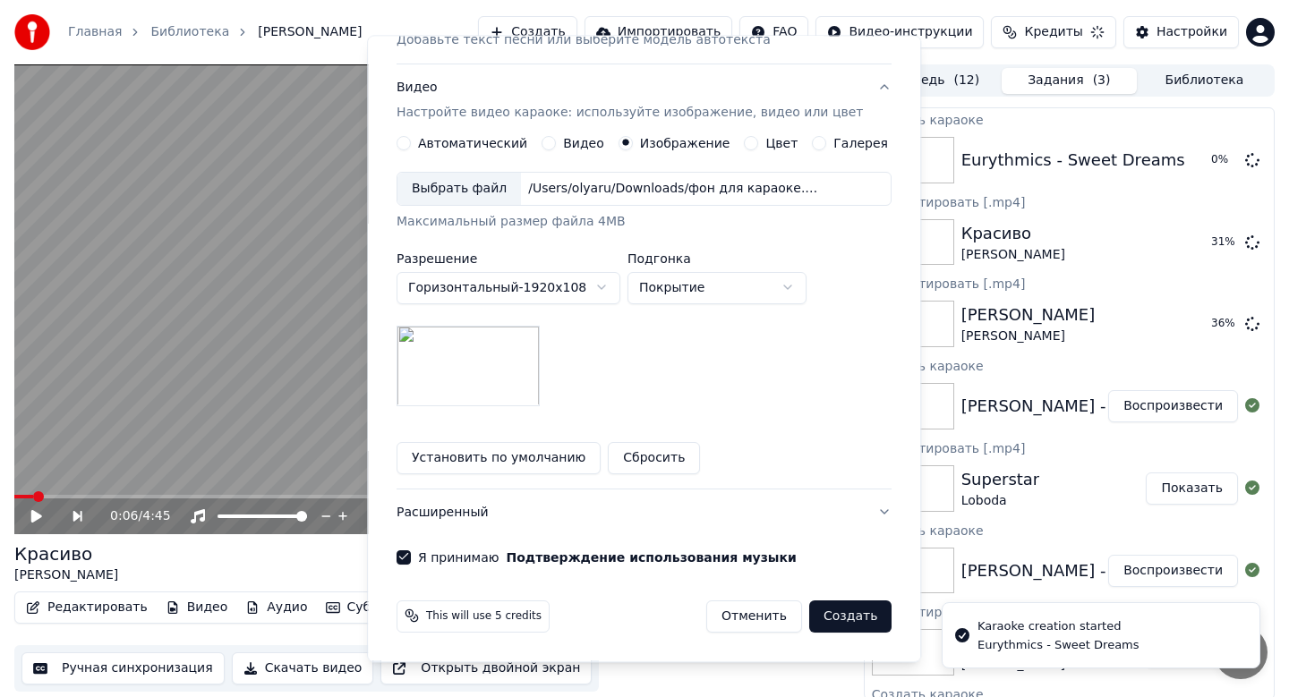
scroll to position [33, 0]
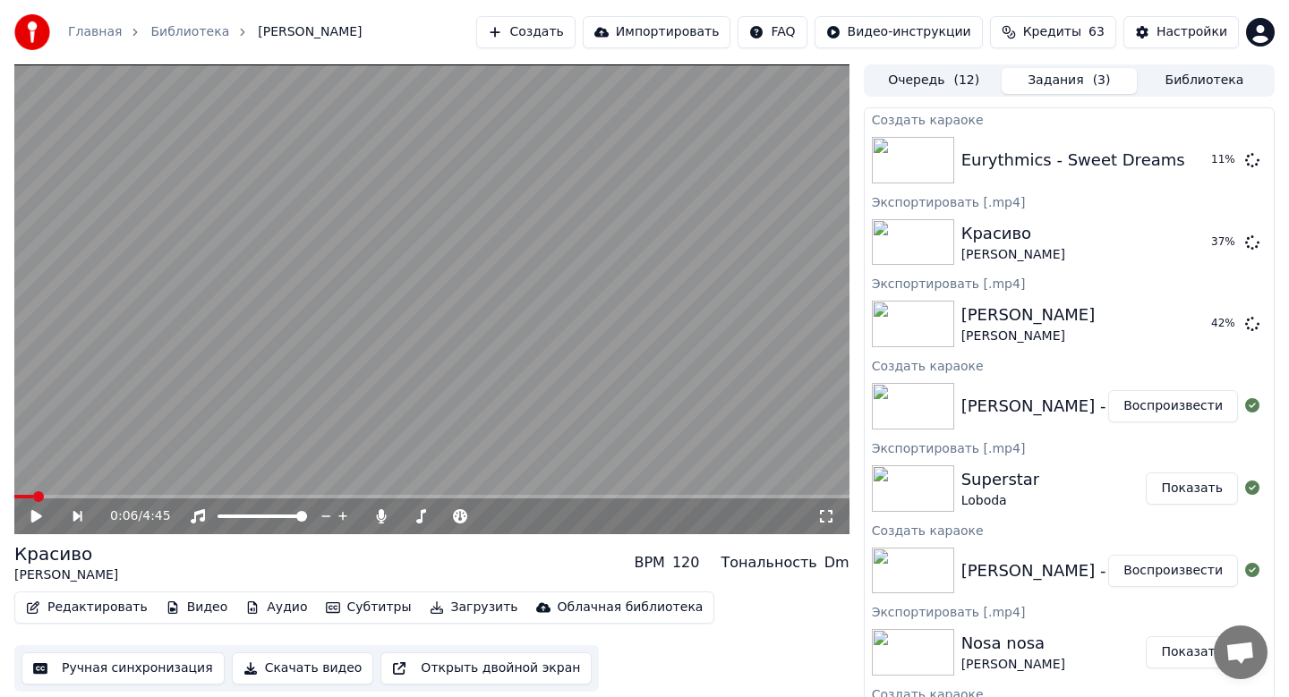
click at [552, 30] on button "Создать" at bounding box center [525, 32] width 98 height 32
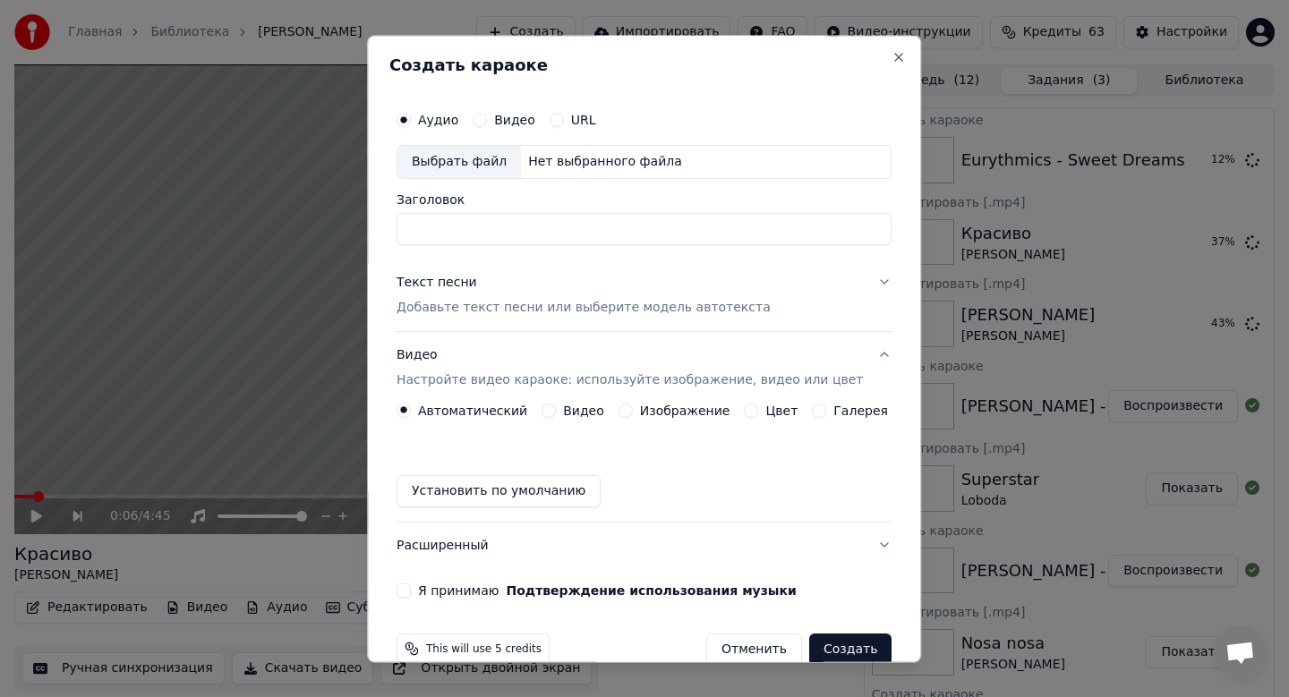
click at [485, 152] on div "Выбрать файл" at bounding box center [459, 162] width 124 height 32
type input "**********"
click at [471, 311] on p "Добавьте текст песни или выберите модель автотекста" at bounding box center [584, 308] width 374 height 18
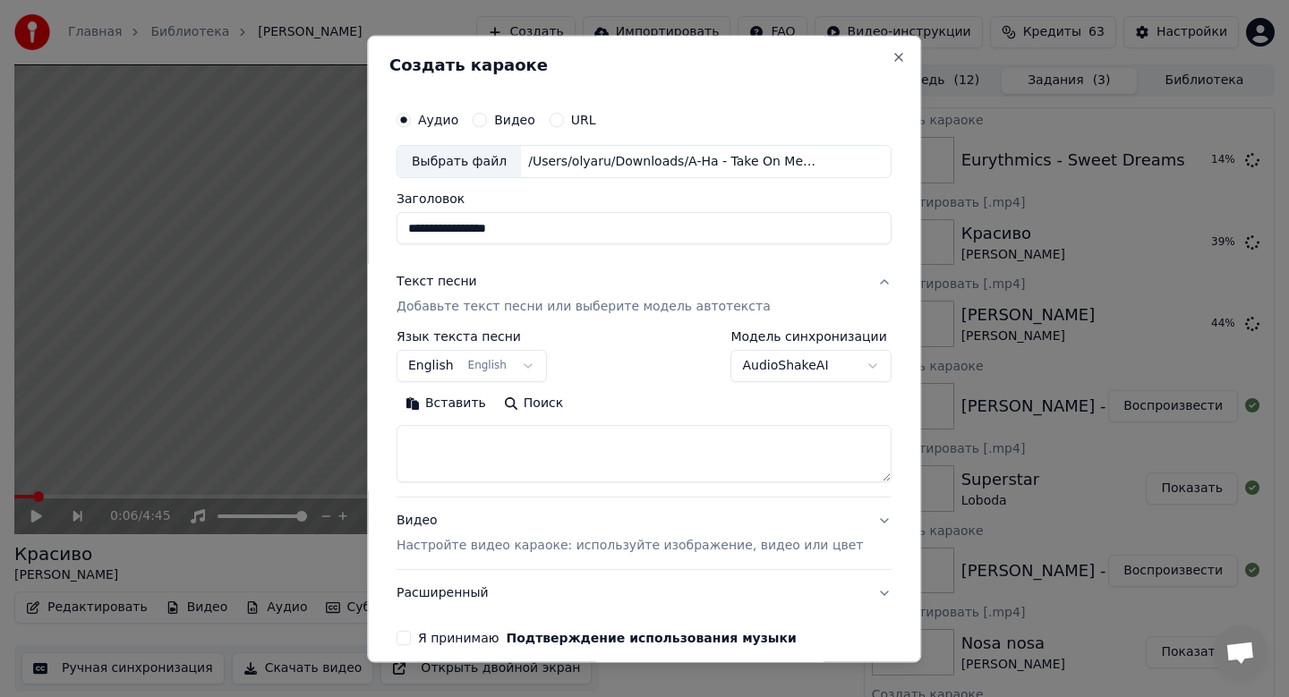
click at [442, 406] on button "Вставить" at bounding box center [446, 404] width 98 height 29
type textarea "**********"
click at [448, 540] on p "Настройте видео караоке: используйте изображение, видео или цвет" at bounding box center [630, 547] width 466 height 18
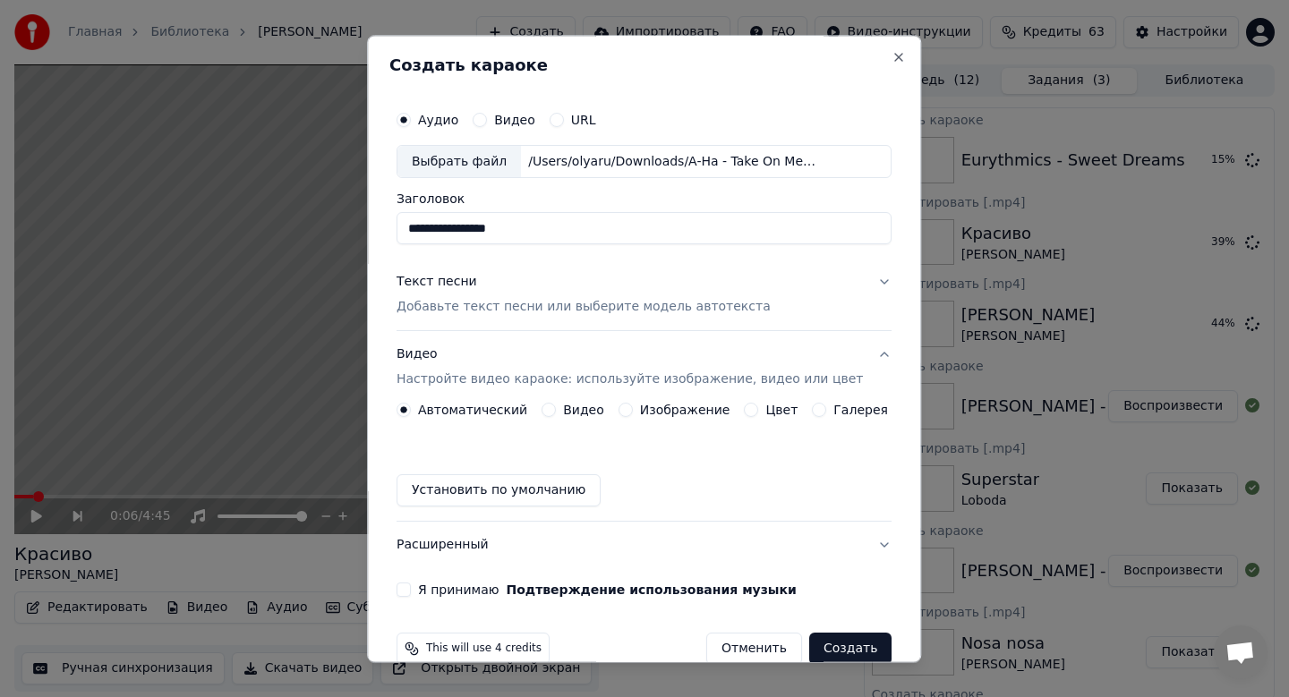
click at [695, 400] on button "Видео Настройте видео караоке: используйте изображение, видео или цвет" at bounding box center [644, 368] width 495 height 72
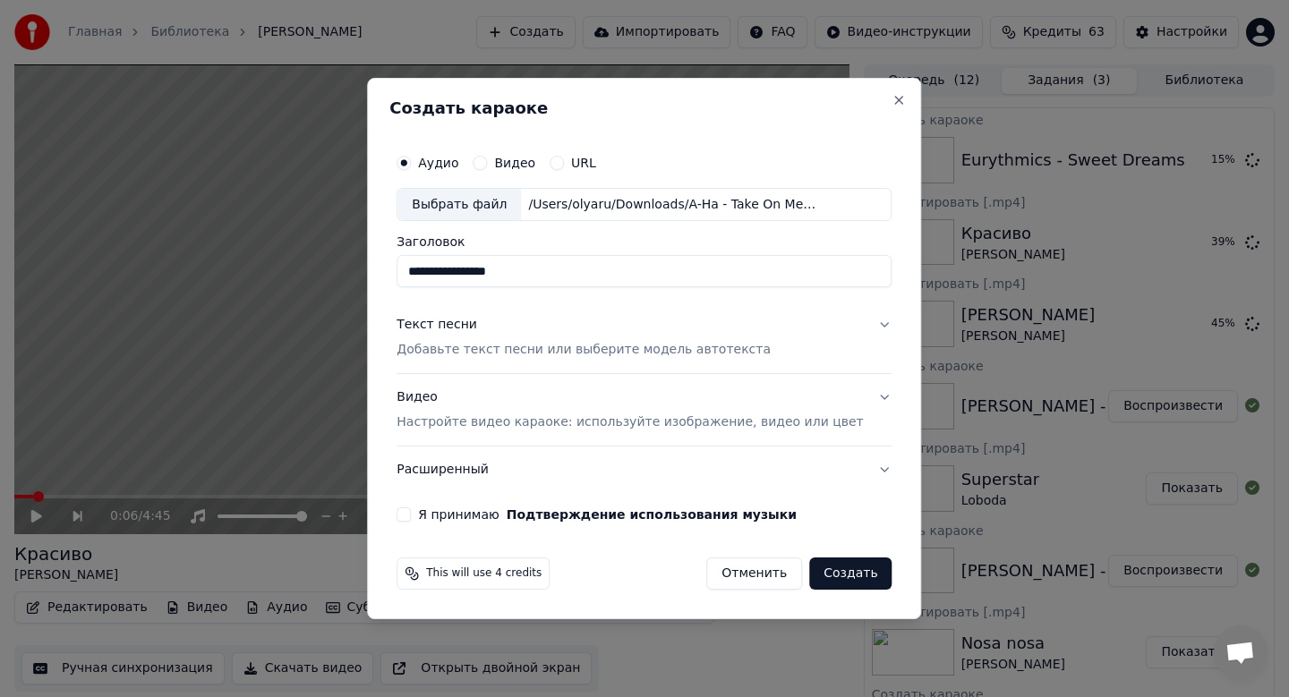
click at [695, 419] on p "Настройте видео караоке: используйте изображение, видео или цвет" at bounding box center [630, 423] width 466 height 18
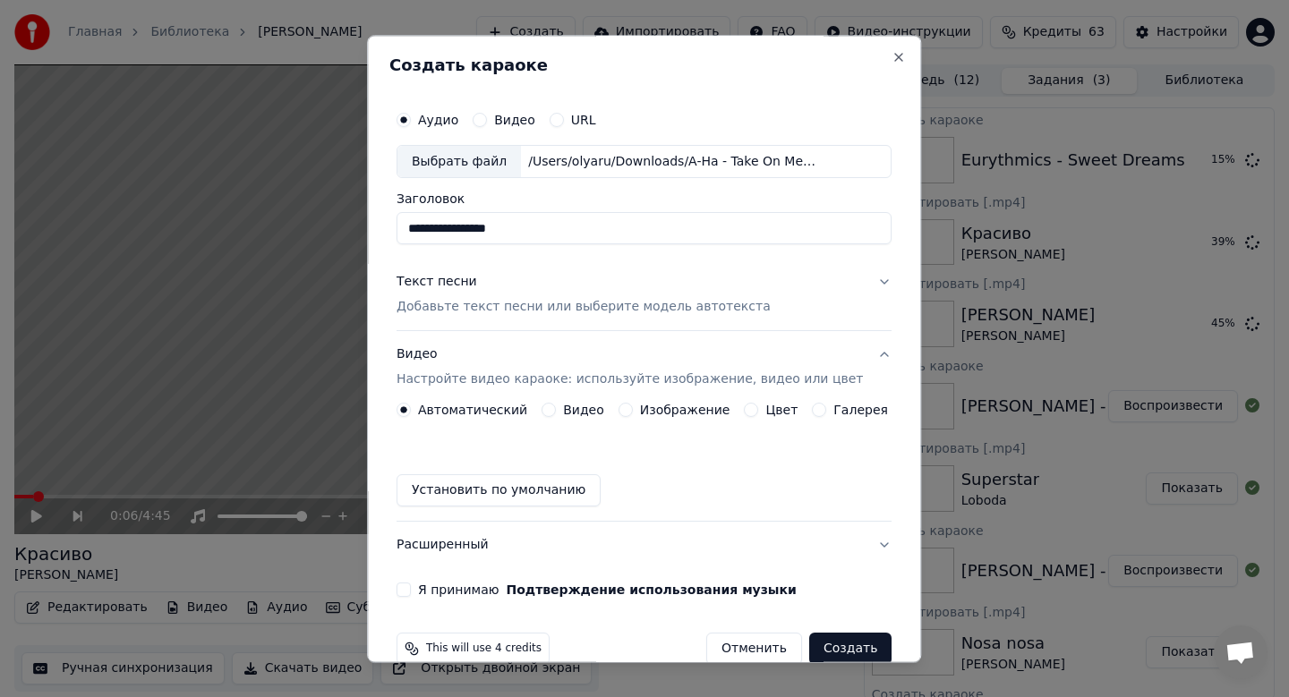
click at [689, 410] on label "Изображение" at bounding box center [685, 411] width 90 height 13
click at [633, 410] on button "Изображение" at bounding box center [626, 411] width 14 height 14
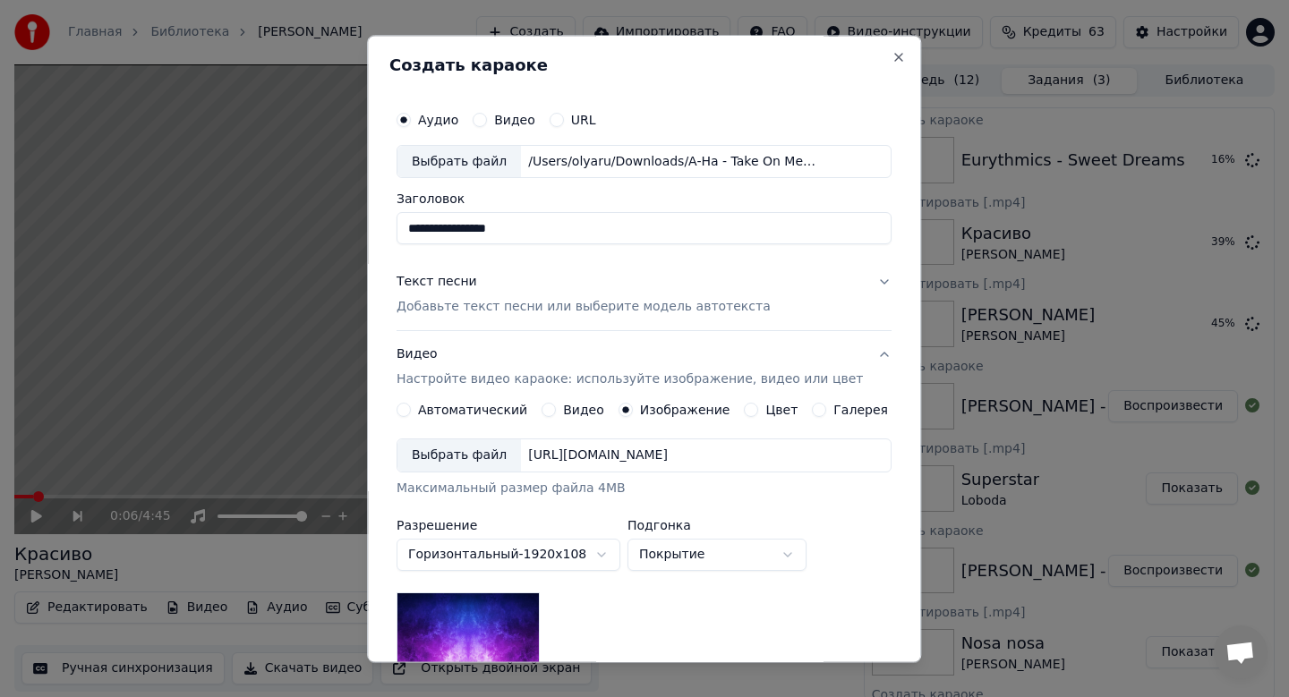
click at [436, 453] on div "Выбрать файл" at bounding box center [459, 456] width 124 height 32
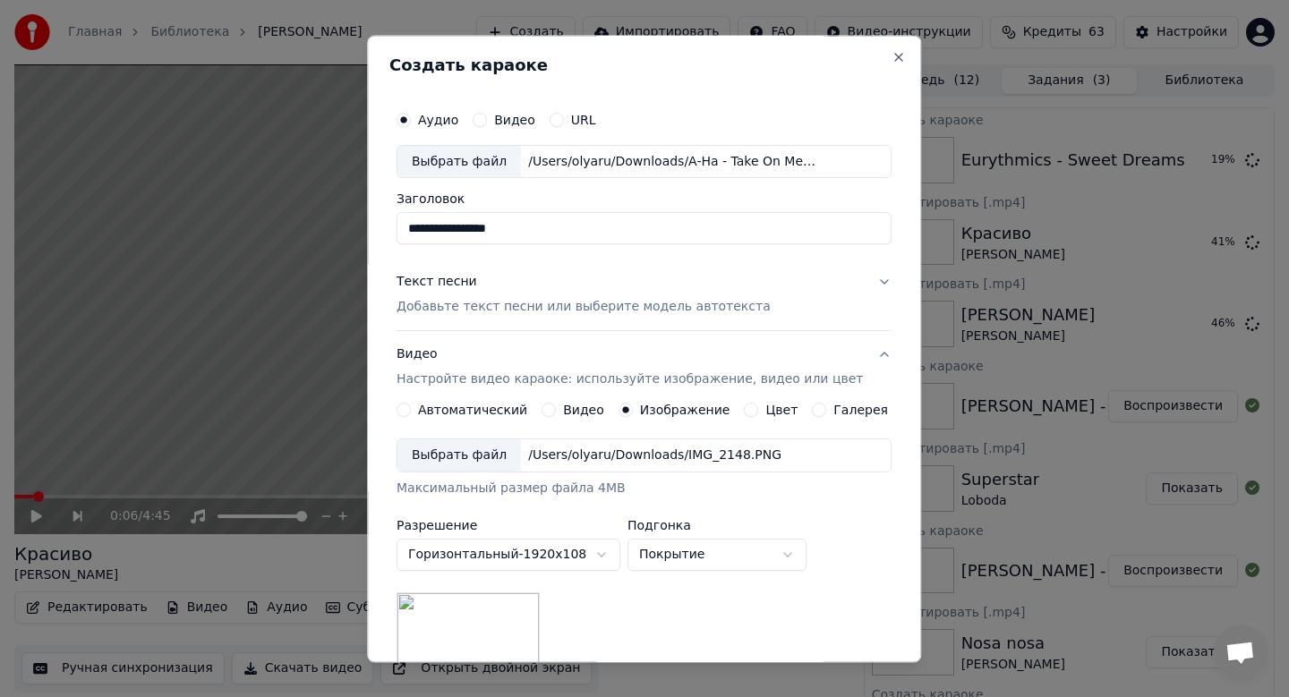
scroll to position [268, 0]
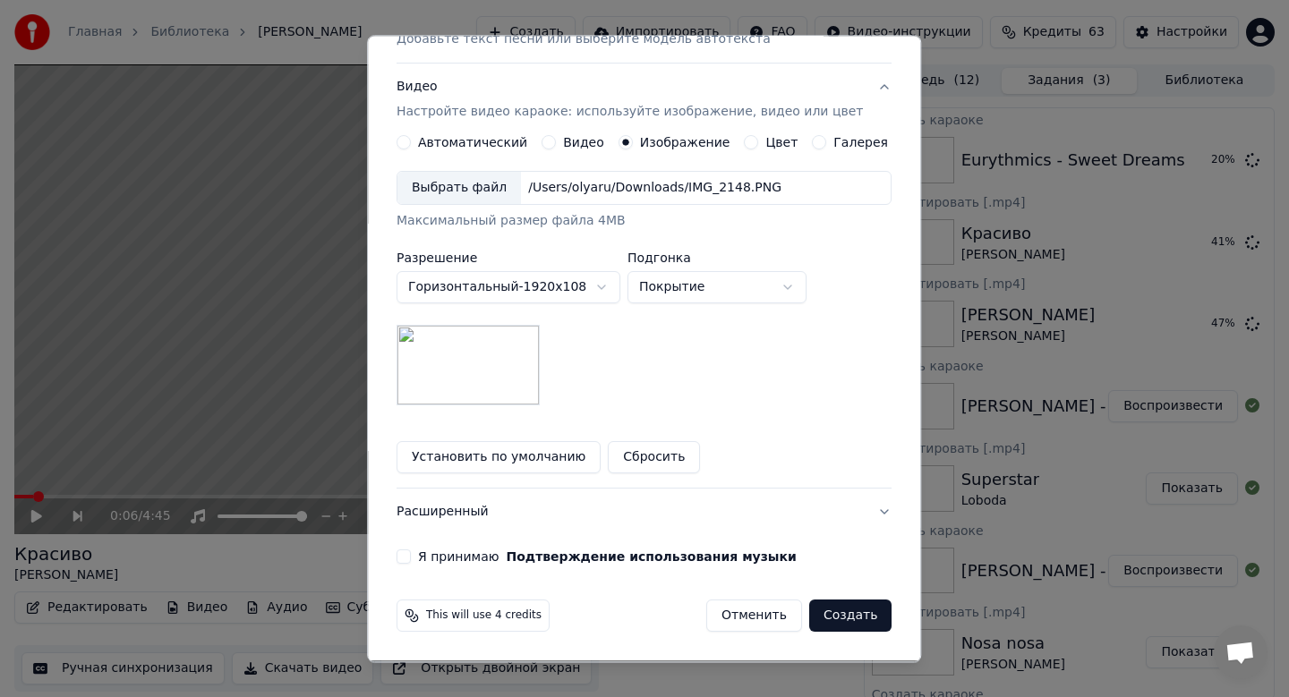
click at [423, 551] on div "Я принимаю Подтверждение использования музыки" at bounding box center [644, 558] width 495 height 14
click at [411, 561] on button "Я принимаю Подтверждение использования музыки" at bounding box center [404, 558] width 14 height 14
click at [810, 609] on button "Создать" at bounding box center [850, 617] width 82 height 32
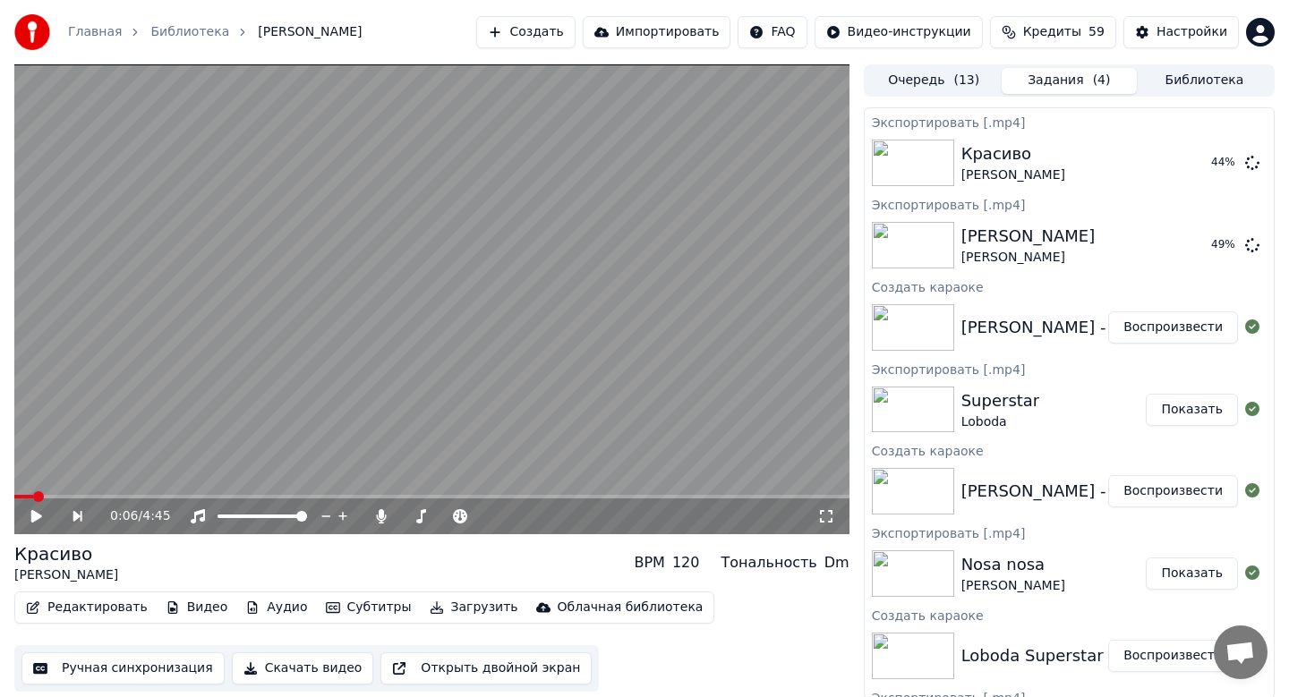
scroll to position [0, 0]
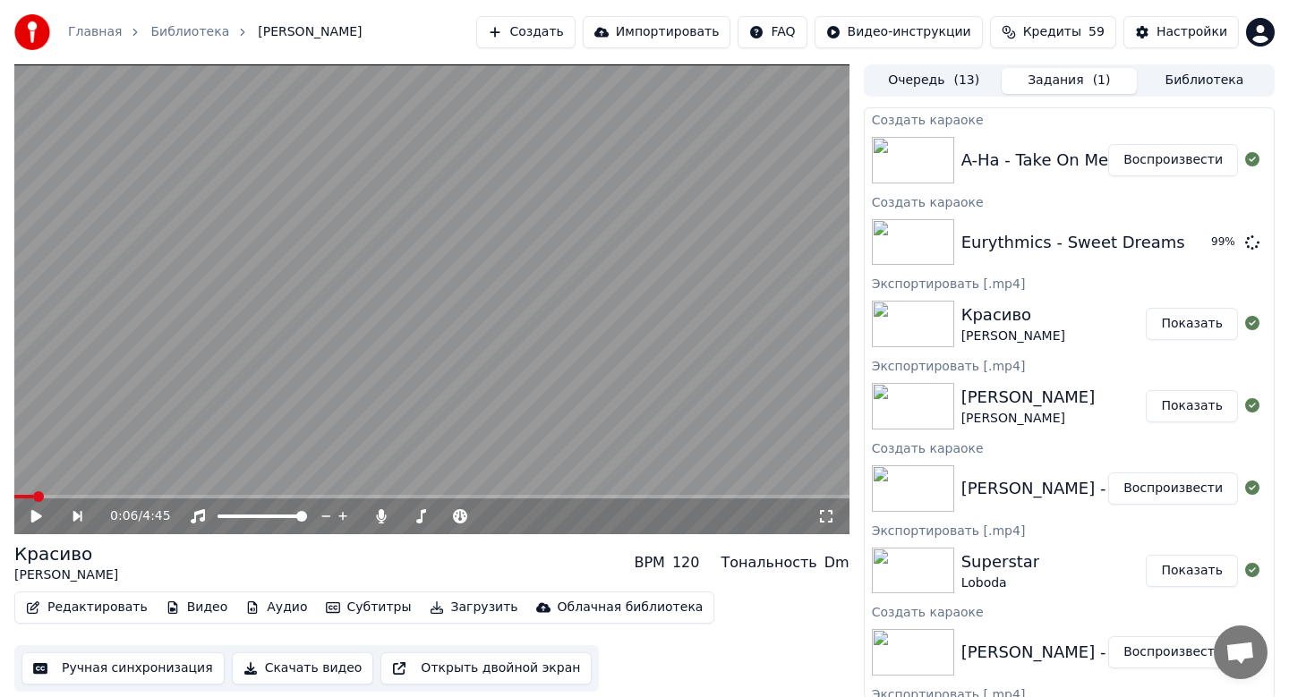
click at [1157, 155] on button "Воспроизвести" at bounding box center [1173, 160] width 130 height 32
click at [278, 669] on button "Скачать видео" at bounding box center [303, 669] width 142 height 32
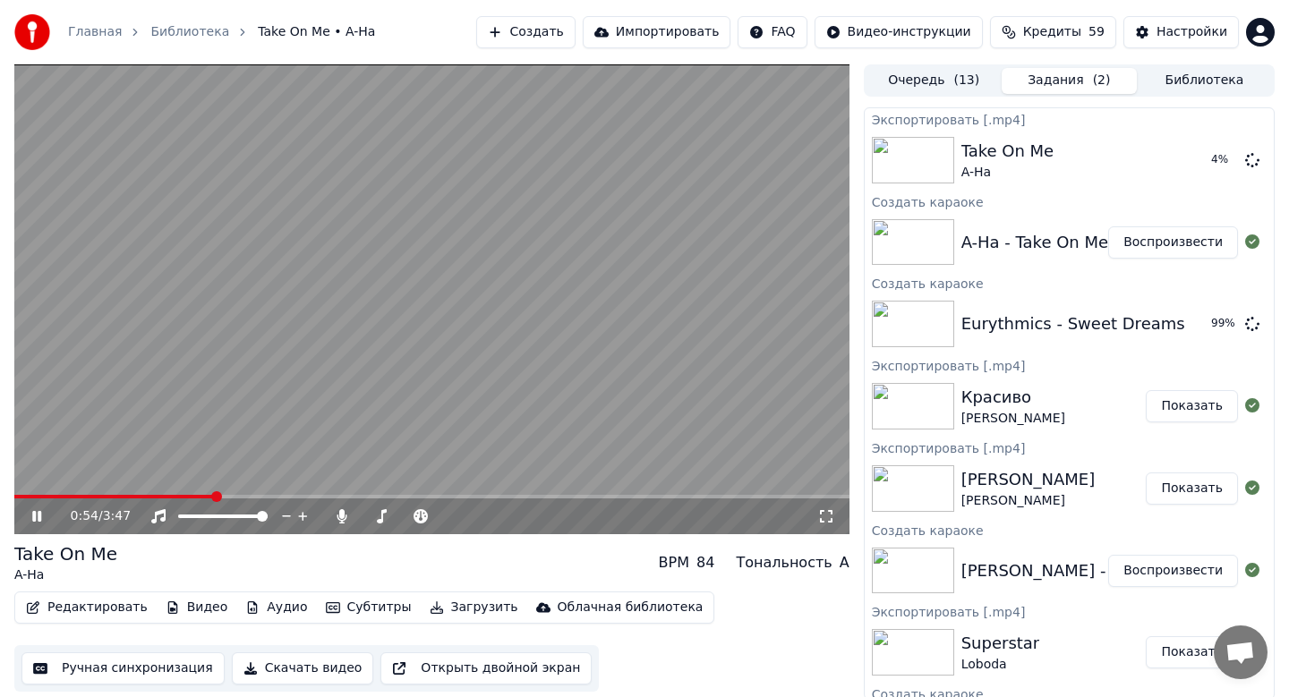
click at [26, 524] on div "0:54 / 3:47" at bounding box center [431, 517] width 821 height 18
click at [40, 516] on icon at bounding box center [36, 516] width 9 height 11
click at [311, 663] on button "Скачать видео" at bounding box center [303, 669] width 142 height 32
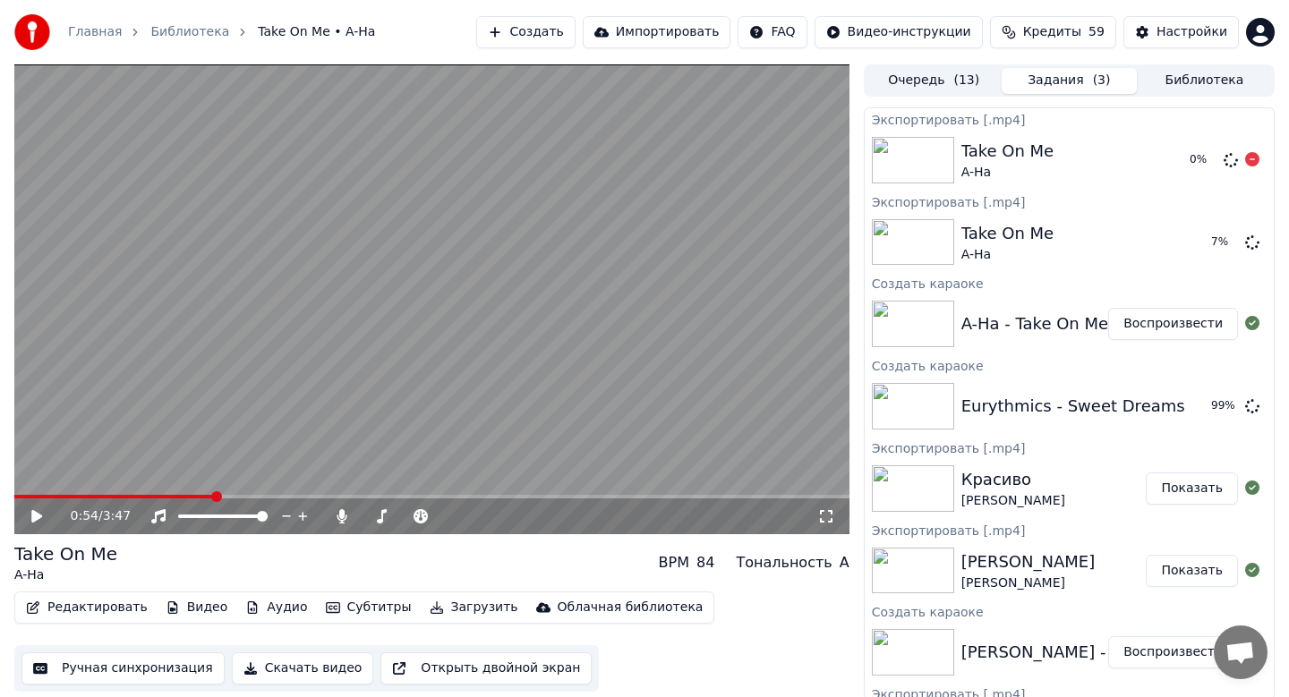
click at [1252, 152] on div at bounding box center [1252, 160] width 14 height 21
click at [1252, 162] on icon at bounding box center [1252, 159] width 14 height 14
click at [1141, 402] on button "Воспроизвести" at bounding box center [1173, 406] width 130 height 32
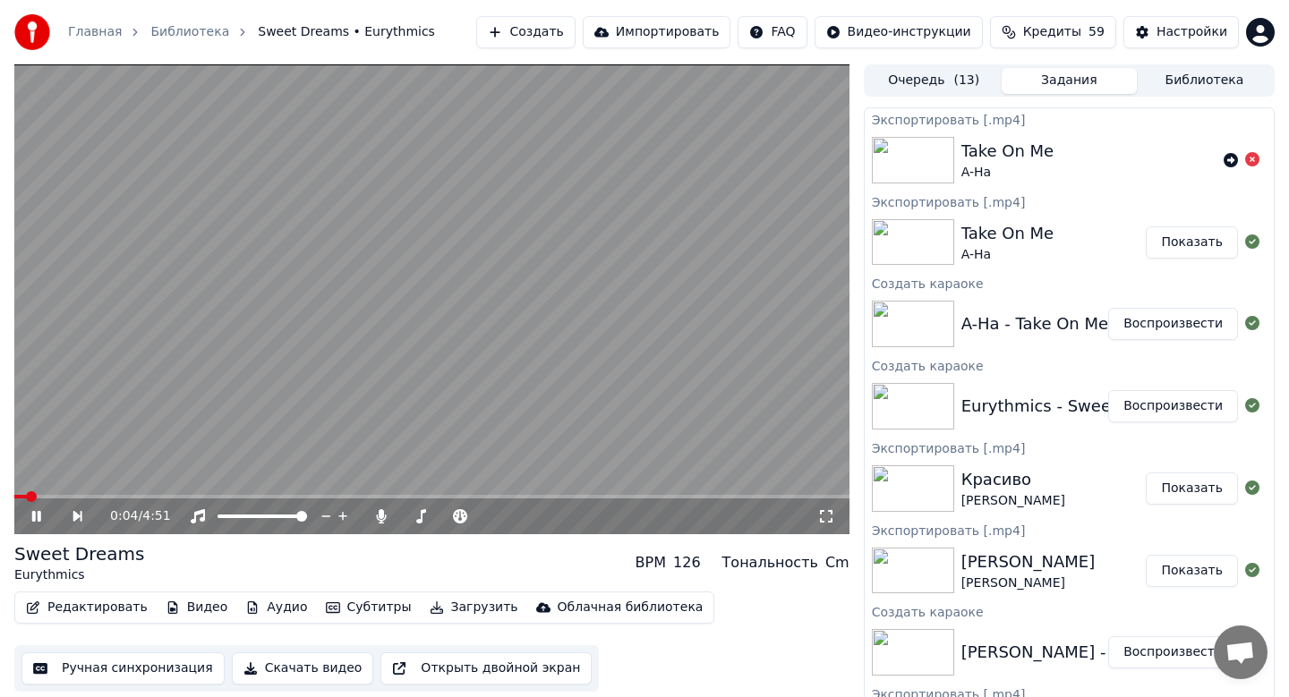
click at [273, 659] on button "Скачать видео" at bounding box center [303, 669] width 142 height 32
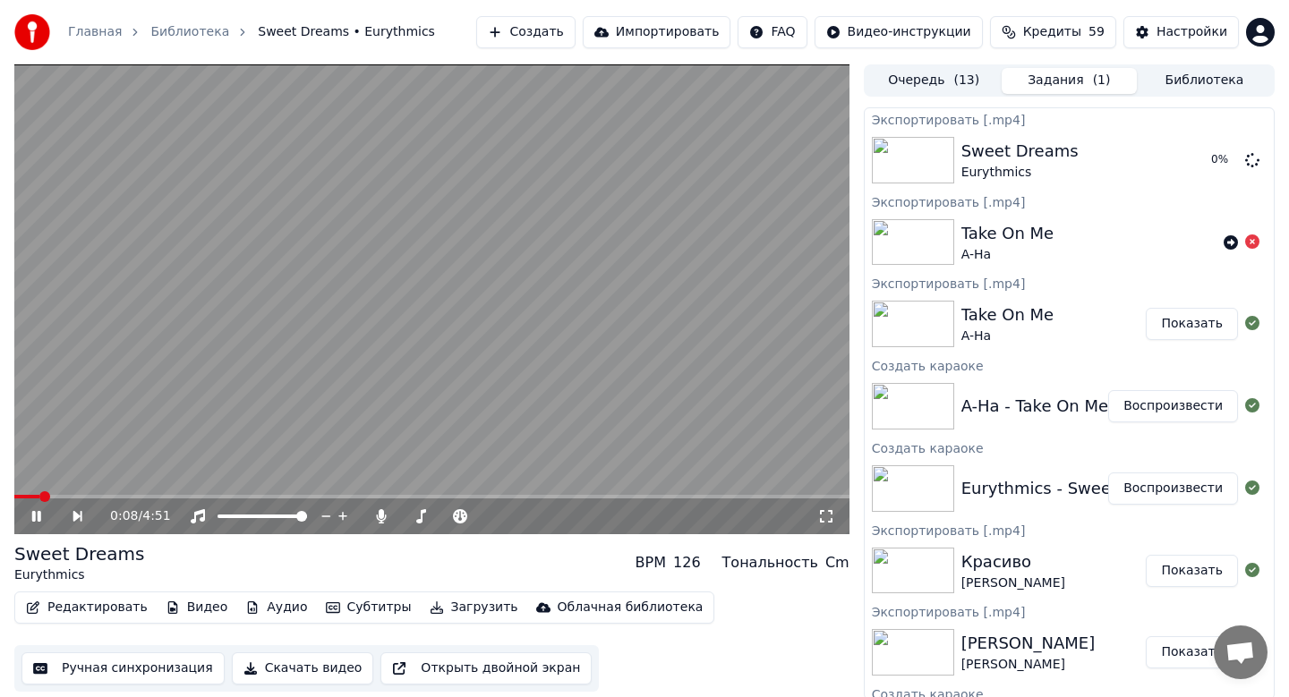
click at [530, 32] on button "Создать" at bounding box center [525, 32] width 98 height 32
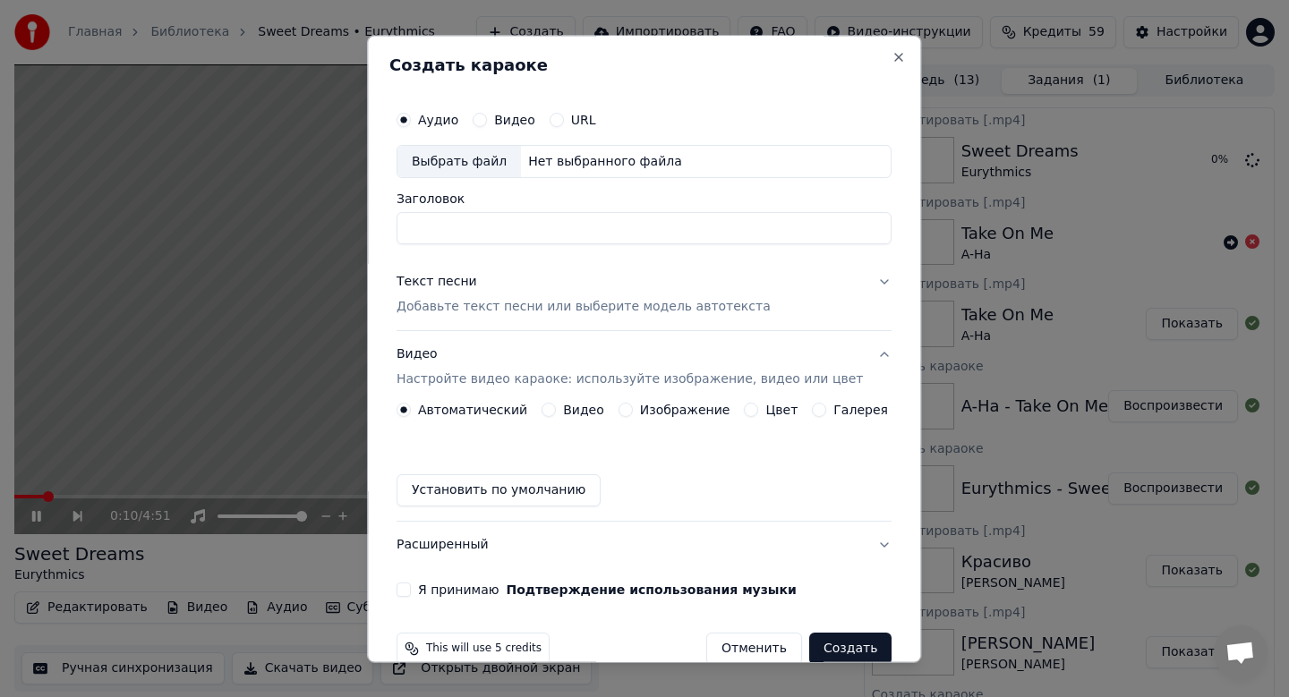
click at [466, 159] on div "Выбрать файл" at bounding box center [459, 162] width 124 height 32
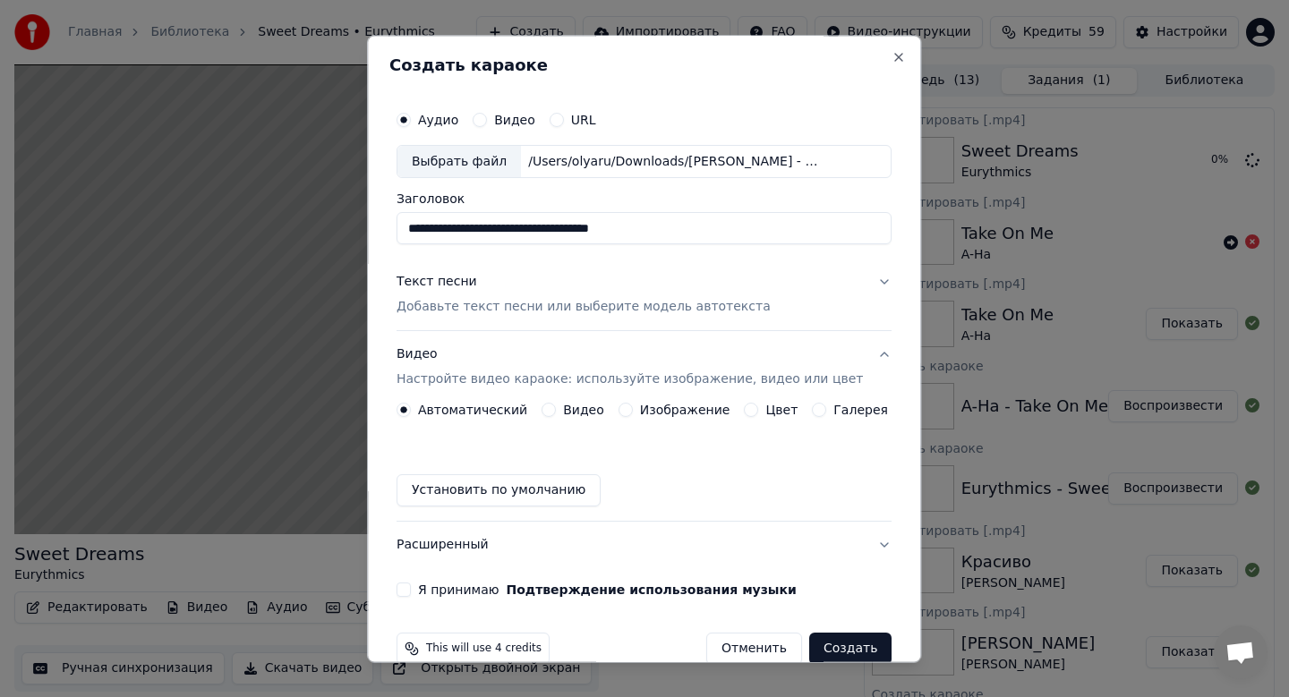
click at [712, 237] on input "**********" at bounding box center [644, 229] width 495 height 32
type input "**********"
click at [625, 294] on div "Текст песни Добавьте текст песни или выберите модель автотекста" at bounding box center [584, 295] width 374 height 43
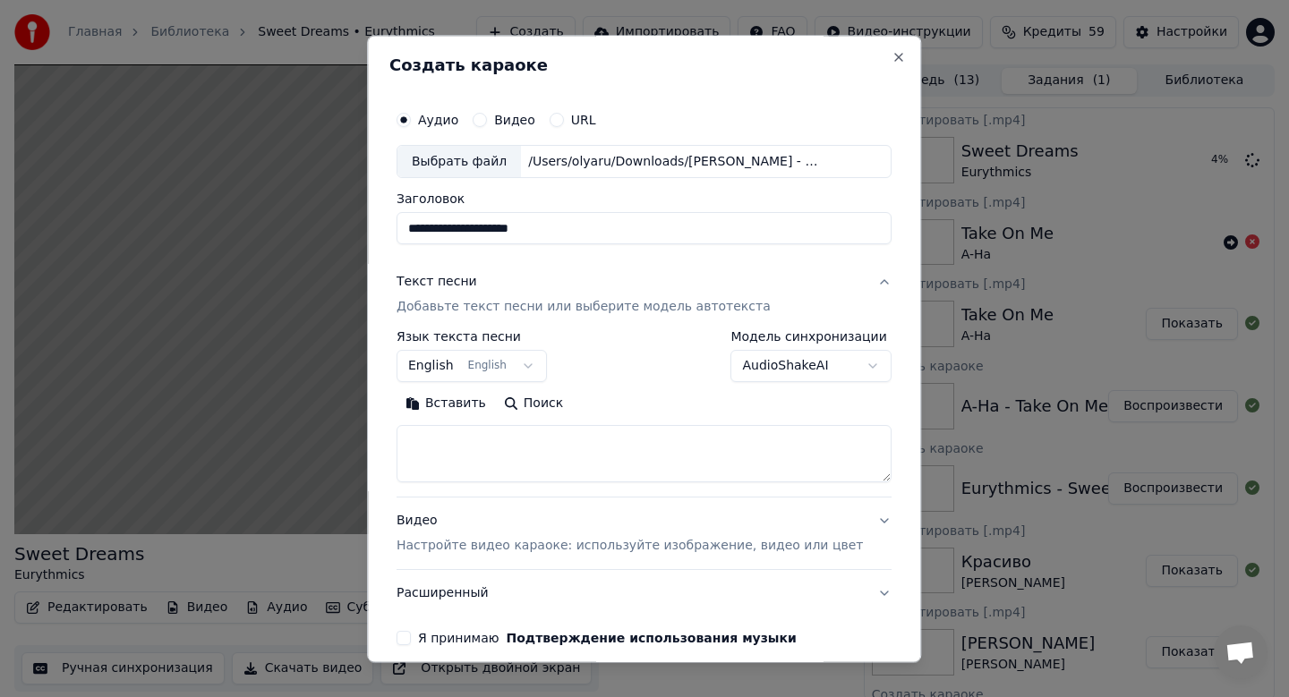
click at [447, 405] on button "Вставить" at bounding box center [446, 404] width 98 height 29
type textarea "**********"
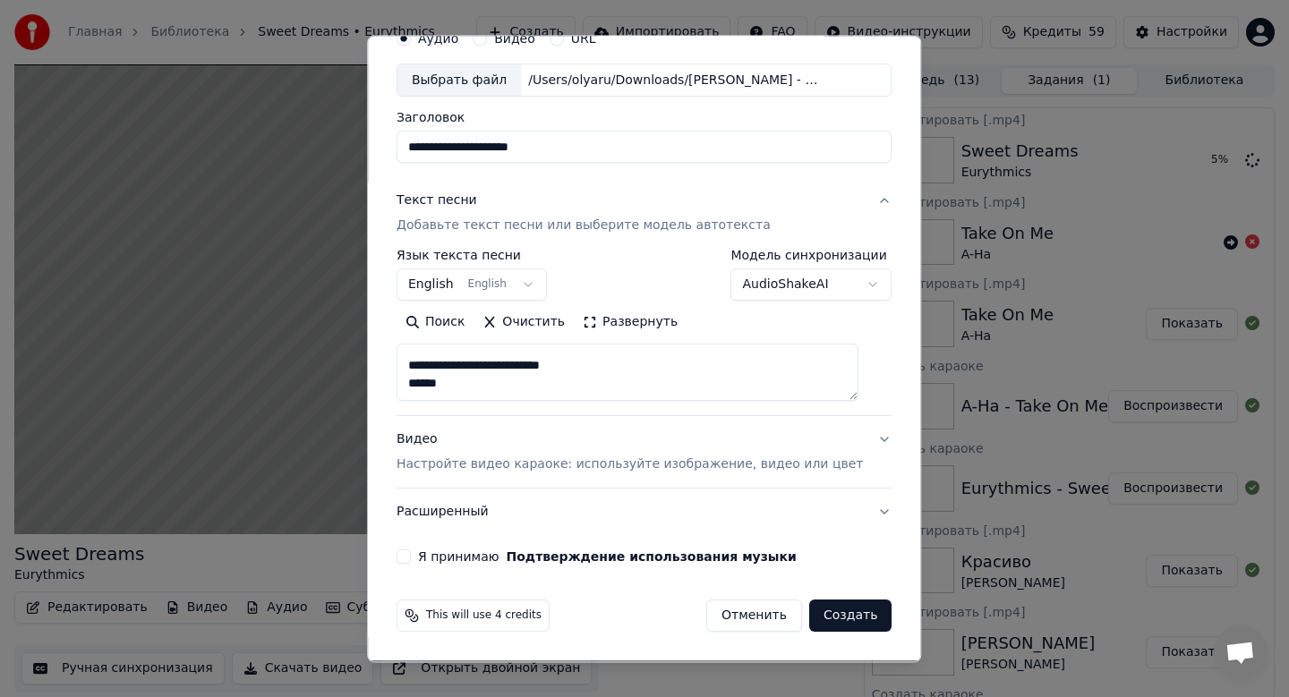
click at [531, 456] on div "Видео Настройте видео караоке: используйте изображение, видео или цвет" at bounding box center [630, 453] width 466 height 43
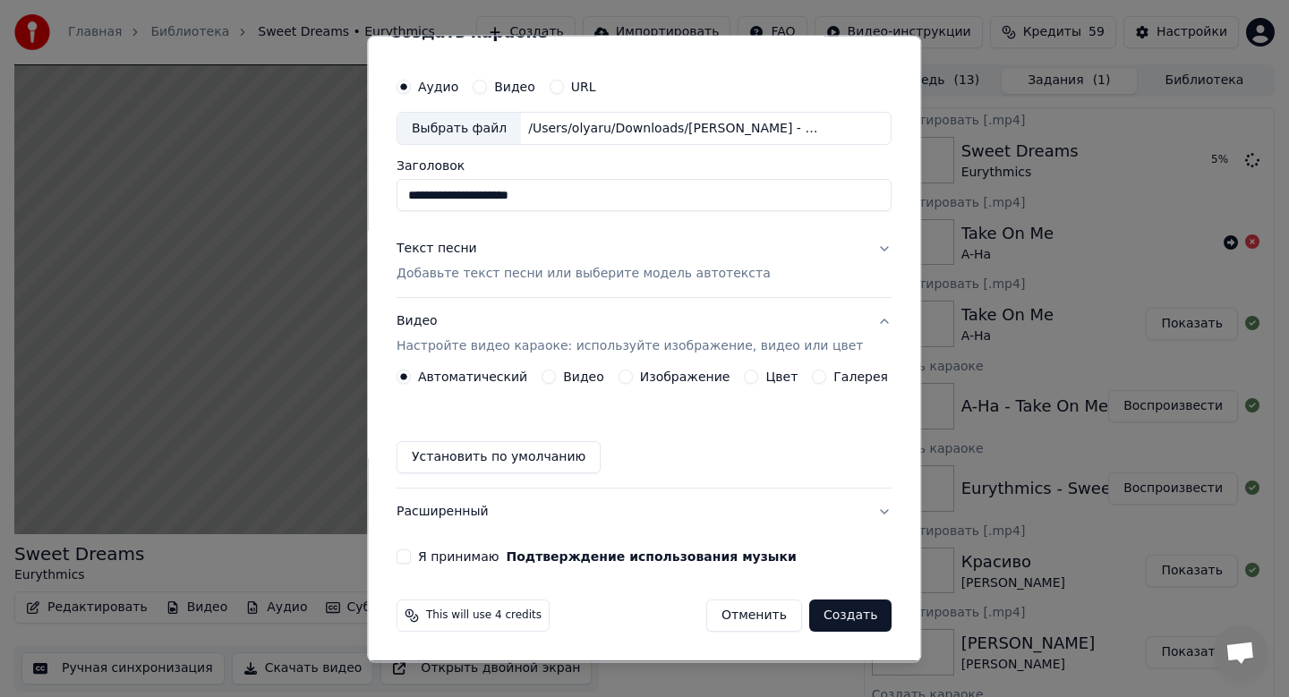
scroll to position [33, 0]
click at [660, 377] on label "Изображение" at bounding box center [685, 378] width 90 height 13
click at [633, 377] on button "Изображение" at bounding box center [626, 378] width 14 height 14
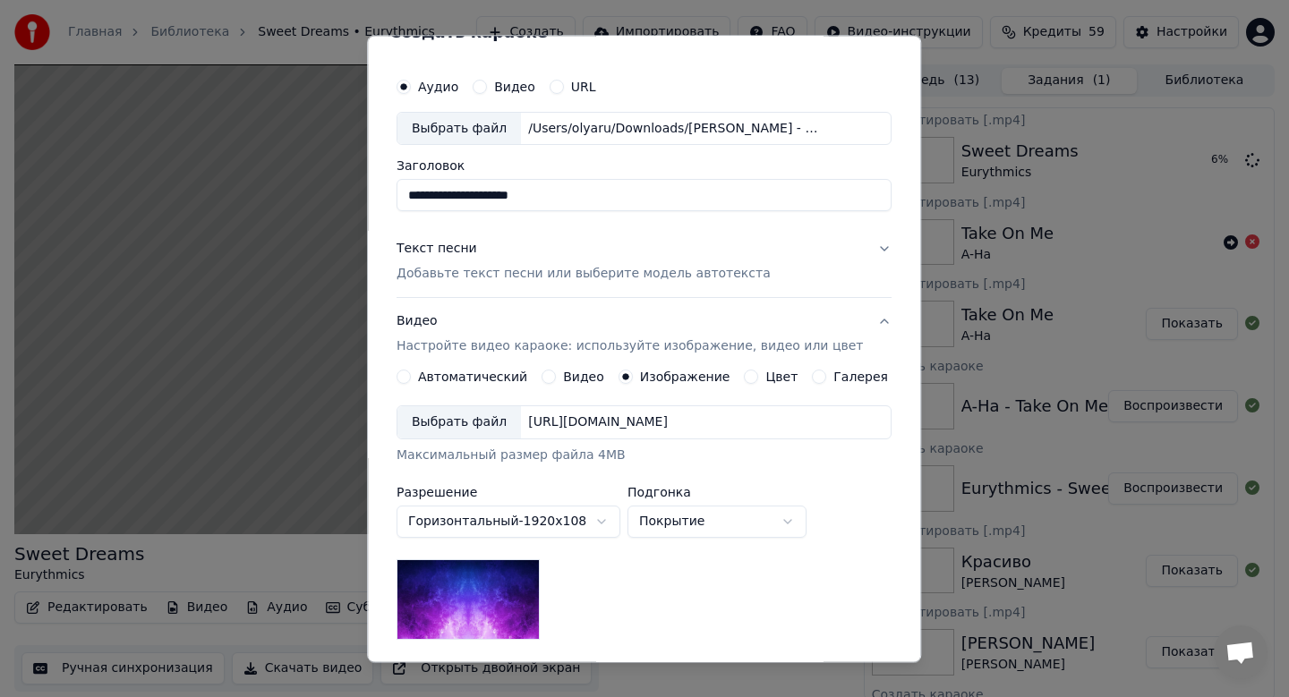
click at [436, 420] on div "Выбрать файл" at bounding box center [459, 423] width 124 height 32
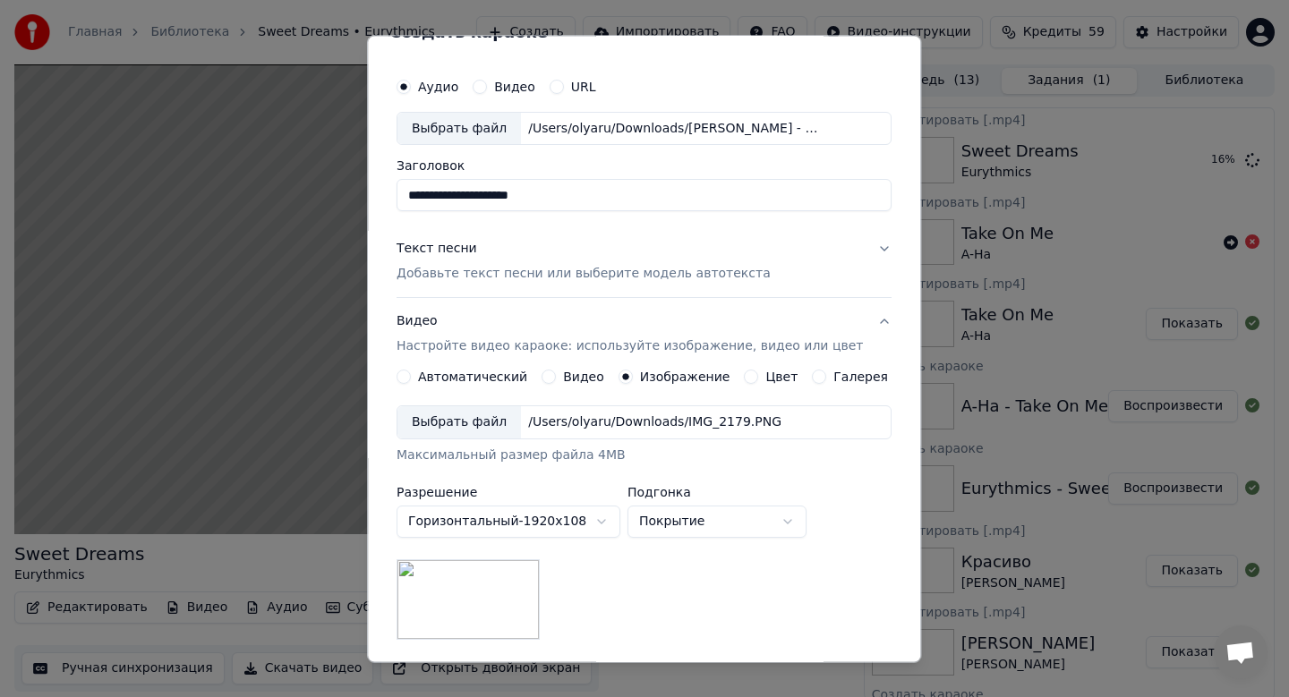
scroll to position [268, 0]
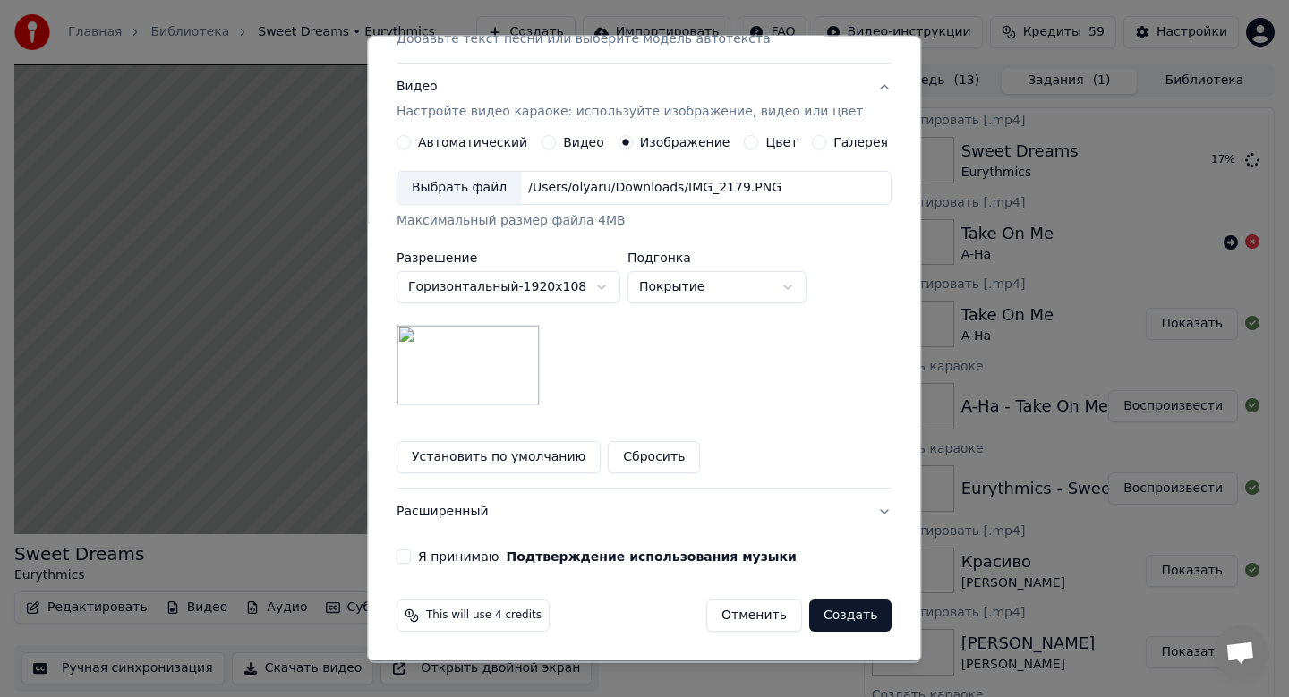
click at [411, 556] on button "Я принимаю Подтверждение использования музыки" at bounding box center [404, 558] width 14 height 14
click at [841, 614] on button "Создать" at bounding box center [850, 617] width 82 height 32
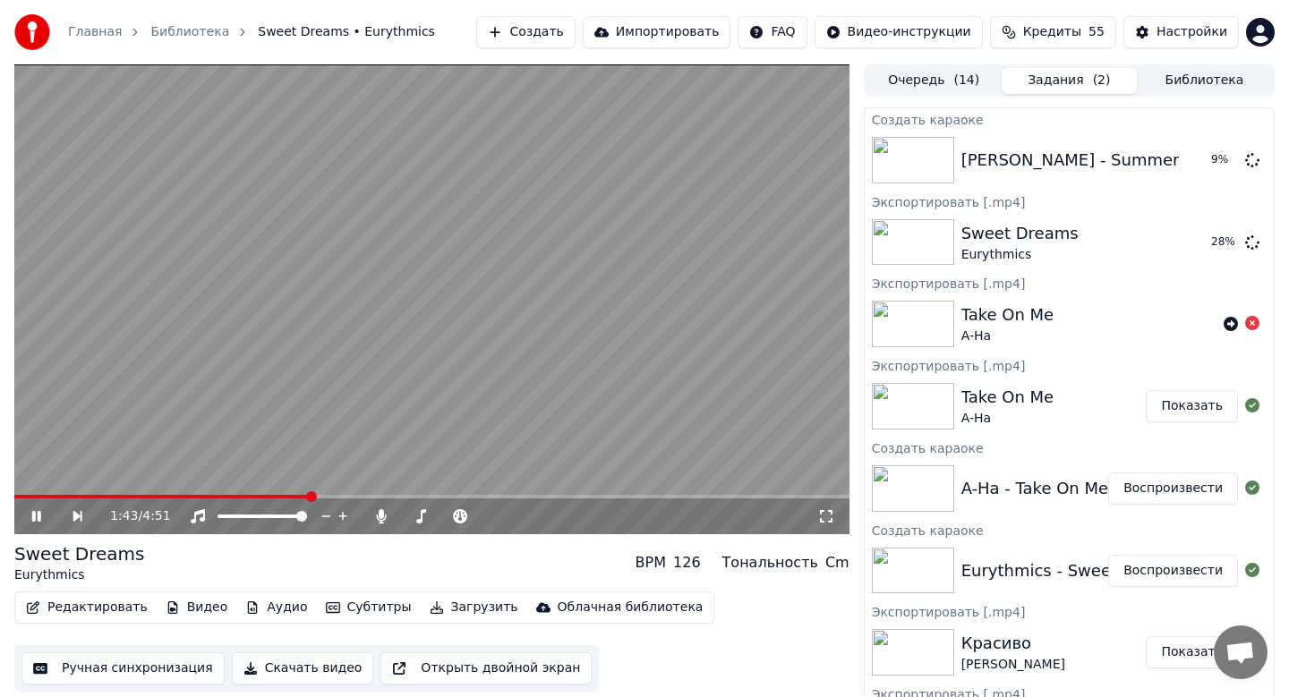
click at [34, 517] on icon at bounding box center [36, 516] width 9 height 11
click at [543, 24] on button "Создать" at bounding box center [525, 32] width 98 height 32
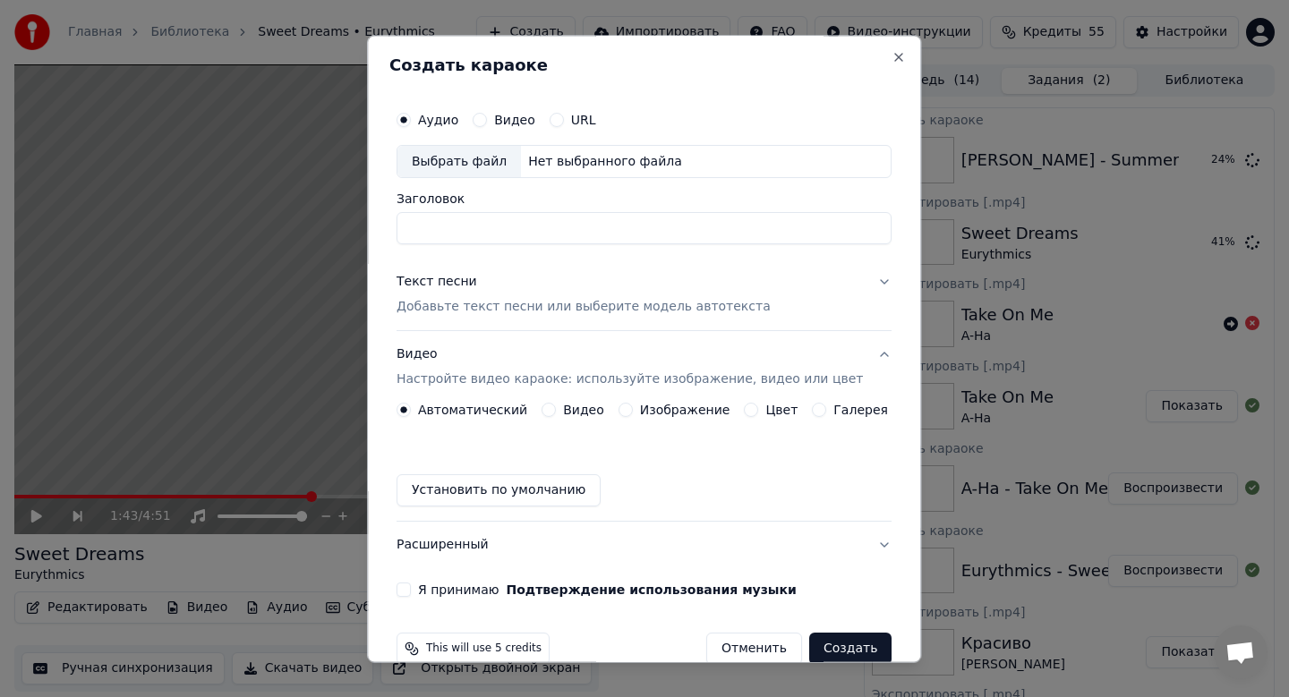
click at [475, 160] on div "Выбрать файл" at bounding box center [459, 162] width 124 height 32
drag, startPoint x: 618, startPoint y: 227, endPoint x: 596, endPoint y: 226, distance: 21.6
click at [596, 226] on input "**********" at bounding box center [644, 229] width 495 height 32
type input "**********"
click at [567, 303] on p "Добавьте текст песни или выберите модель автотекста" at bounding box center [584, 308] width 374 height 18
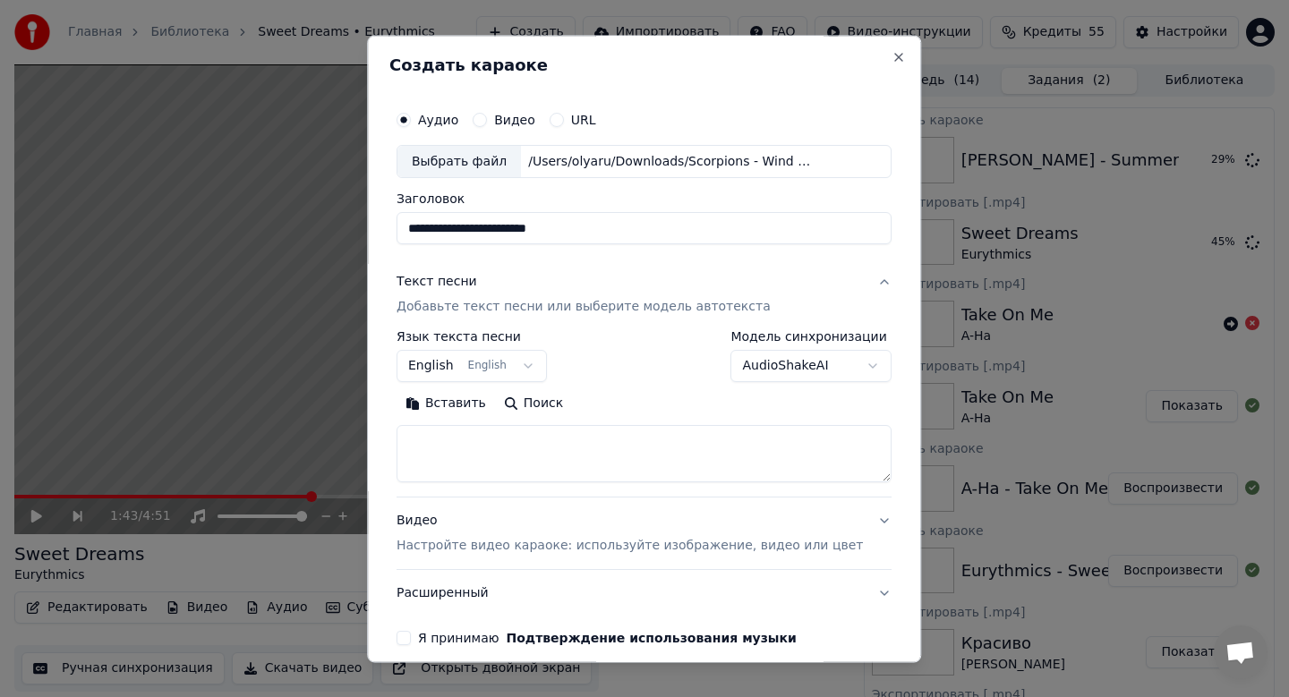
click at [512, 368] on button "English English" at bounding box center [472, 367] width 150 height 32
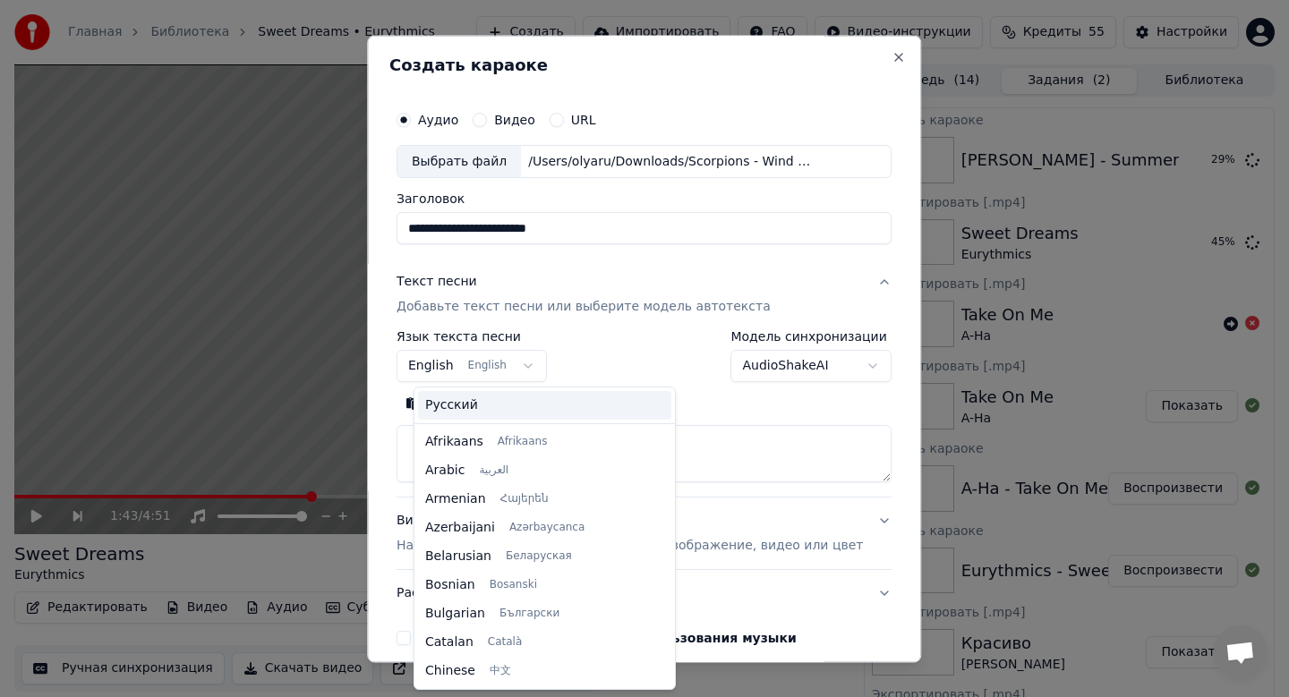
scroll to position [143, 0]
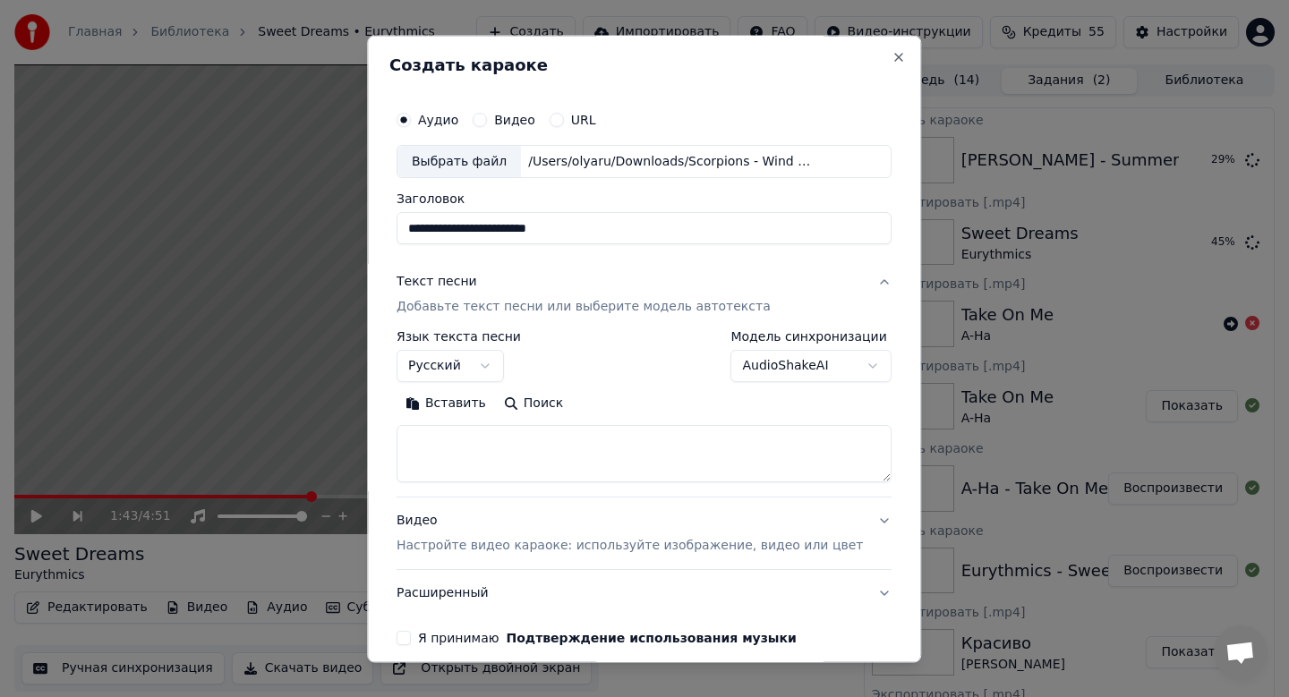
click at [466, 380] on body "Главная Библиотека Sweet Dreams • Eurythmics Создать Импортировать FAQ Видео-ин…" at bounding box center [644, 348] width 1289 height 697
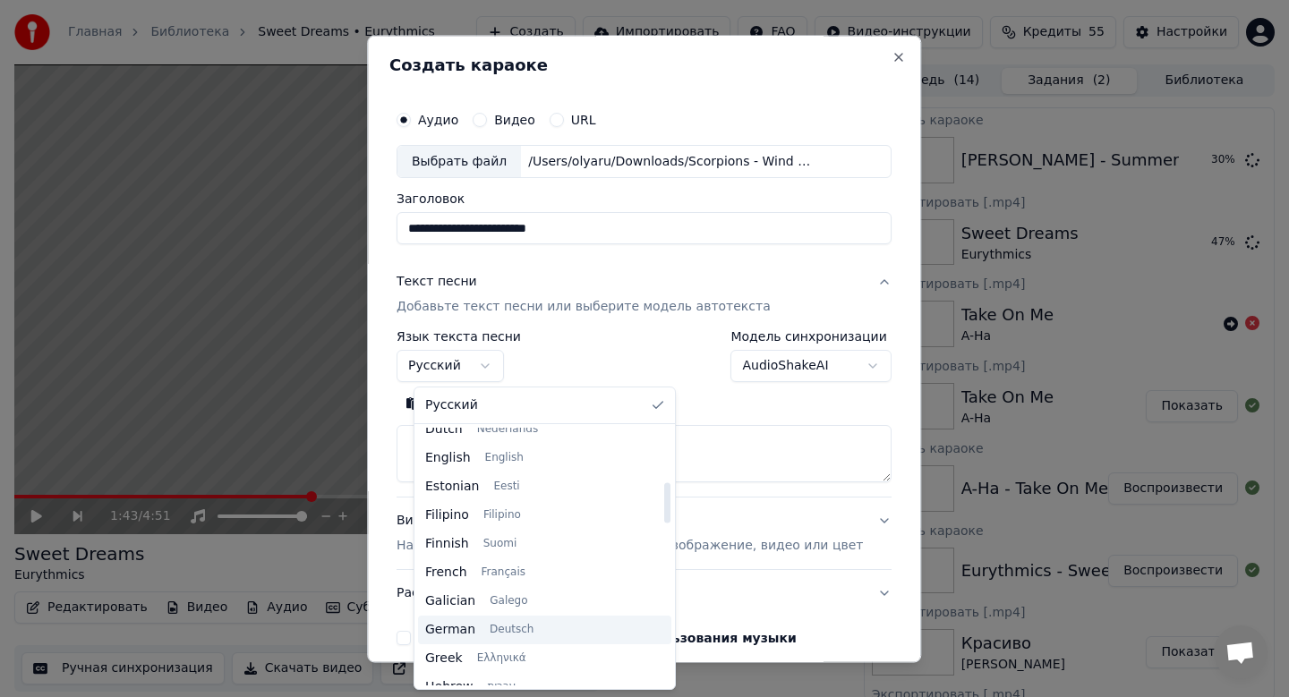
scroll to position [346, 0]
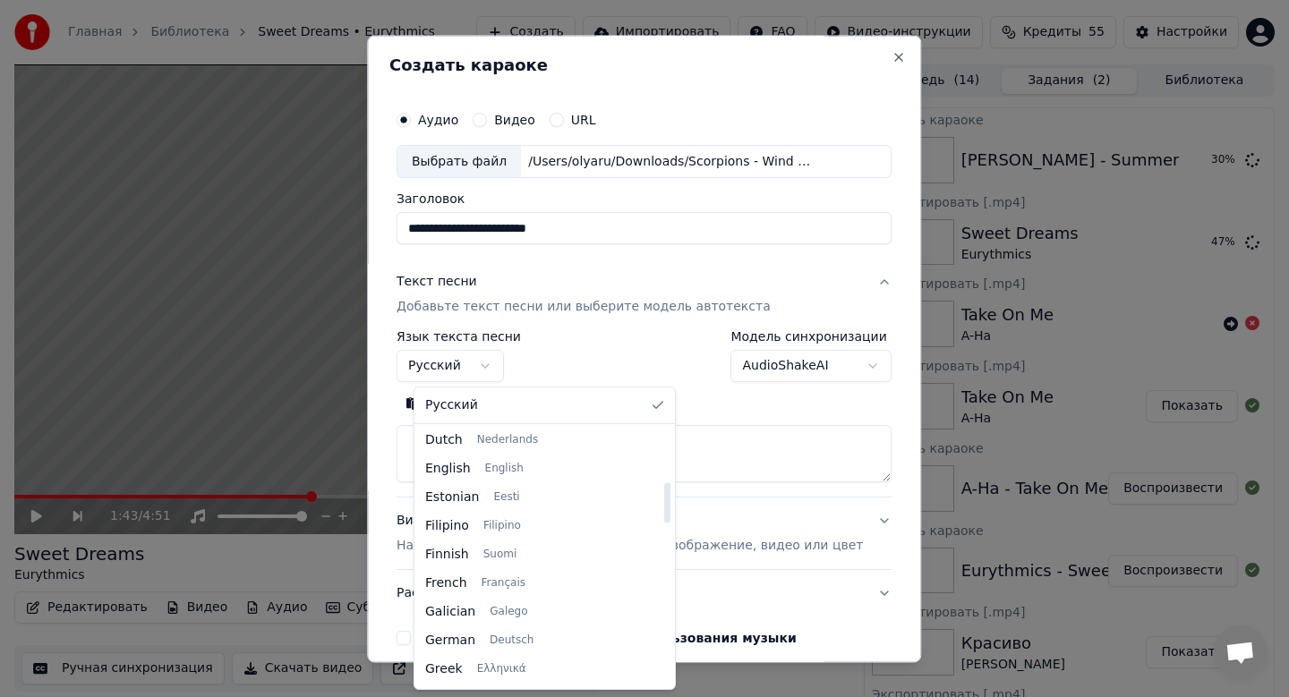
select select "**"
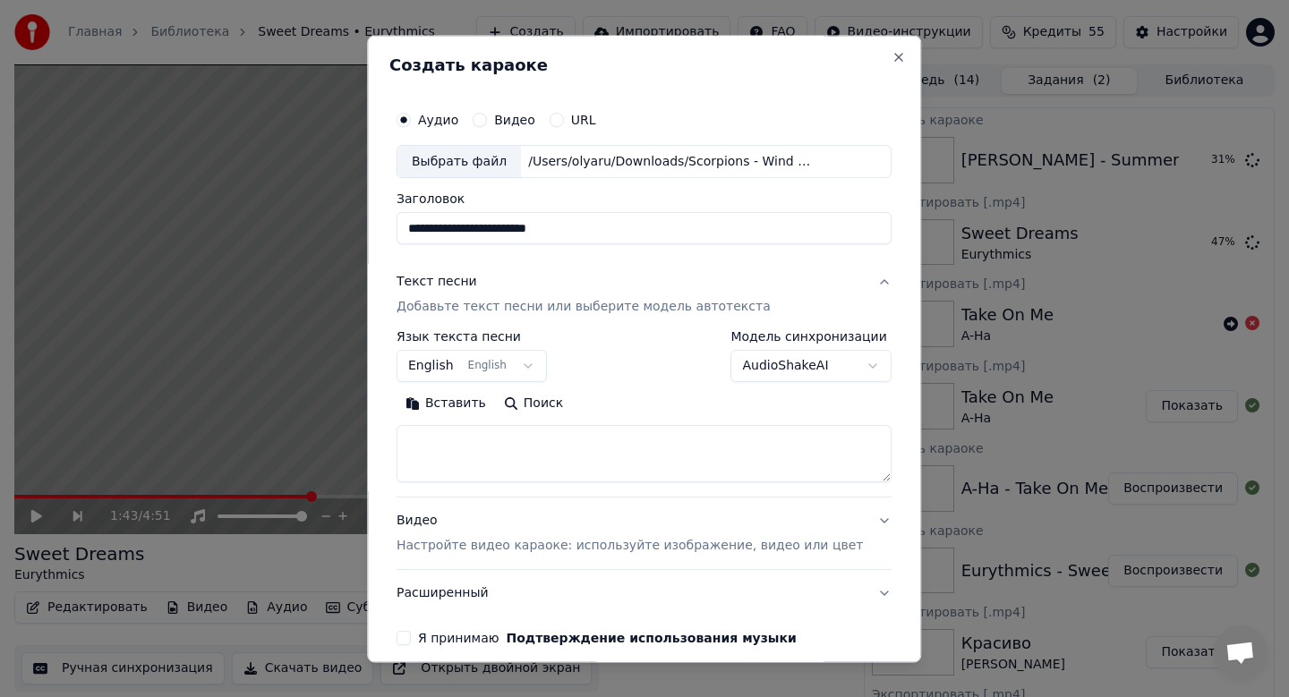
click at [469, 399] on button "Вставить" at bounding box center [446, 404] width 98 height 29
type textarea "**********"
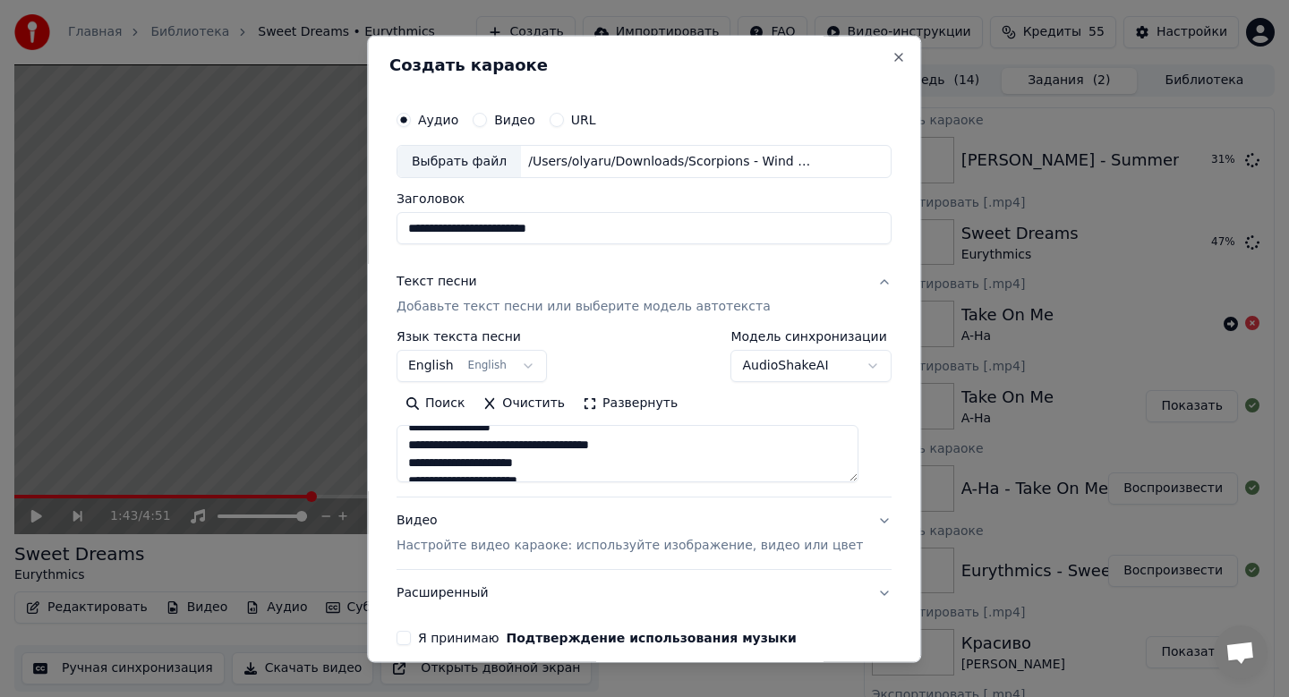
scroll to position [190, 0]
click at [532, 546] on p "Настройте видео караоке: используйте изображение, видео или цвет" at bounding box center [630, 547] width 466 height 18
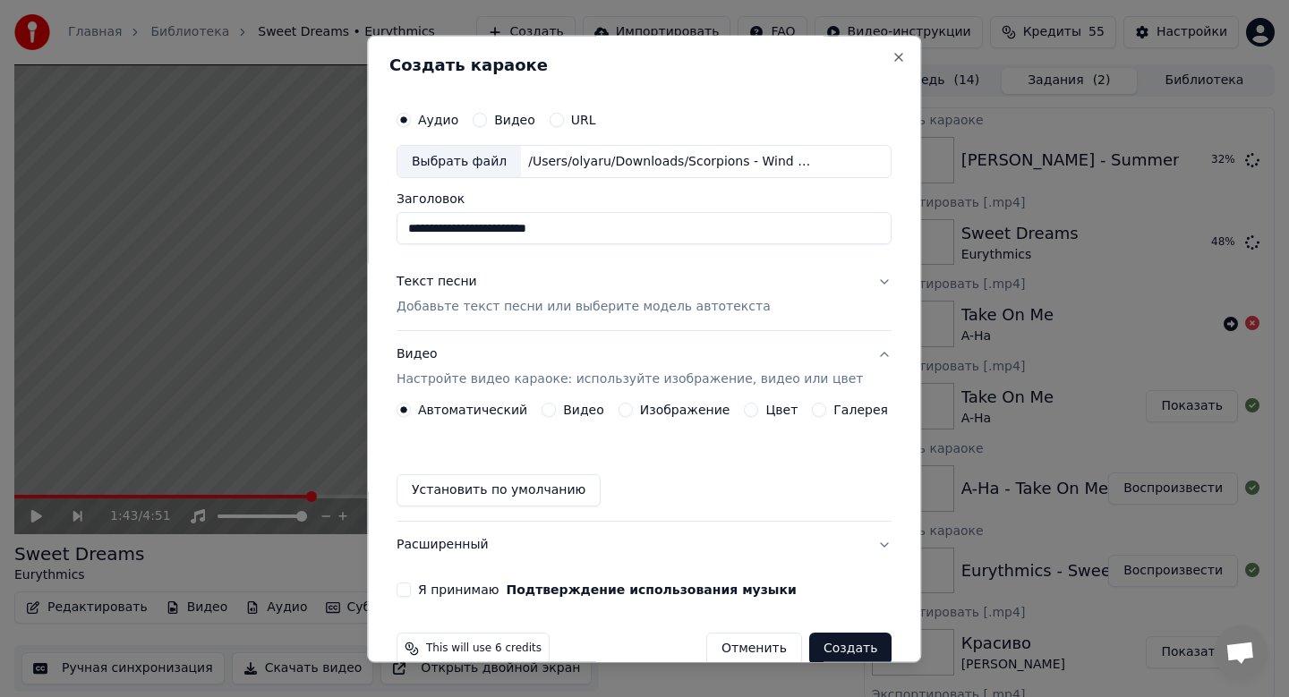
click at [663, 399] on button "Видео Настройте видео караоке: используйте изображение, видео или цвет" at bounding box center [644, 368] width 495 height 72
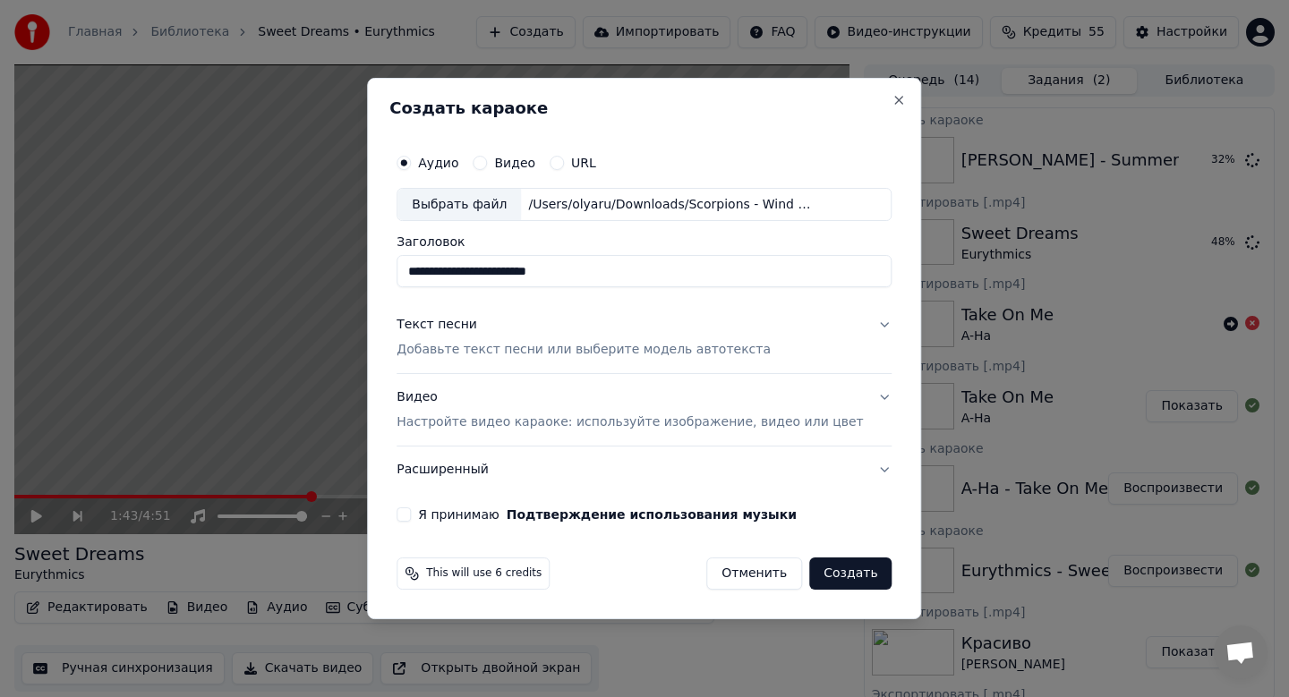
click at [660, 420] on p "Настройте видео караоке: используйте изображение, видео или цвет" at bounding box center [630, 423] width 466 height 18
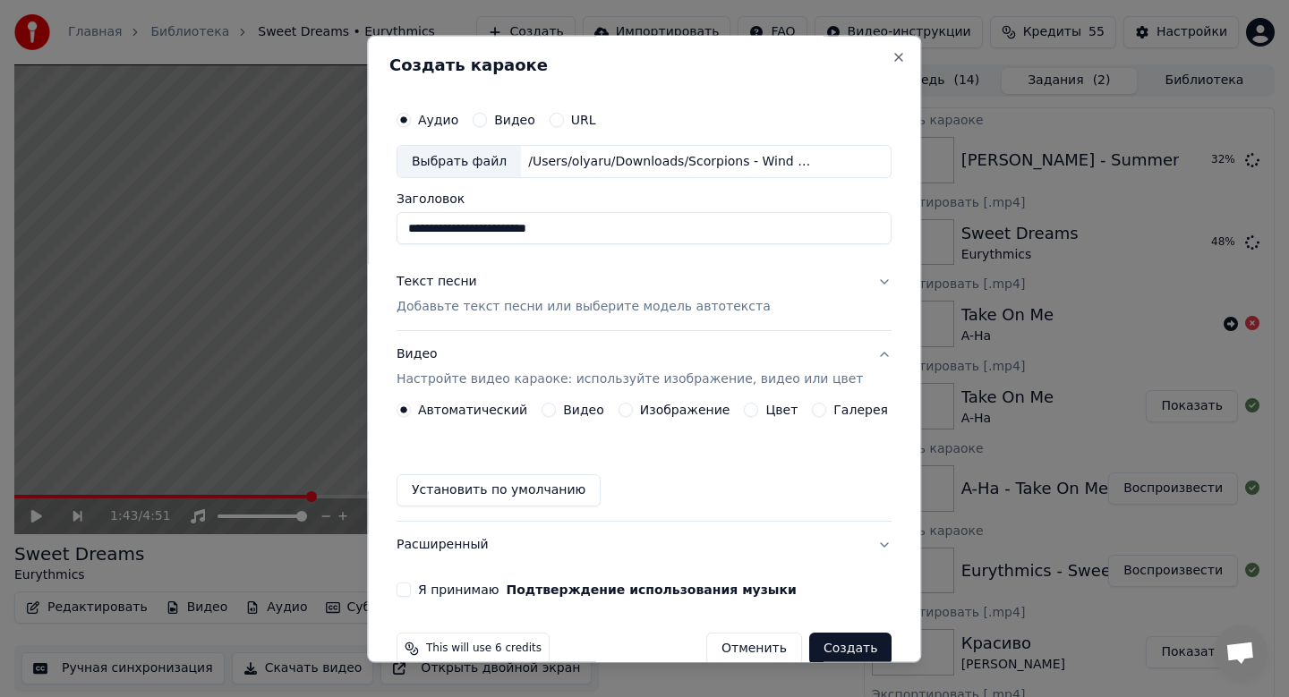
click at [645, 406] on label "Изображение" at bounding box center [685, 411] width 90 height 13
click at [633, 406] on button "Изображение" at bounding box center [626, 411] width 14 height 14
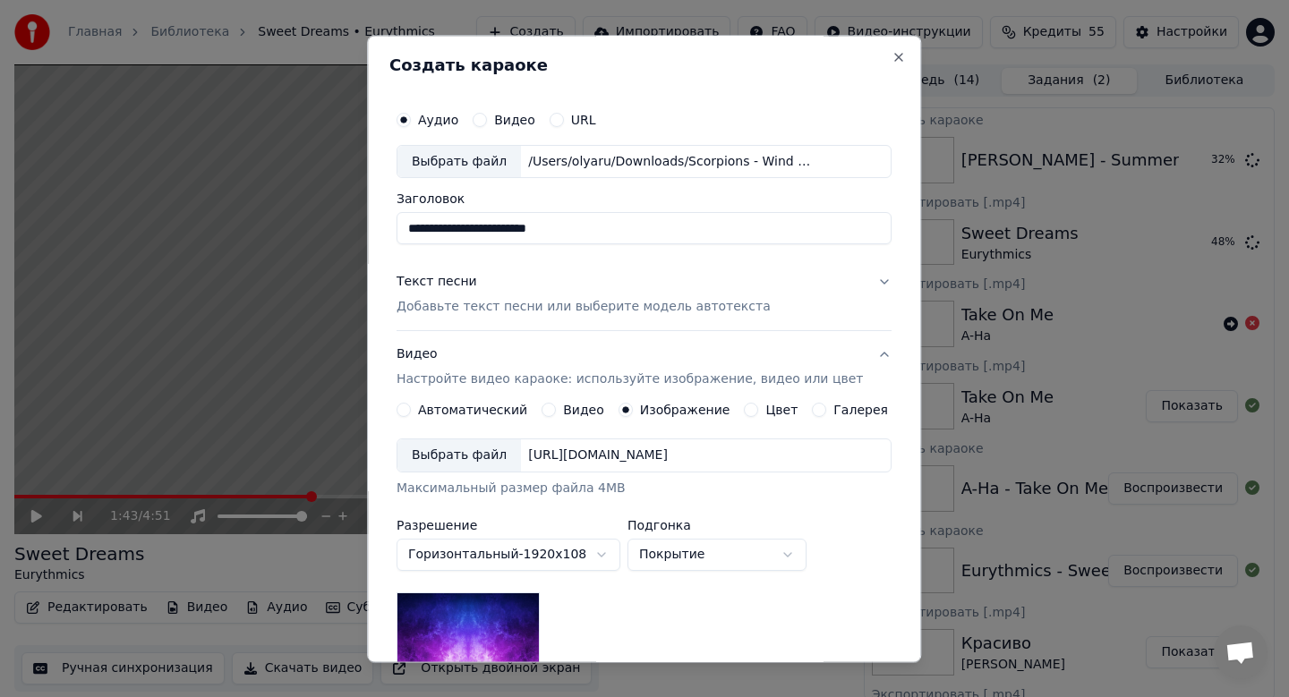
click at [479, 461] on div "Выбрать файл" at bounding box center [459, 456] width 124 height 32
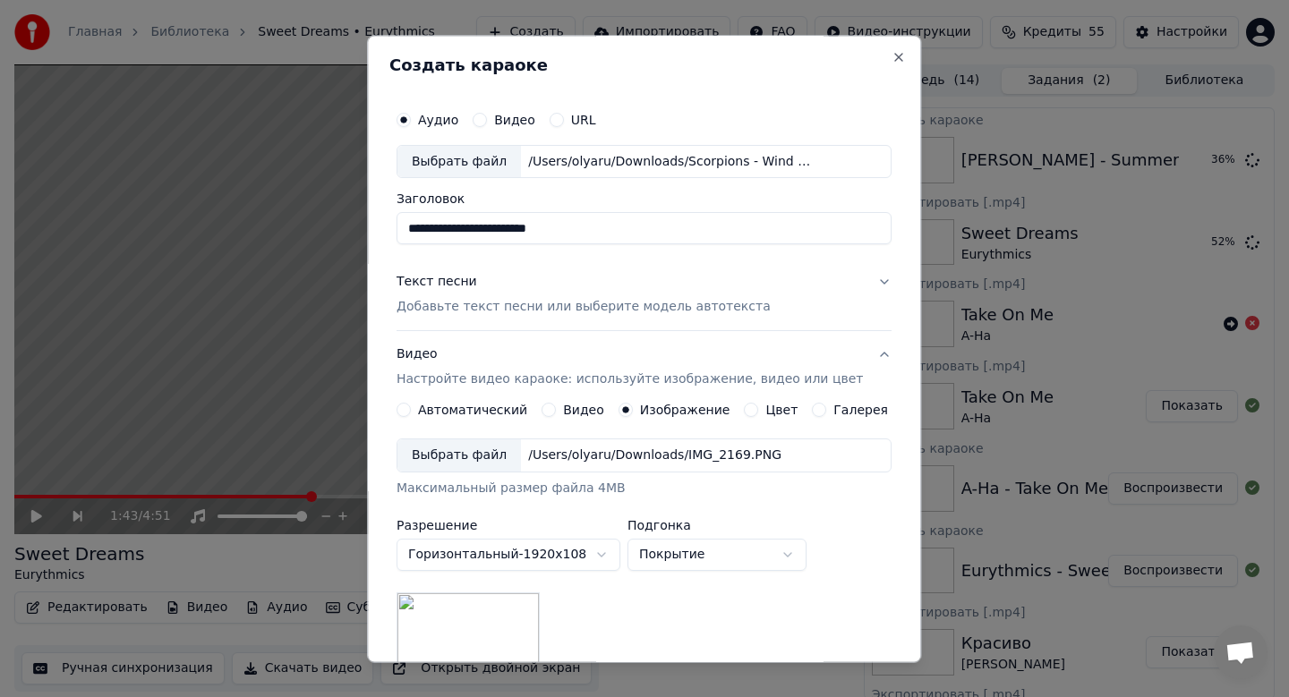
scroll to position [268, 0]
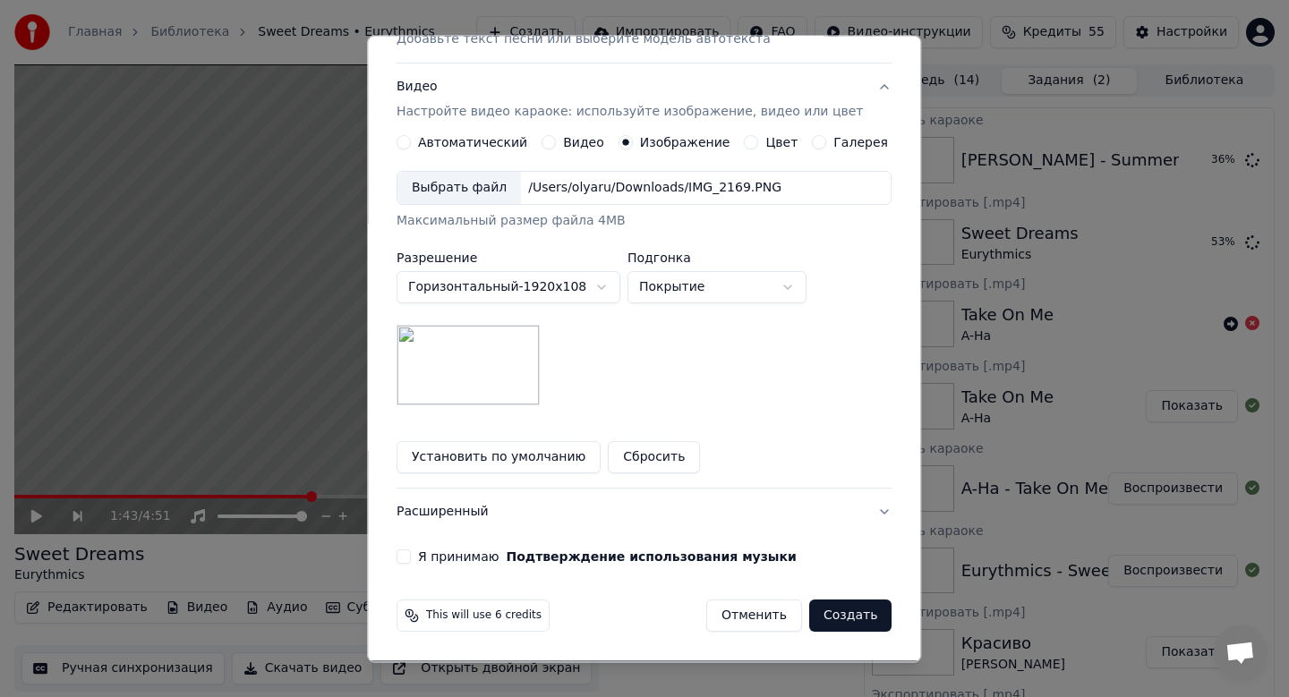
click at [411, 555] on button "Я принимаю Подтверждение использования музыки" at bounding box center [404, 558] width 14 height 14
click at [834, 609] on button "Создать" at bounding box center [850, 617] width 82 height 32
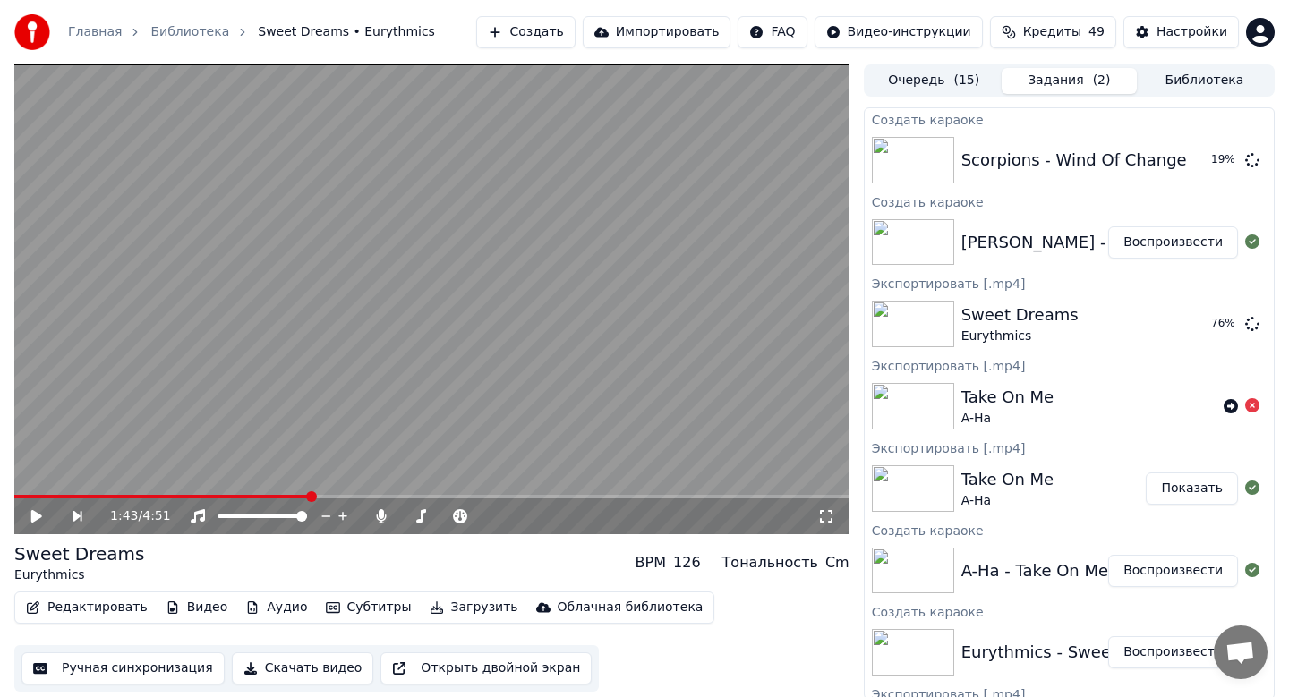
click at [1159, 239] on button "Воспроизвести" at bounding box center [1173, 242] width 130 height 32
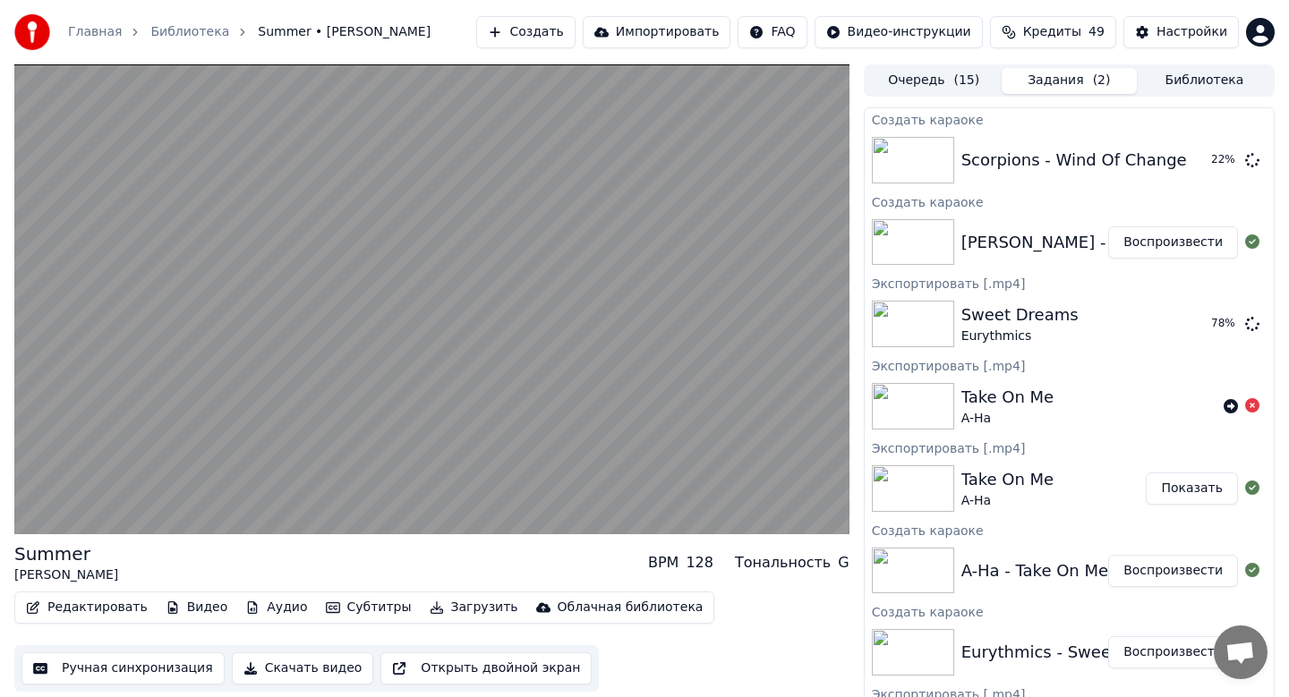
click at [295, 666] on button "Скачать видео" at bounding box center [303, 669] width 142 height 32
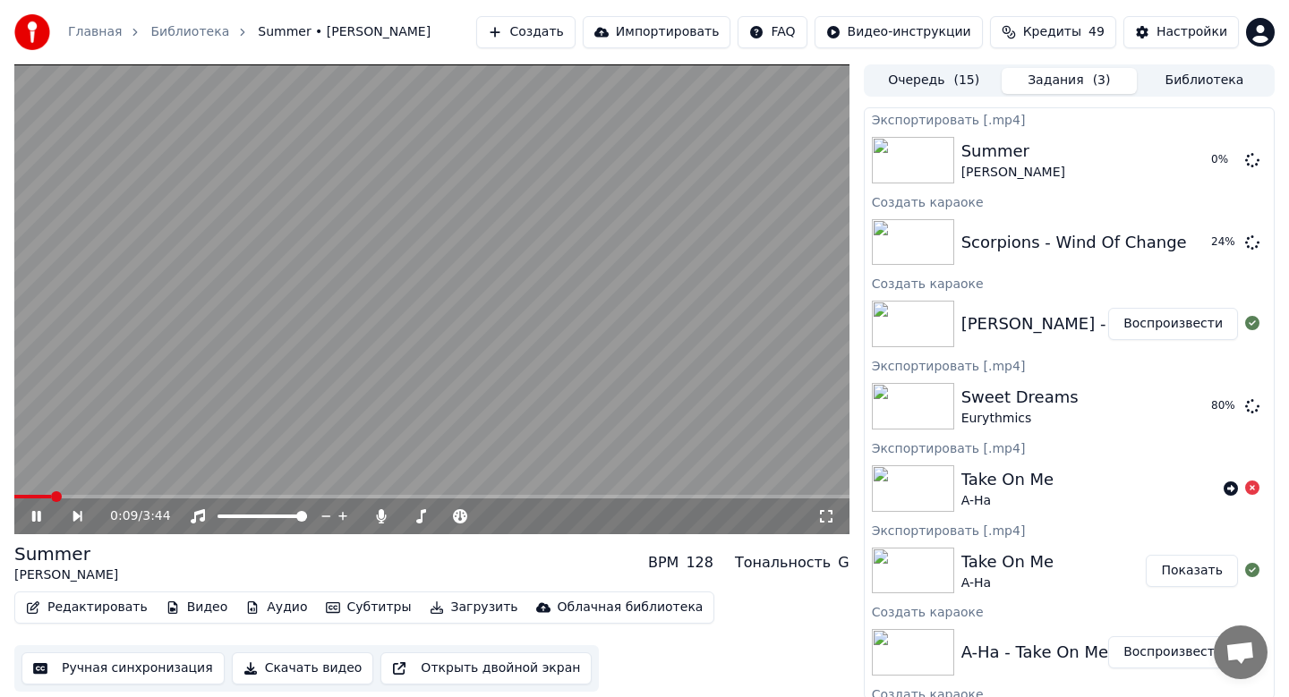
click at [36, 513] on icon at bounding box center [49, 516] width 41 height 14
click at [555, 30] on button "Создать" at bounding box center [525, 32] width 98 height 32
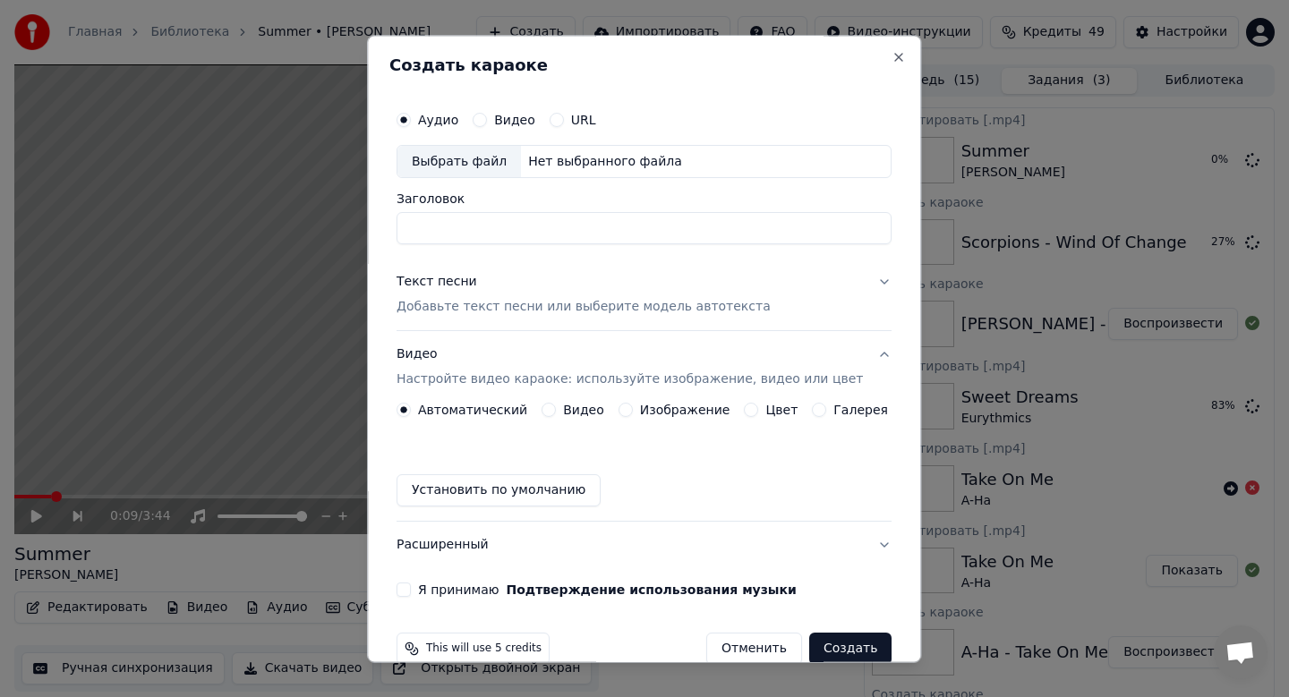
click at [476, 166] on div "Выбрать файл" at bounding box center [459, 162] width 124 height 32
type input "**********"
click at [491, 311] on p "Добавьте текст песни или выберите модель автотекста" at bounding box center [584, 308] width 374 height 18
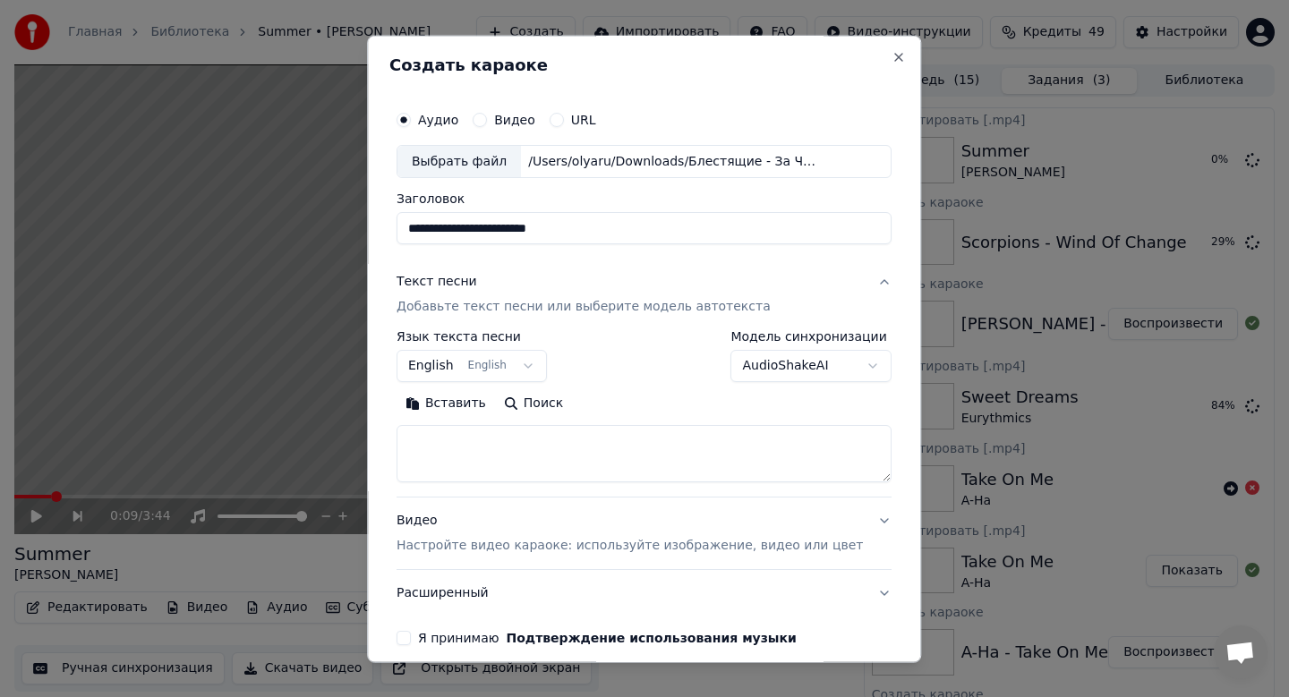
click at [477, 380] on body "Главная Библиотека Summer • [PERSON_NAME] Создать Импортировать FAQ Видео-инстр…" at bounding box center [644, 348] width 1289 height 697
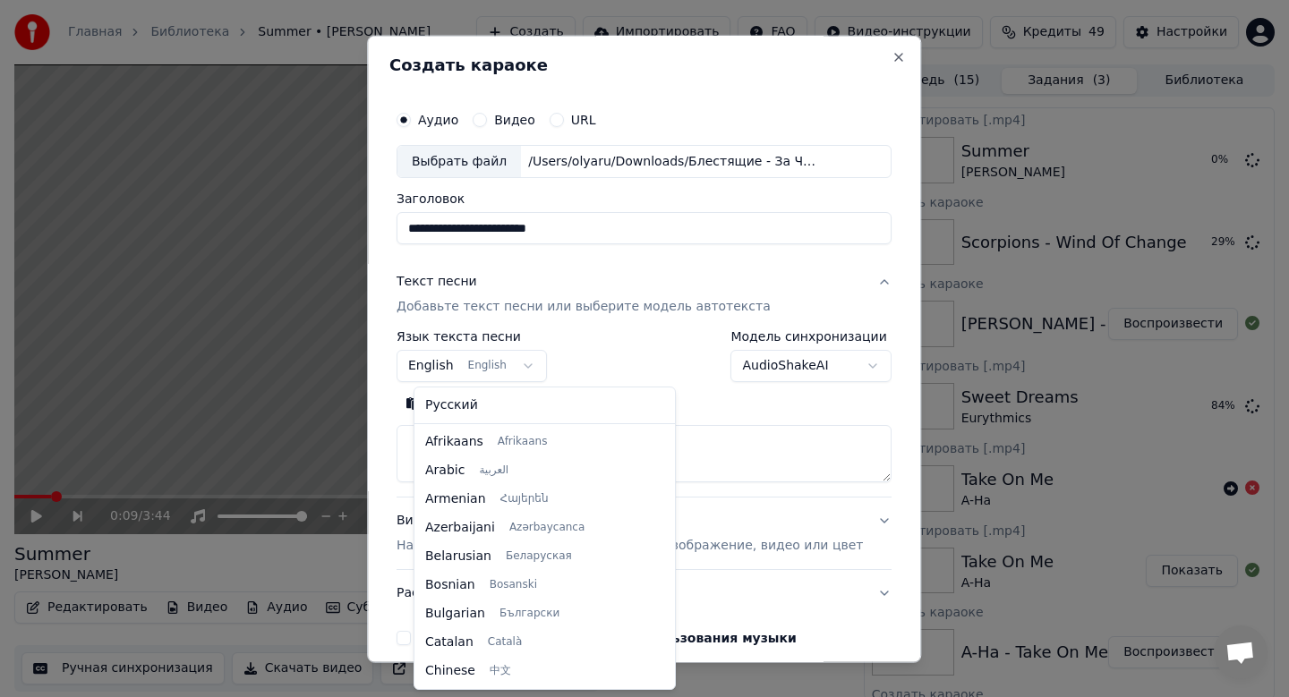
scroll to position [143, 0]
select select "**"
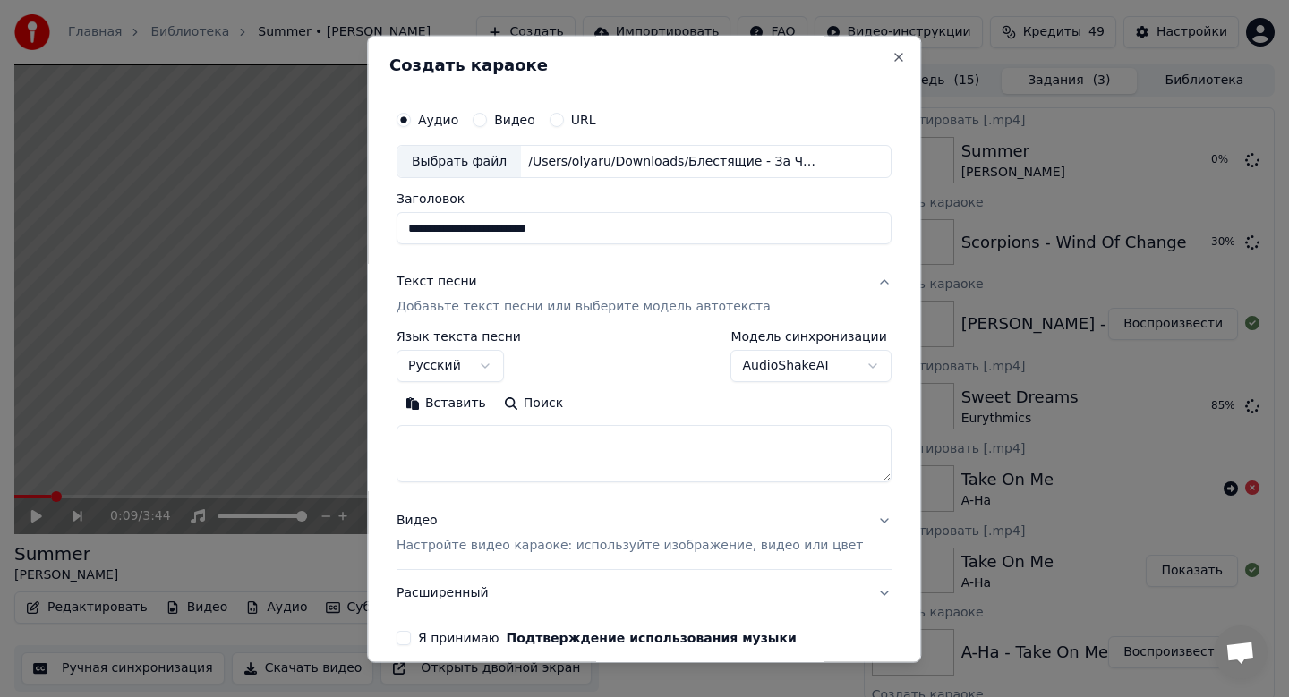
click at [452, 413] on button "Вставить" at bounding box center [446, 404] width 98 height 29
type textarea "**********"
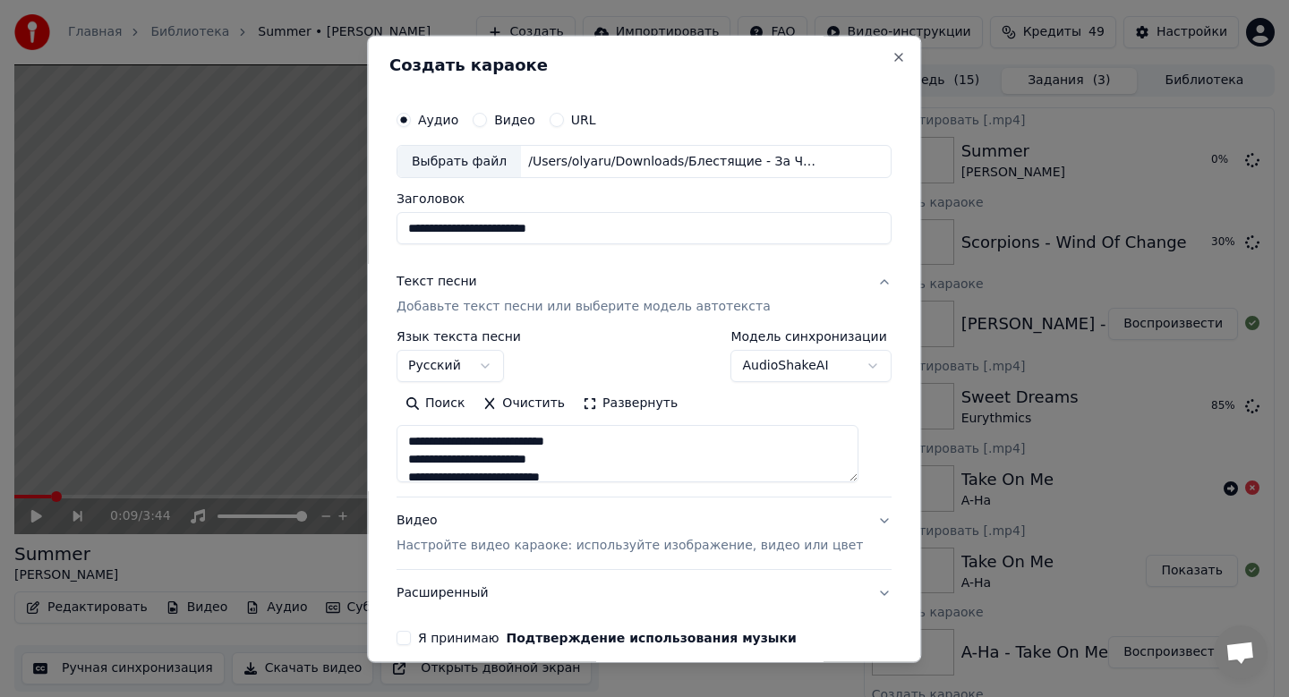
scroll to position [81, 0]
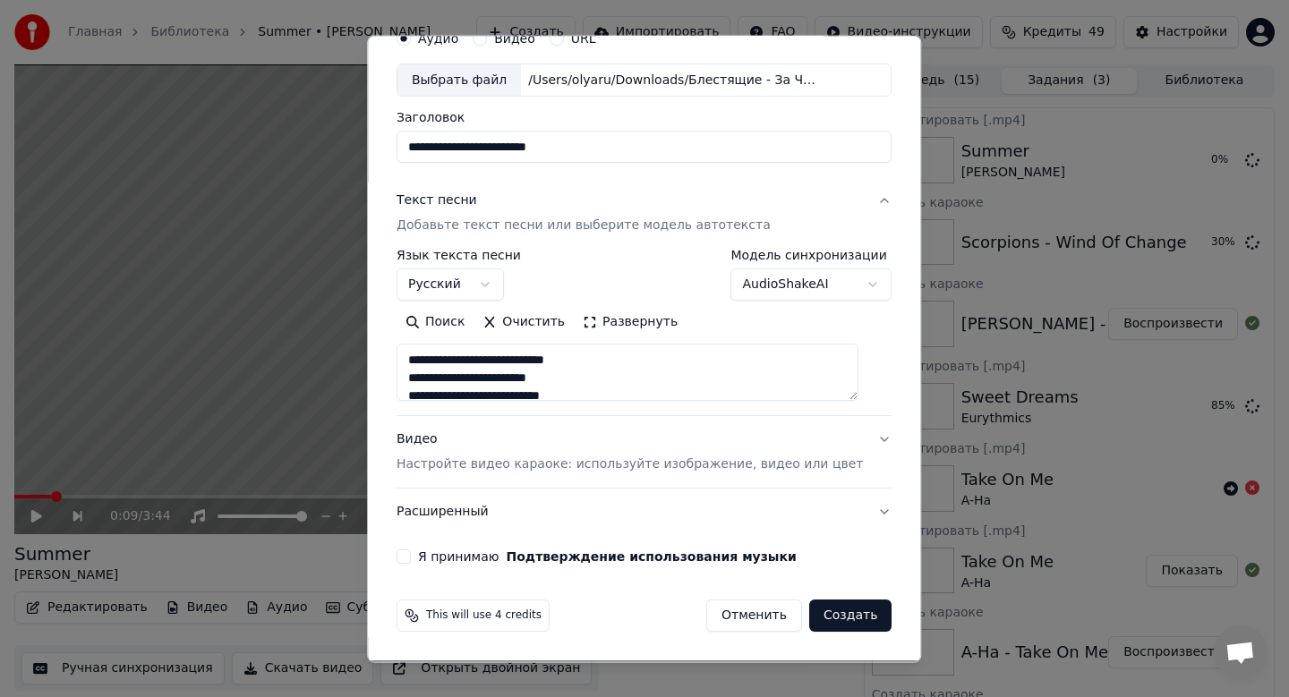
click at [411, 562] on button "Я принимаю Подтверждение использования музыки" at bounding box center [404, 558] width 14 height 14
click at [463, 474] on button "Видео Настройте видео караоке: используйте изображение, видео или цвет" at bounding box center [644, 453] width 495 height 72
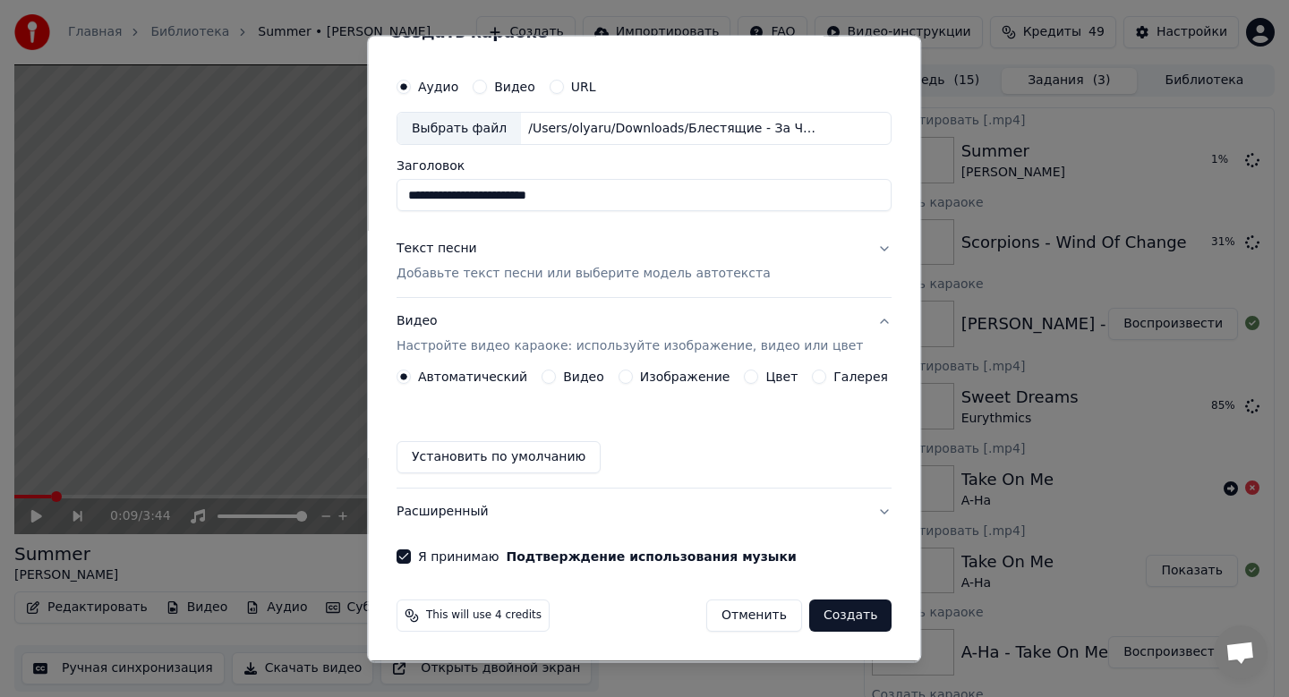
scroll to position [33, 0]
click at [667, 372] on label "Изображение" at bounding box center [685, 378] width 90 height 13
click at [633, 371] on button "Изображение" at bounding box center [626, 378] width 14 height 14
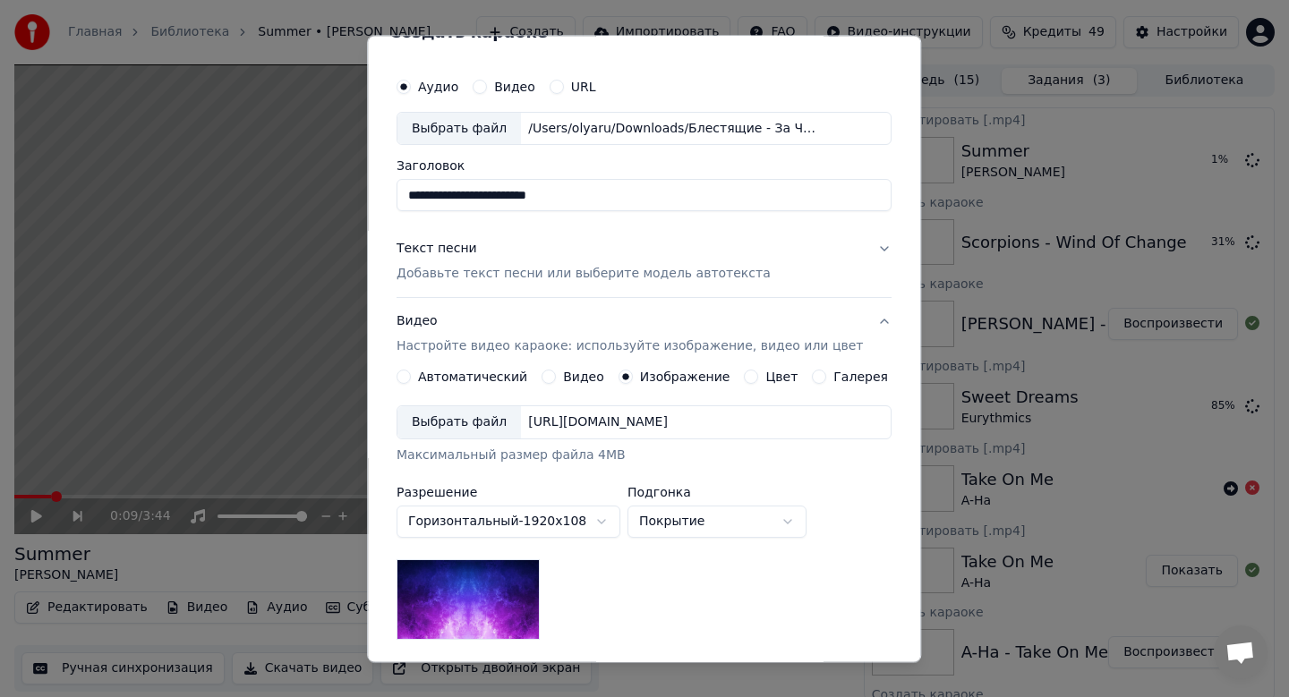
click at [455, 429] on div "Выбрать файл" at bounding box center [459, 423] width 124 height 32
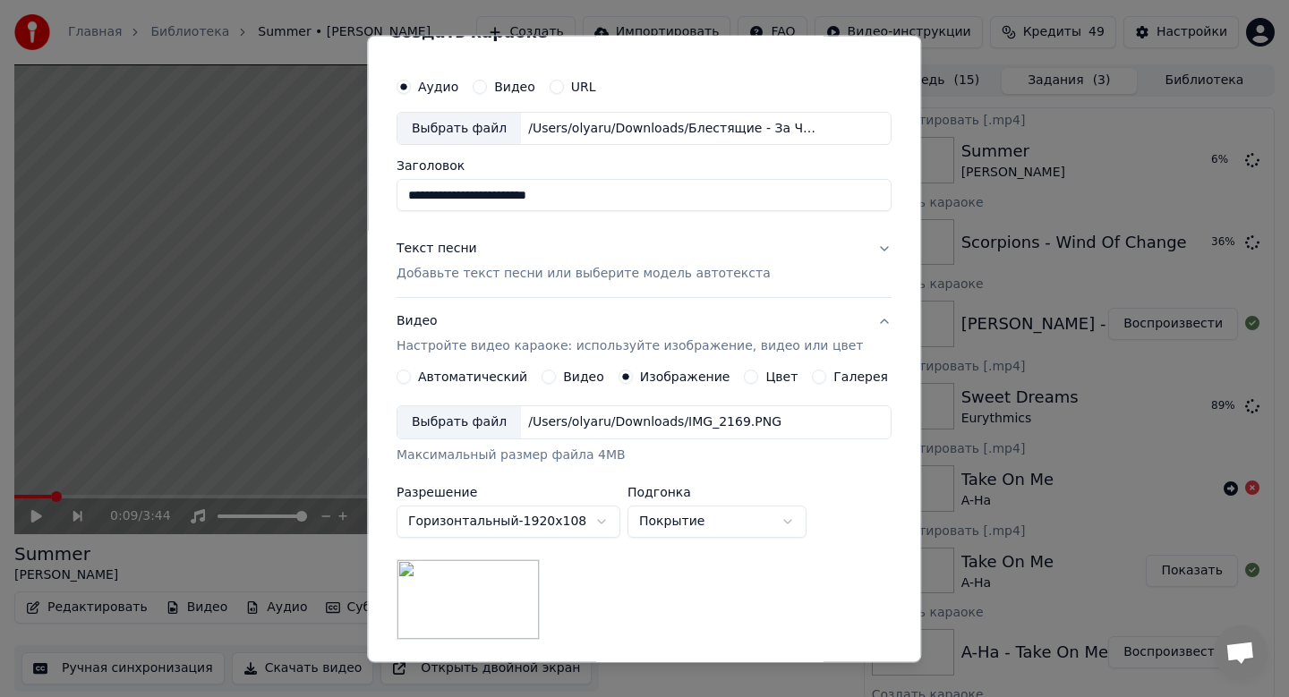
scroll to position [268, 0]
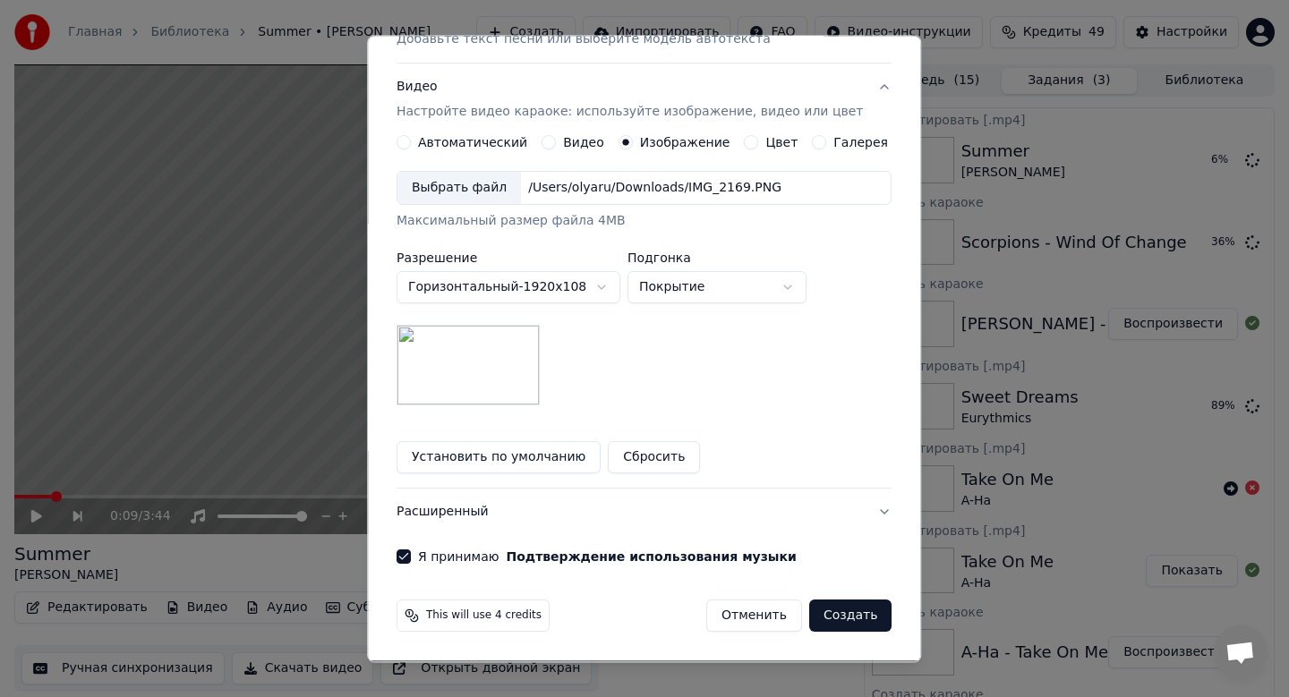
click at [820, 619] on button "Создать" at bounding box center [850, 617] width 82 height 32
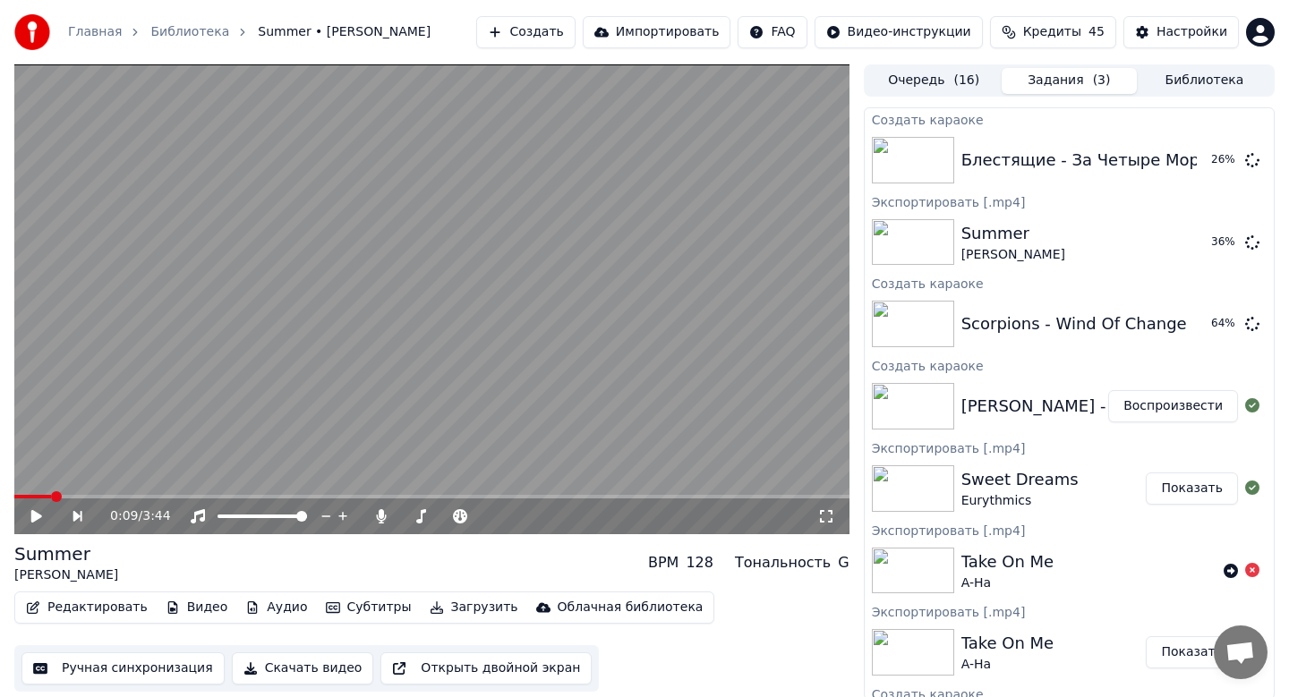
click at [555, 29] on button "Создать" at bounding box center [525, 32] width 98 height 32
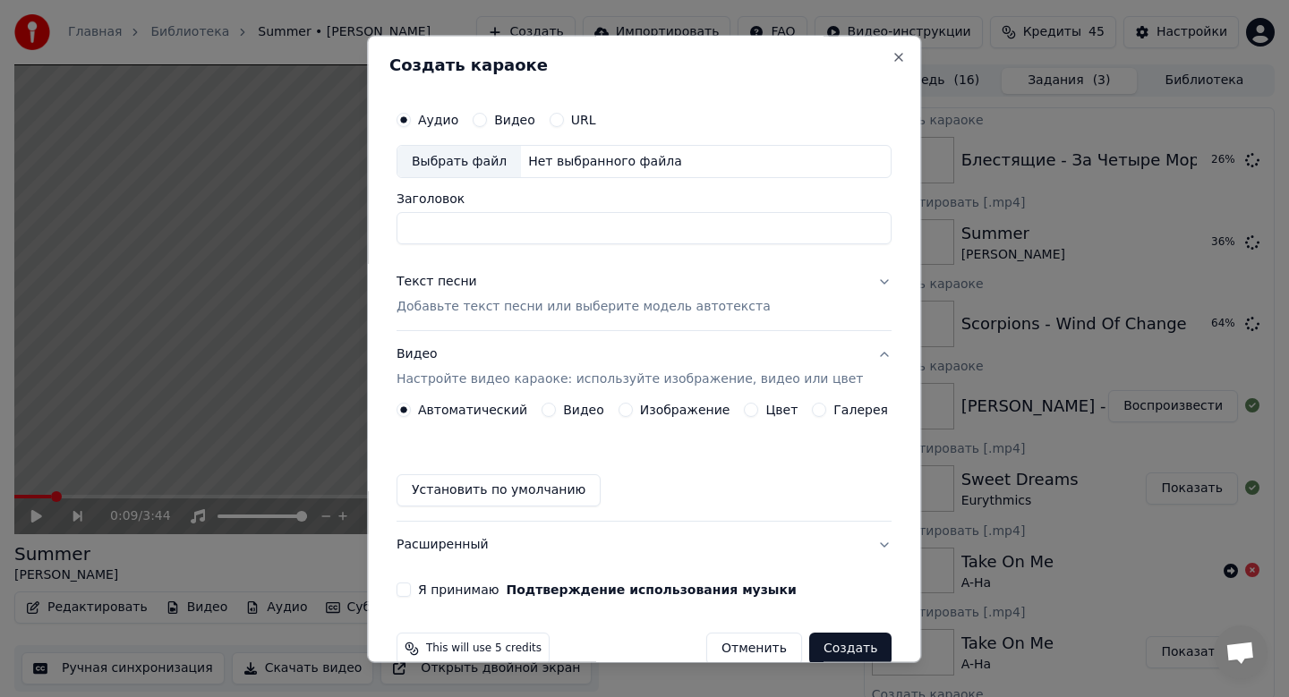
click at [491, 154] on div "Выбрать файл" at bounding box center [459, 162] width 124 height 32
type input "**********"
click at [659, 310] on p "Добавьте текст песни или выберите модель автотекста" at bounding box center [584, 308] width 374 height 18
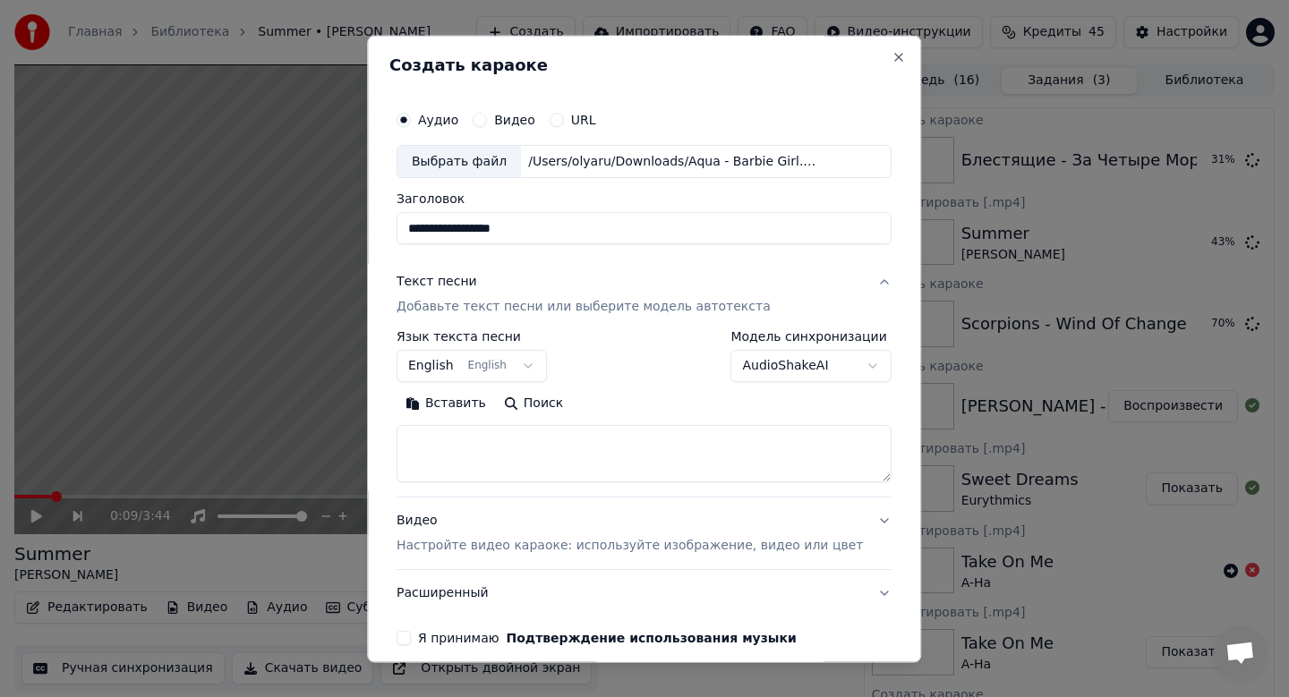
click at [437, 367] on button "English English" at bounding box center [472, 367] width 150 height 32
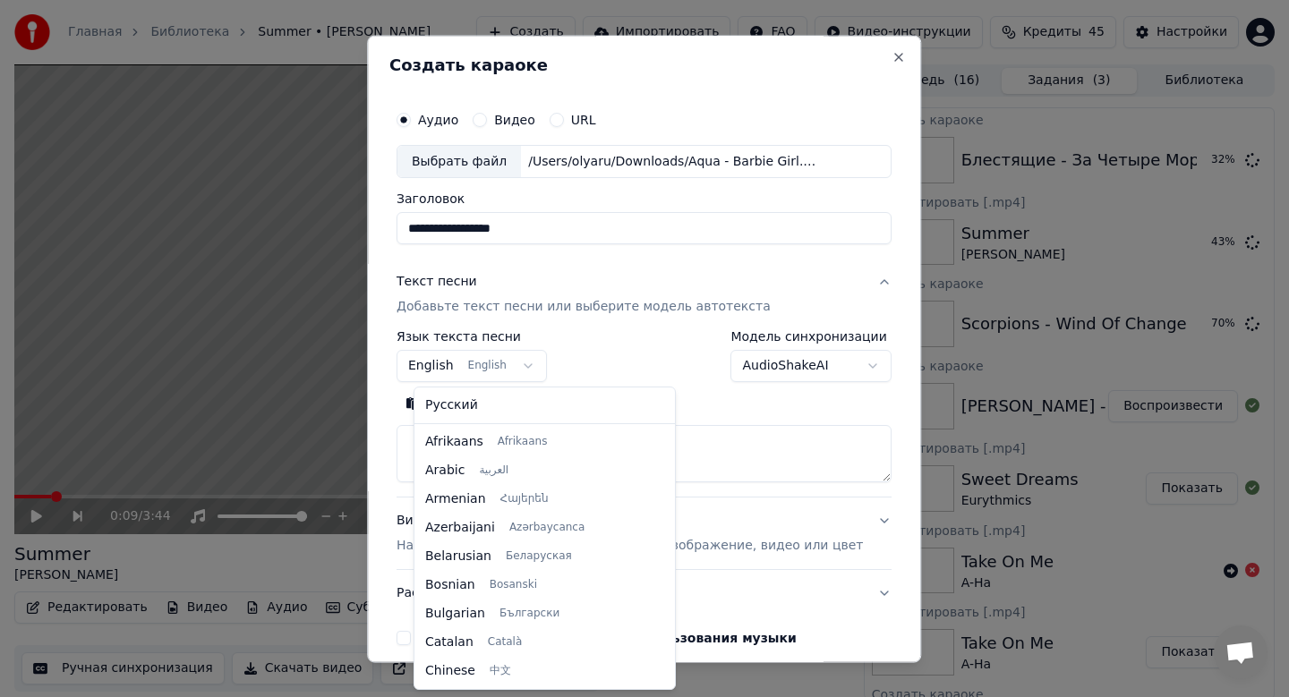
scroll to position [143, 0]
click at [437, 367] on body "Главная Библиотека Summer • [PERSON_NAME] Создать Импортировать FAQ Видео-инстр…" at bounding box center [644, 348] width 1289 height 697
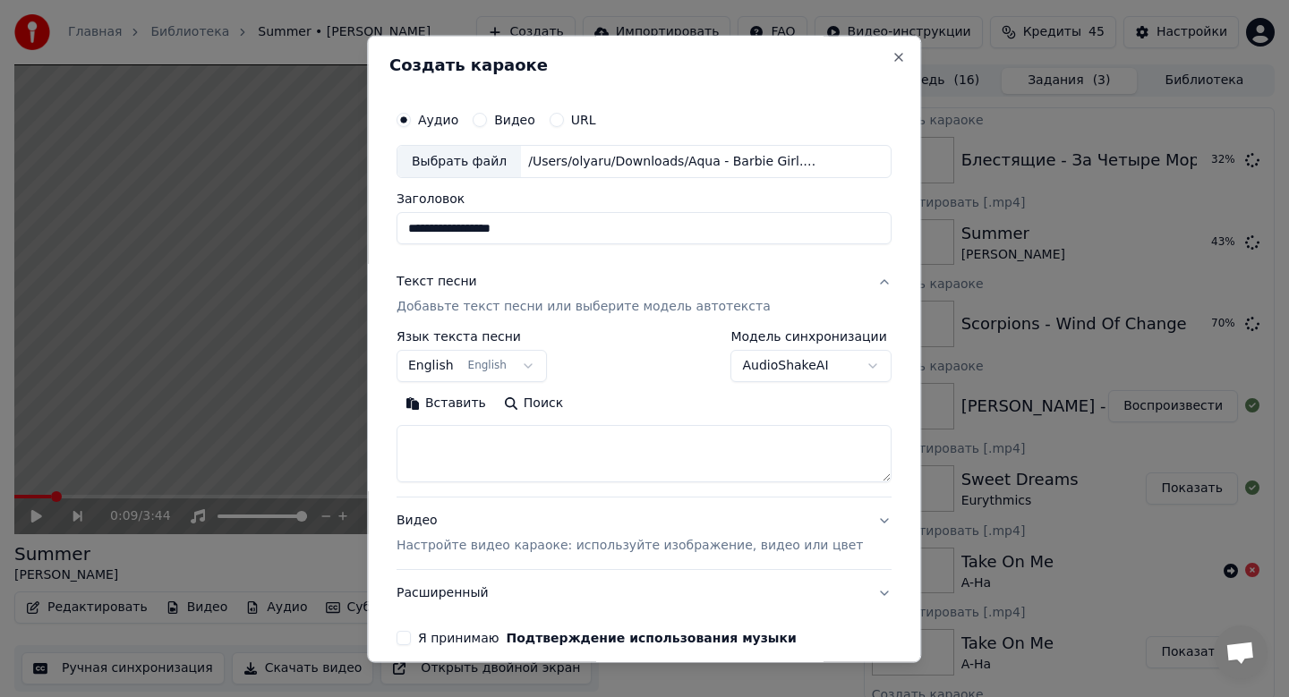
click at [458, 400] on button "Вставить" at bounding box center [446, 404] width 98 height 29
type textarea "**********"
click at [500, 546] on p "Настройте видео караоке: используйте изображение, видео или цвет" at bounding box center [630, 547] width 466 height 18
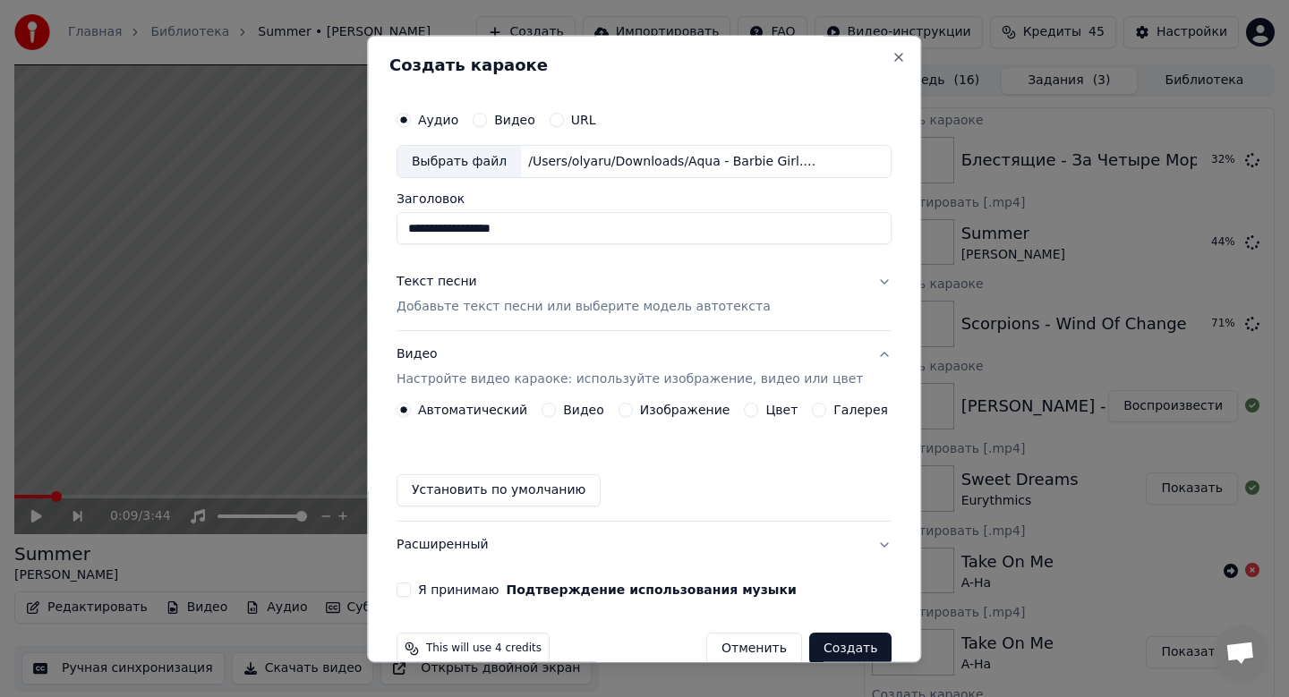
click at [689, 408] on label "Изображение" at bounding box center [685, 411] width 90 height 13
click at [633, 408] on button "Изображение" at bounding box center [626, 411] width 14 height 14
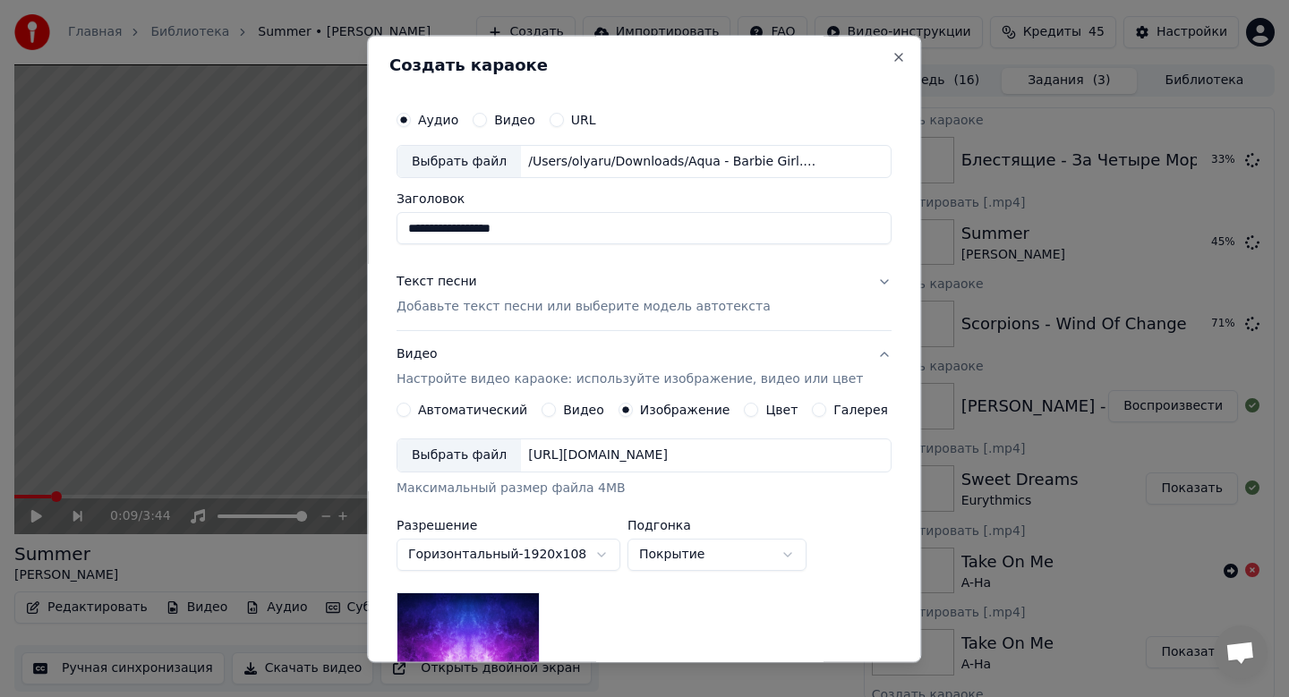
click at [482, 456] on div "Выбрать файл" at bounding box center [459, 456] width 124 height 32
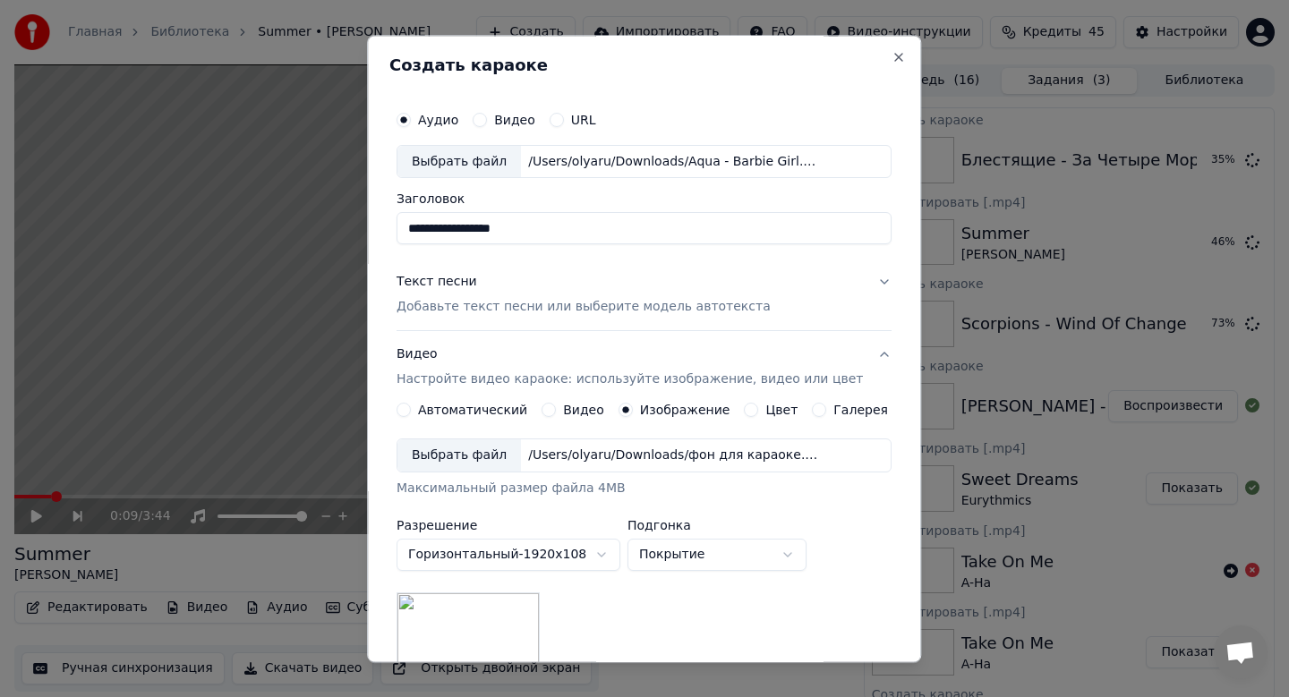
scroll to position [219, 0]
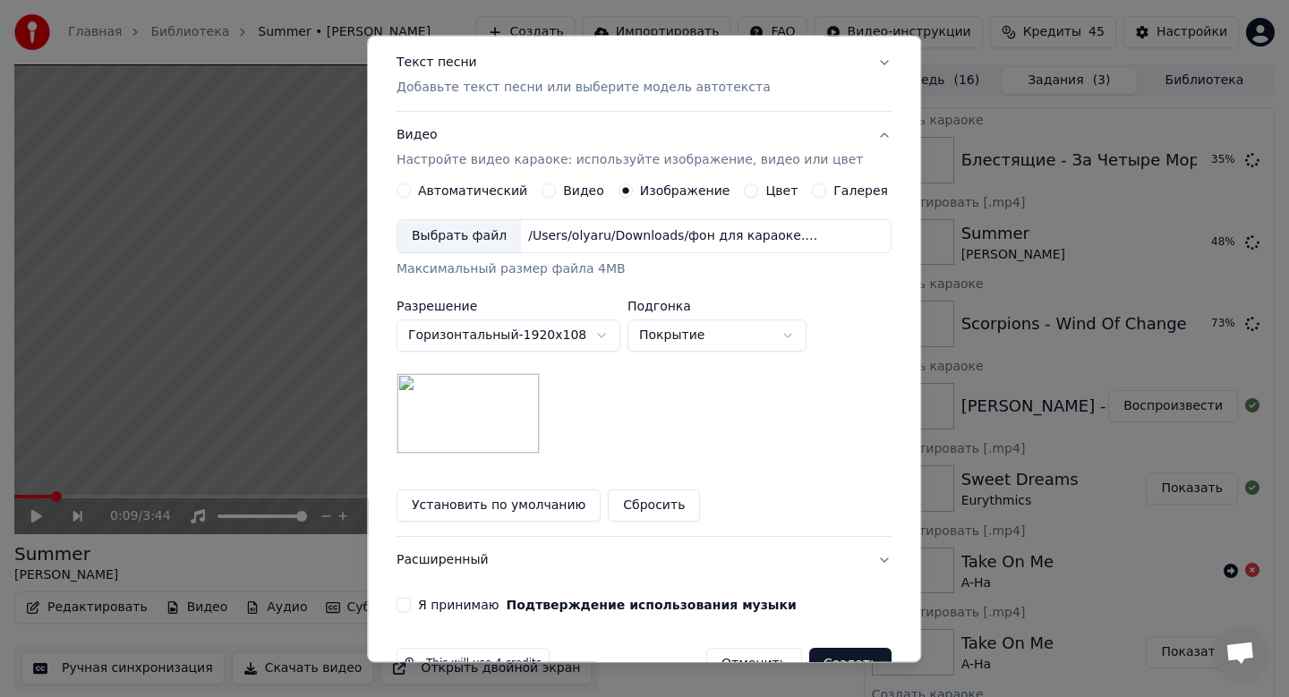
click at [411, 603] on button "Я принимаю Подтверждение использования музыки" at bounding box center [404, 606] width 14 height 14
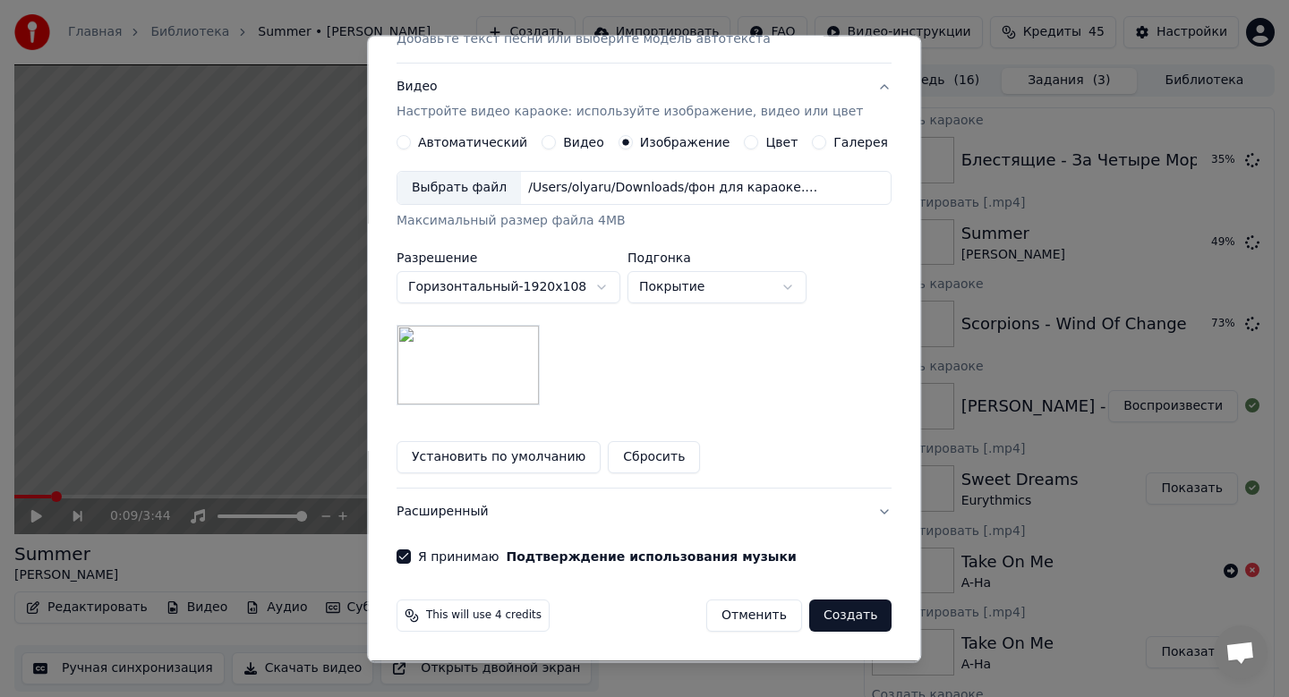
click at [829, 612] on button "Создать" at bounding box center [850, 617] width 82 height 32
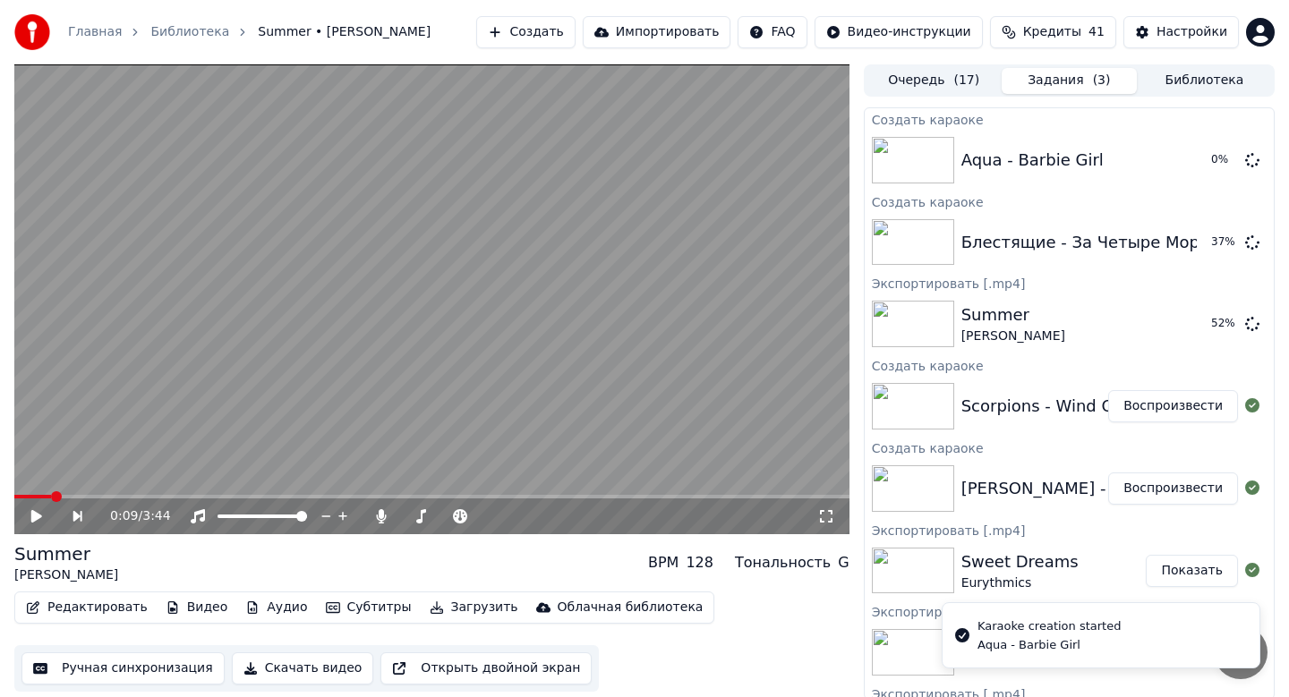
click at [1177, 403] on button "Воспроизвести" at bounding box center [1173, 406] width 130 height 32
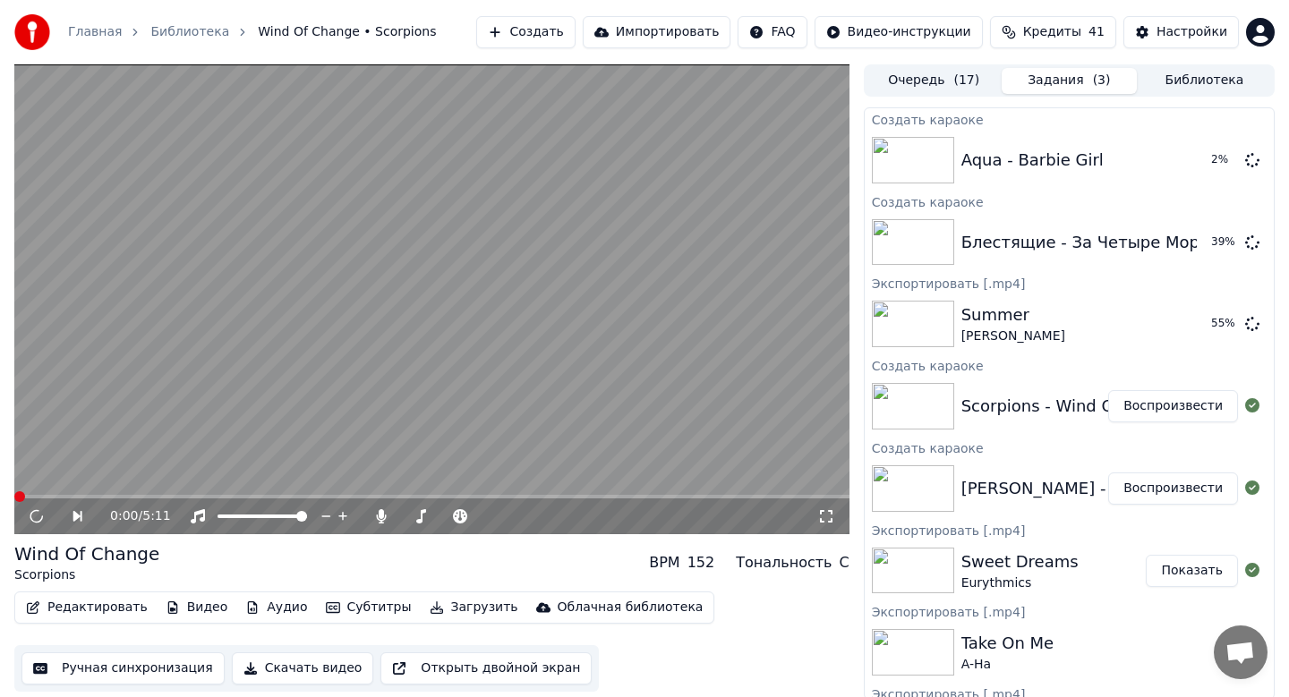
click at [269, 666] on button "Скачать видео" at bounding box center [303, 669] width 142 height 32
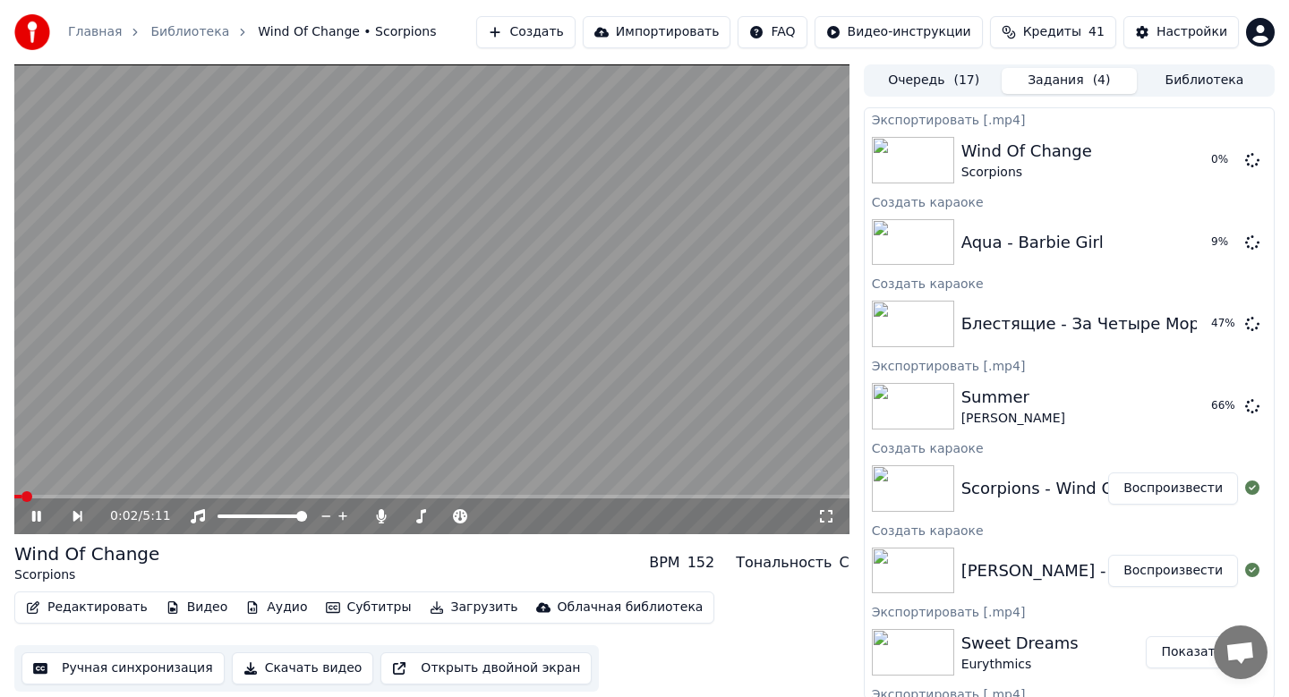
click at [29, 513] on icon at bounding box center [49, 516] width 41 height 14
drag, startPoint x: 1163, startPoint y: 323, endPoint x: 1037, endPoint y: 315, distance: 126.5
click at [1163, 323] on button "Воспроизвести" at bounding box center [1173, 324] width 130 height 32
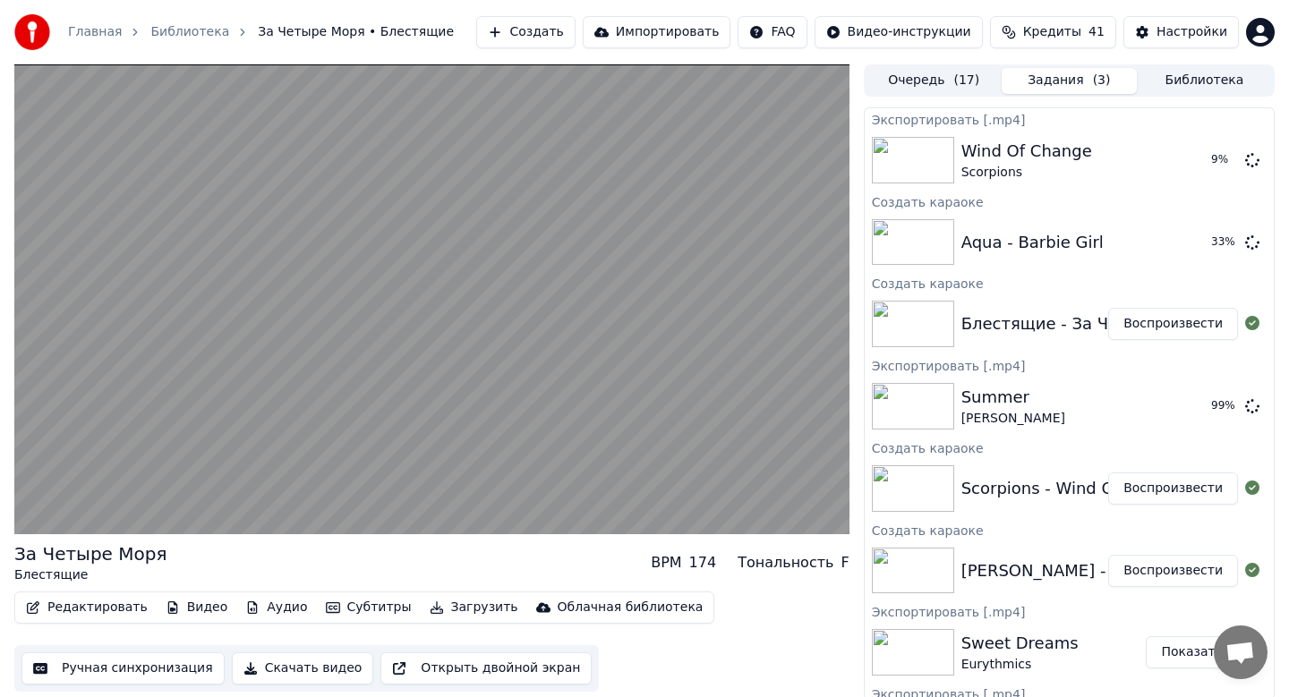
click at [290, 665] on button "Скачать видео" at bounding box center [303, 669] width 142 height 32
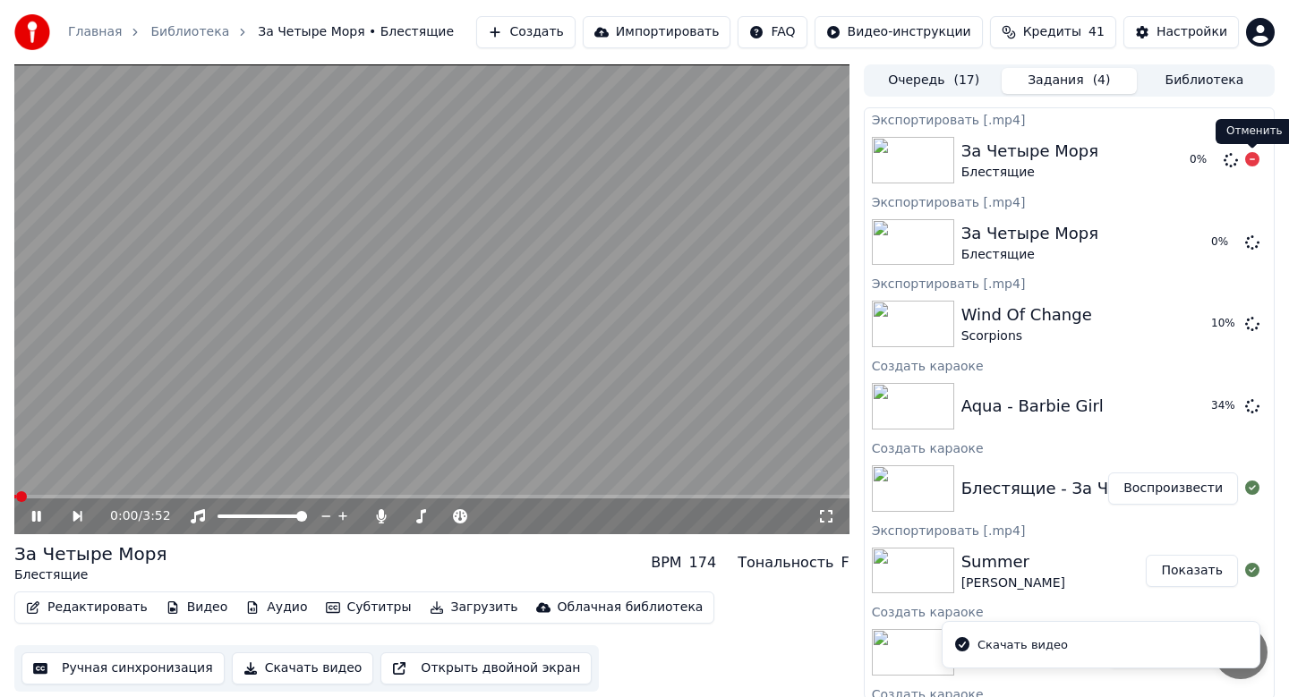
click at [1253, 158] on icon at bounding box center [1252, 159] width 14 height 14
click at [38, 515] on icon at bounding box center [36, 516] width 9 height 11
click at [538, 33] on button "Создать" at bounding box center [525, 32] width 98 height 32
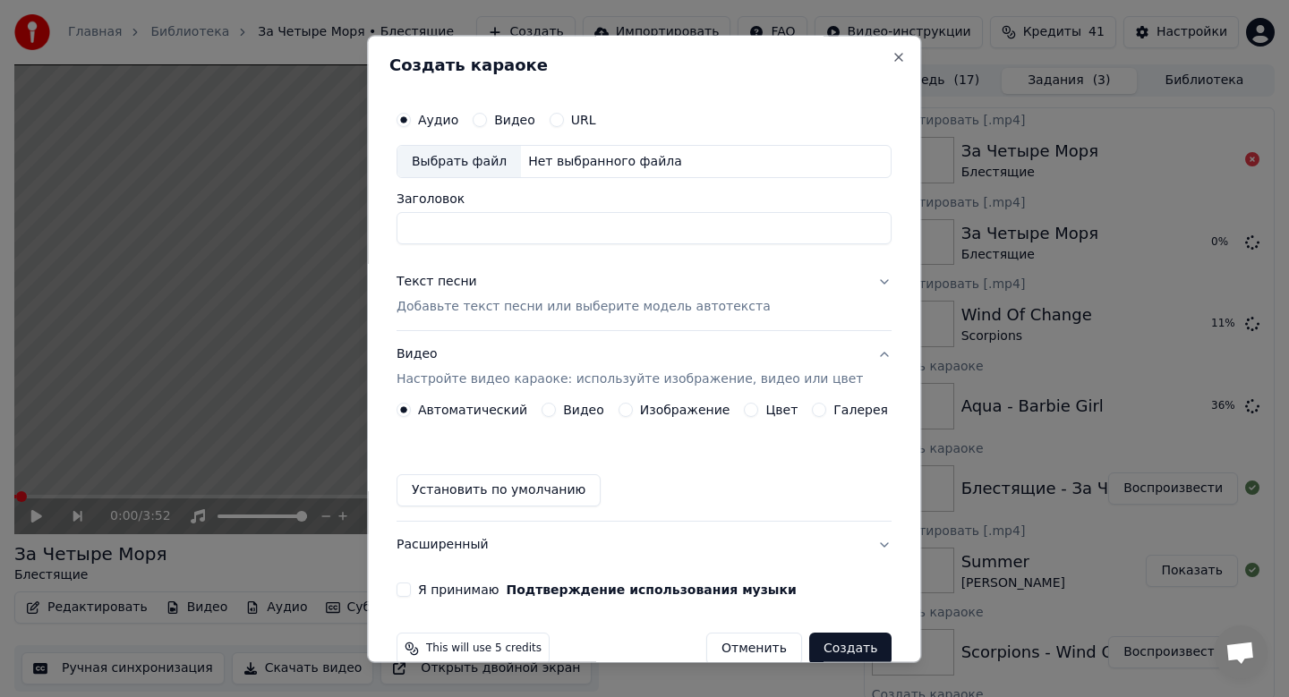
click at [469, 155] on div "Выбрать файл" at bounding box center [459, 162] width 124 height 32
type input "**********"
click at [587, 299] on p "Добавьте текст песни или выберите модель автотекста" at bounding box center [584, 308] width 374 height 18
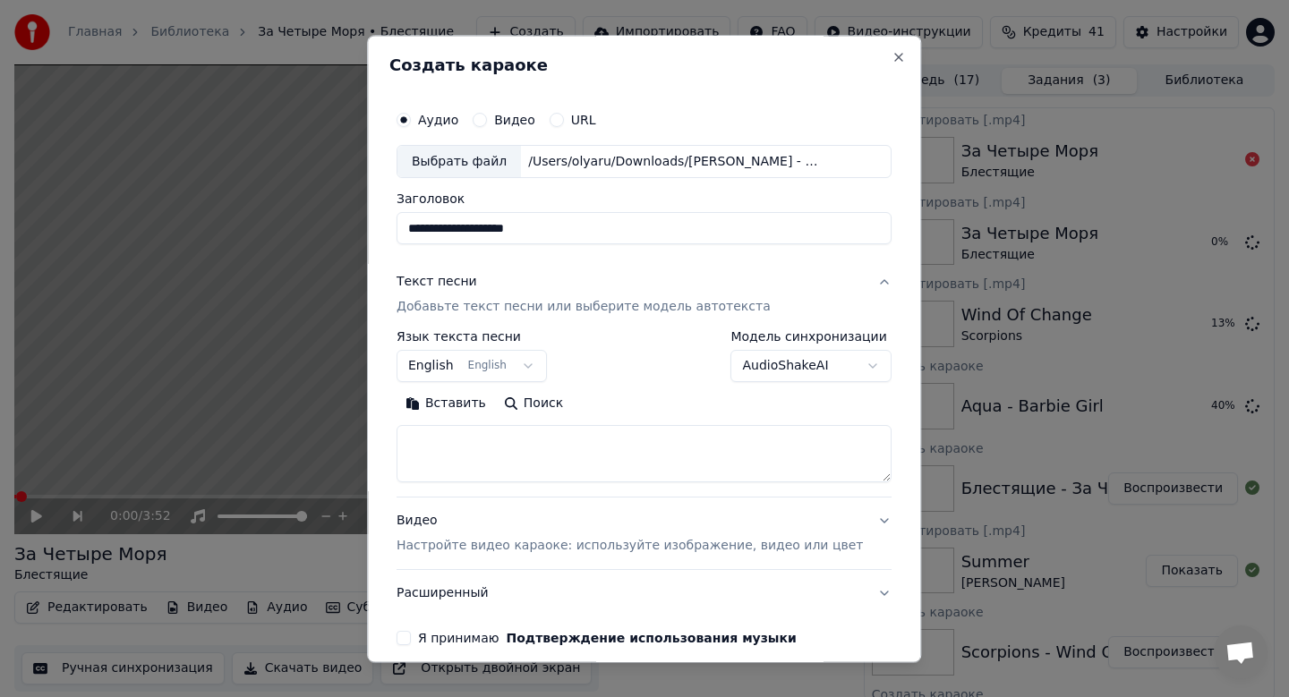
click at [470, 401] on button "Вставить" at bounding box center [446, 404] width 98 height 29
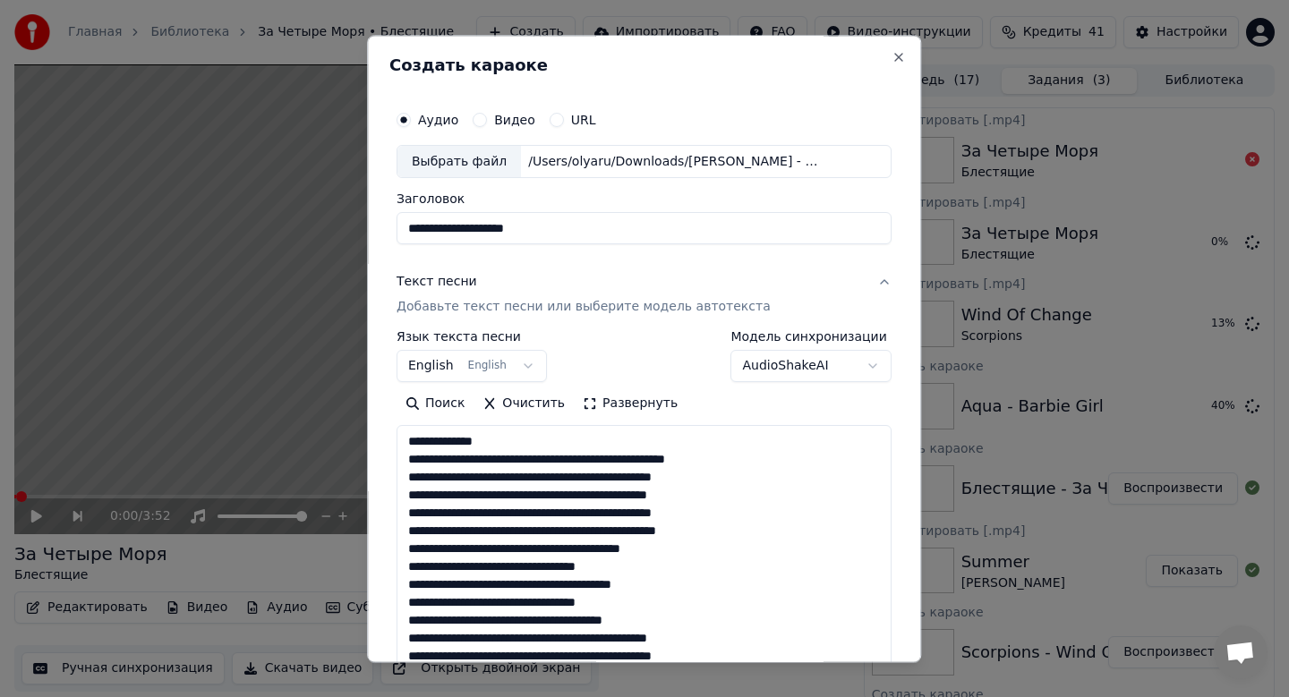
type textarea "**********"
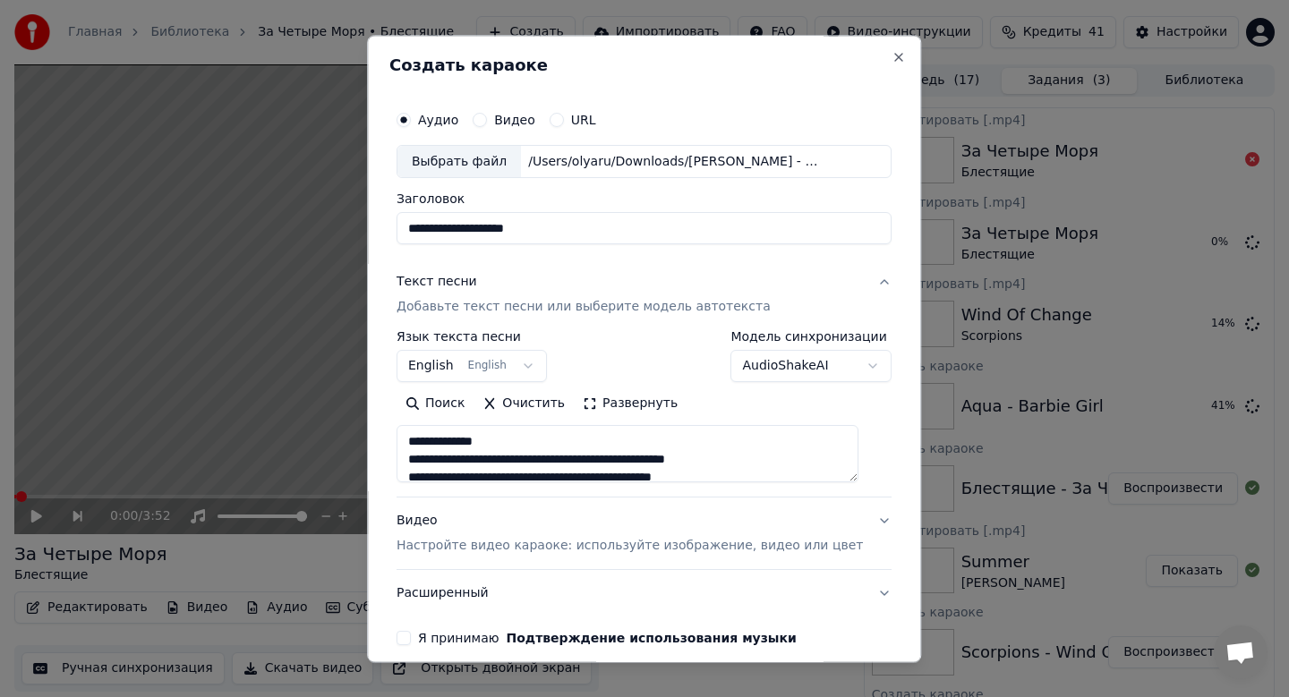
scroll to position [942, 0]
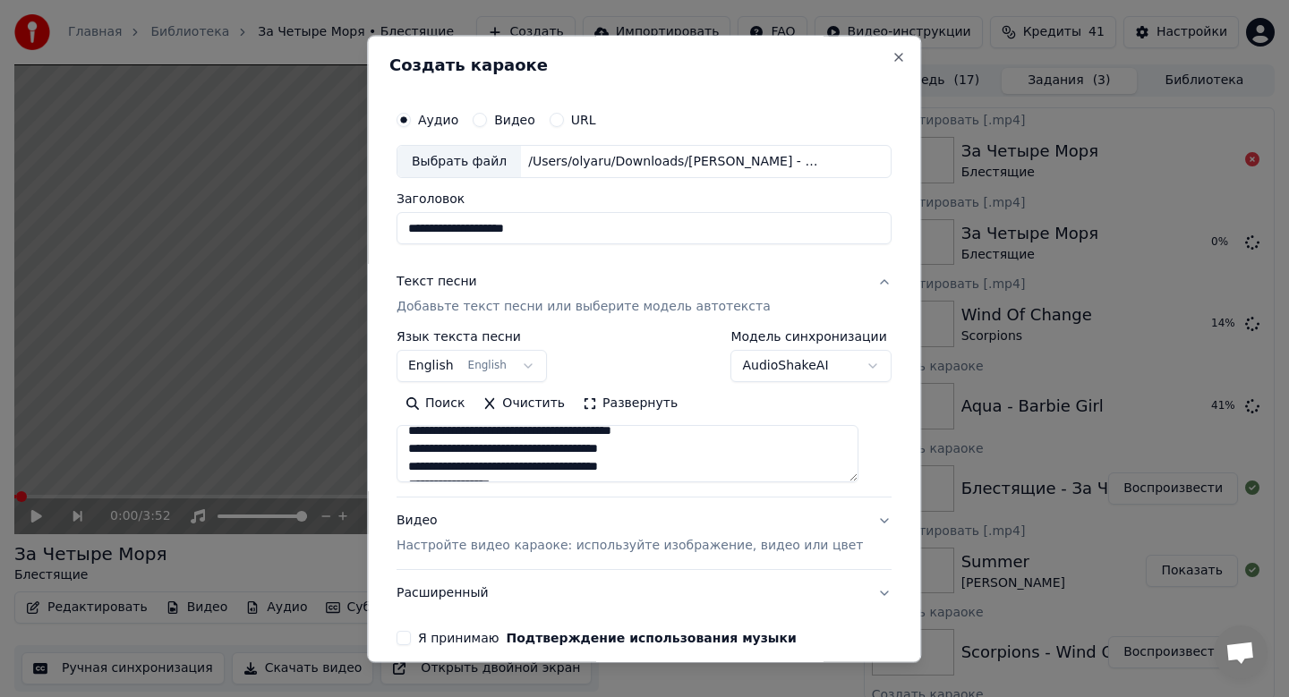
click at [474, 529] on div "Видео Настройте видео караоке: используйте изображение, видео или цвет" at bounding box center [630, 534] width 466 height 43
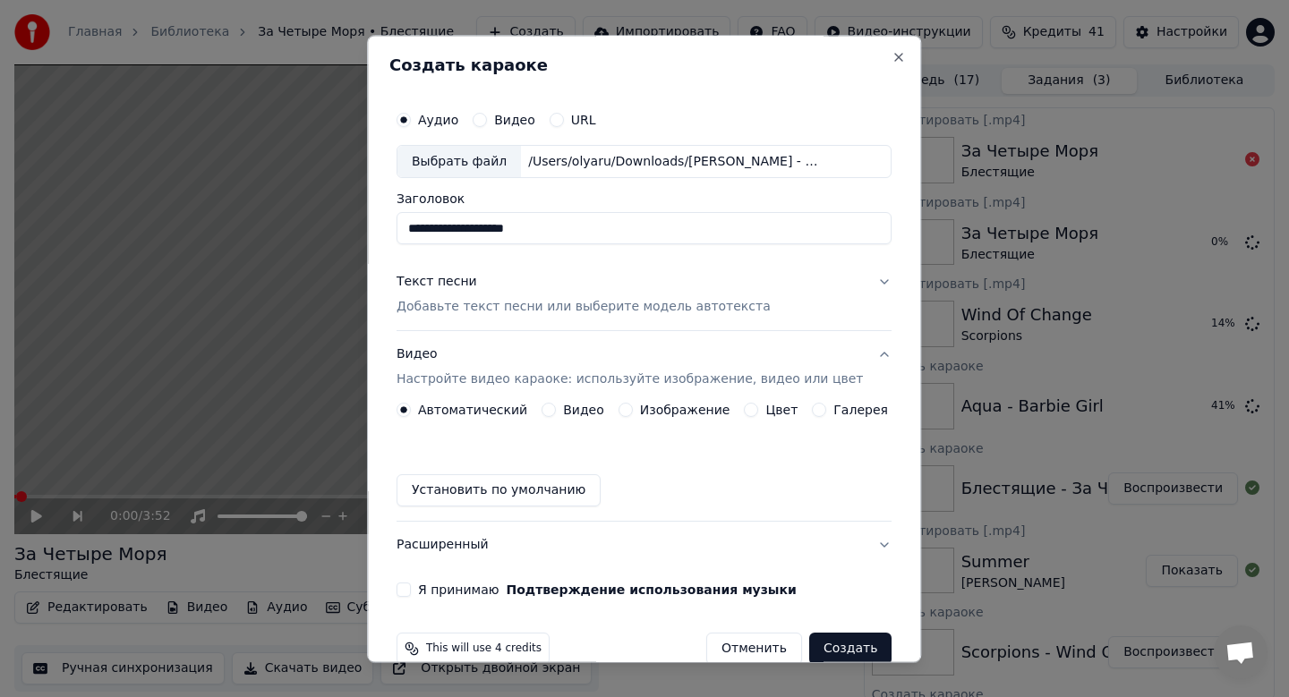
click at [673, 411] on label "Изображение" at bounding box center [685, 411] width 90 height 13
click at [633, 411] on button "Изображение" at bounding box center [626, 411] width 14 height 14
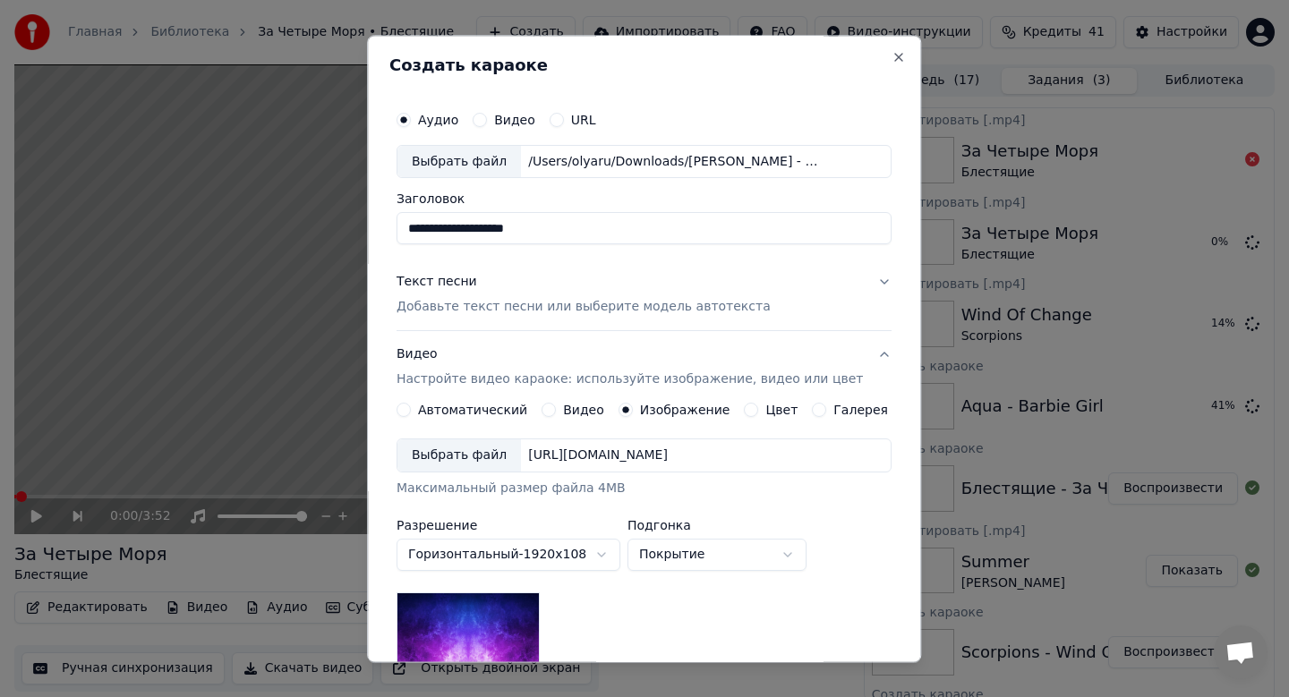
click at [463, 449] on div "Выбрать файл" at bounding box center [459, 456] width 124 height 32
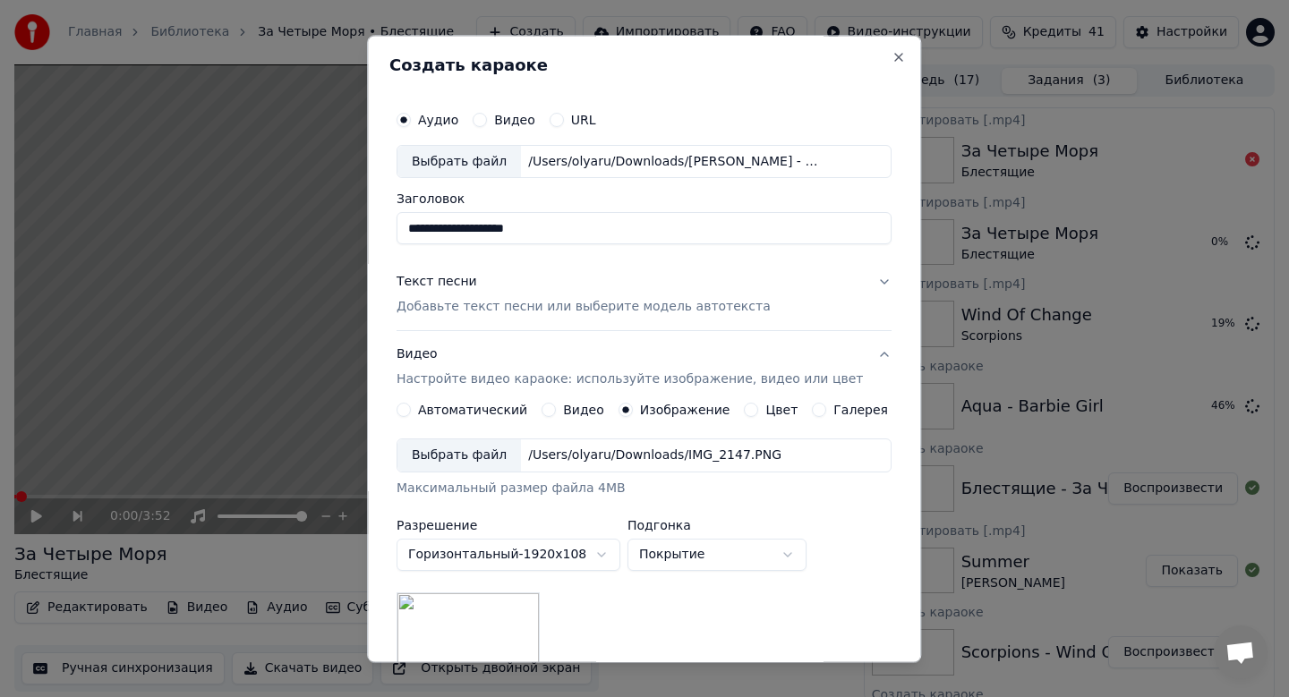
scroll to position [268, 0]
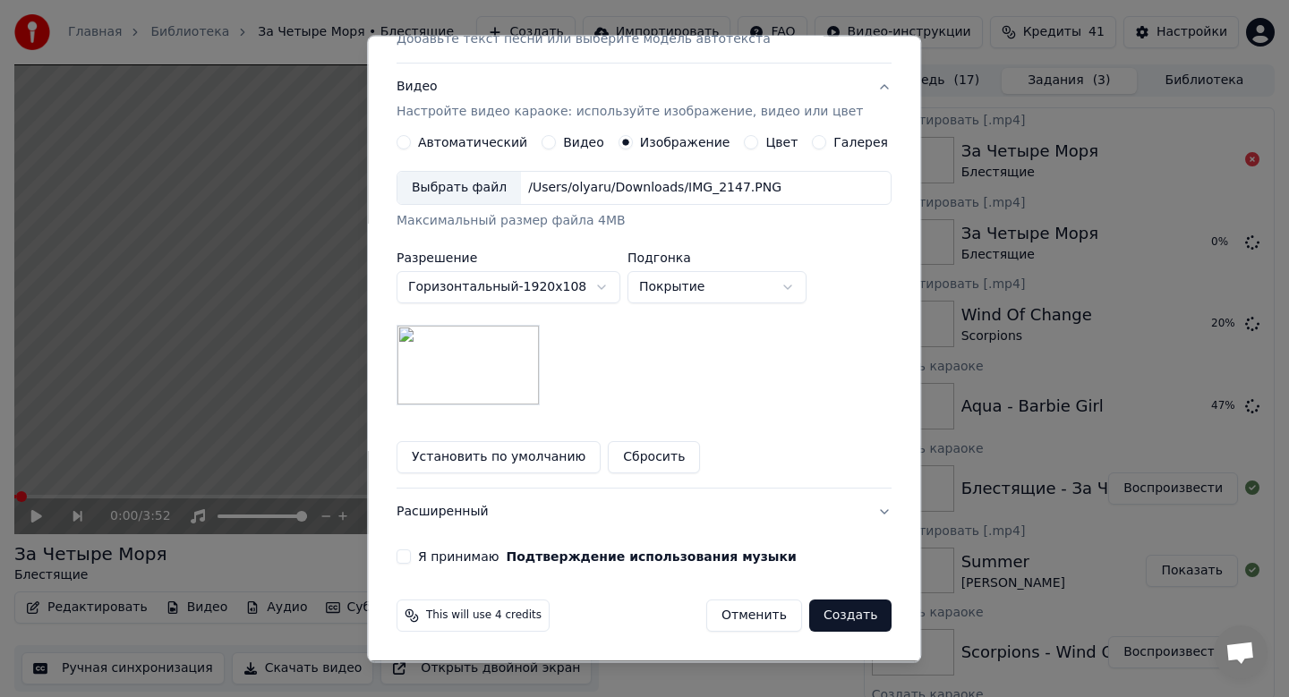
click at [439, 548] on div "**********" at bounding box center [643, 199] width 509 height 745
click at [411, 558] on button "Я принимаю Подтверждение использования музыки" at bounding box center [404, 558] width 14 height 14
click at [852, 615] on button "Создать" at bounding box center [850, 617] width 82 height 32
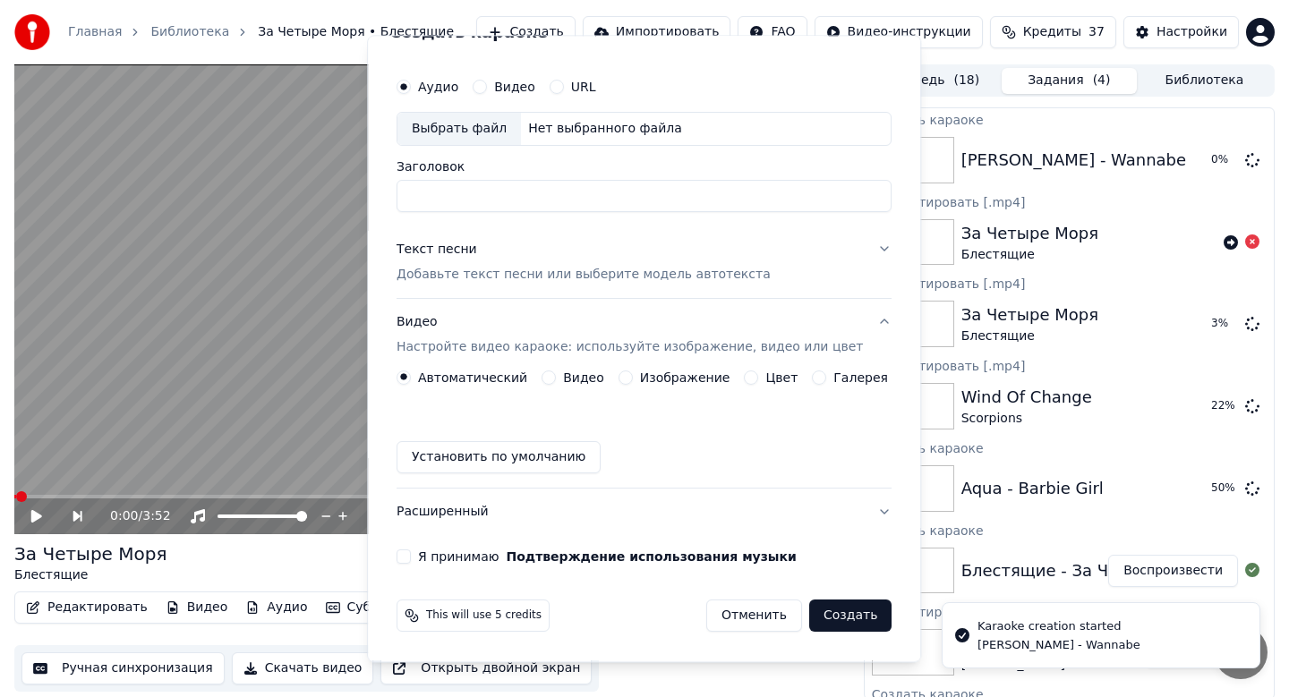
scroll to position [33, 0]
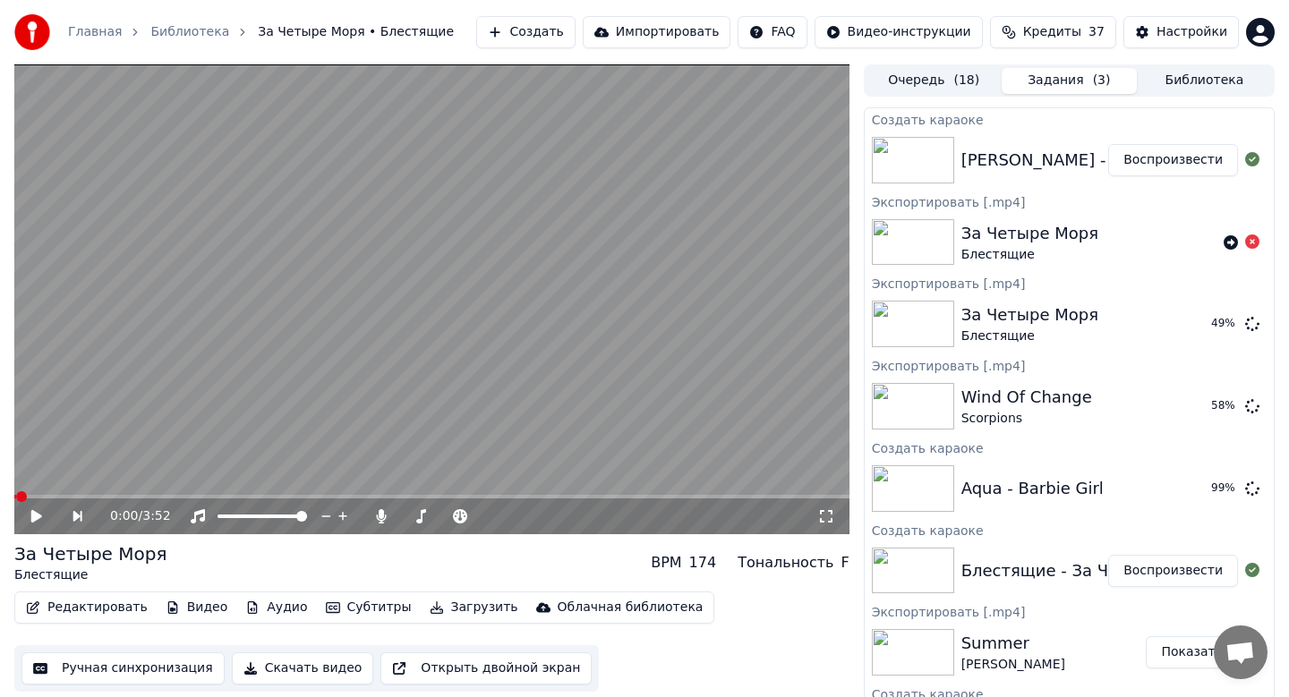
click at [1161, 163] on button "Воспроизвести" at bounding box center [1173, 160] width 130 height 32
click at [47, 517] on icon at bounding box center [50, 516] width 42 height 14
click at [323, 667] on button "Скачать видео" at bounding box center [303, 669] width 142 height 32
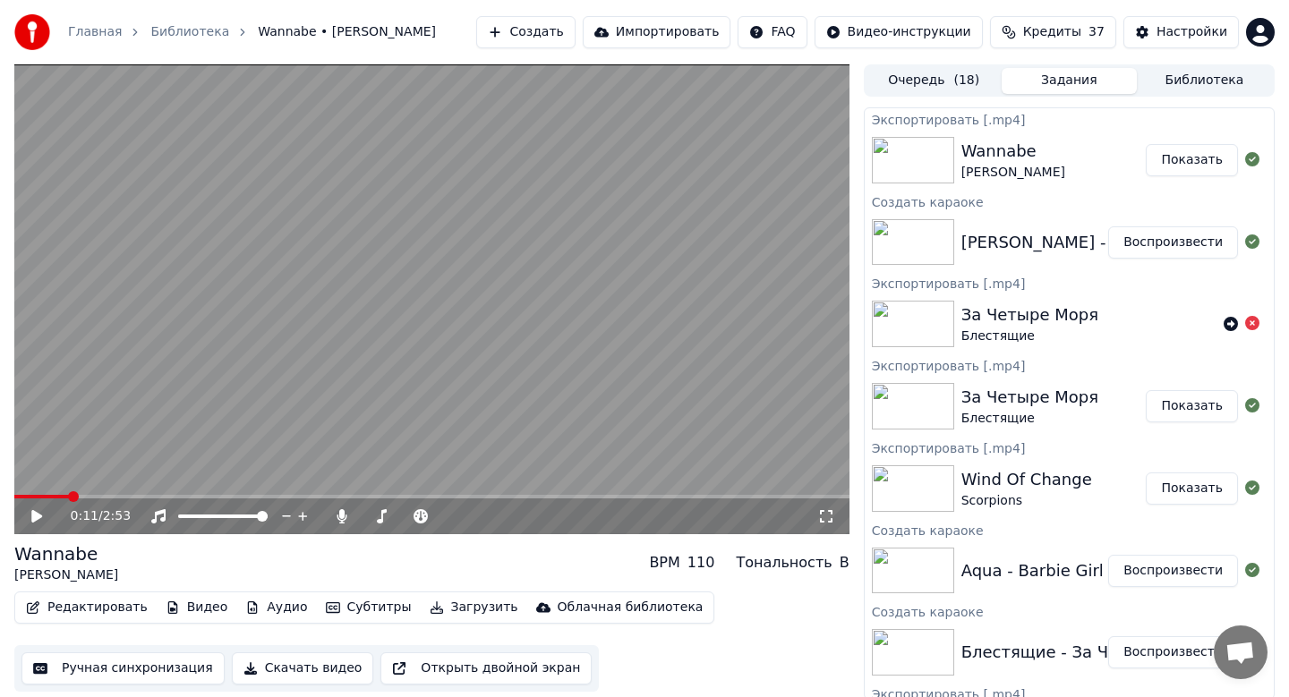
click at [1183, 575] on button "Воспроизвести" at bounding box center [1173, 571] width 130 height 32
click at [266, 670] on button "Скачать видео" at bounding box center [303, 669] width 142 height 32
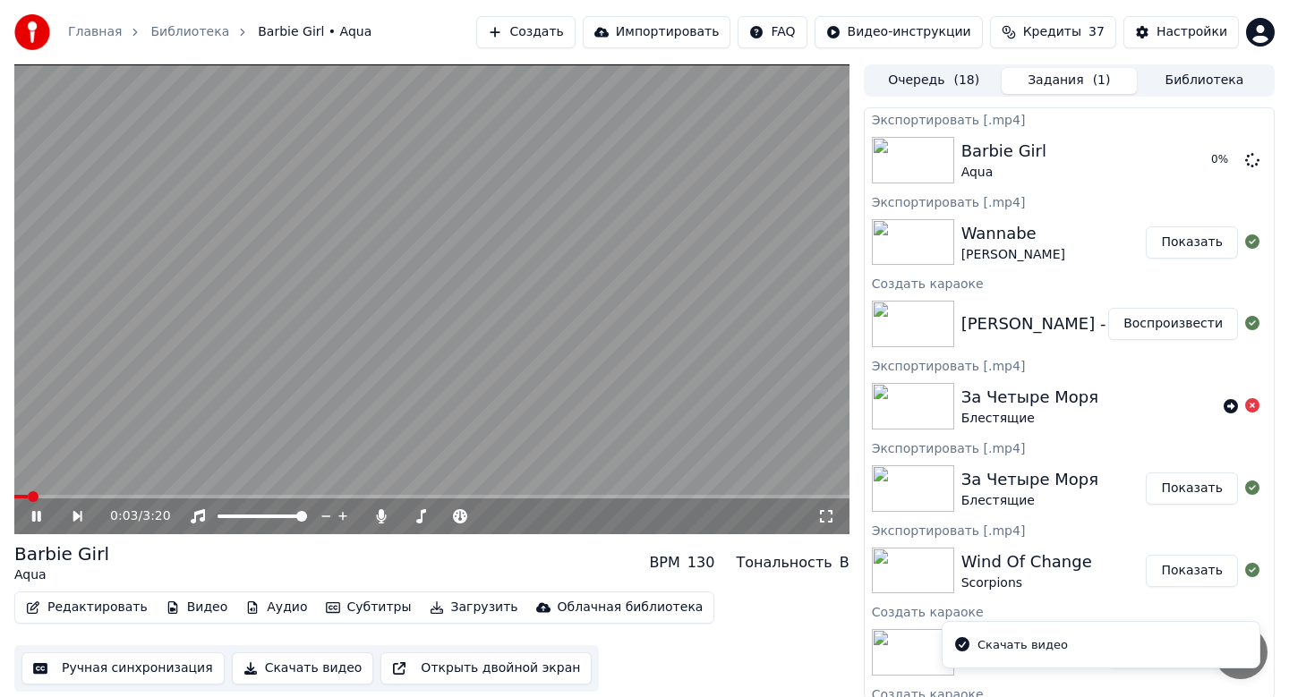
click at [38, 508] on div "0:03 / 3:20" at bounding box center [431, 517] width 821 height 18
click at [35, 517] on icon at bounding box center [36, 516] width 9 height 11
click at [1193, 228] on button "Показать" at bounding box center [1192, 242] width 92 height 32
